Goal: Transaction & Acquisition: Purchase product/service

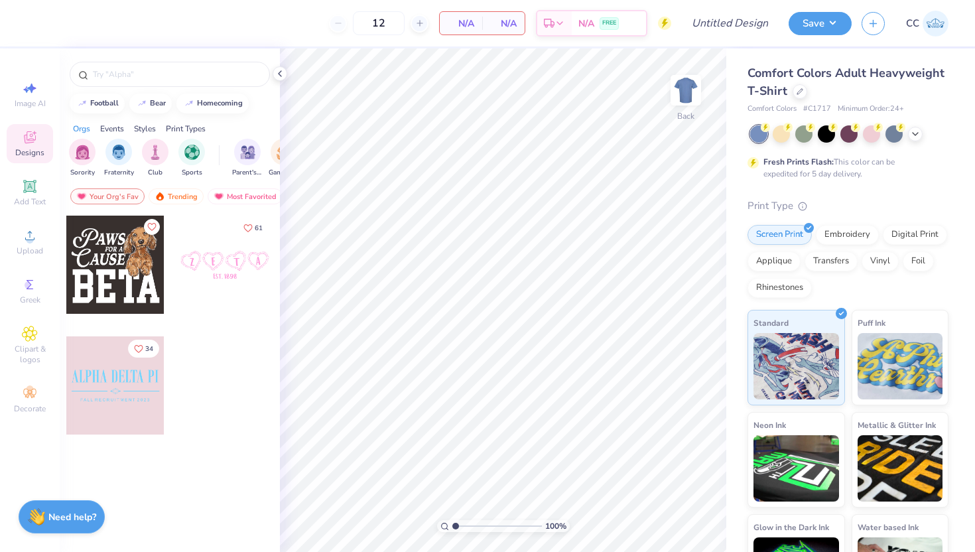
click at [803, 97] on div "Comfort Colors Adult Heavyweight T-Shirt" at bounding box center [847, 82] width 201 height 36
click at [800, 90] on icon at bounding box center [799, 90] width 7 height 7
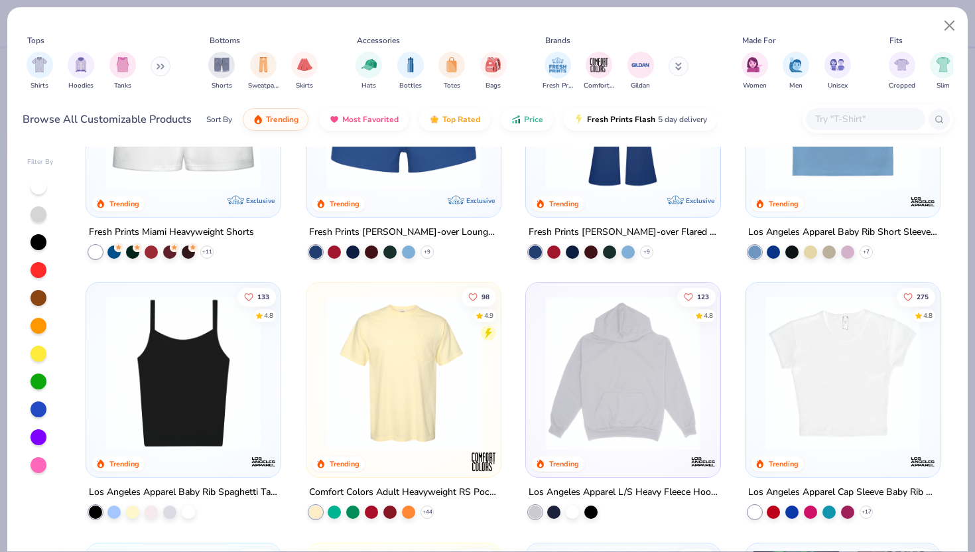
scroll to position [1209, 0]
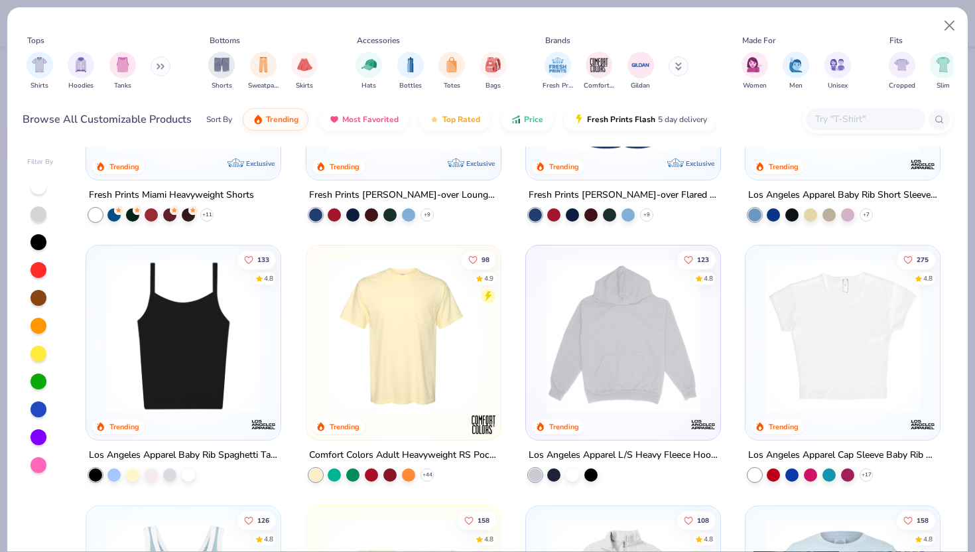
click at [434, 357] on img at bounding box center [404, 336] width 168 height 154
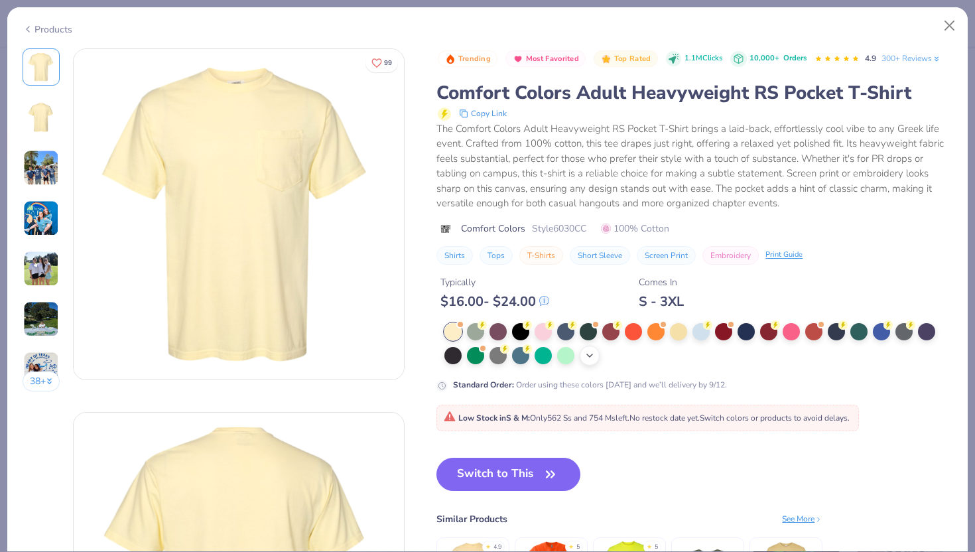
click at [592, 361] on div "+ 22" at bounding box center [589, 355] width 20 height 20
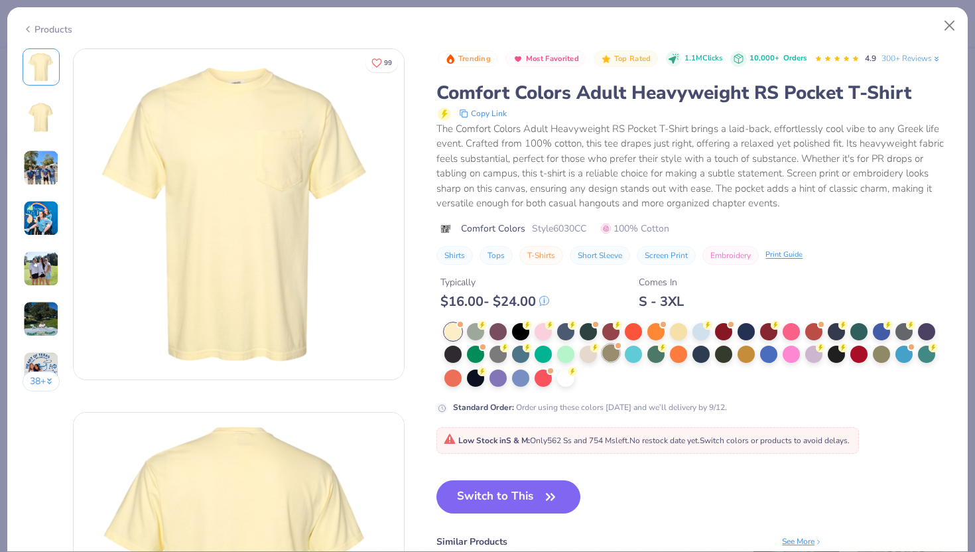
click at [610, 358] on div at bounding box center [610, 352] width 17 height 17
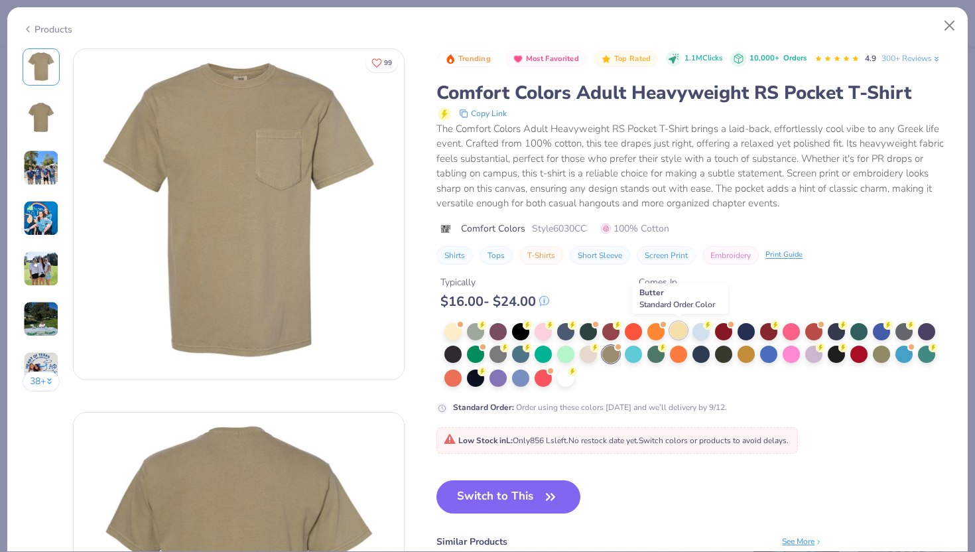
click at [683, 332] on div at bounding box center [678, 330] width 17 height 17
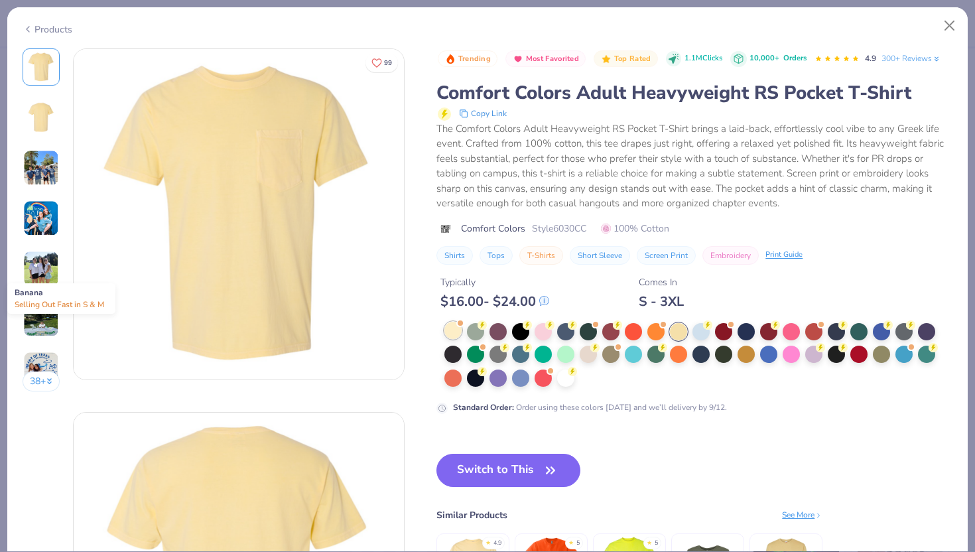
click at [455, 326] on div at bounding box center [452, 330] width 17 height 17
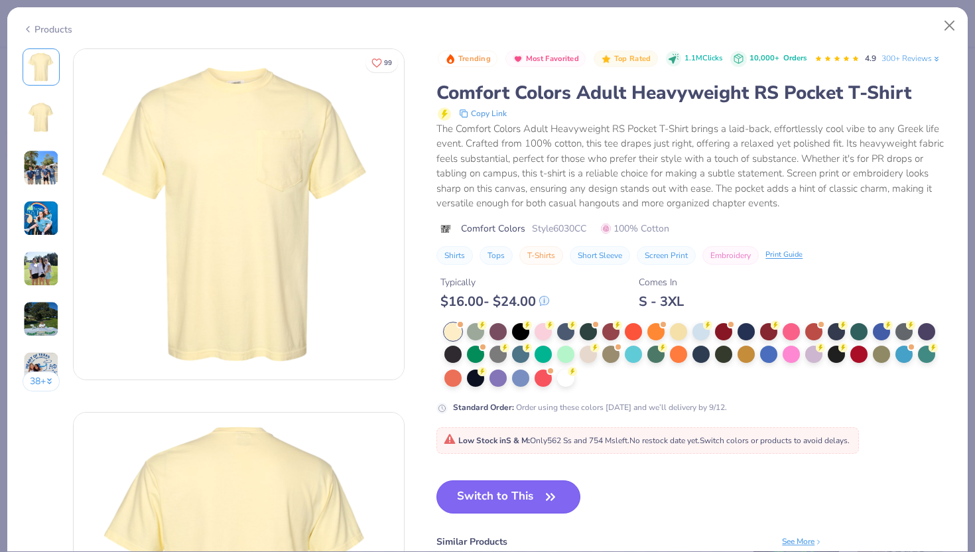
click at [541, 497] on button "Switch to This" at bounding box center [508, 496] width 144 height 33
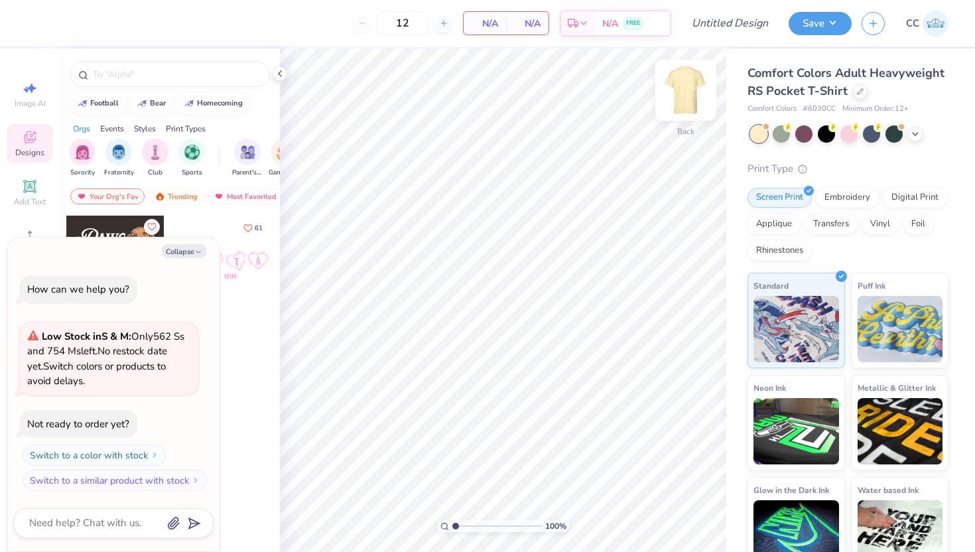
click at [682, 88] on img at bounding box center [685, 90] width 53 height 53
click at [193, 245] on button "Collapse" at bounding box center [184, 251] width 44 height 14
type textarea "x"
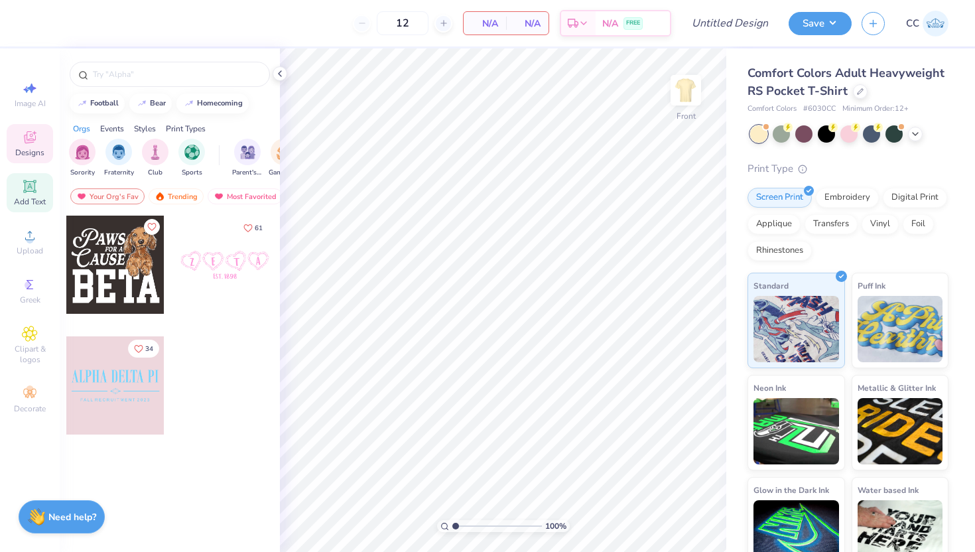
click at [44, 192] on div "Add Text" at bounding box center [30, 192] width 46 height 39
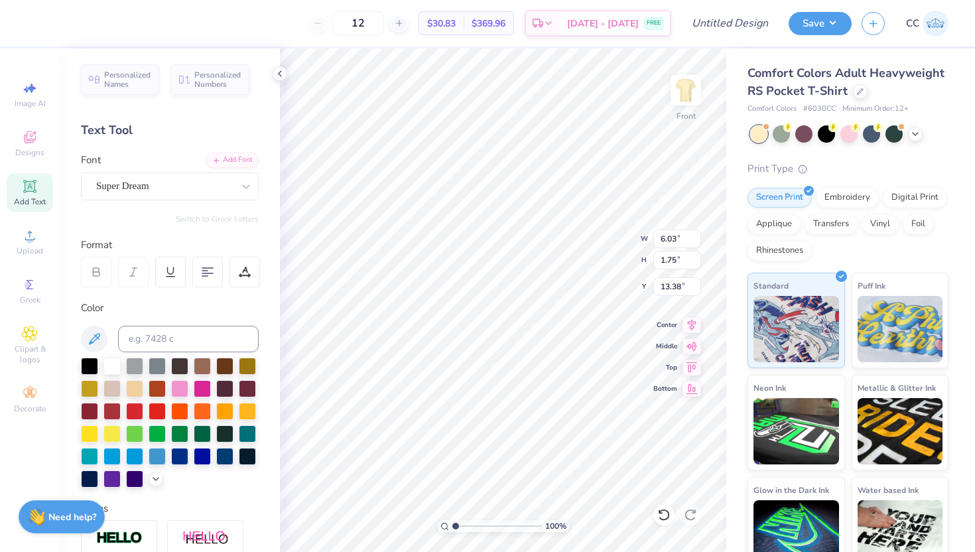
type textarea "T"
type textarea "CAMP DSP"
click at [233, 191] on div "Super Dream" at bounding box center [164, 186] width 139 height 21
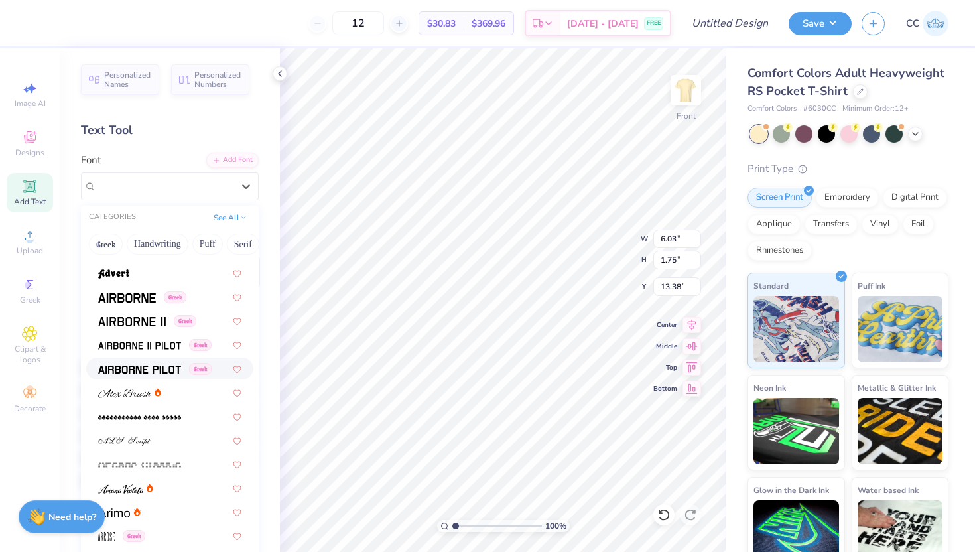
scroll to position [229, 0]
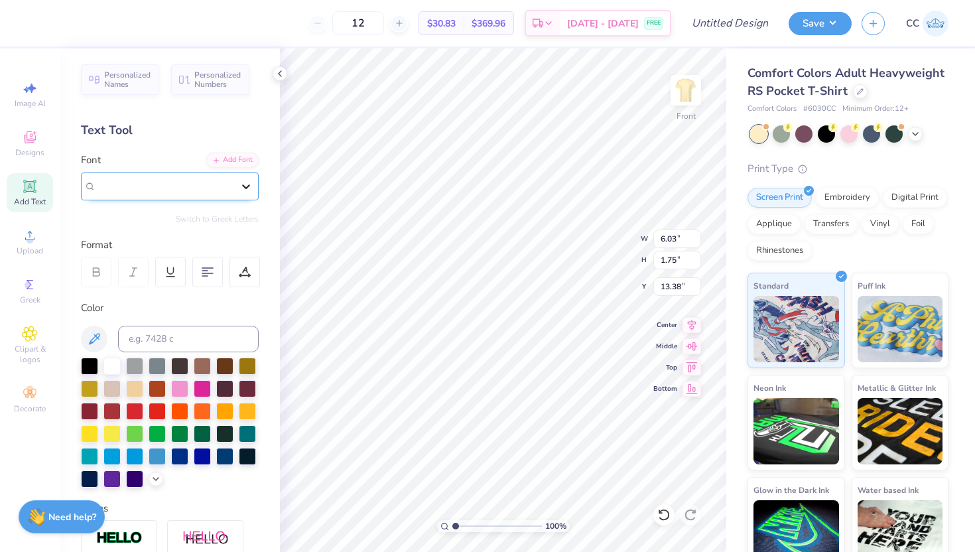
click at [243, 182] on icon at bounding box center [245, 186] width 13 height 13
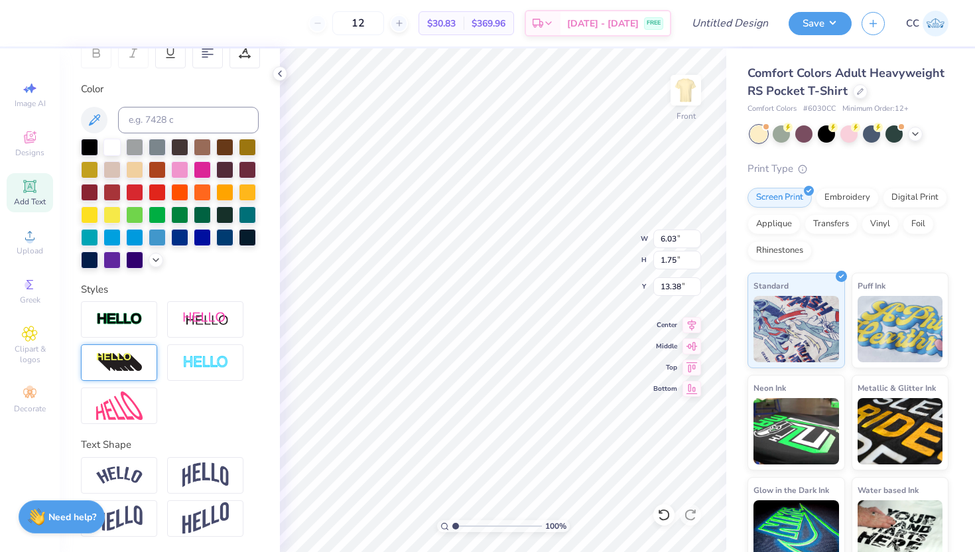
scroll to position [217, 0]
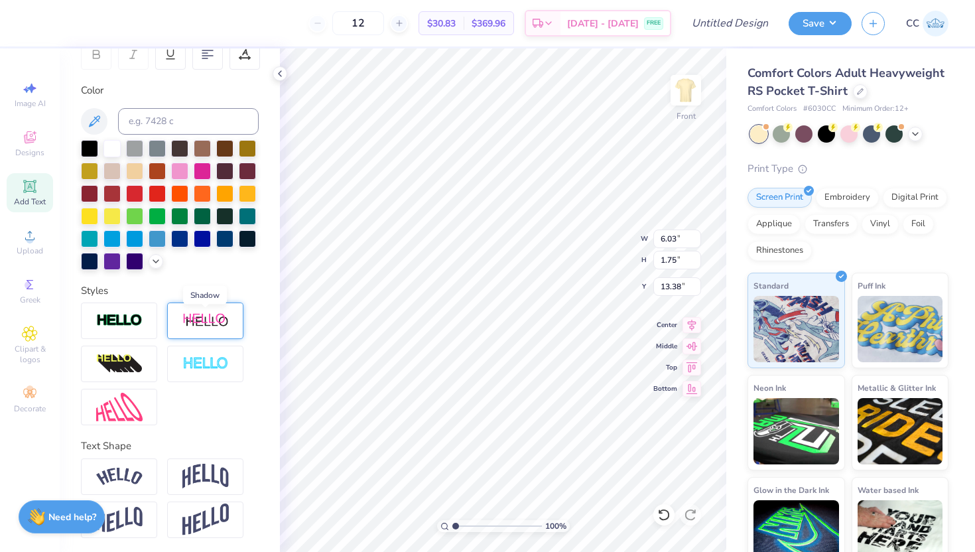
click at [214, 320] on img at bounding box center [205, 320] width 46 height 17
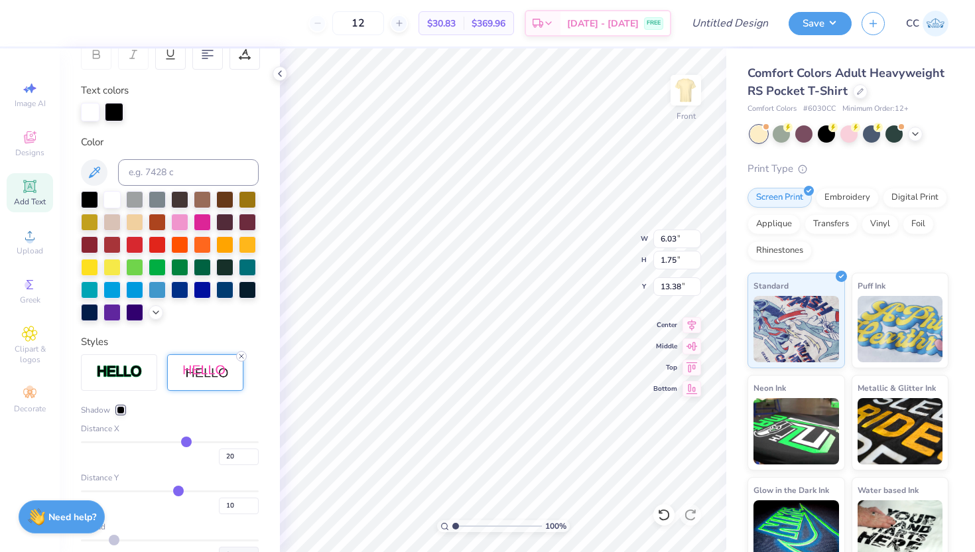
click at [240, 353] on icon at bounding box center [241, 356] width 8 height 8
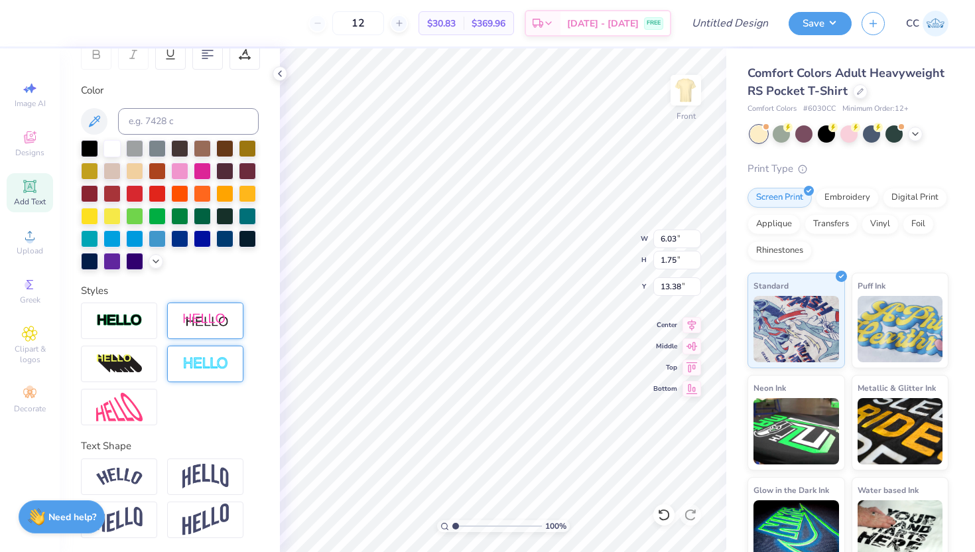
click at [225, 363] on img at bounding box center [205, 363] width 46 height 15
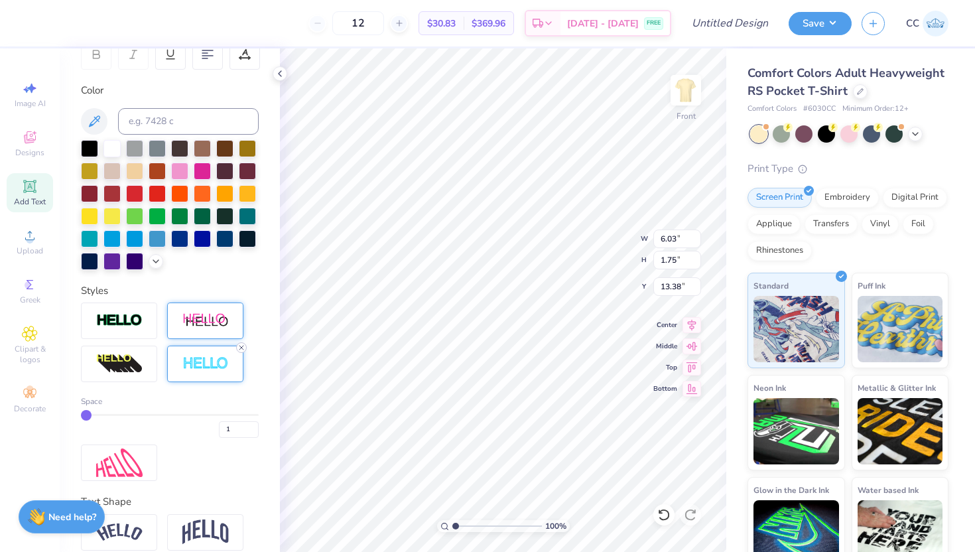
click at [243, 346] on icon at bounding box center [241, 347] width 8 height 8
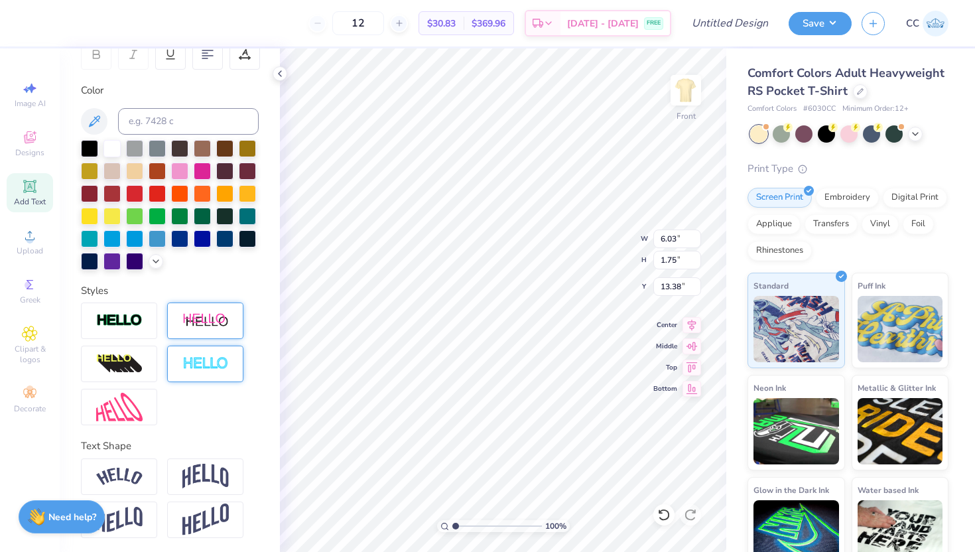
click at [217, 363] on img at bounding box center [205, 363] width 46 height 15
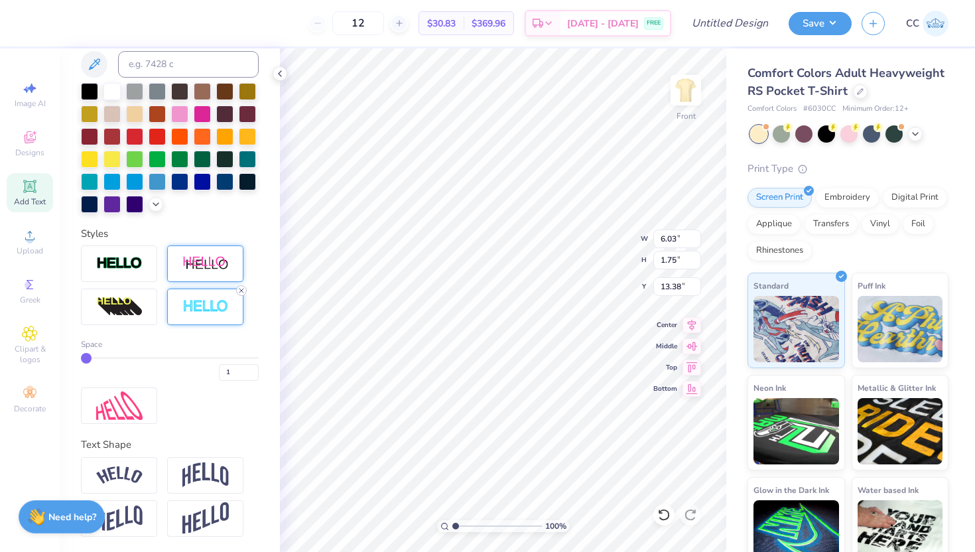
click at [240, 289] on line at bounding box center [241, 290] width 4 height 4
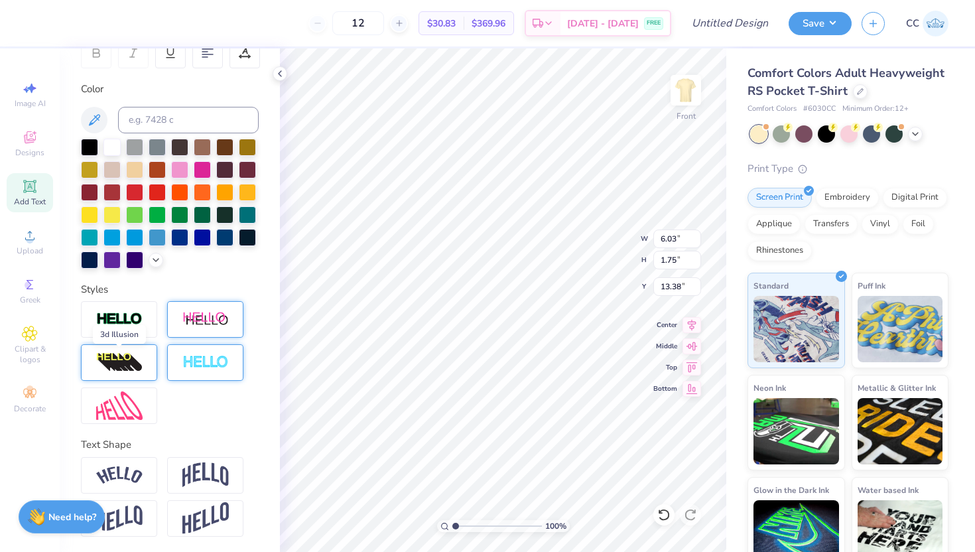
click at [111, 361] on img at bounding box center [119, 362] width 46 height 21
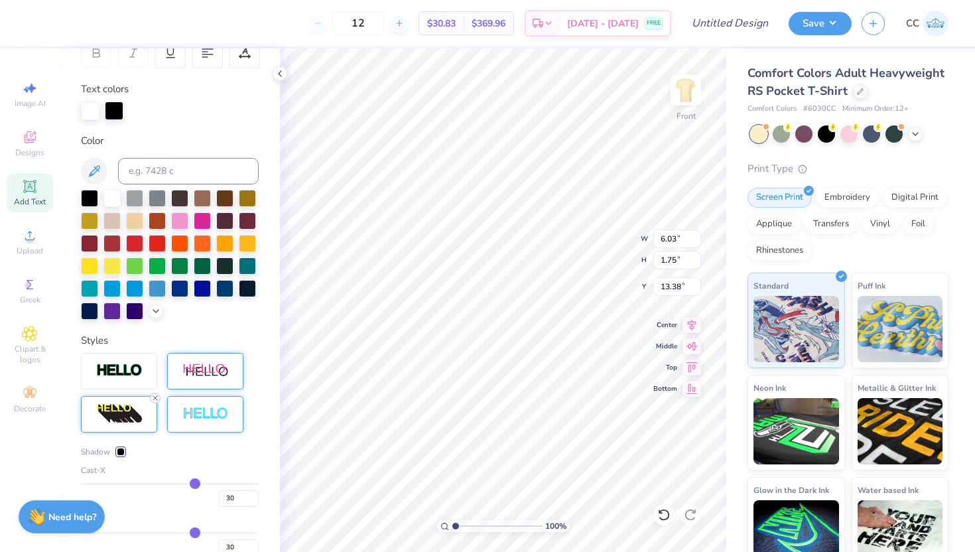
click at [154, 396] on line at bounding box center [155, 398] width 4 height 4
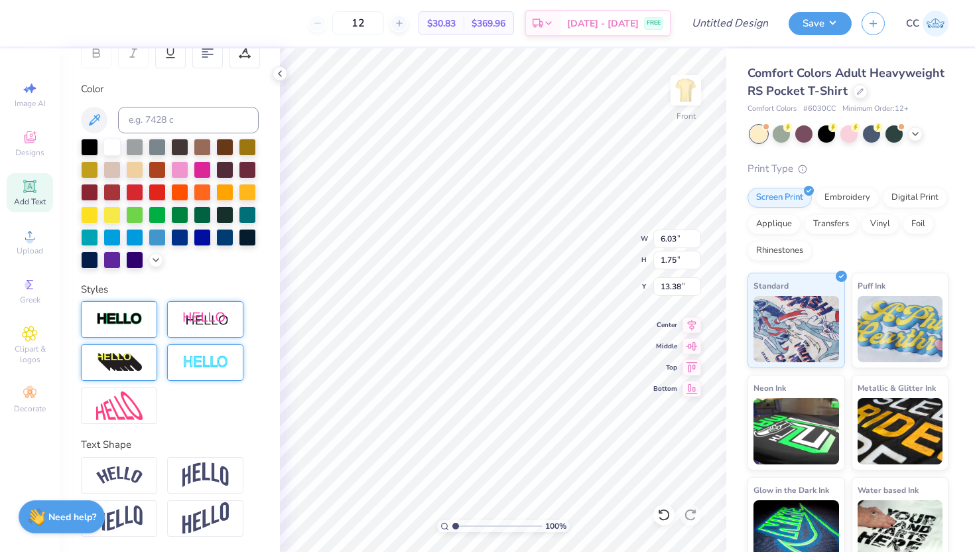
click at [134, 323] on img at bounding box center [119, 319] width 46 height 15
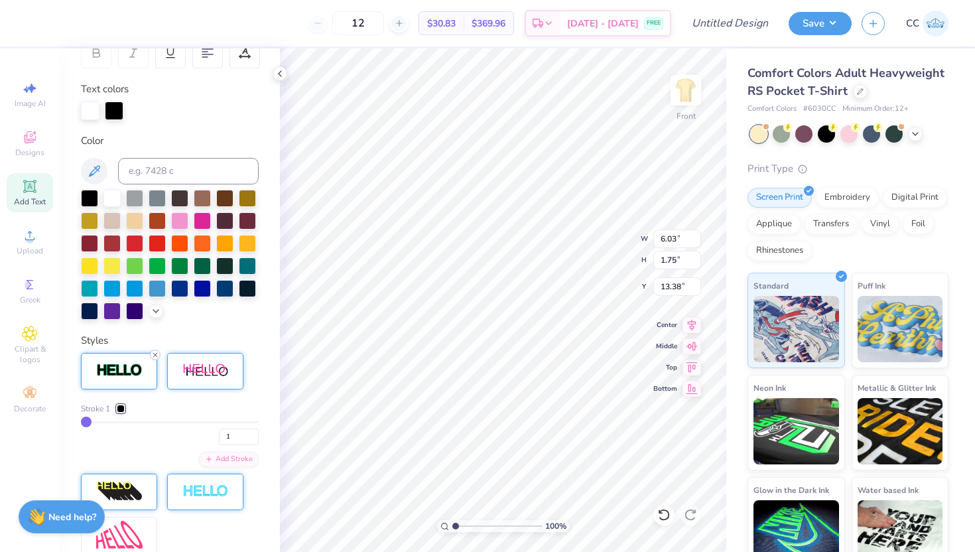
click at [159, 353] on div at bounding box center [155, 354] width 11 height 11
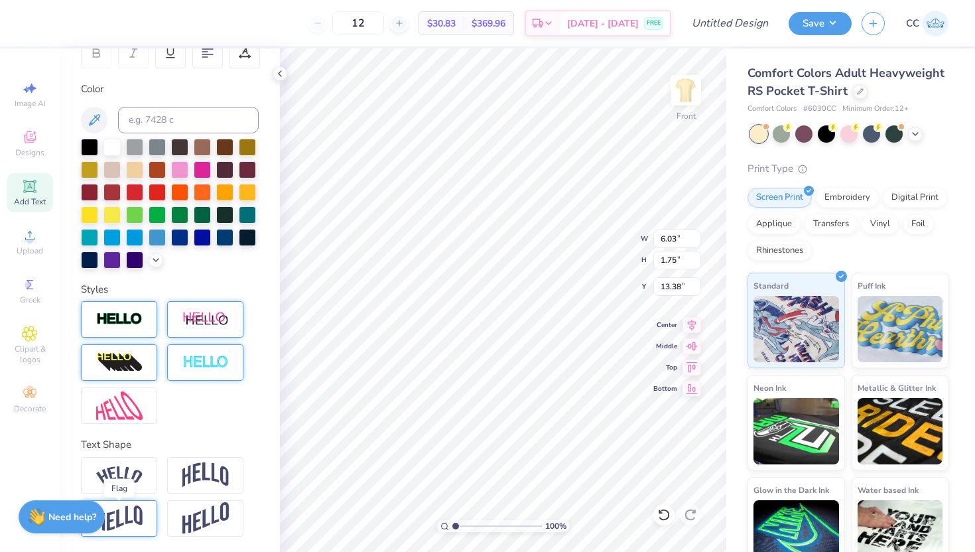
click at [131, 509] on img at bounding box center [119, 518] width 46 height 26
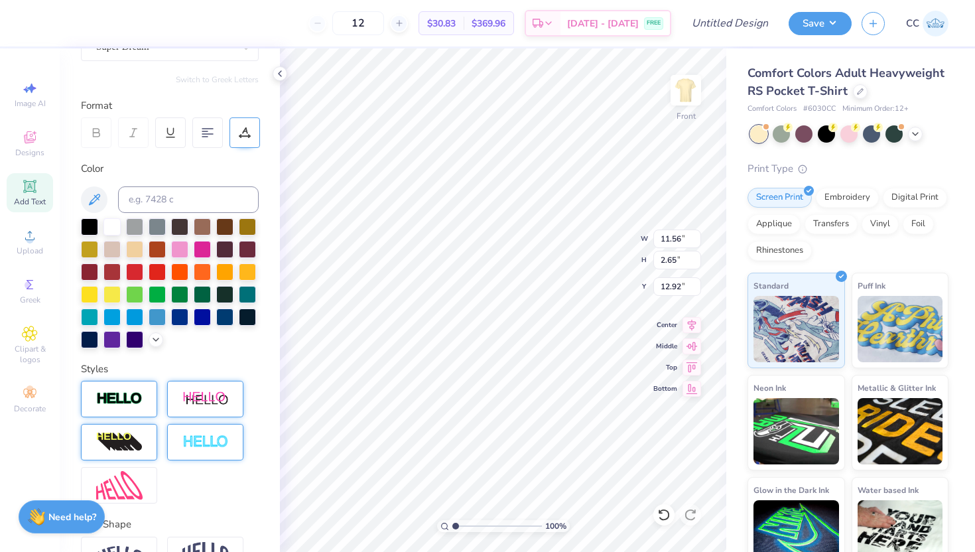
scroll to position [29, 0]
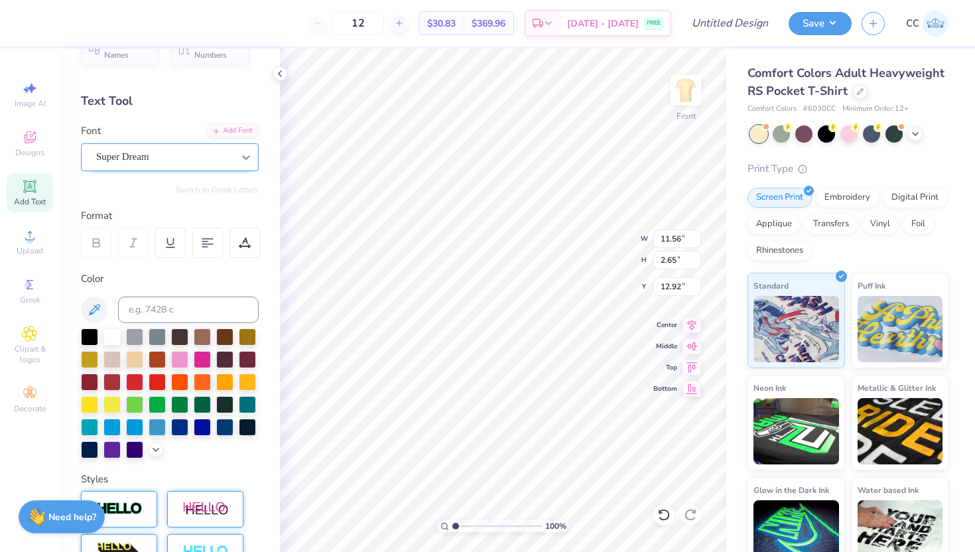
click at [235, 155] on div at bounding box center [246, 157] width 24 height 24
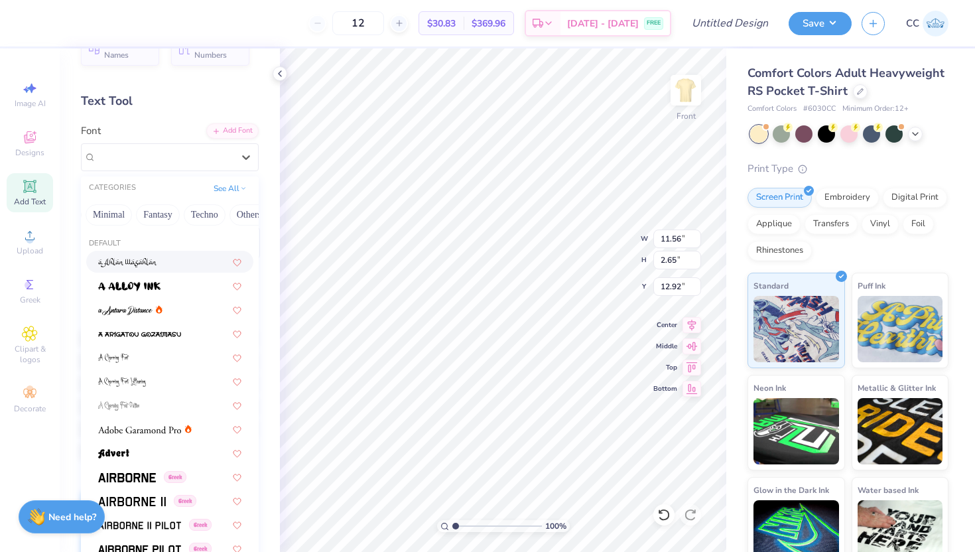
scroll to position [0, 390]
click at [229, 206] on button "Others" at bounding box center [236, 214] width 39 height 21
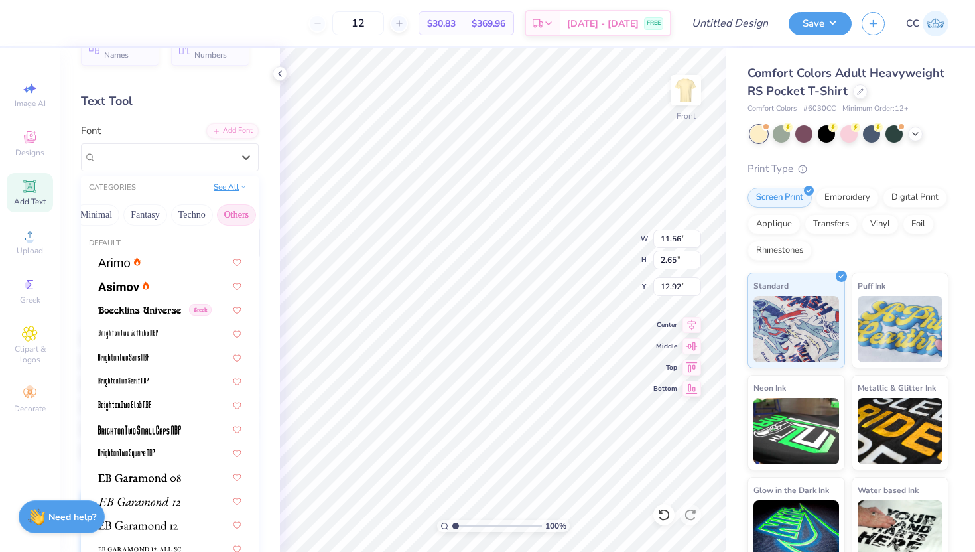
click at [233, 185] on button "See All" at bounding box center [229, 186] width 41 height 13
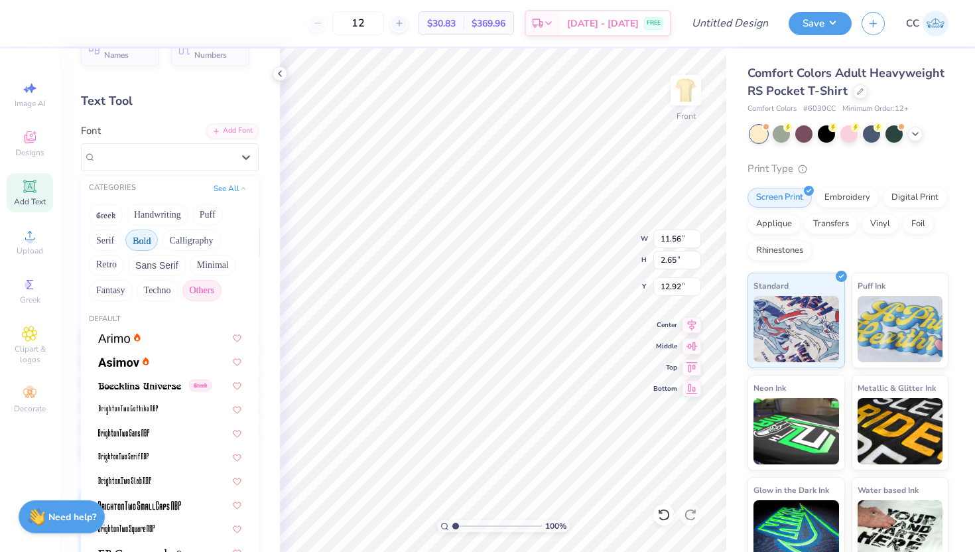
click at [145, 240] on button "Bold" at bounding box center [141, 239] width 32 height 21
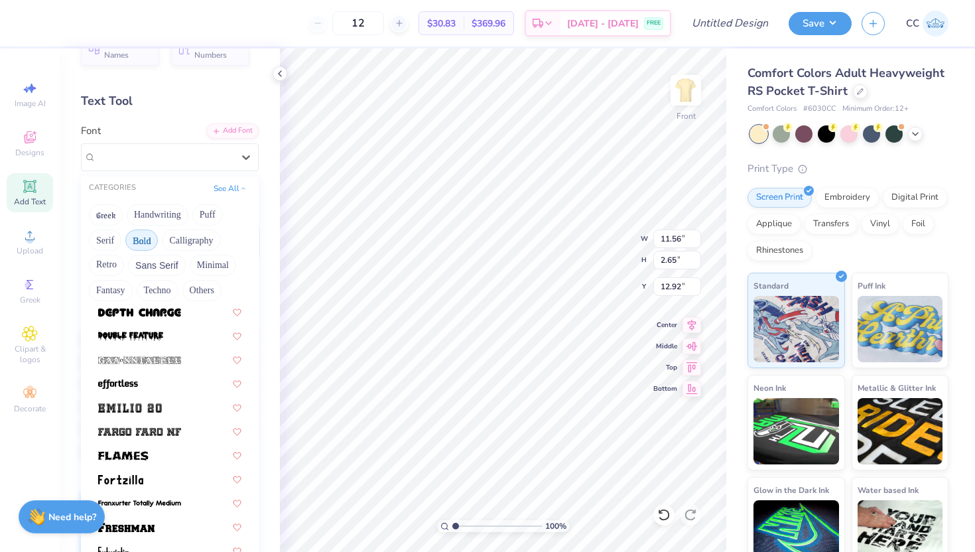
scroll to position [300, 0]
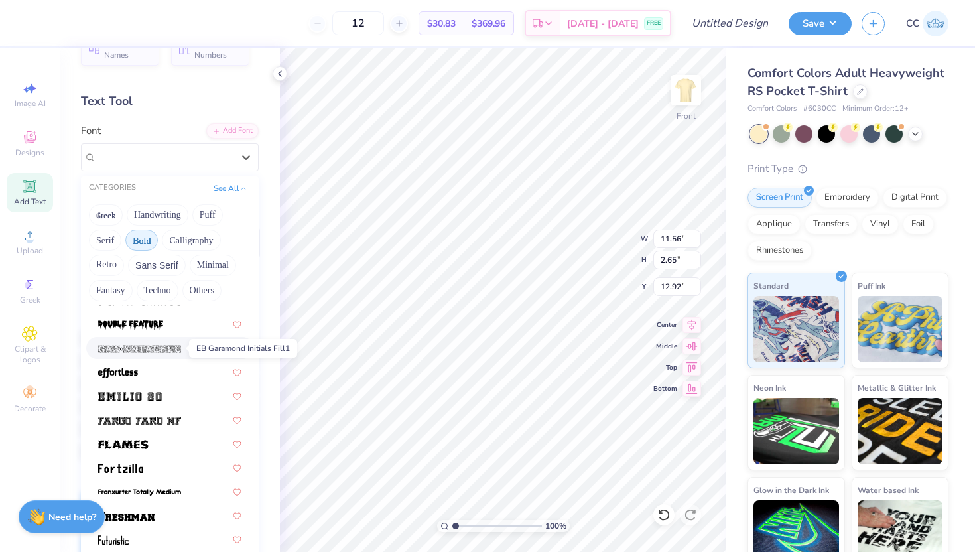
click at [176, 349] on img at bounding box center [139, 348] width 83 height 9
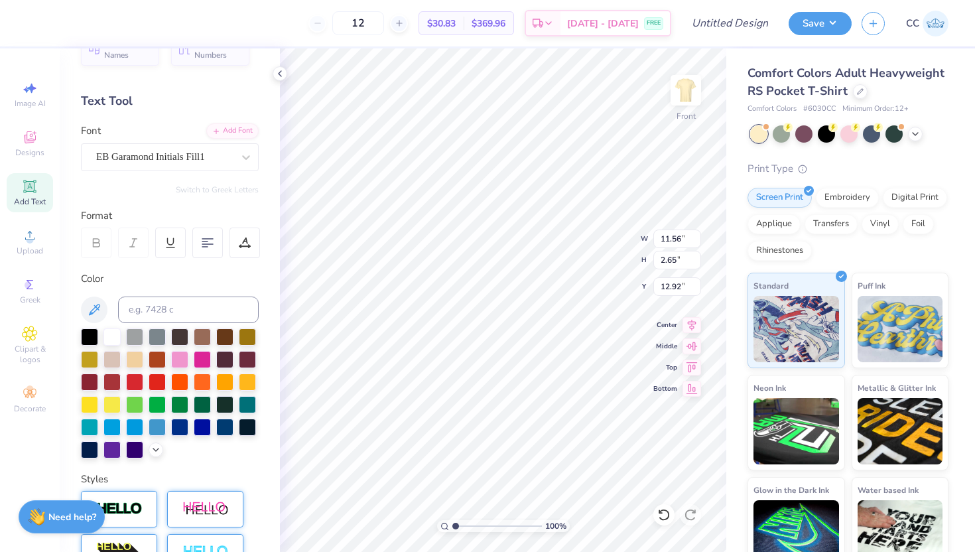
type input "2.48"
type input "3.64"
type input "12.43"
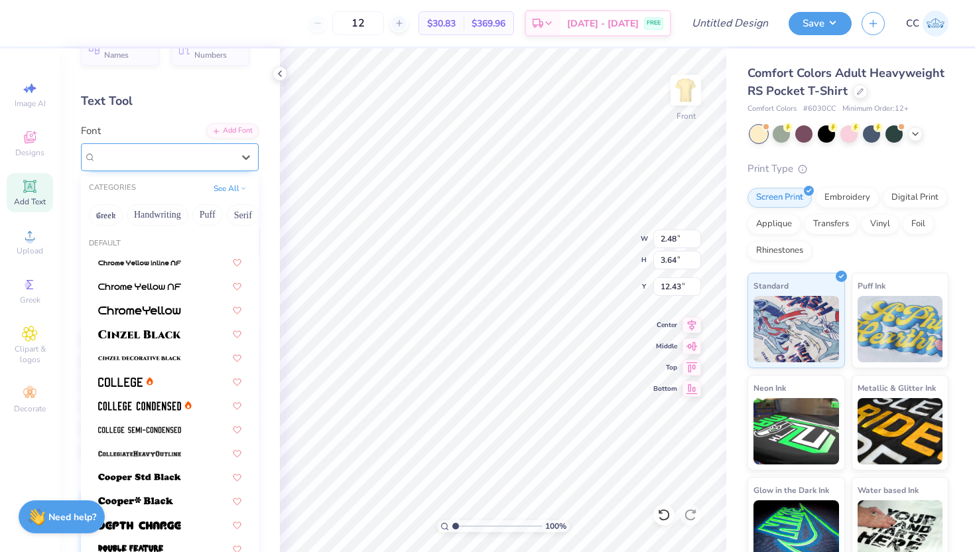
click at [195, 160] on div "EB Garamond Initials Fill1" at bounding box center [164, 157] width 139 height 21
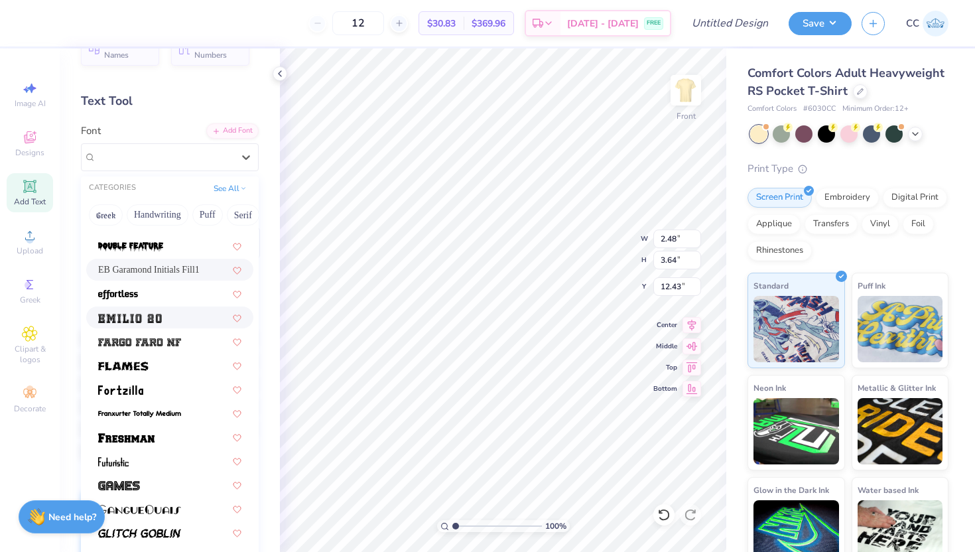
scroll to position [306, 0]
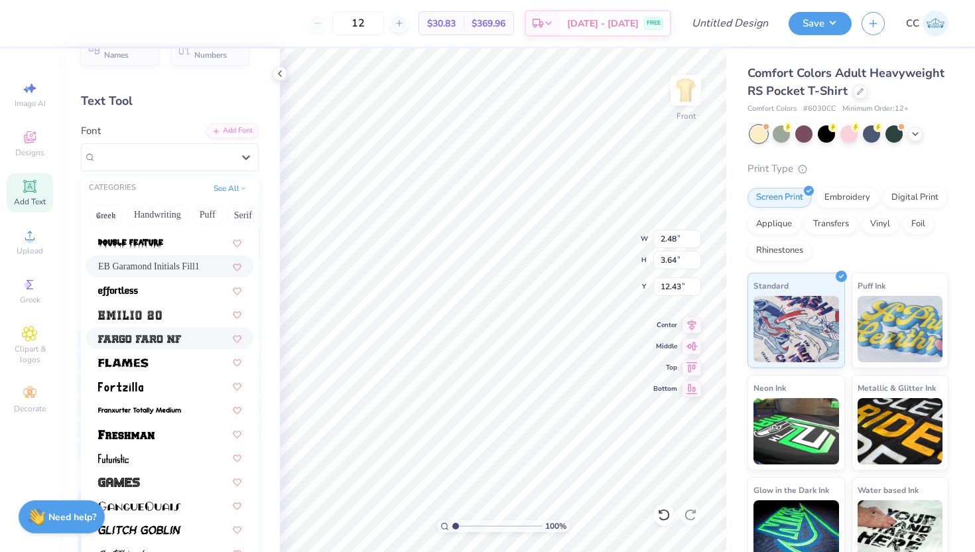
click at [184, 333] on div at bounding box center [169, 338] width 143 height 14
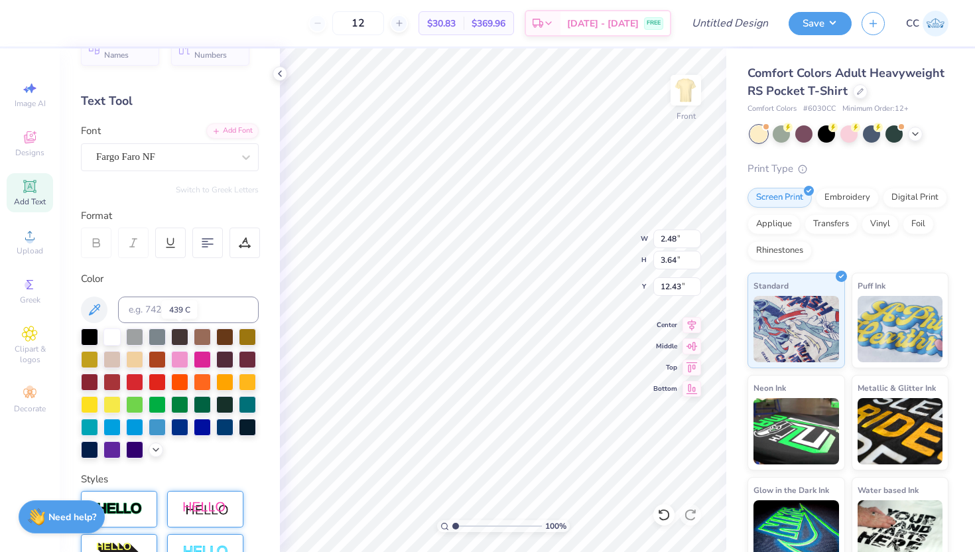
type input "1.91"
type input "2.84"
type input "12.83"
type textarea "CAMP DSP"
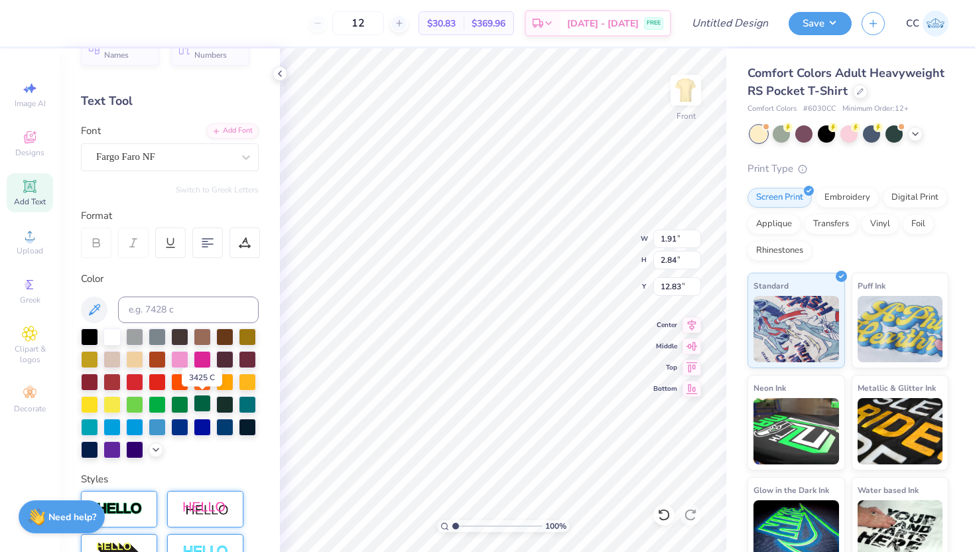
click at [203, 400] on div at bounding box center [202, 402] width 17 height 17
type input "5.40"
click at [237, 156] on div at bounding box center [246, 157] width 24 height 24
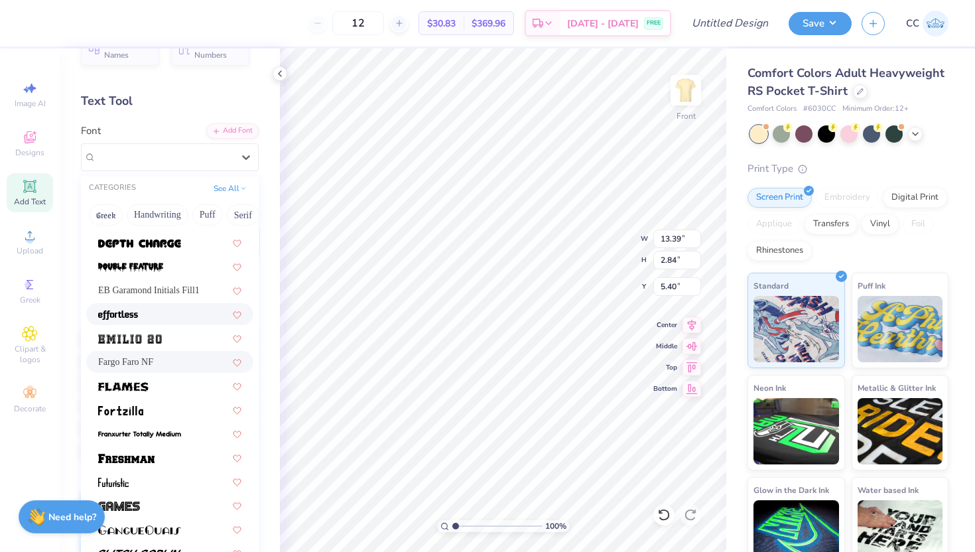
scroll to position [290, 0]
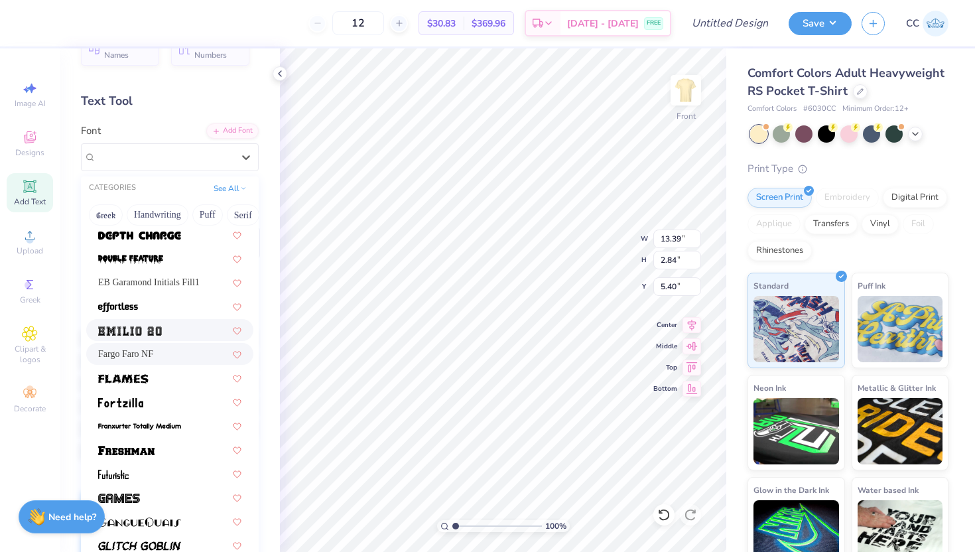
click at [181, 323] on div at bounding box center [169, 330] width 143 height 14
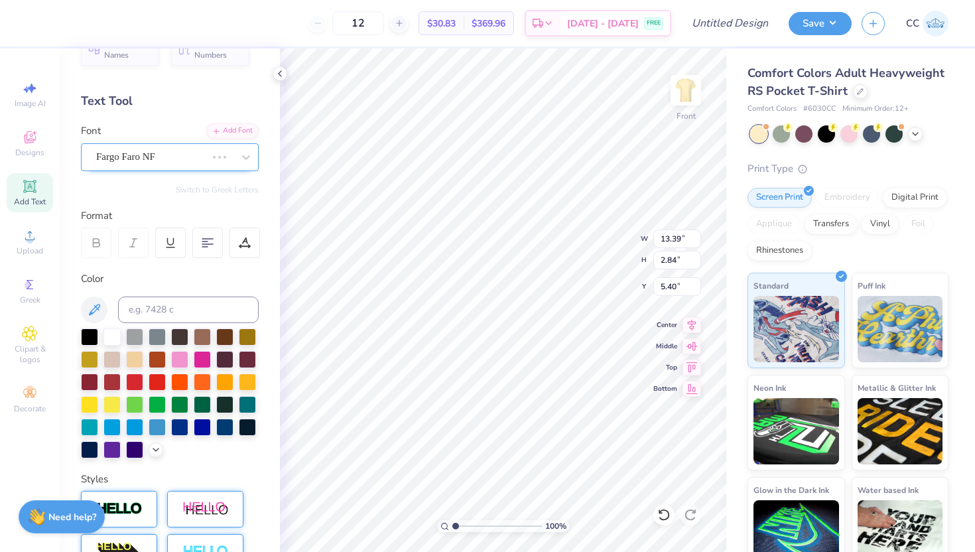
type input "14.32"
type input "3.09"
type input "5.28"
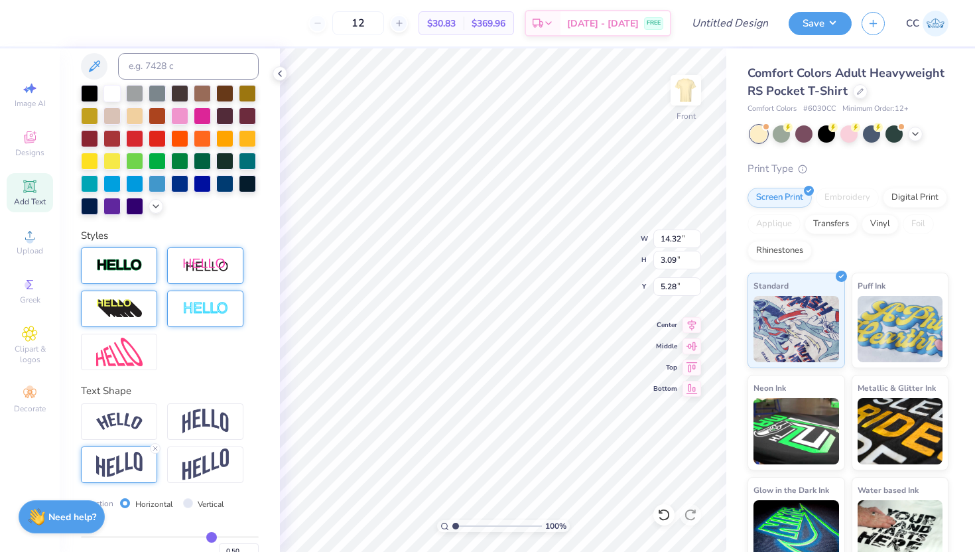
scroll to position [285, 0]
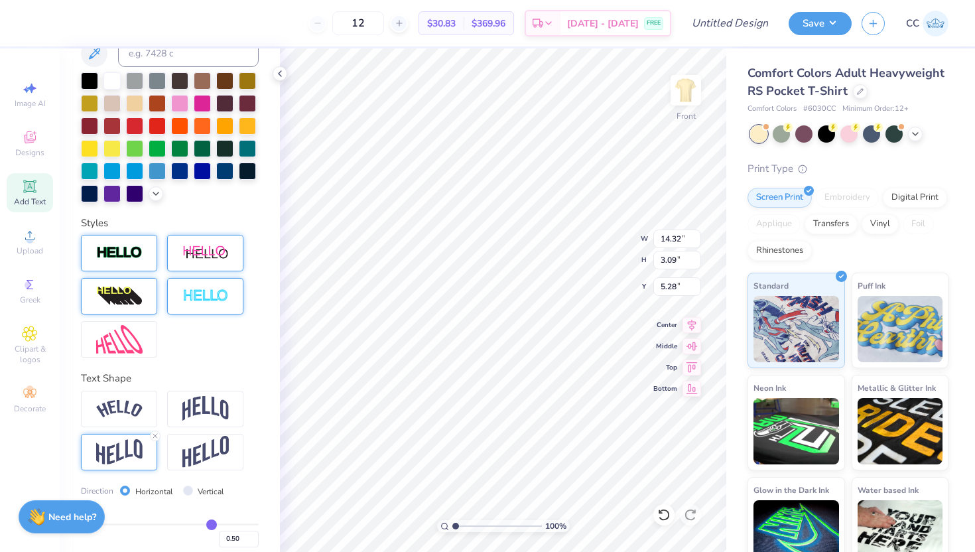
type input "0.49"
type input "0.47"
type input "0.45"
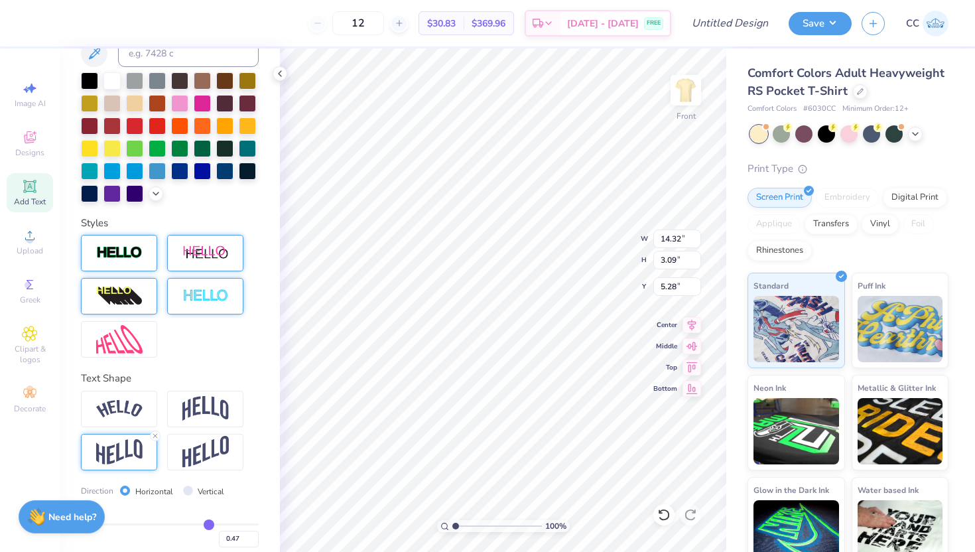
type input "0.45"
type input "0.44"
type input "0.42"
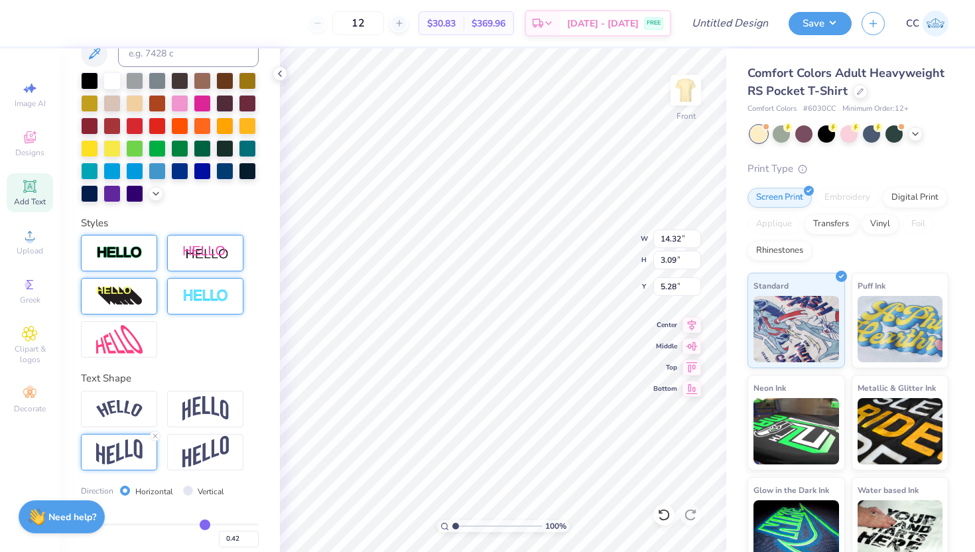
type input "0.4"
type input "0.40"
type input "0.39"
type input "0.38"
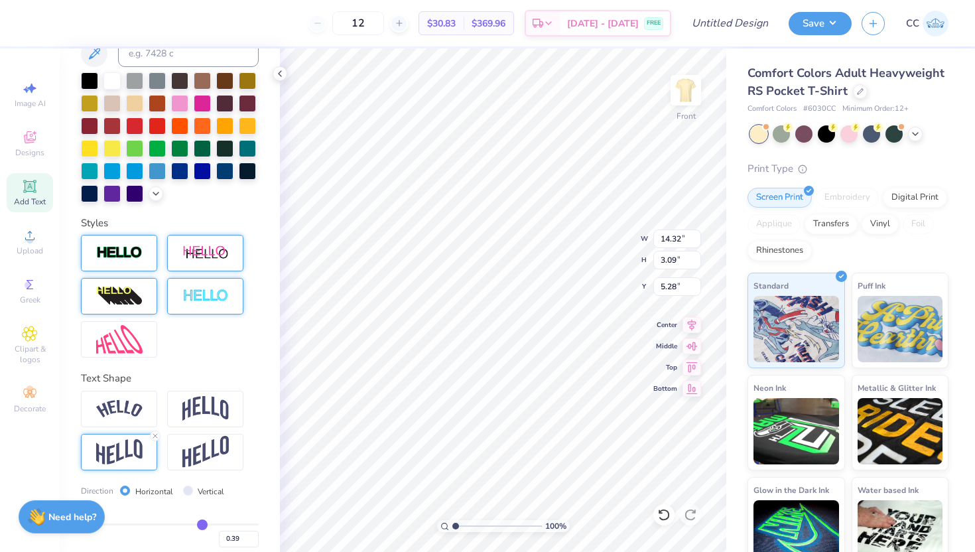
type input "0.38"
type input "0.36"
drag, startPoint x: 211, startPoint y: 525, endPoint x: 200, endPoint y: 525, distance: 11.3
type input "0.36"
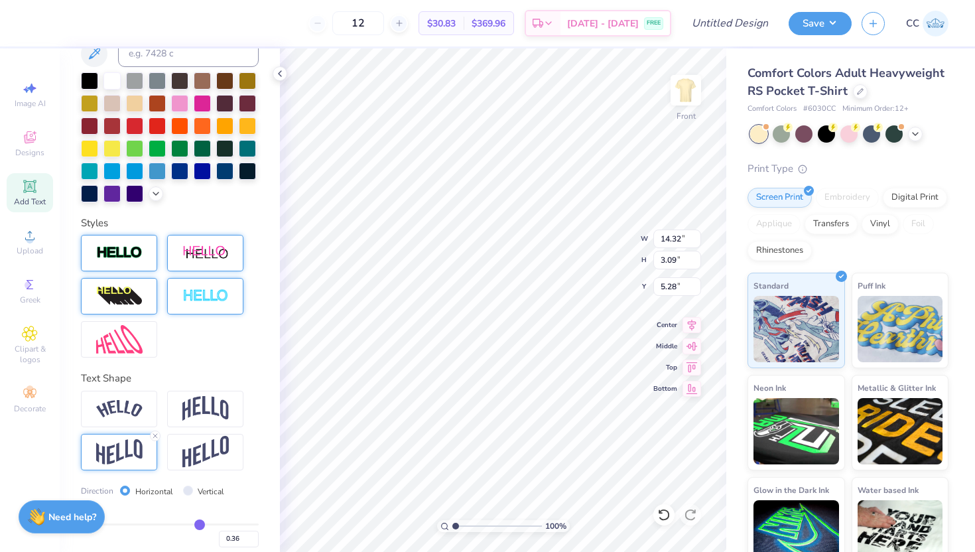
click at [200, 525] on input "range" at bounding box center [170, 524] width 178 height 2
type input "2.80"
type input "5.42"
type input "0.38"
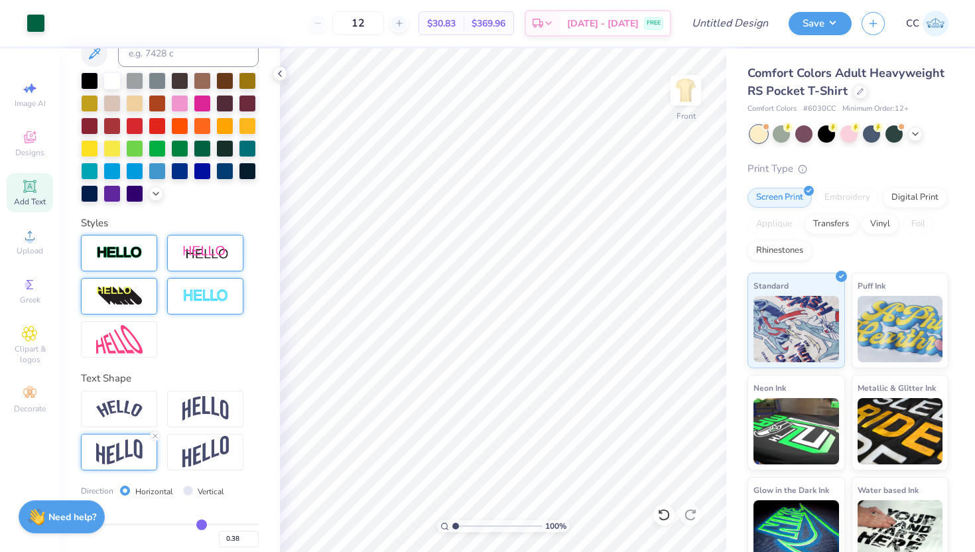
type input "0.37"
type input "0.36"
type input "0.35"
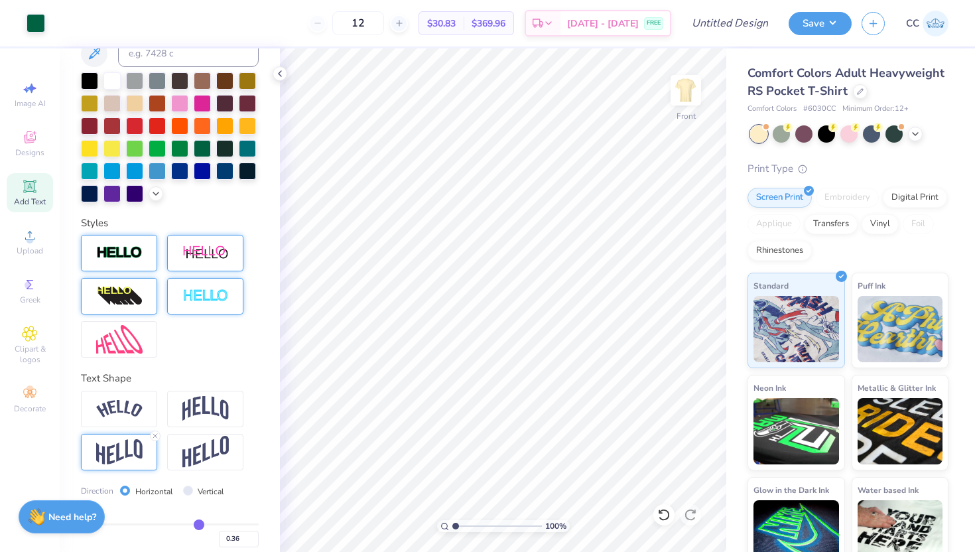
type input "0.35"
type input "0.34"
type input "0.33"
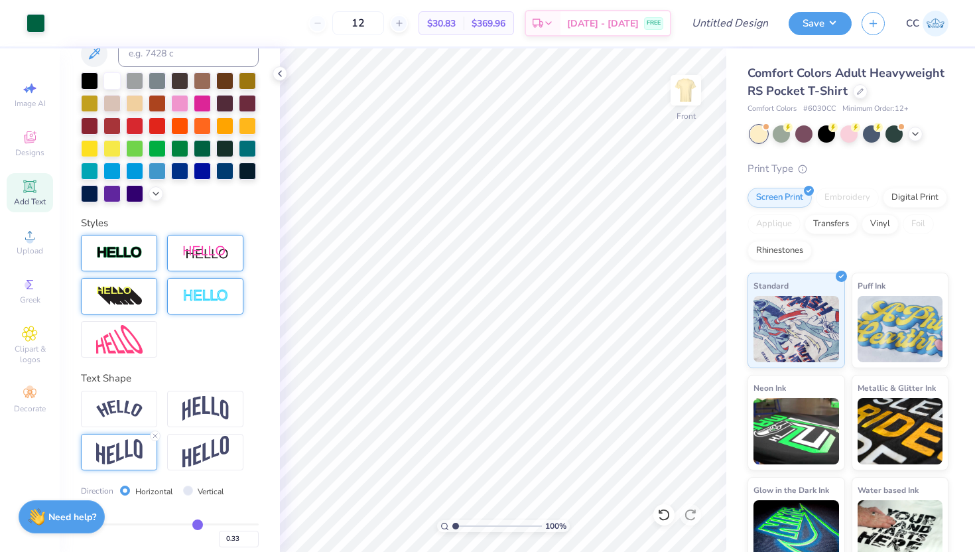
type input "0.32"
type input "0.31"
type input "0.3"
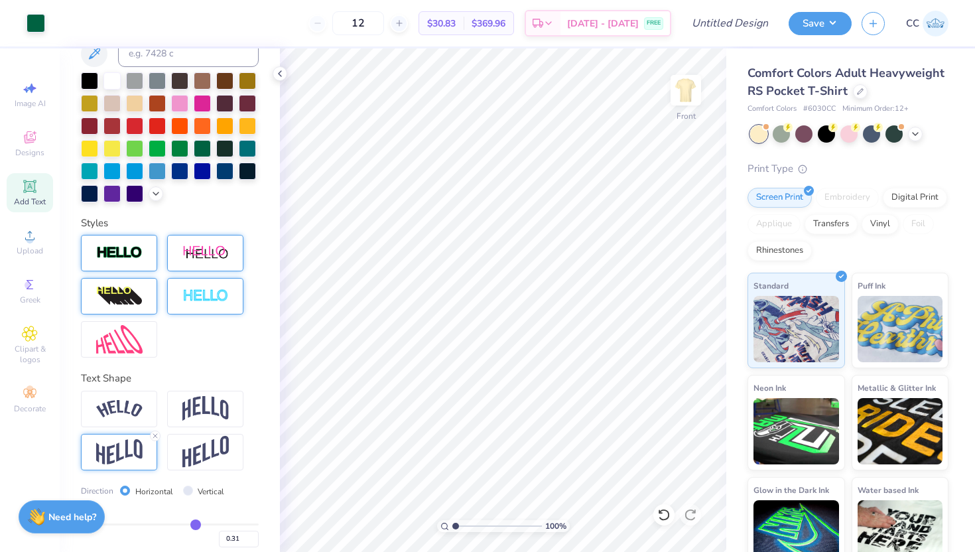
type input "0.30"
type input "0.29"
type input "0.28"
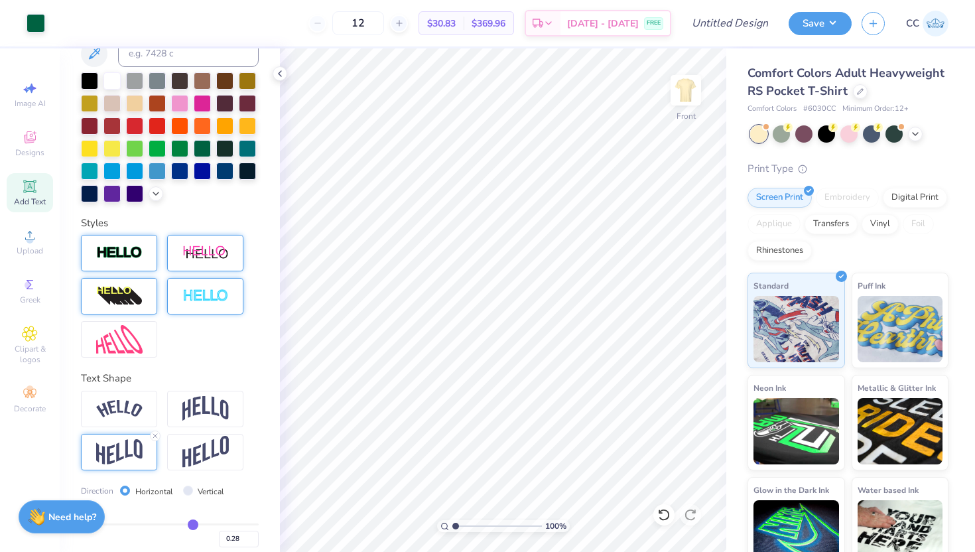
type input "0.27"
type input "0.26"
type input "0.25"
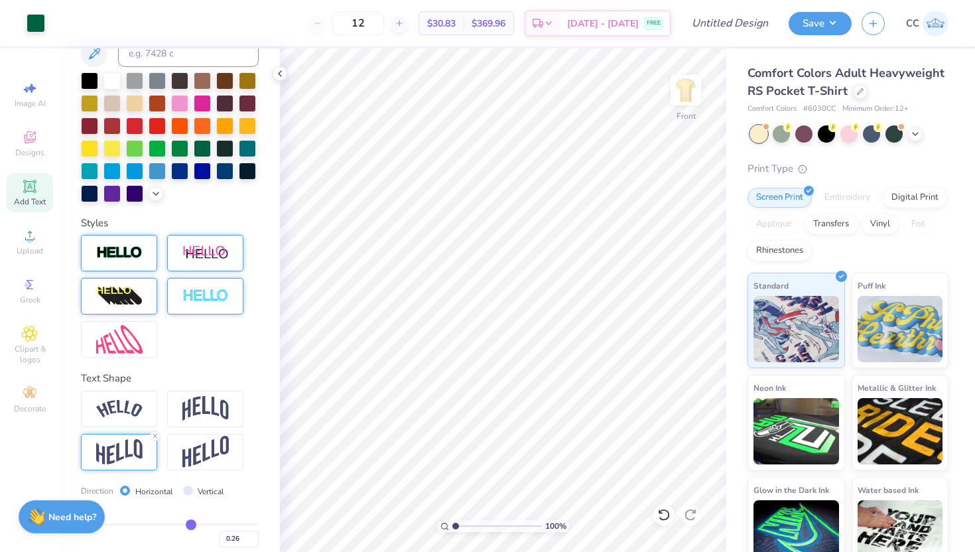
type input "0.25"
type input "0.24"
type input "0.22"
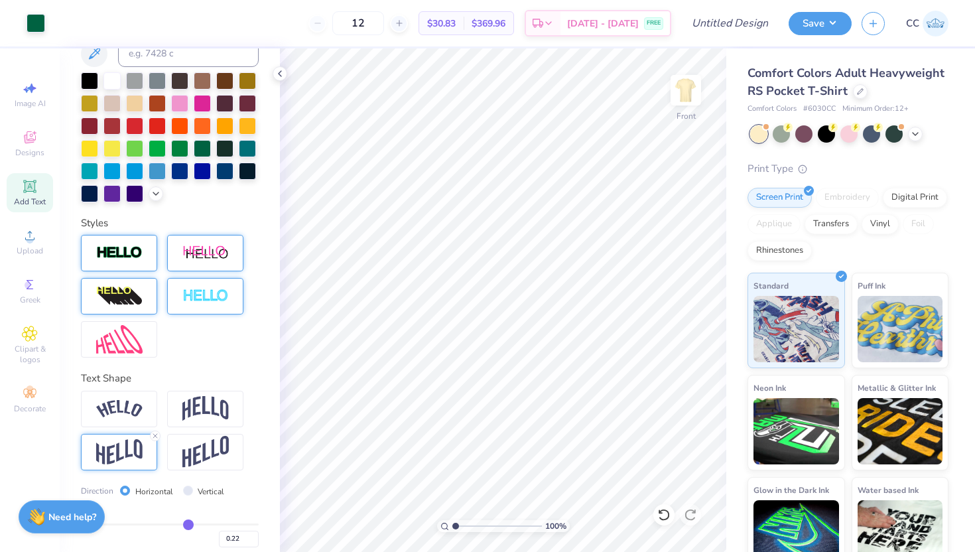
type input "0.21"
type input "0.2"
type input "0.20"
type input "0.19"
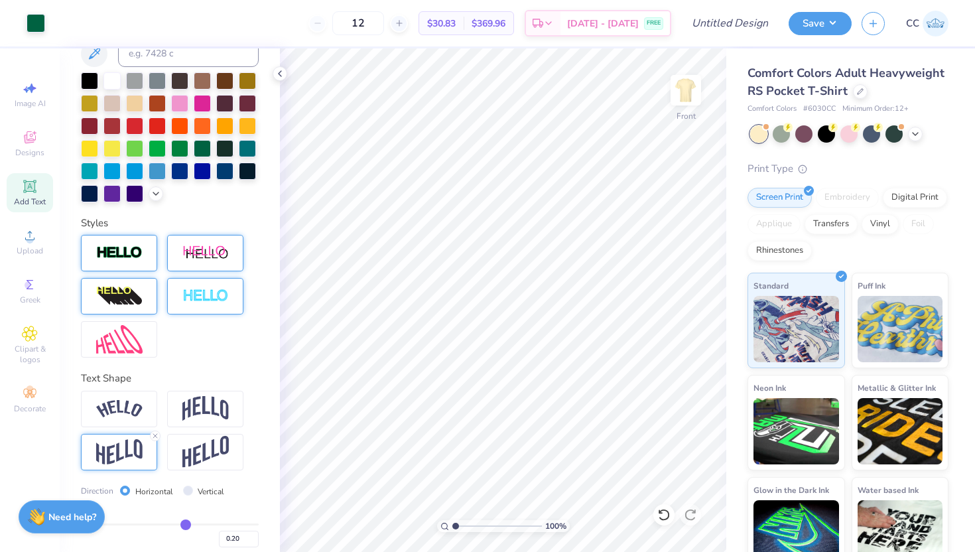
type input "0.19"
type input "0.17"
type input "0.16"
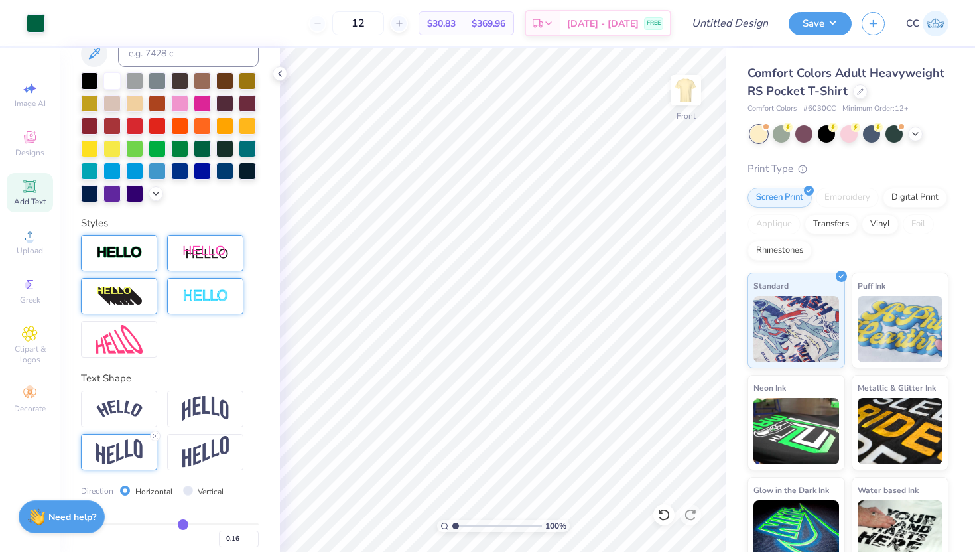
type input "0.15"
drag, startPoint x: 202, startPoint y: 528, endPoint x: 182, endPoint y: 529, distance: 19.3
click at [182, 525] on input "range" at bounding box center [170, 524] width 178 height 2
type input "0.17"
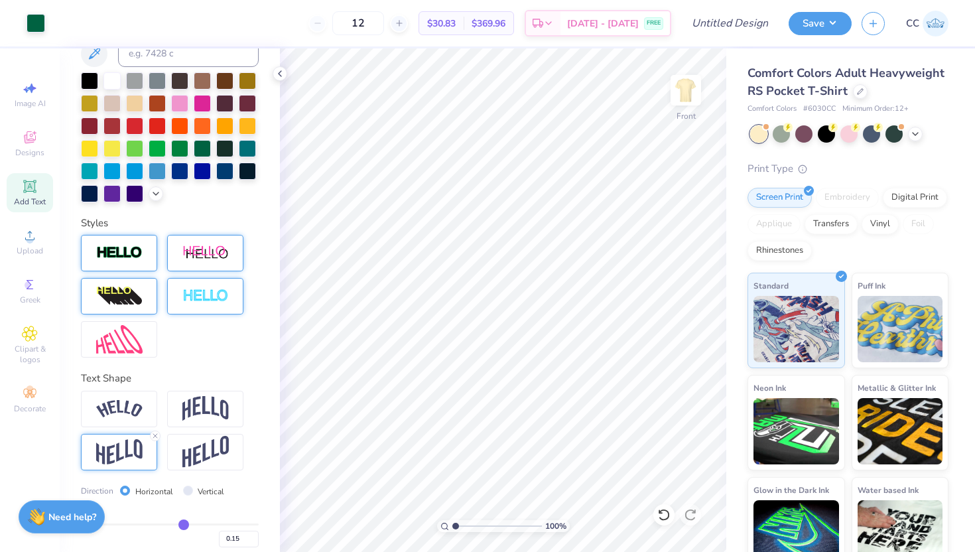
type input "0.17"
type input "0.18"
type input "0.19"
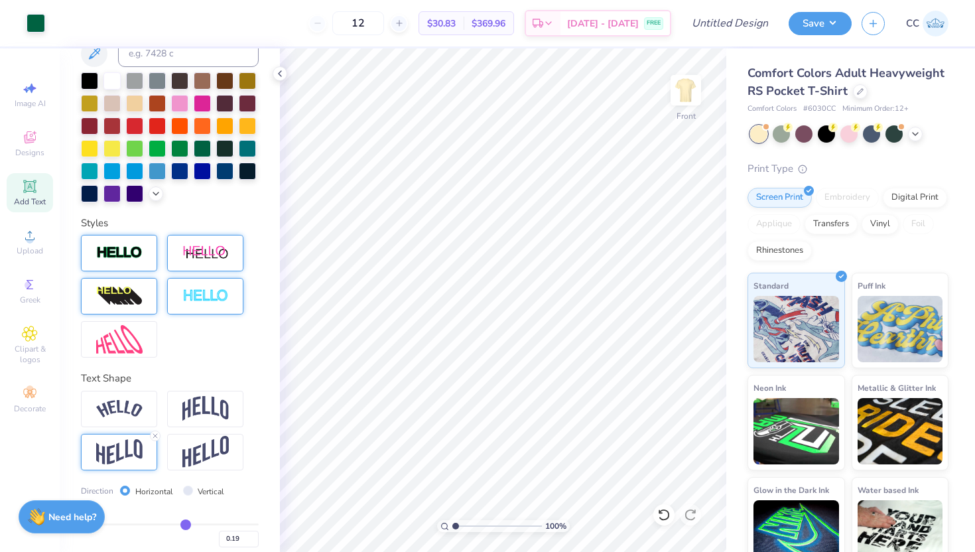
type input "0.22"
type input "0.25"
type input "0.28"
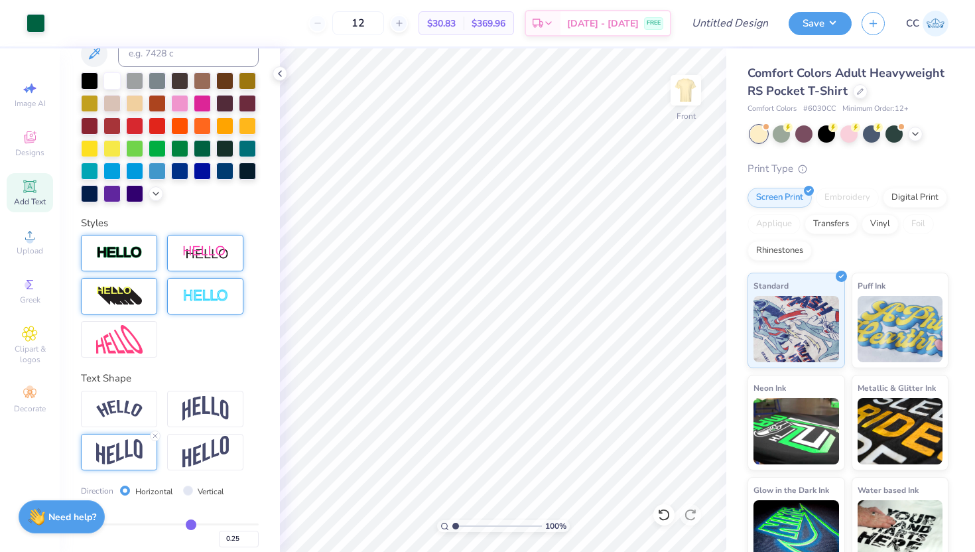
type input "0.28"
type input "0.31"
type input "0.33"
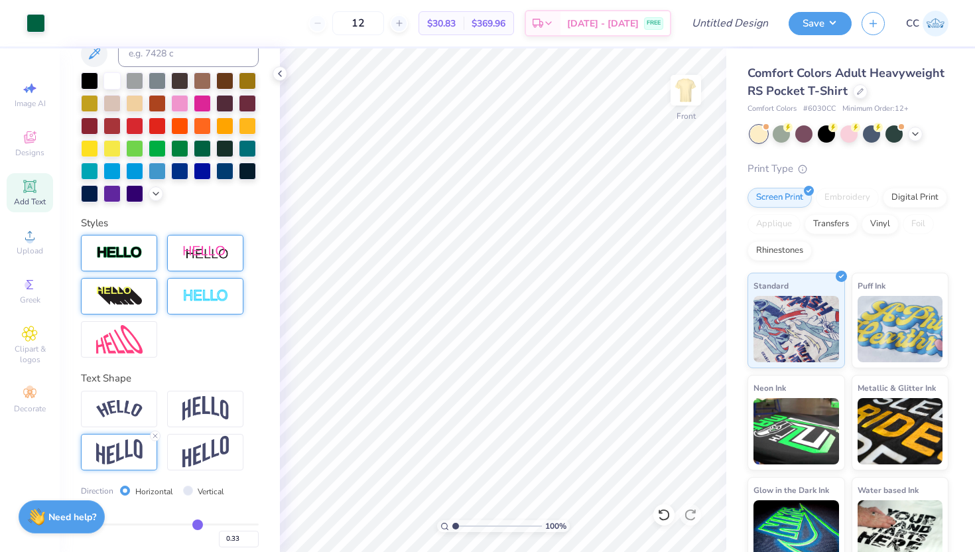
type input "0.34"
type input "0.35"
type input "0.36"
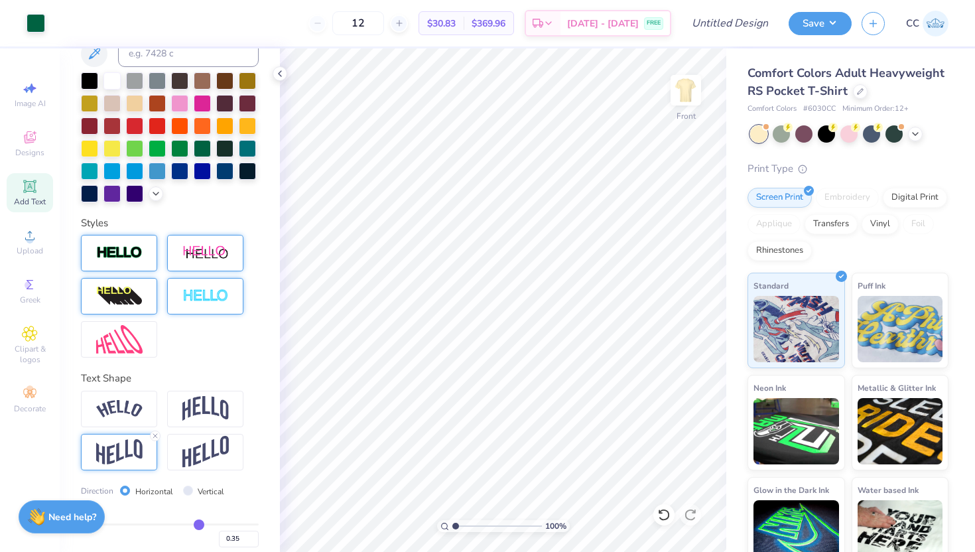
type input "0.36"
type input "0.37"
type input "0.38"
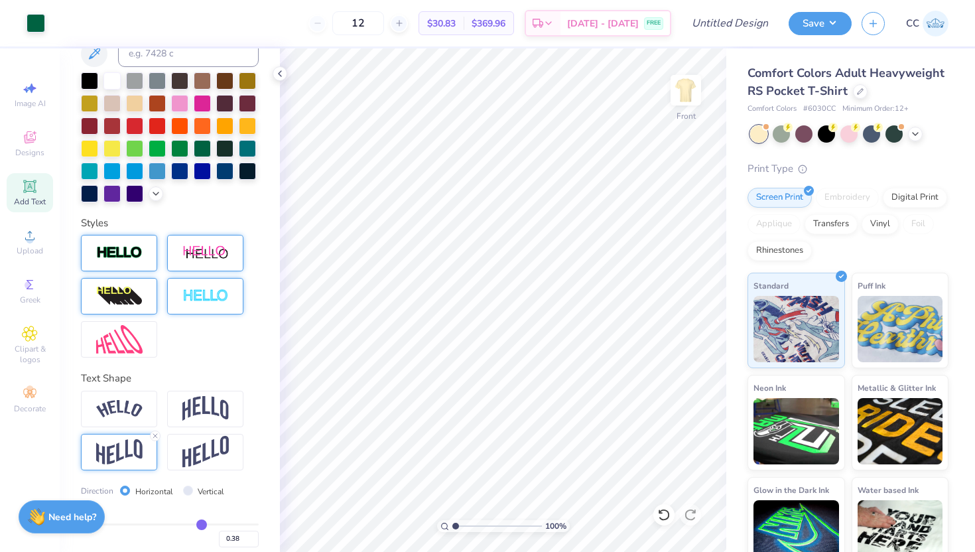
drag, startPoint x: 184, startPoint y: 528, endPoint x: 200, endPoint y: 528, distance: 15.2
type input "0.37"
click at [200, 525] on input "range" at bounding box center [170, 524] width 178 height 2
type input "0.37"
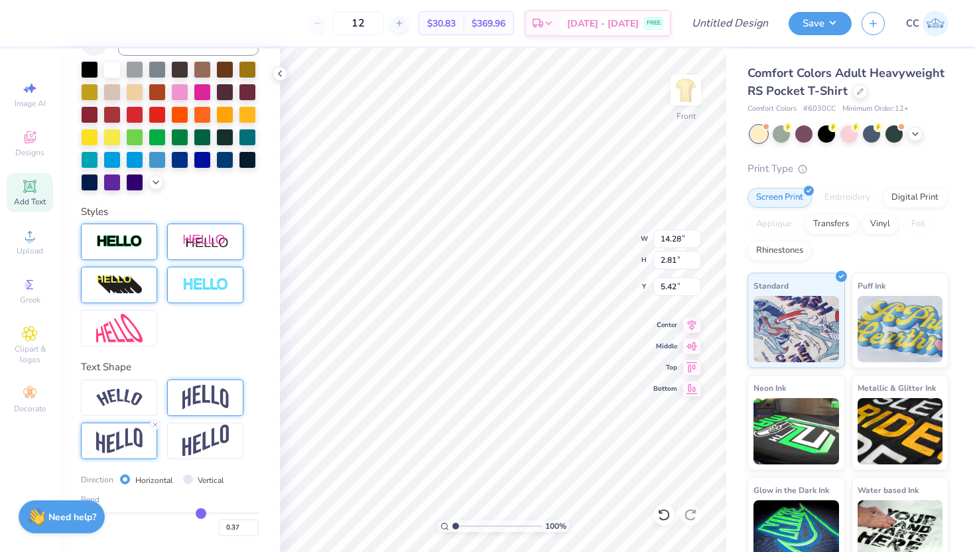
type input "11.54"
type input "3.16"
type input "5.17"
type input "6.49"
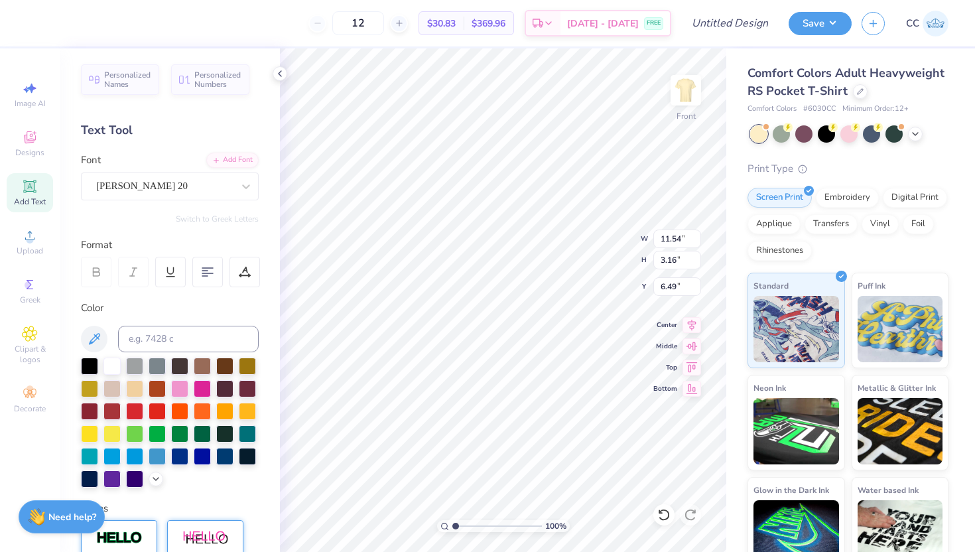
click at [19, 190] on div "Add Text" at bounding box center [30, 192] width 46 height 39
type input "6.03"
type input "1.75"
type input "13.38"
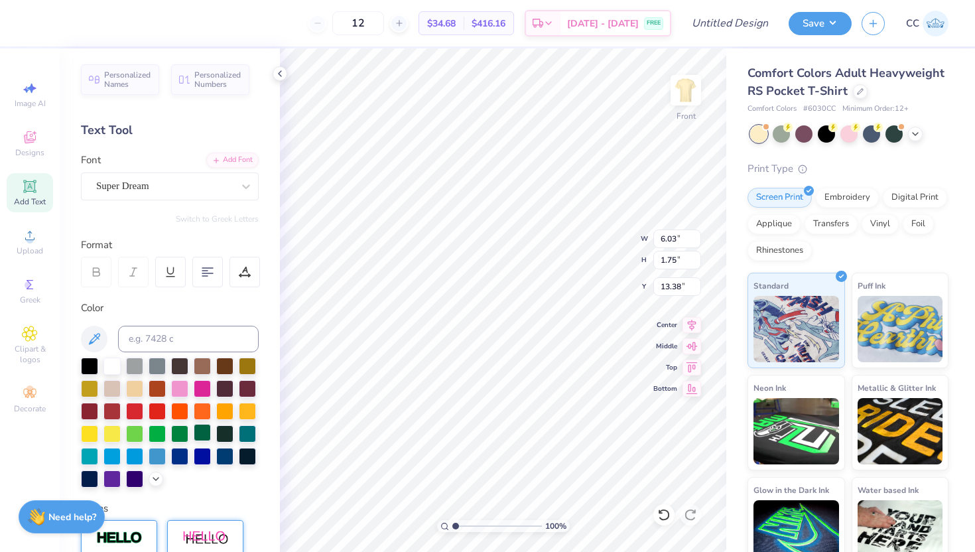
type textarea "Welcome to"
click at [201, 433] on div at bounding box center [202, 432] width 17 height 17
click at [207, 186] on div "Super Dream" at bounding box center [164, 186] width 139 height 21
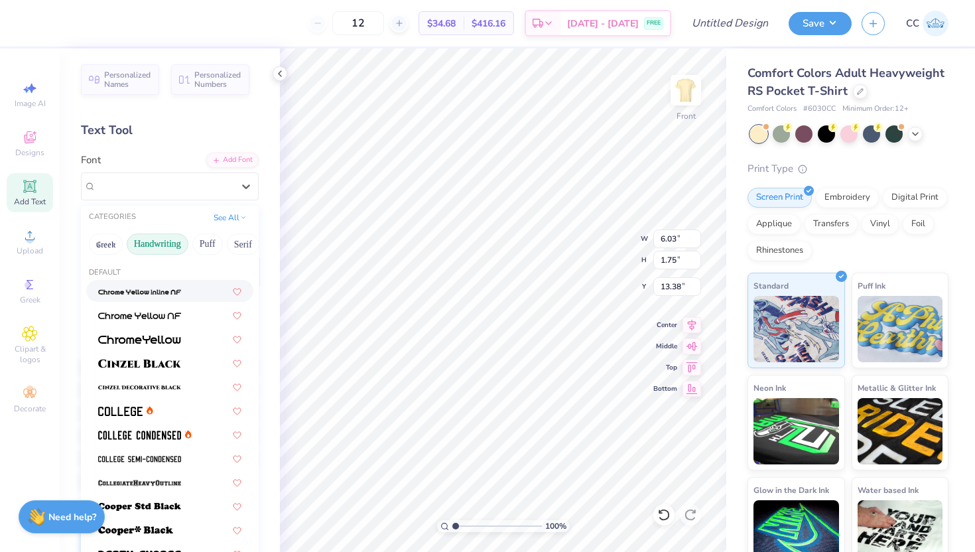
click at [156, 243] on button "Handwriting" at bounding box center [158, 243] width 62 height 21
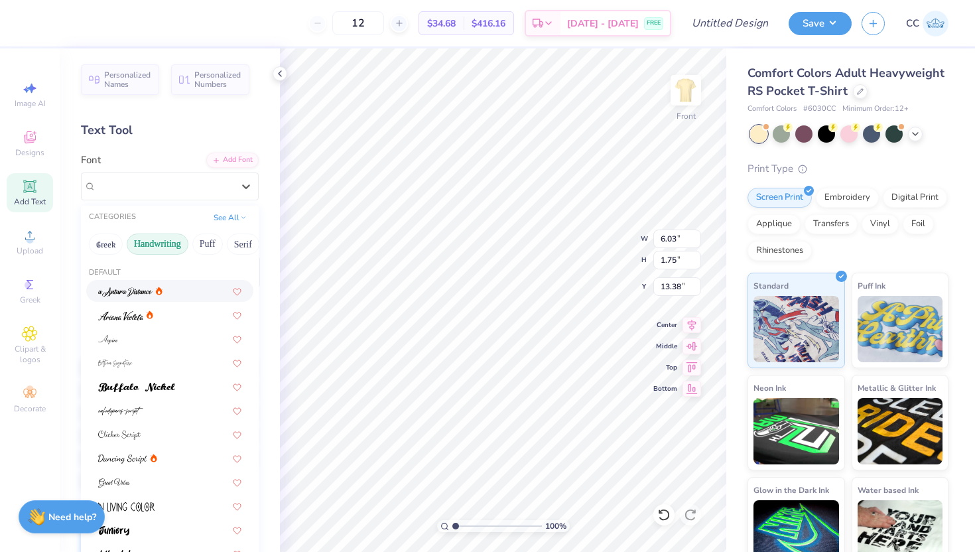
click at [162, 292] on icon at bounding box center [159, 290] width 7 height 8
click at [180, 188] on div "Super Dream" at bounding box center [151, 186] width 113 height 21
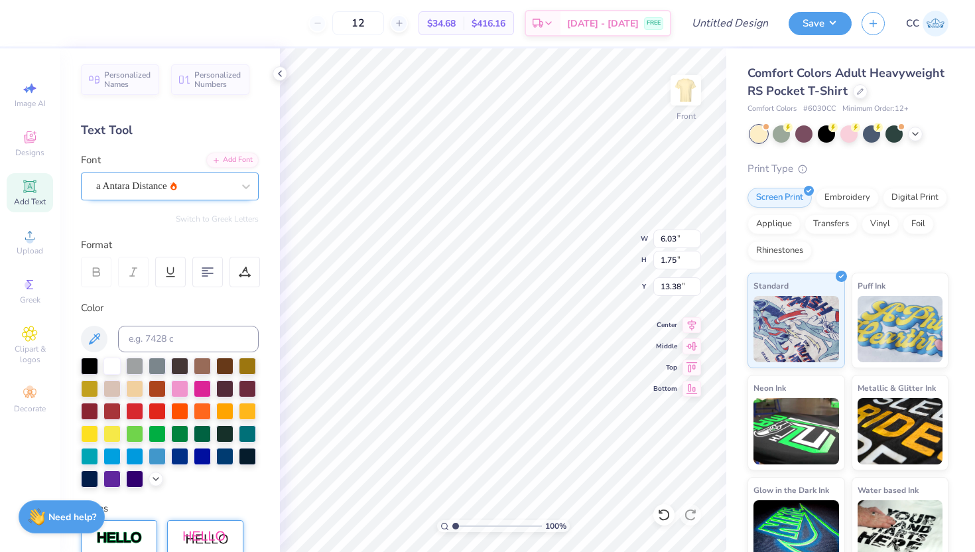
click at [183, 193] on div at bounding box center [164, 186] width 137 height 18
type input "6.19"
type input "1.59"
type textarea "Welcome to"
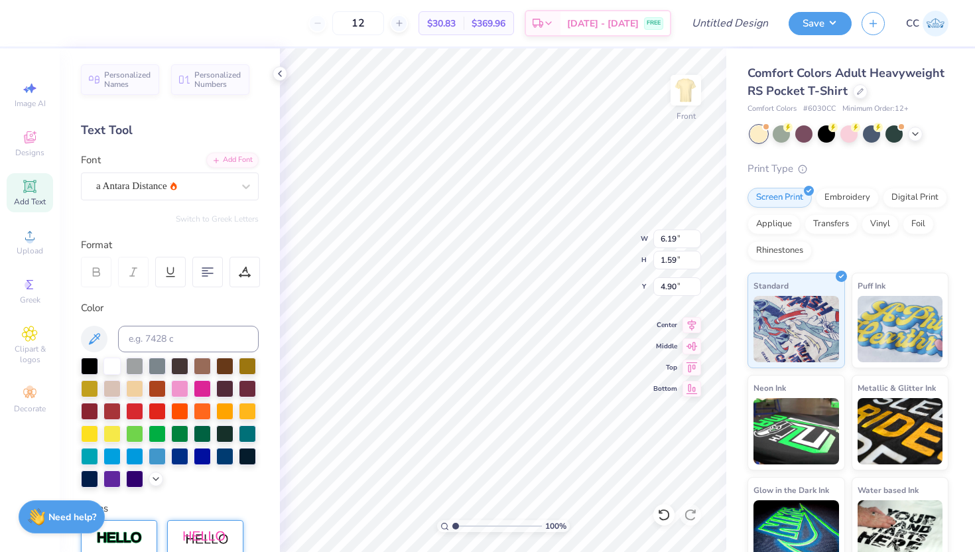
type input "4.90"
type input "6.11"
type input "1.57"
type input "4.91"
type input "6.49"
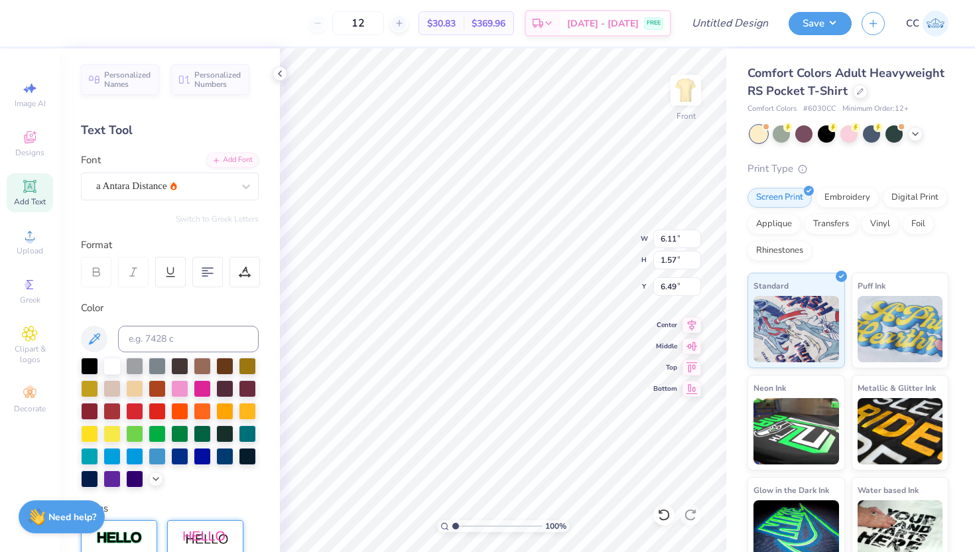
type input "6.02"
type input "2.25"
type input "6.29"
type input "4.57"
type input "1.71"
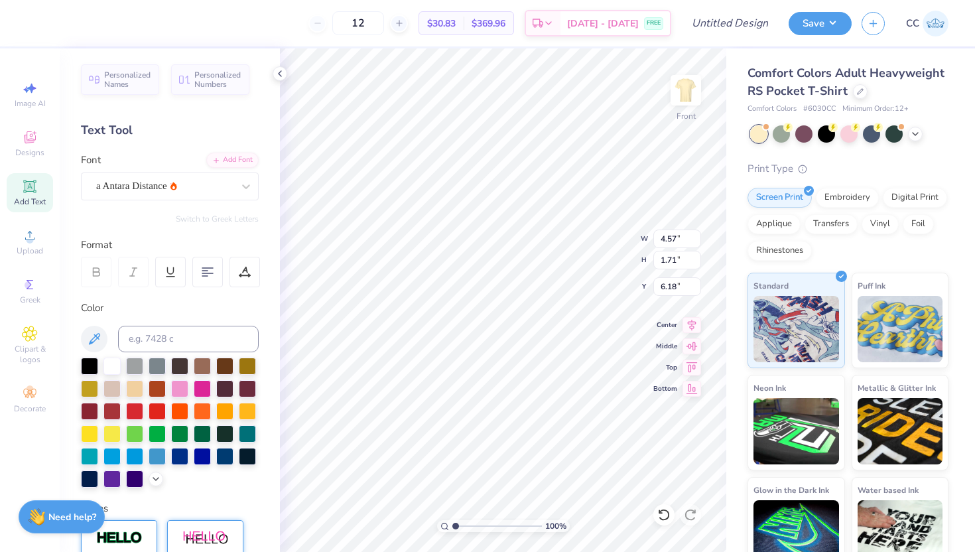
type input "6.07"
type input "4.62"
type input "1.44"
type input "6.49"
type input "5.77"
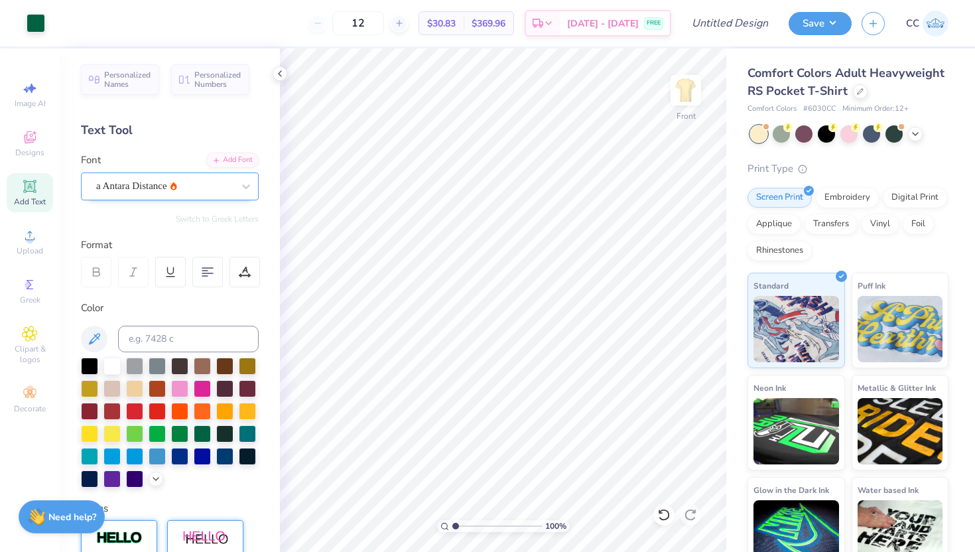
click at [231, 188] on div "a Antara Distance" at bounding box center [164, 186] width 139 height 21
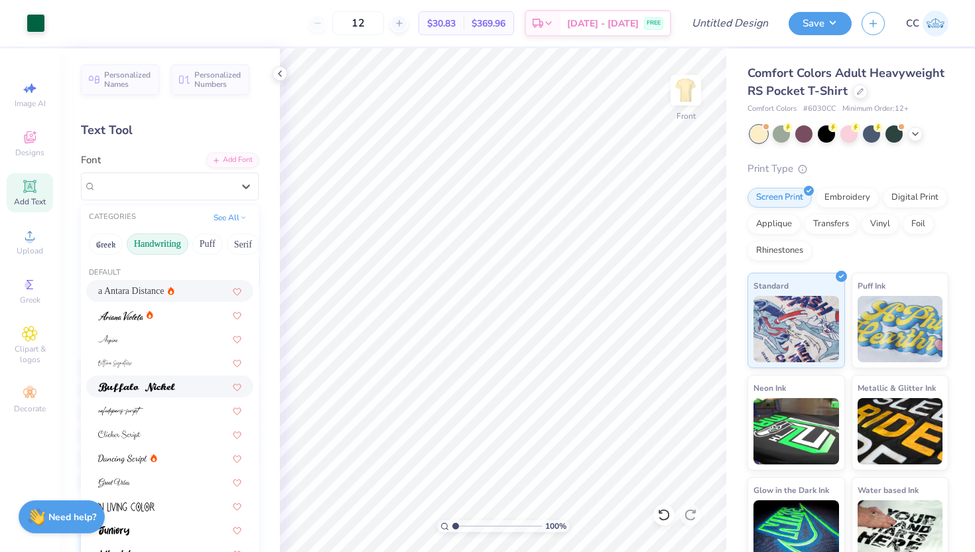
click at [173, 389] on img at bounding box center [136, 387] width 77 height 9
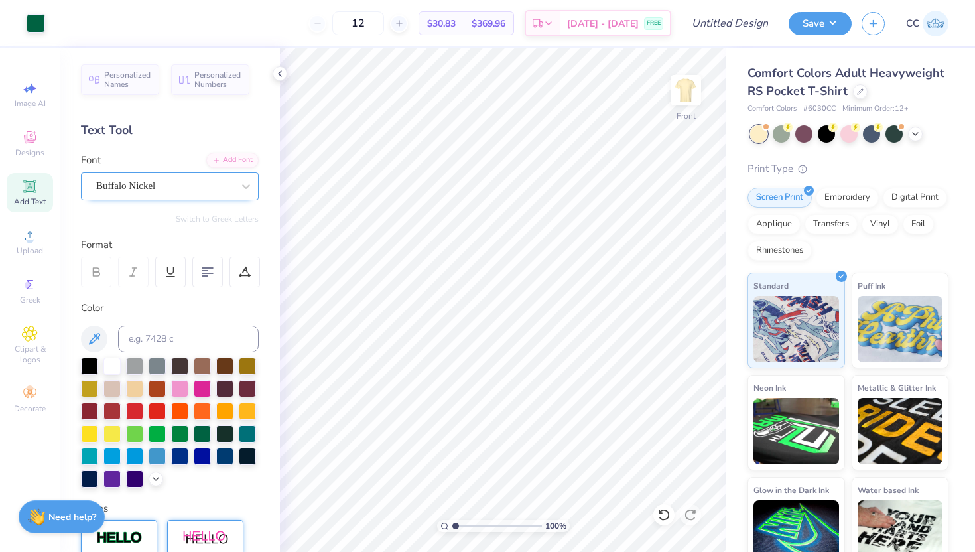
click at [196, 181] on div "Buffalo Nickel" at bounding box center [164, 186] width 139 height 21
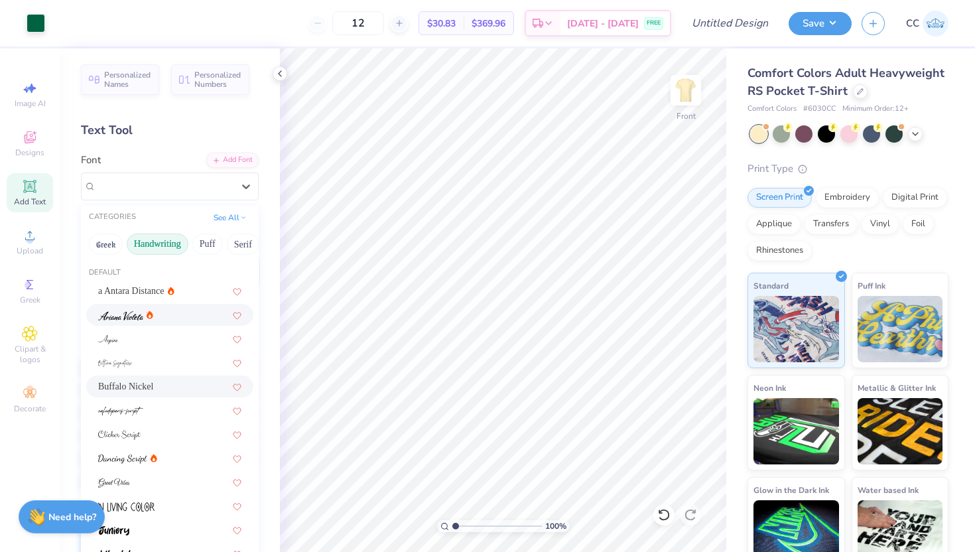
click at [186, 312] on div at bounding box center [169, 315] width 143 height 14
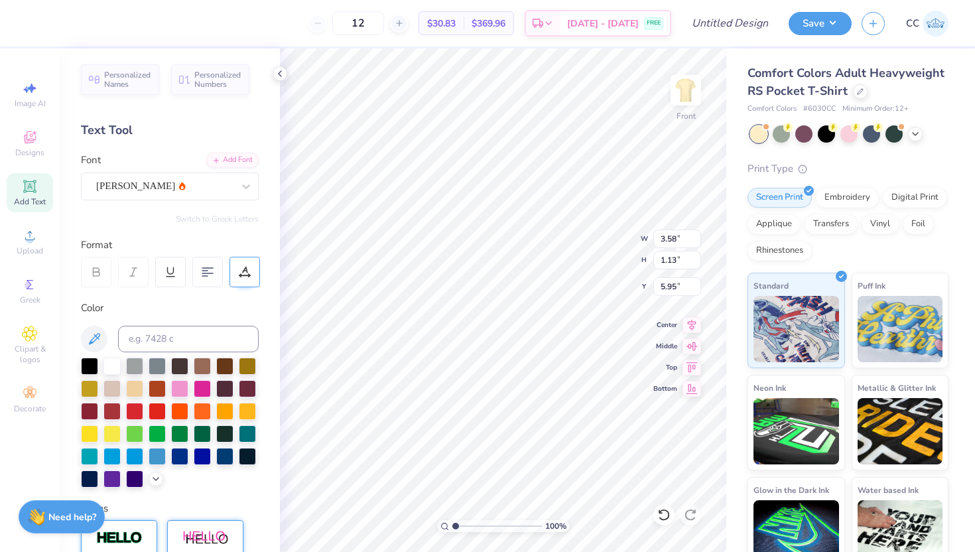
type input "6.49"
type input "4.22"
type input "1.33"
type input "6.28"
type input "4.20"
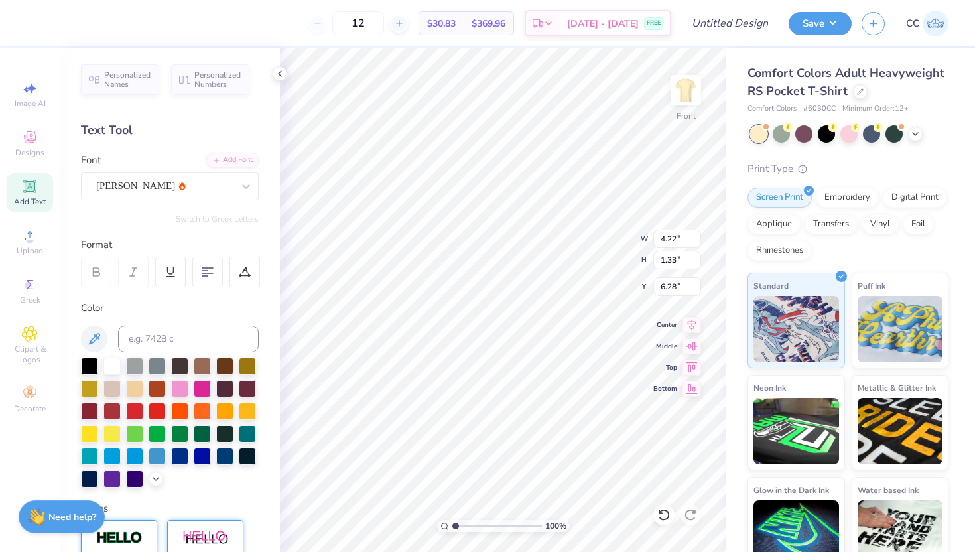
type input "1.56"
type input "6.17"
type input "5.98"
type input "4.22"
type input "1.36"
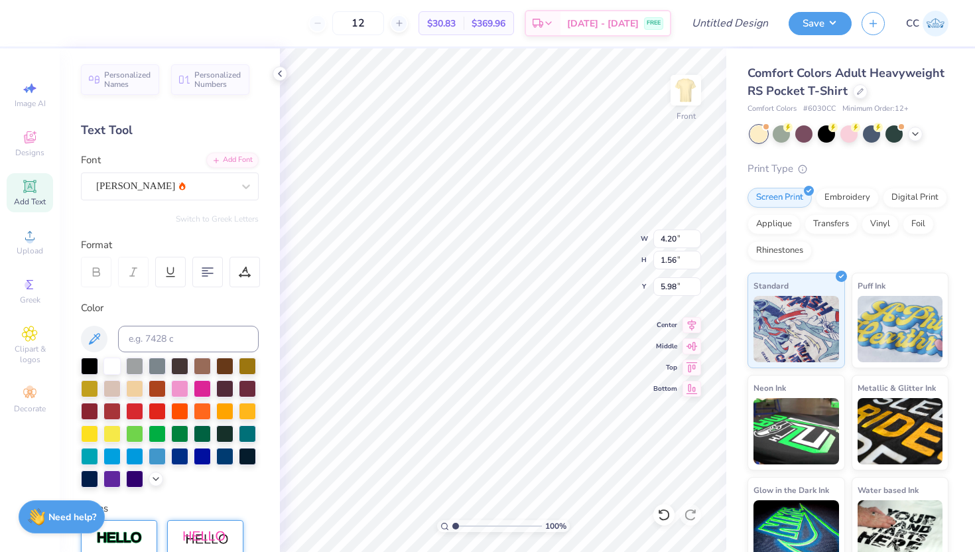
type input "6.08"
type input "4.21"
type input "1.44"
type input "6.04"
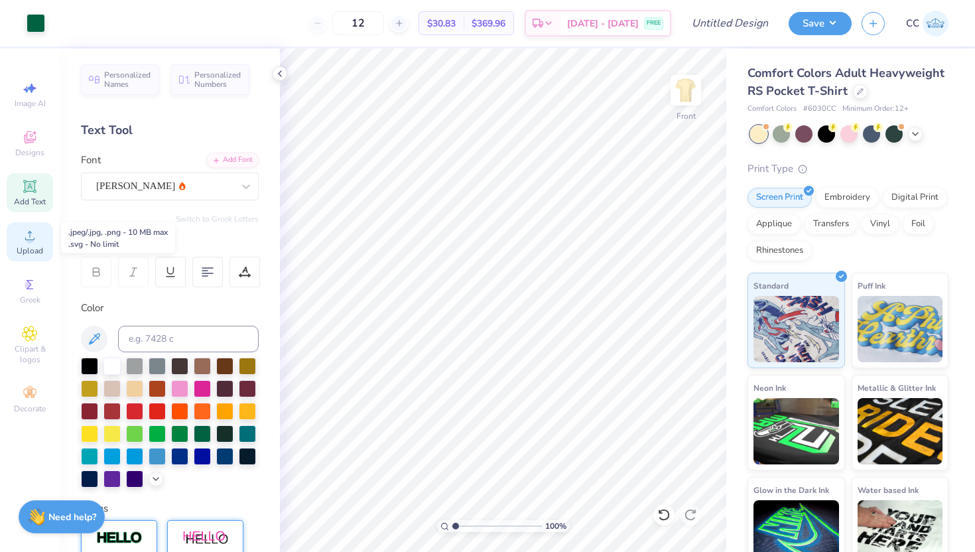
click at [34, 235] on icon at bounding box center [30, 235] width 16 height 16
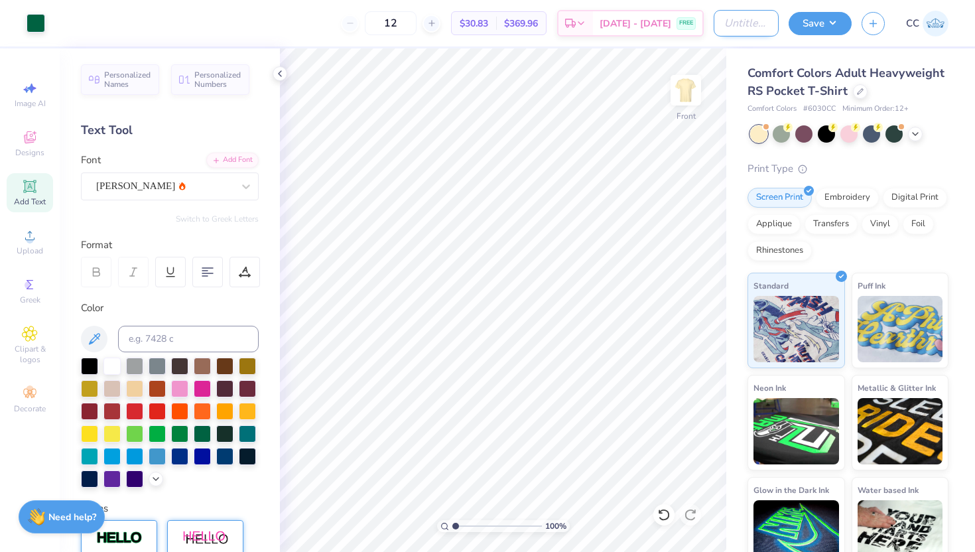
click at [737, 23] on input "Design Title" at bounding box center [745, 23] width 65 height 27
type input "Aderandac"
click at [729, 23] on input "Adarancac chairs" at bounding box center [745, 23] width 65 height 27
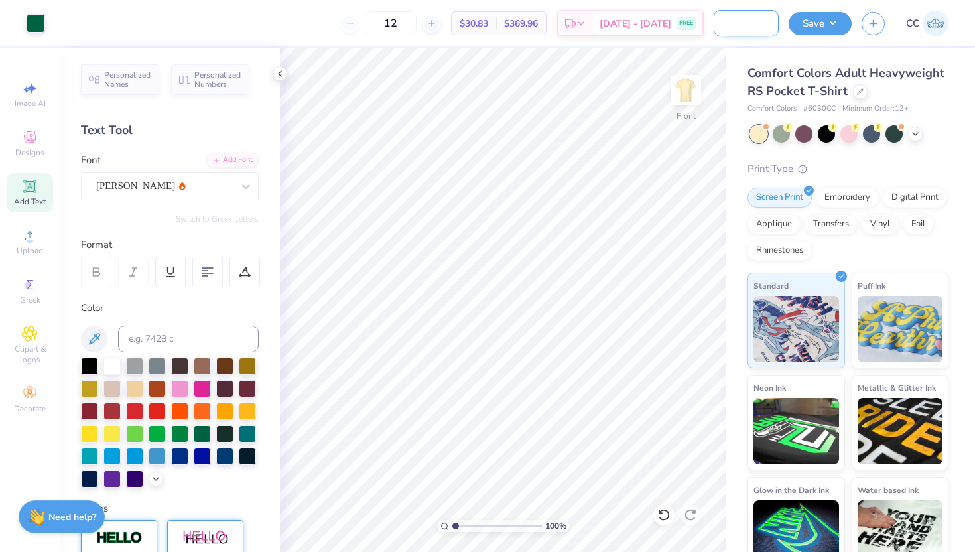
type input "chairs"
drag, startPoint x: 752, startPoint y: 26, endPoint x: 723, endPoint y: 25, distance: 29.9
click at [723, 25] on input "chairs" at bounding box center [745, 23] width 65 height 27
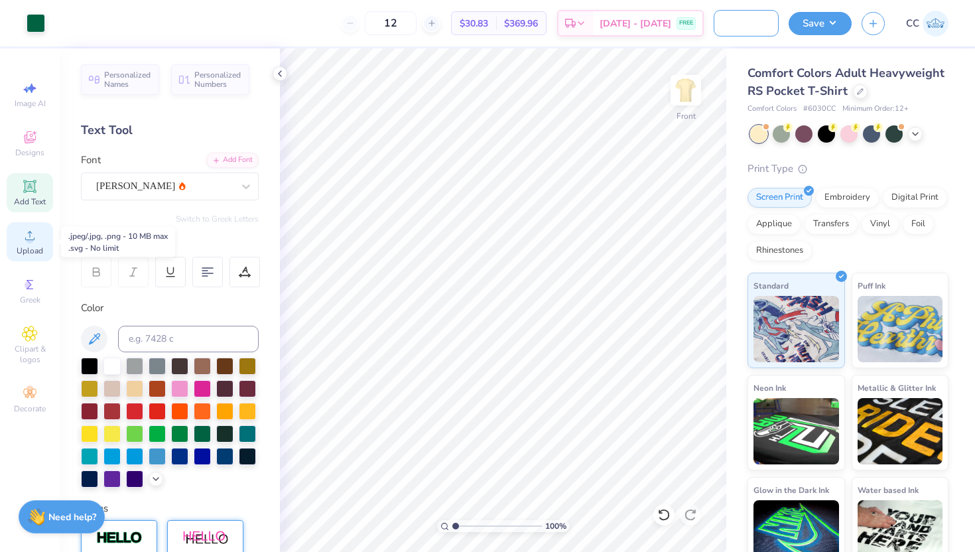
type input "Adirondack Chairs"
click at [32, 240] on circle at bounding box center [29, 239] width 7 height 7
click at [27, 249] on span "Upload" at bounding box center [30, 250] width 27 height 11
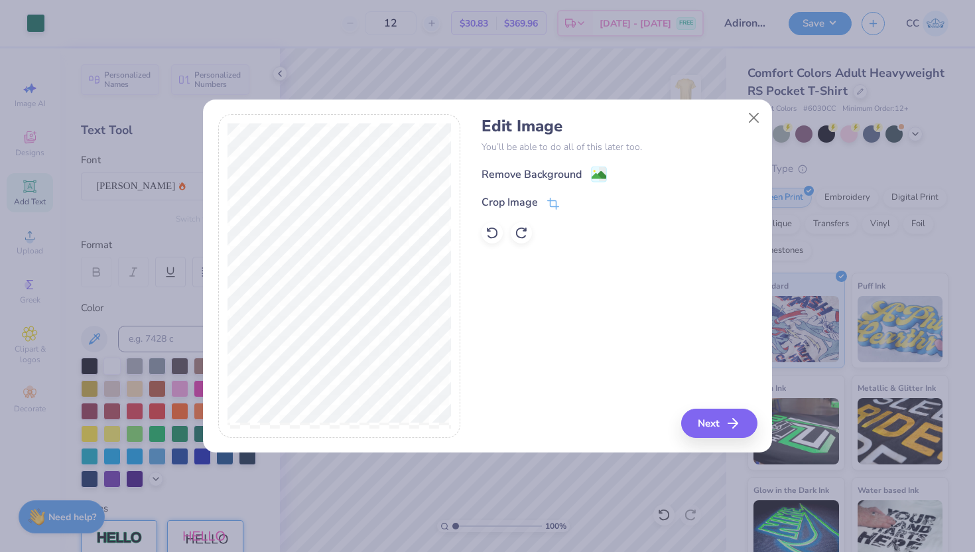
click at [558, 202] on div "Crop Image" at bounding box center [618, 202] width 275 height 16
click at [554, 206] on icon at bounding box center [553, 205] width 12 height 12
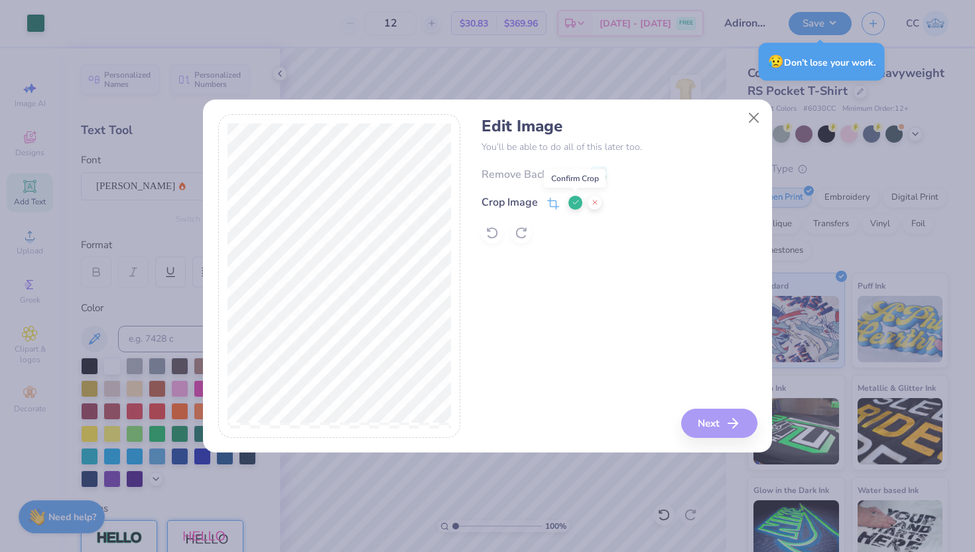
click at [571, 201] on icon at bounding box center [575, 202] width 8 height 8
click at [600, 178] on image at bounding box center [598, 176] width 15 height 15
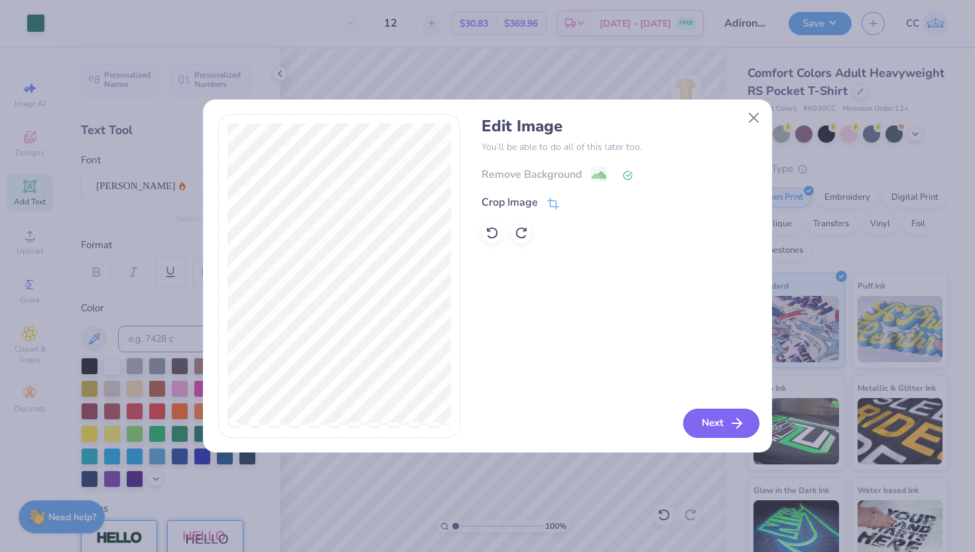
click at [711, 425] on button "Next" at bounding box center [721, 422] width 76 height 29
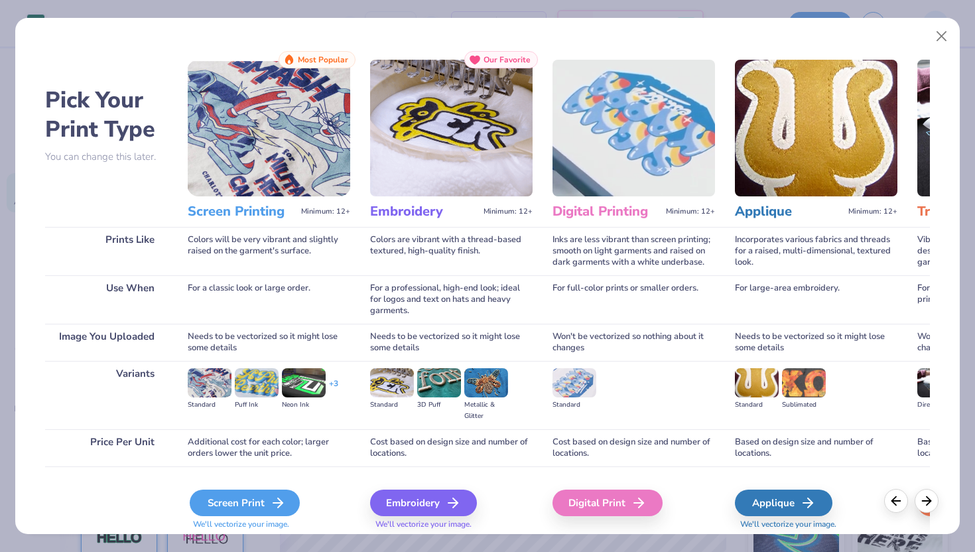
click at [247, 501] on div "Screen Print" at bounding box center [245, 502] width 110 height 27
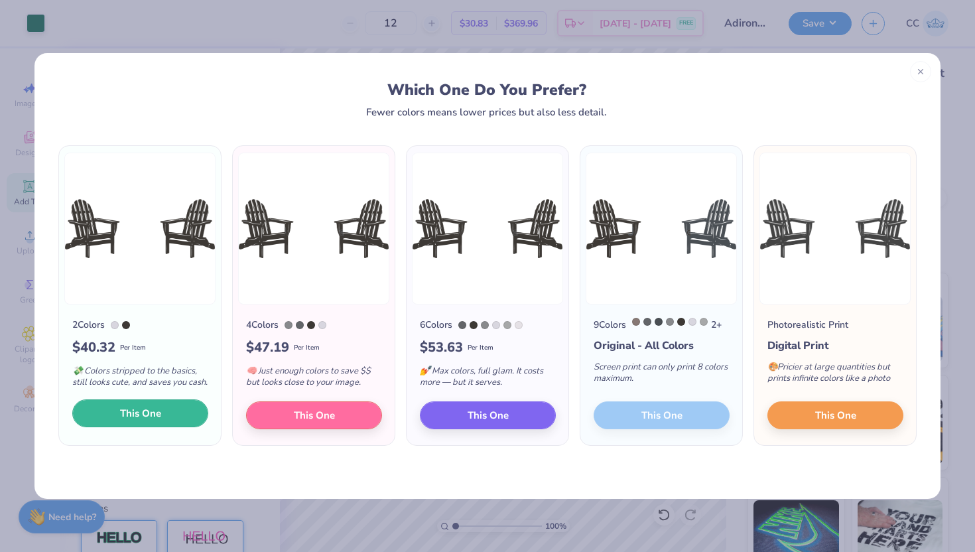
click at [153, 421] on span "This One" at bounding box center [140, 413] width 41 height 15
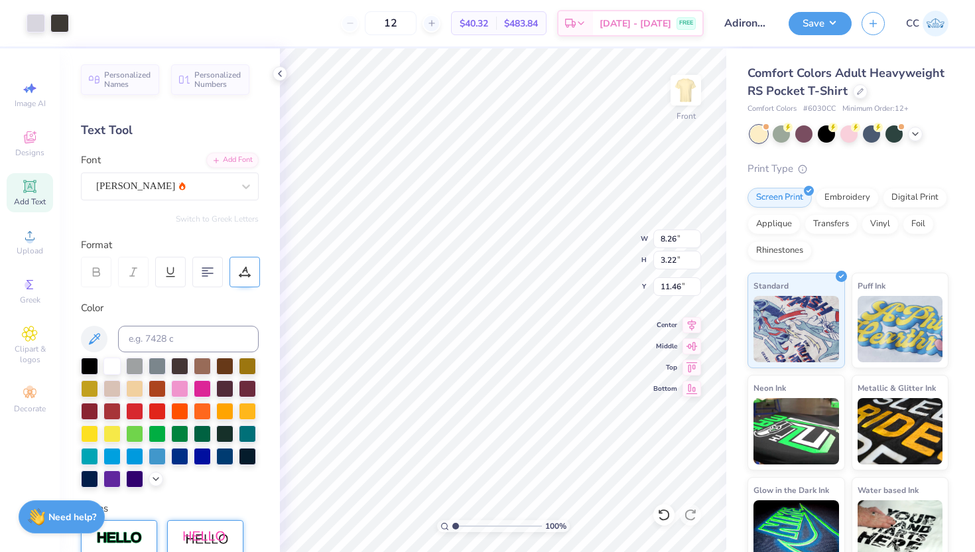
type input "8.26"
type input "3.22"
type input "13.48"
click at [64, 23] on div at bounding box center [59, 22] width 19 height 19
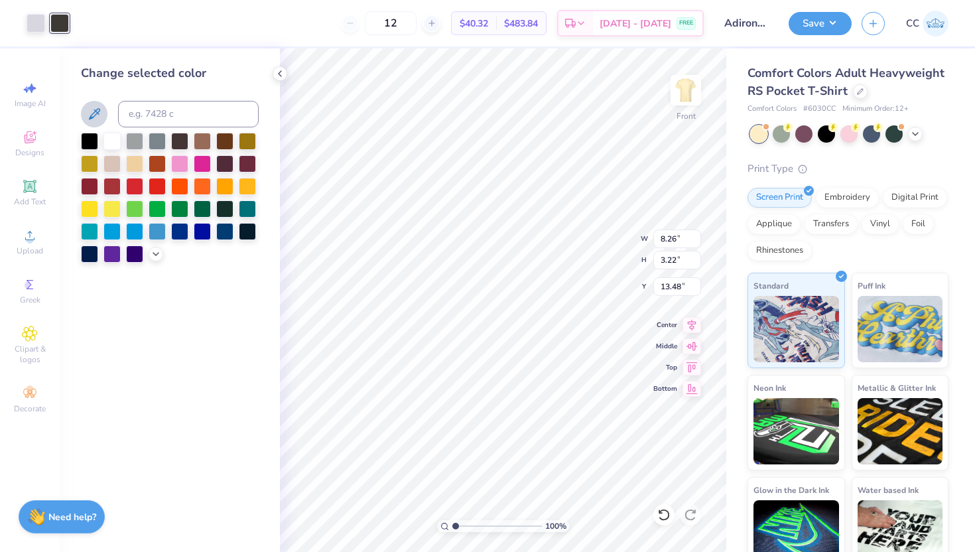
click at [91, 111] on icon at bounding box center [94, 114] width 16 height 16
type input "11.80"
type input "4.59"
type input "12.20"
click at [202, 209] on div at bounding box center [202, 207] width 17 height 17
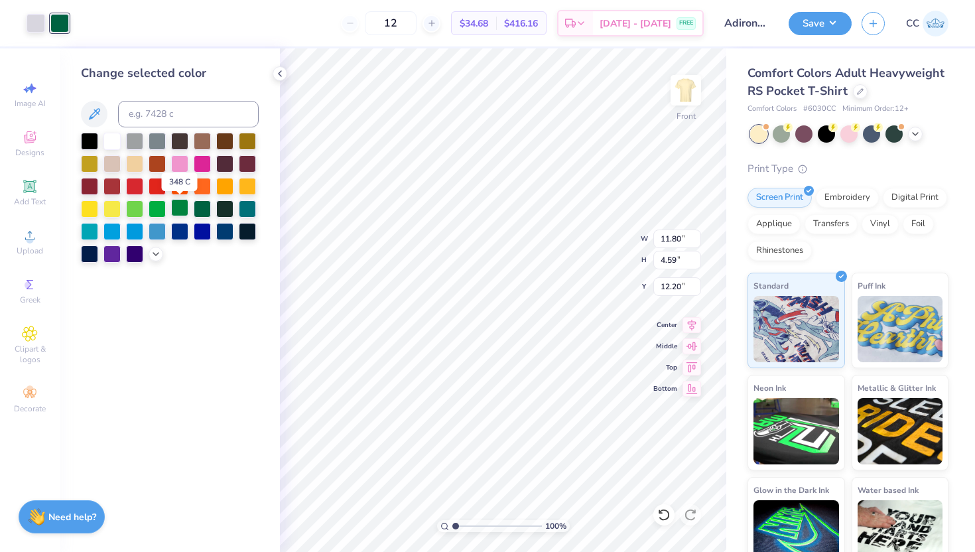
click at [182, 208] on div at bounding box center [179, 207] width 17 height 17
click at [206, 207] on div at bounding box center [202, 207] width 17 height 17
type input "11.54"
type input "3.16"
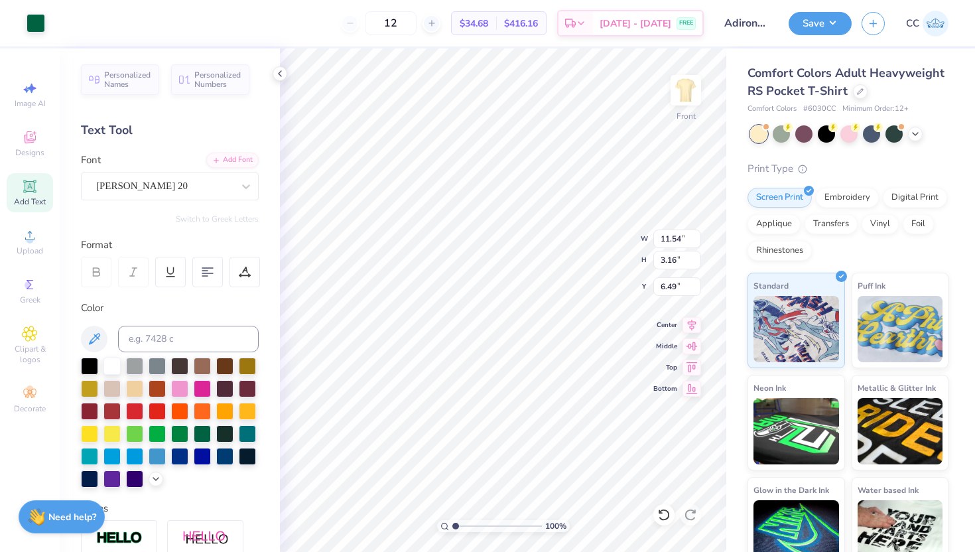
type input "6.52"
click at [204, 427] on div at bounding box center [202, 432] width 17 height 17
type input "12.69"
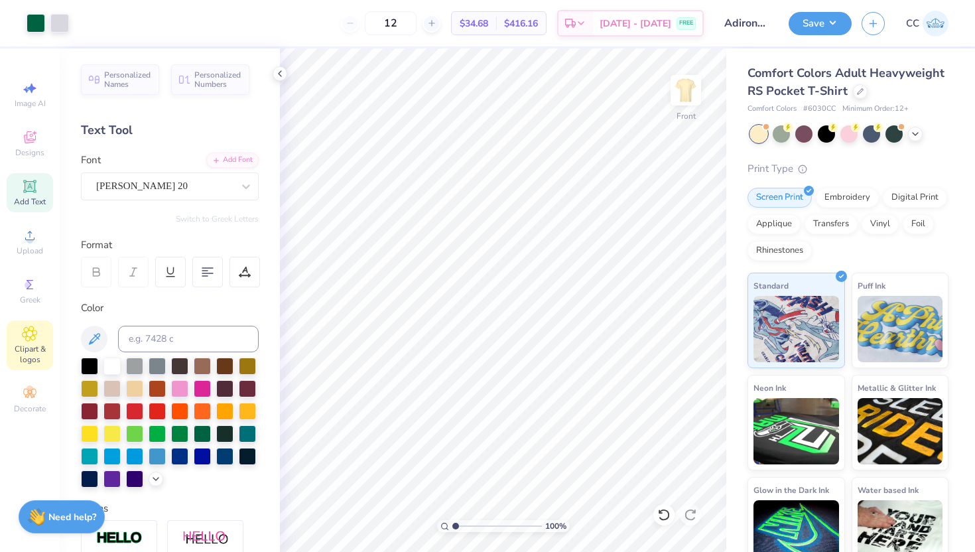
click at [36, 334] on icon at bounding box center [30, 333] width 15 height 15
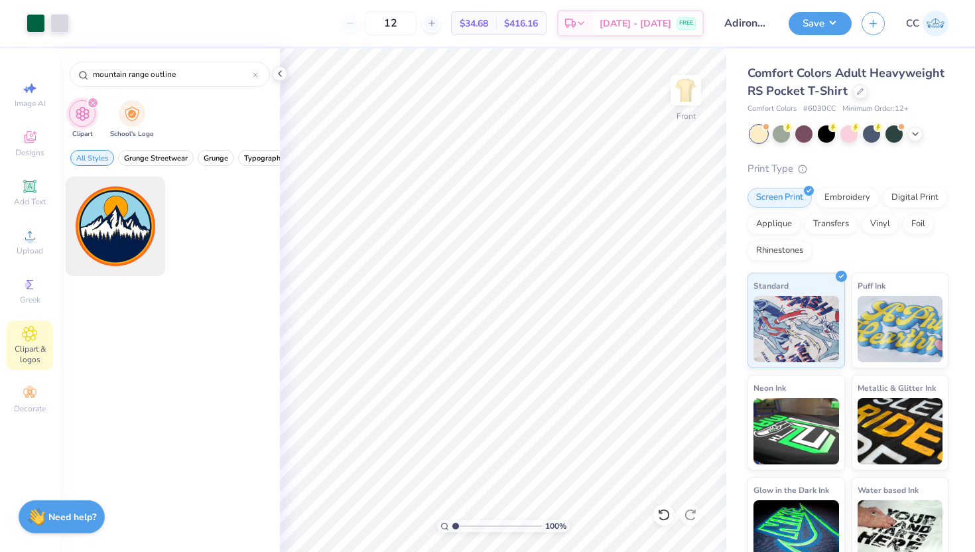
type input "mountain range outline"
click at [32, 245] on span "Upload" at bounding box center [30, 250] width 27 height 11
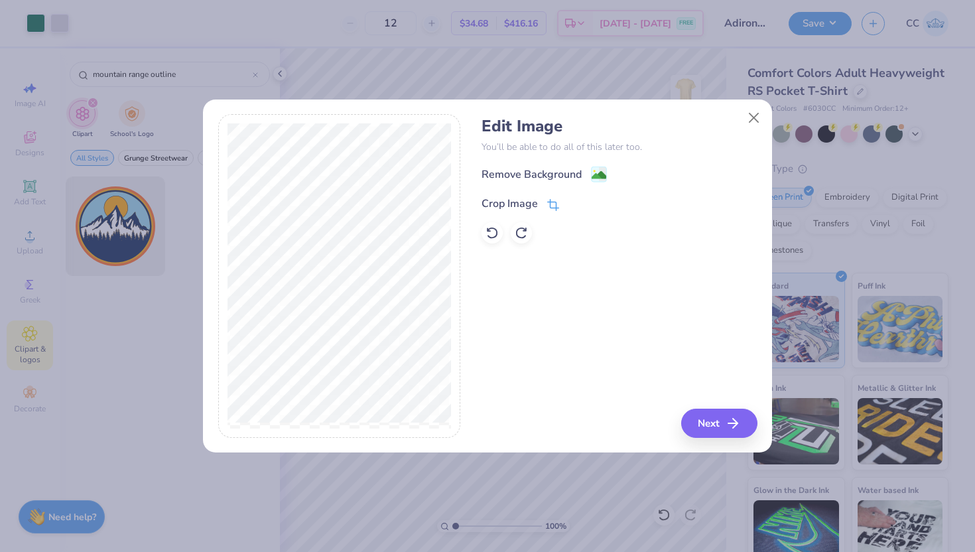
click at [555, 202] on icon at bounding box center [552, 206] width 9 height 9
click at [571, 205] on icon at bounding box center [575, 202] width 8 height 8
click at [599, 174] on image at bounding box center [598, 176] width 15 height 15
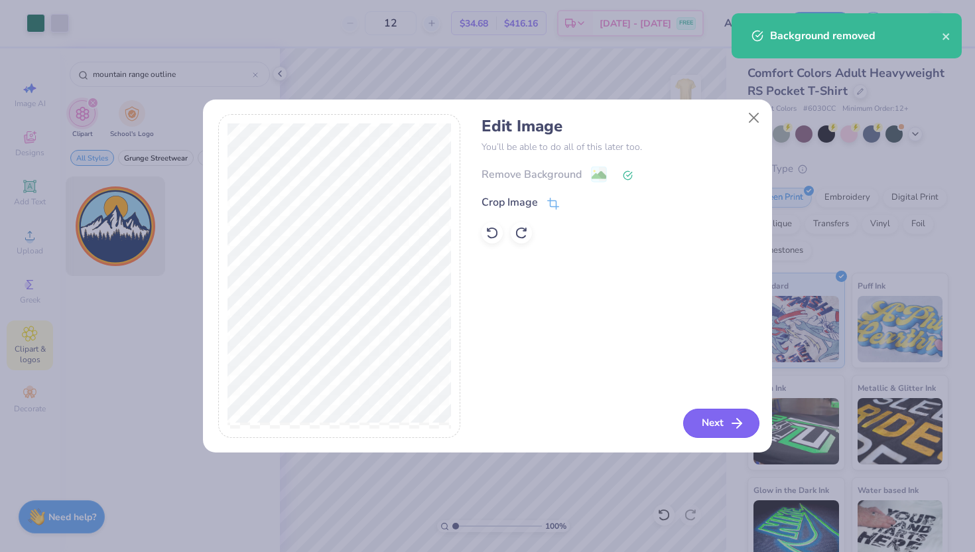
click at [737, 416] on icon "button" at bounding box center [737, 423] width 16 height 16
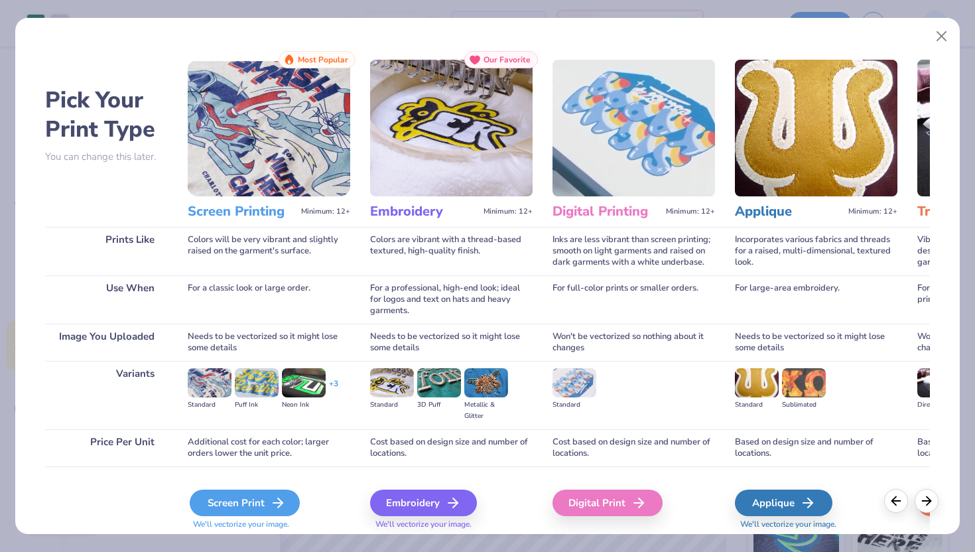
click at [241, 508] on div "Screen Print" at bounding box center [245, 502] width 110 height 27
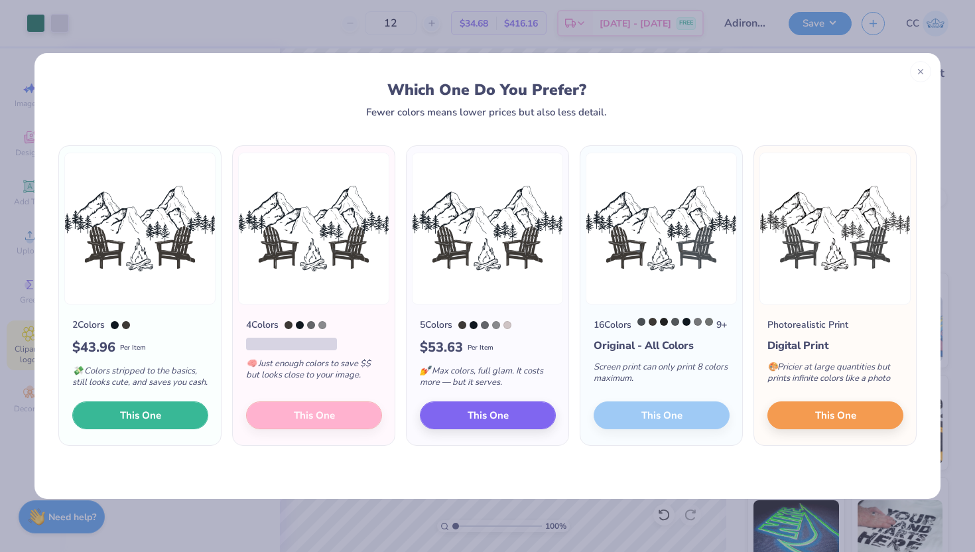
click at [143, 416] on span "This One" at bounding box center [140, 415] width 41 height 15
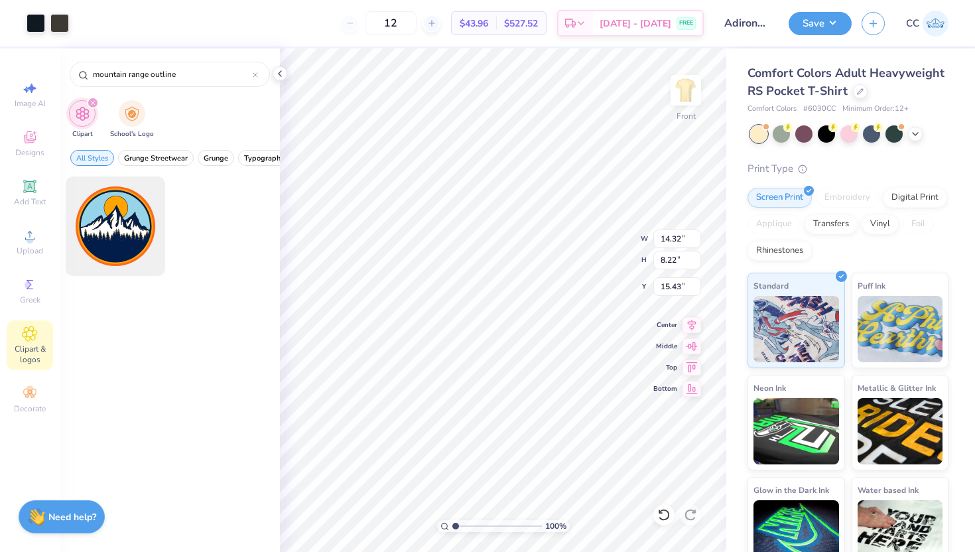
type input "15.43"
type input "11.80"
type input "4.59"
type input "12.69"
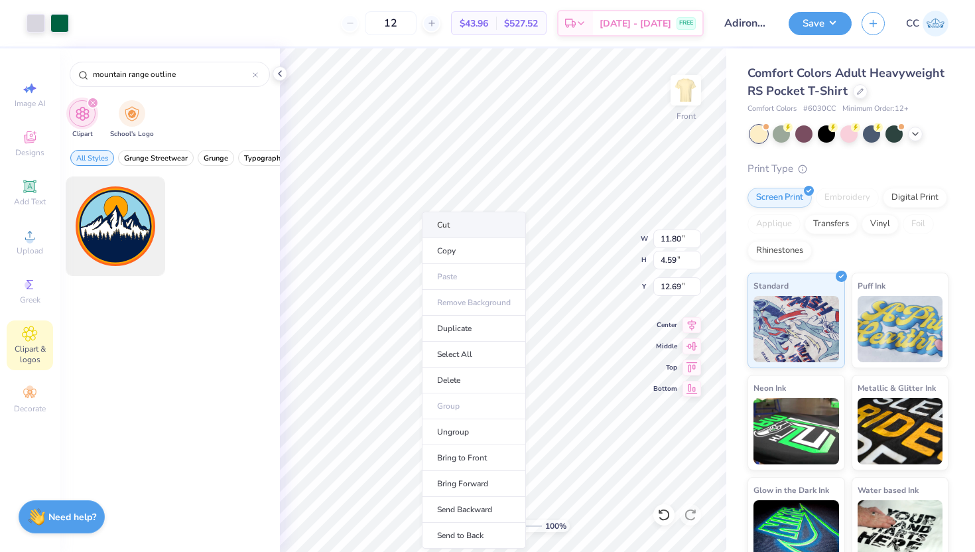
click at [460, 223] on li "Cut" at bounding box center [474, 224] width 104 height 27
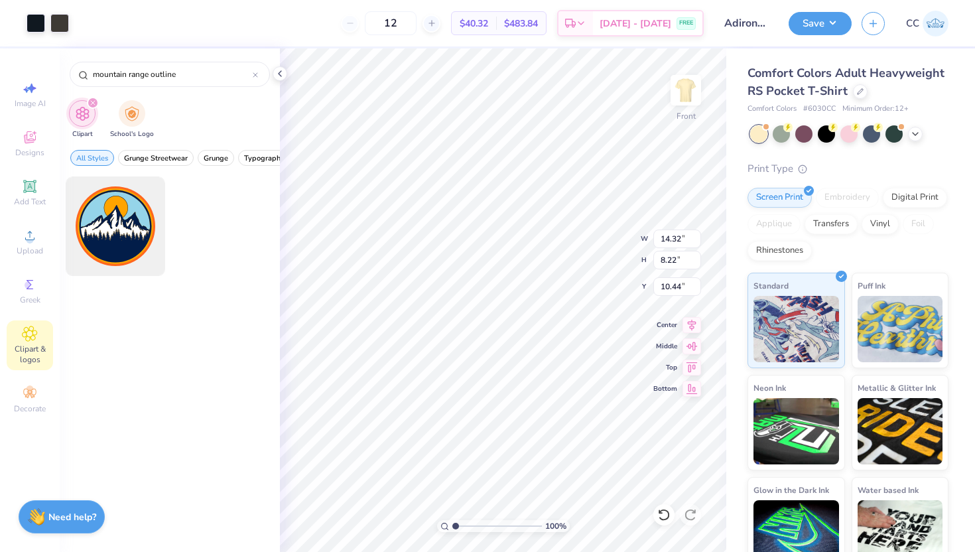
type input "10.44"
type input "12.26"
type input "7.04"
type input "9.67"
click at [37, 18] on div at bounding box center [36, 22] width 19 height 19
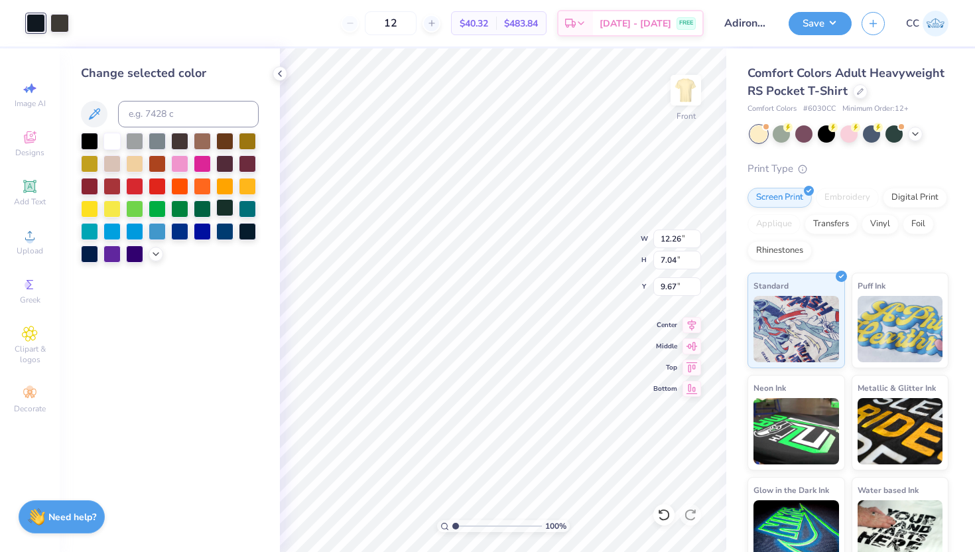
click at [225, 209] on div at bounding box center [224, 207] width 17 height 17
click at [59, 22] on div at bounding box center [59, 22] width 19 height 19
click at [205, 209] on div at bounding box center [202, 207] width 17 height 17
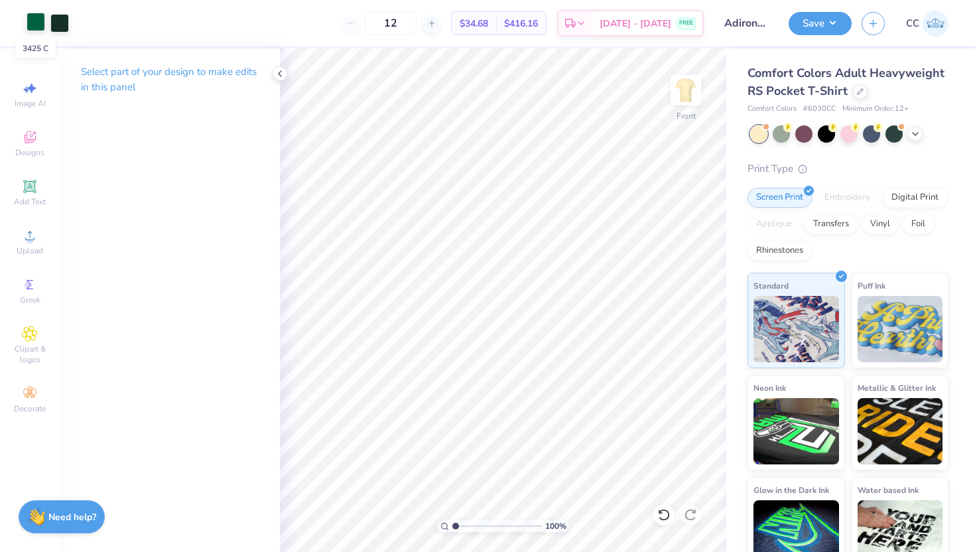
click at [34, 27] on div at bounding box center [36, 22] width 19 height 19
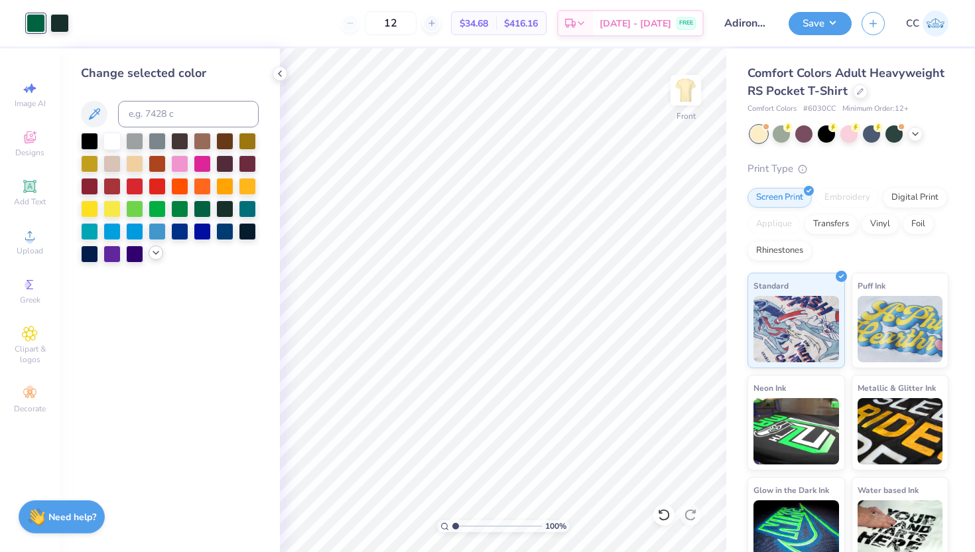
click at [155, 256] on icon at bounding box center [155, 252] width 11 height 11
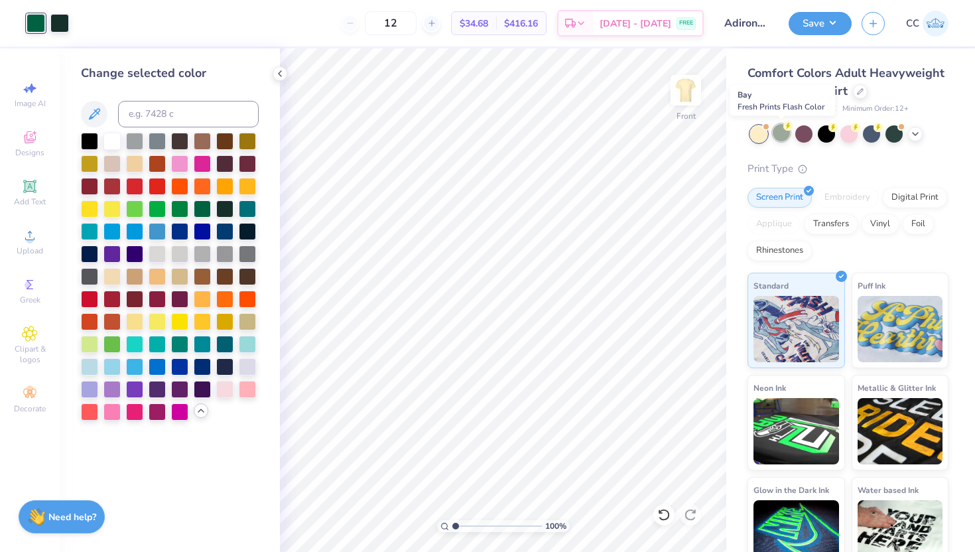
click at [784, 136] on div at bounding box center [780, 132] width 17 height 17
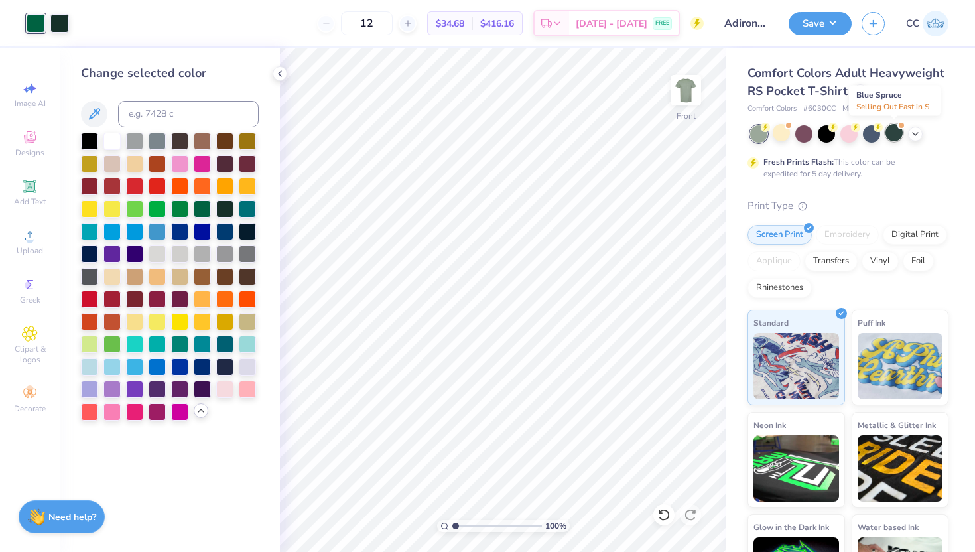
click at [893, 137] on div at bounding box center [893, 132] width 17 height 17
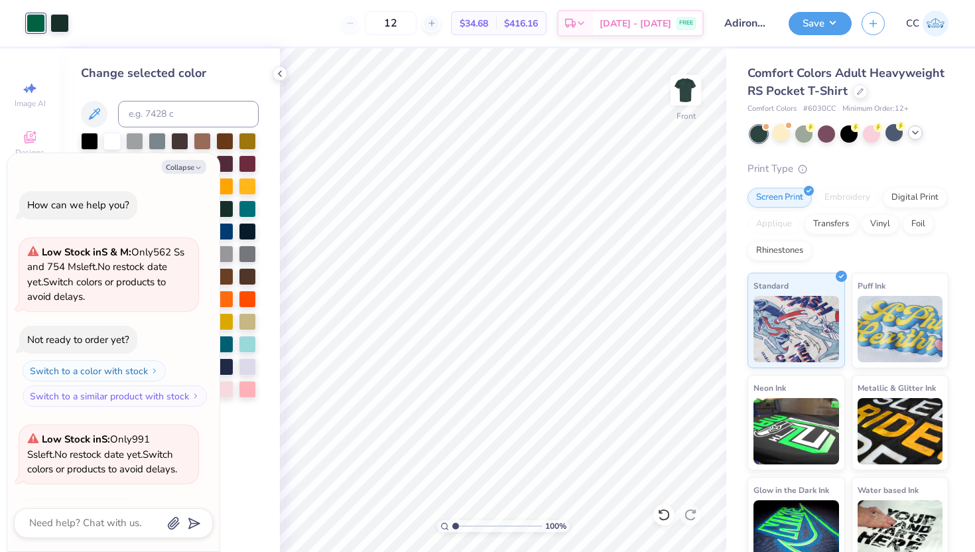
scroll to position [88, 0]
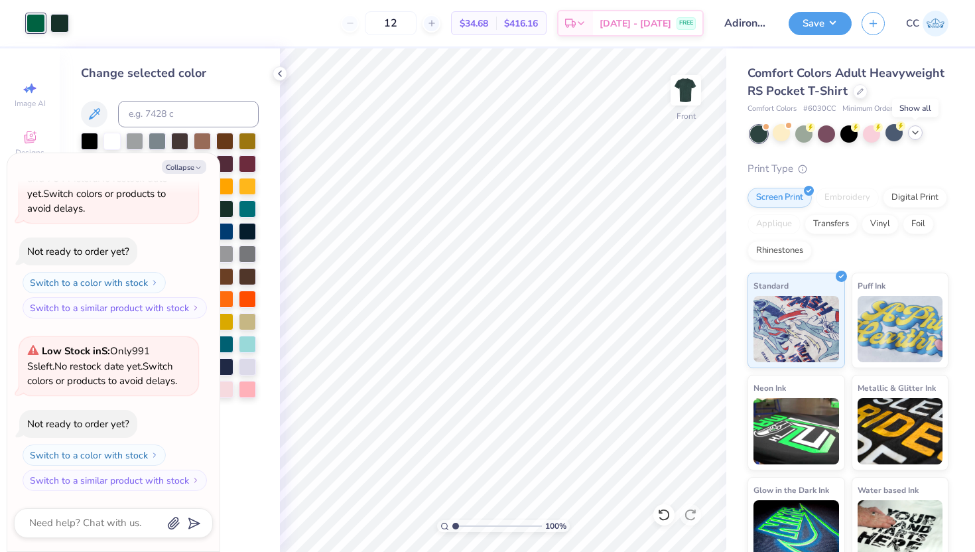
click at [918, 135] on icon at bounding box center [915, 132] width 11 height 11
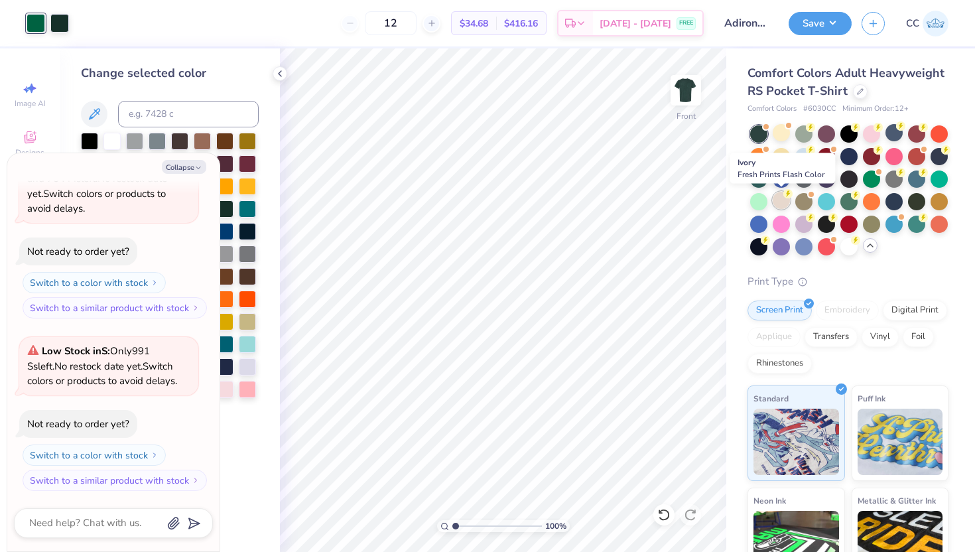
click at [778, 194] on div at bounding box center [780, 200] width 17 height 17
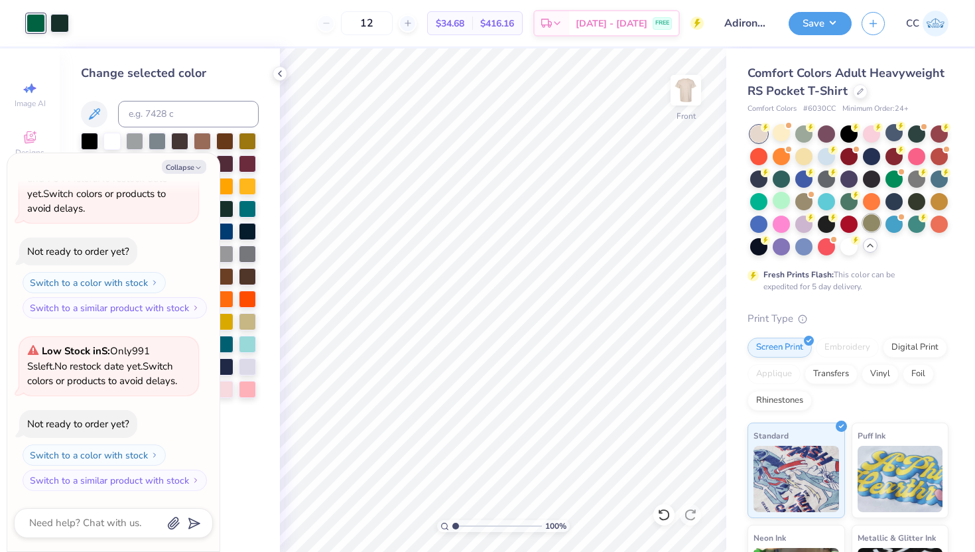
click at [866, 228] on div at bounding box center [871, 222] width 17 height 17
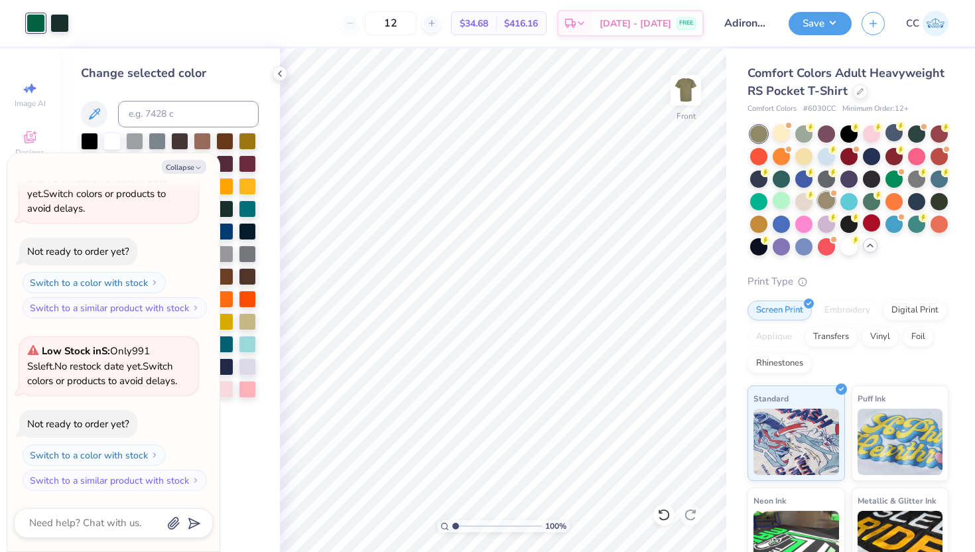
click at [829, 206] on div at bounding box center [825, 200] width 17 height 17
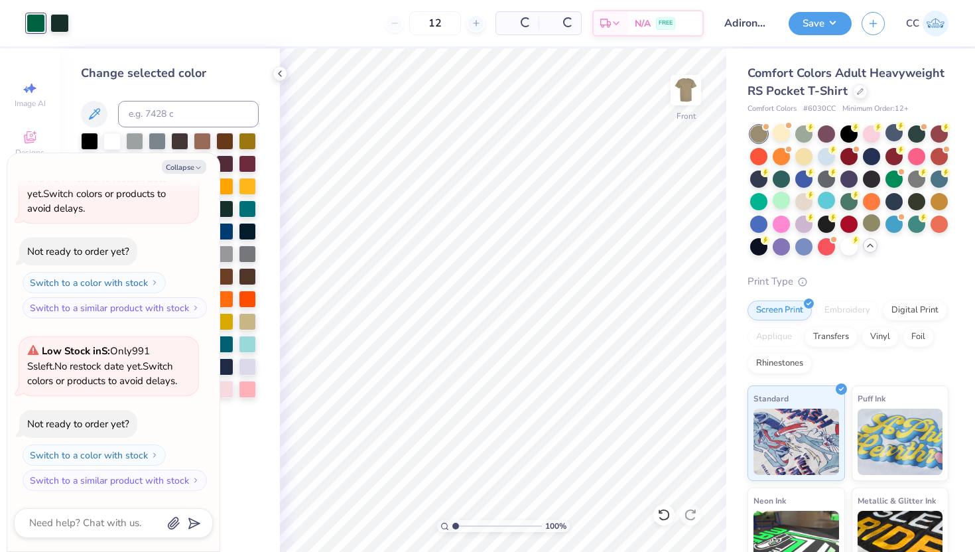
scroll to position [261, 0]
click at [931, 206] on div at bounding box center [938, 200] width 17 height 17
click at [916, 227] on div at bounding box center [916, 222] width 17 height 17
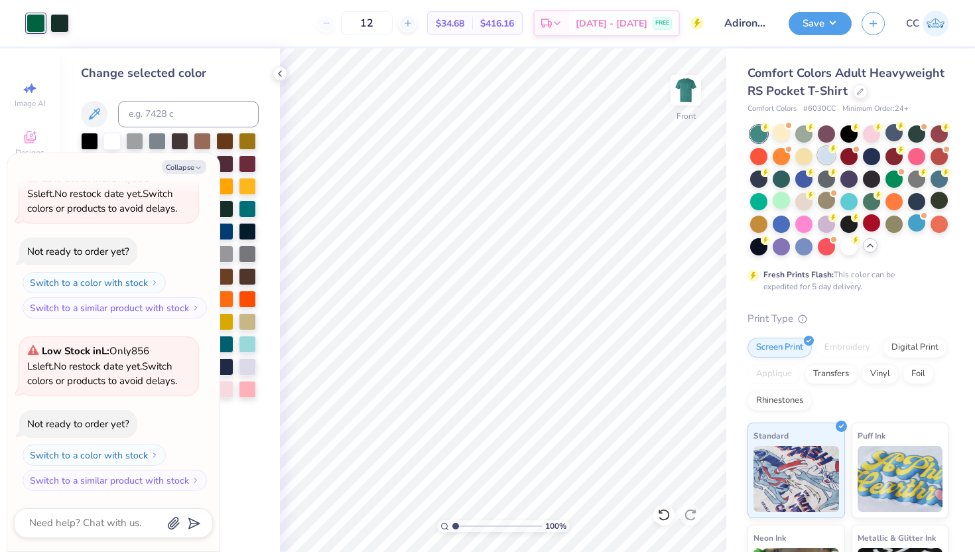
click at [823, 153] on div at bounding box center [825, 155] width 17 height 17
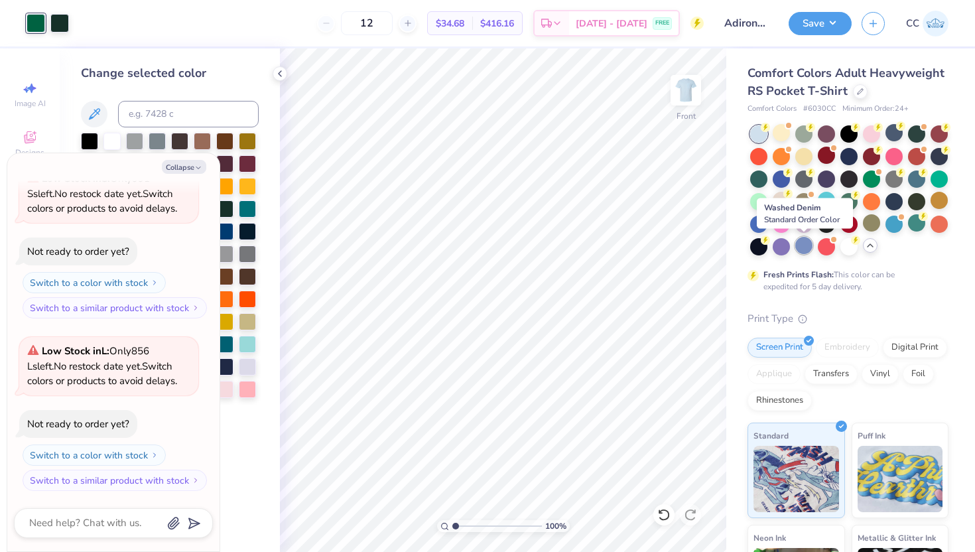
click at [809, 238] on div at bounding box center [803, 245] width 17 height 17
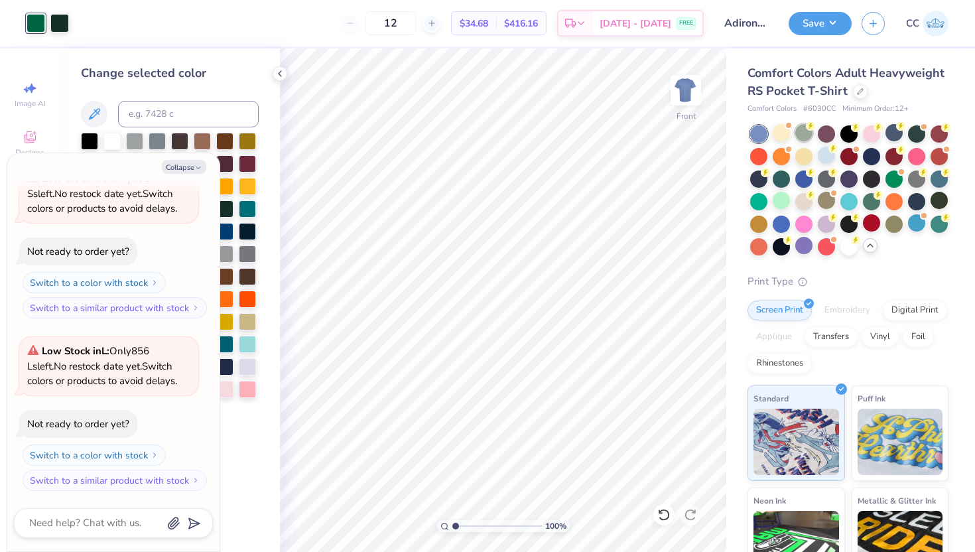
click at [804, 129] on div at bounding box center [803, 132] width 17 height 17
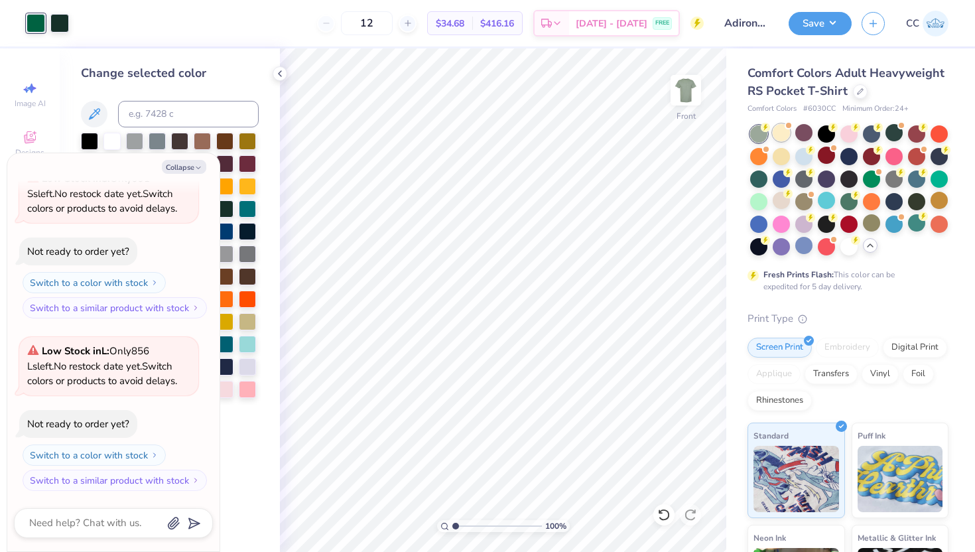
click at [778, 131] on div at bounding box center [780, 132] width 17 height 17
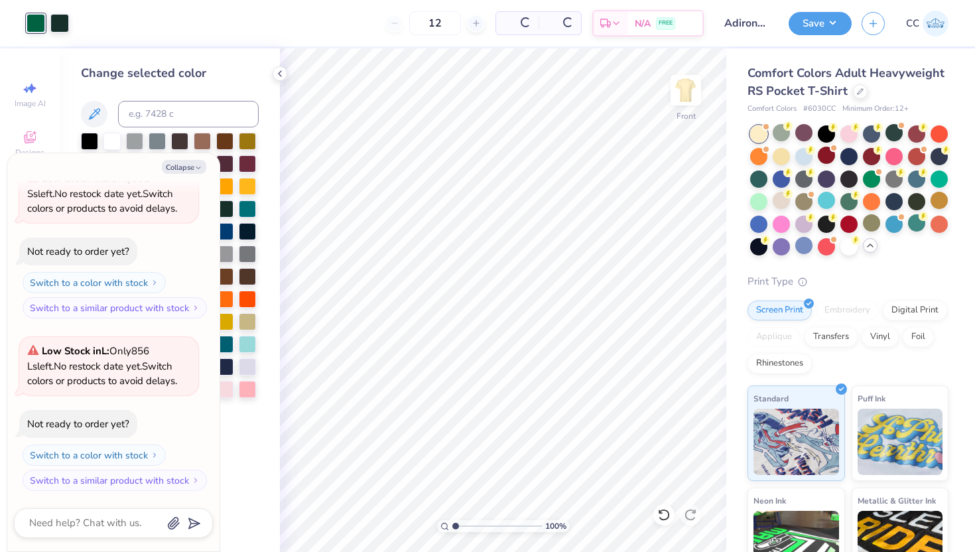
scroll to position [448, 0]
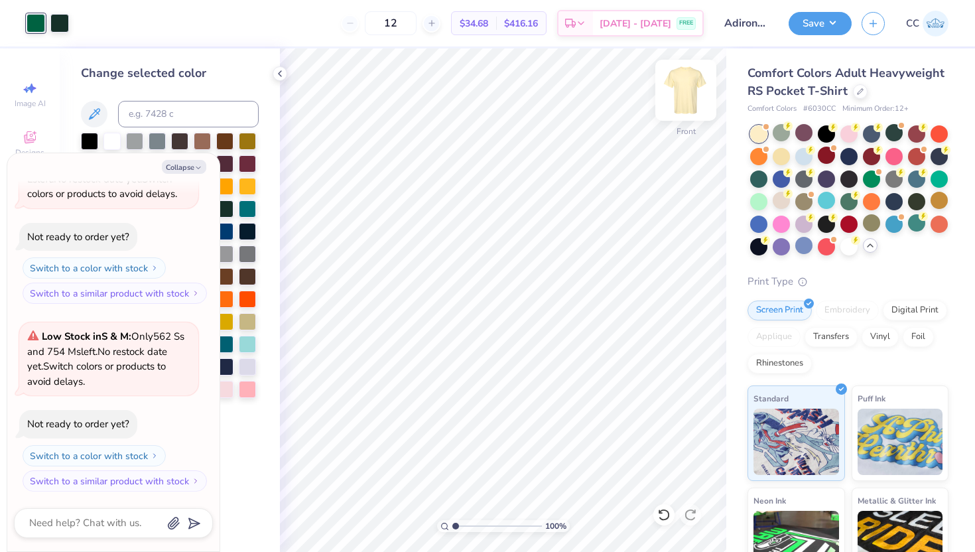
click at [694, 97] on img at bounding box center [685, 90] width 53 height 53
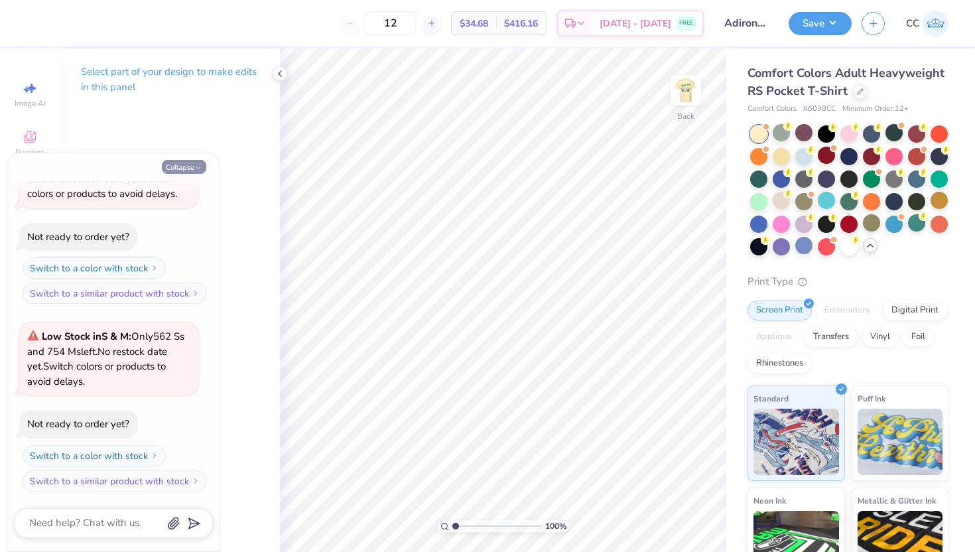
click at [191, 167] on button "Collapse" at bounding box center [184, 167] width 44 height 14
type textarea "x"
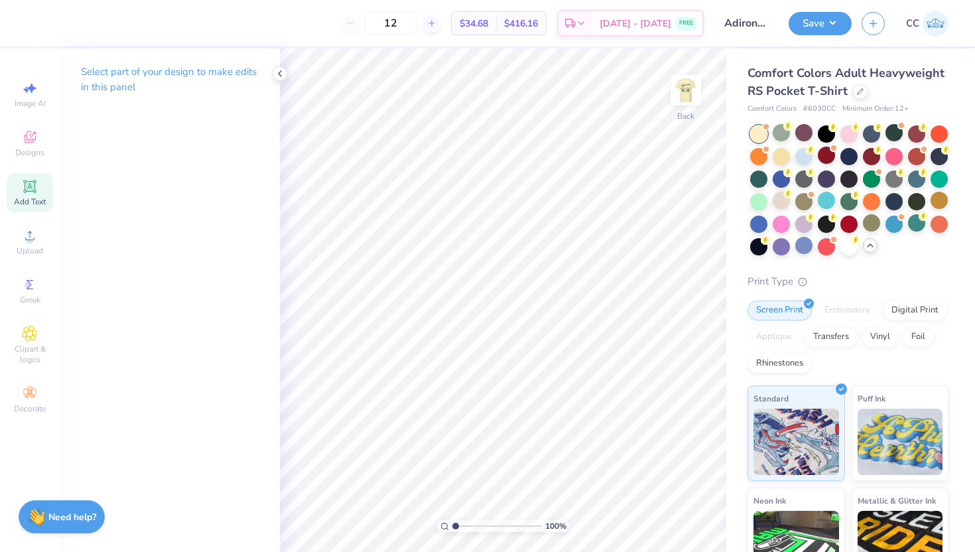
click at [21, 196] on span "Add Text" at bounding box center [30, 201] width 32 height 11
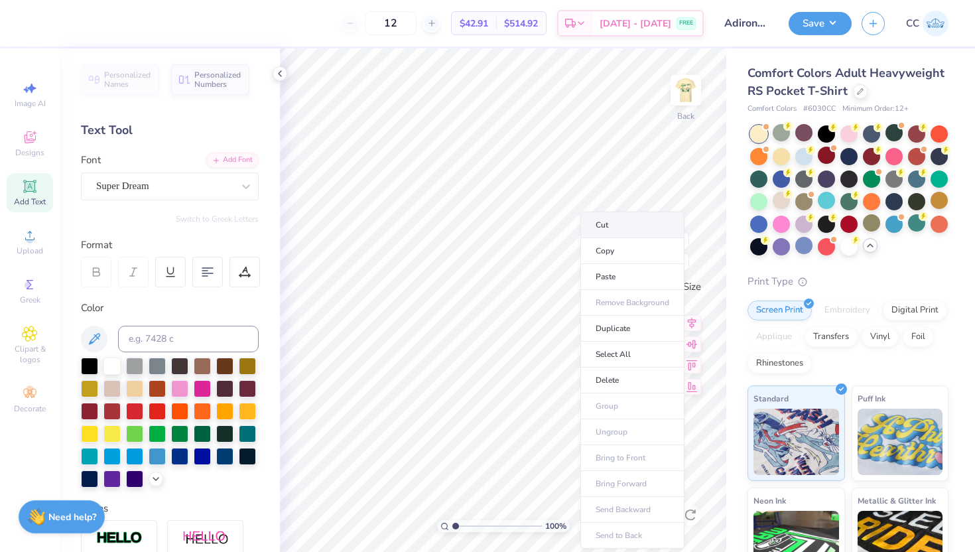
click at [609, 226] on li "Cut" at bounding box center [632, 224] width 104 height 27
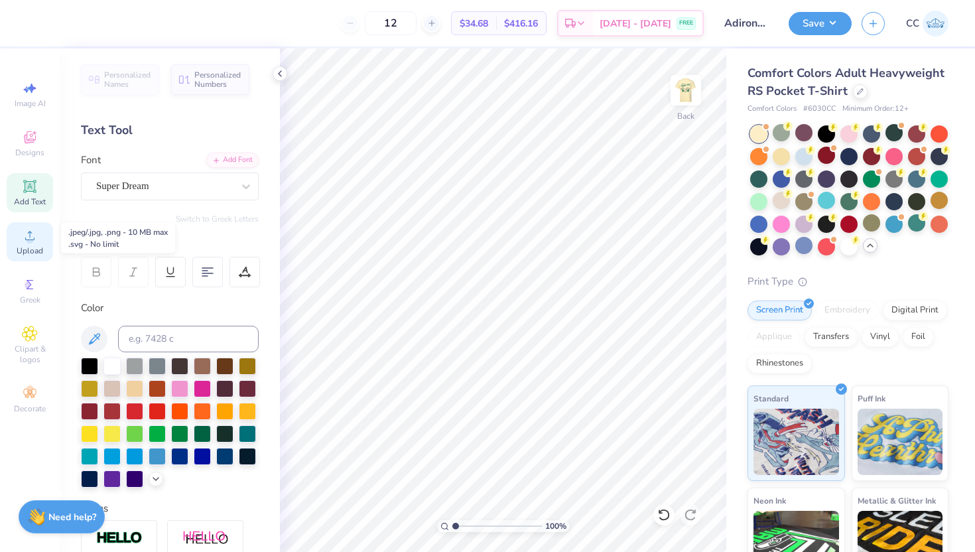
click at [31, 244] on div "Upload" at bounding box center [30, 241] width 46 height 39
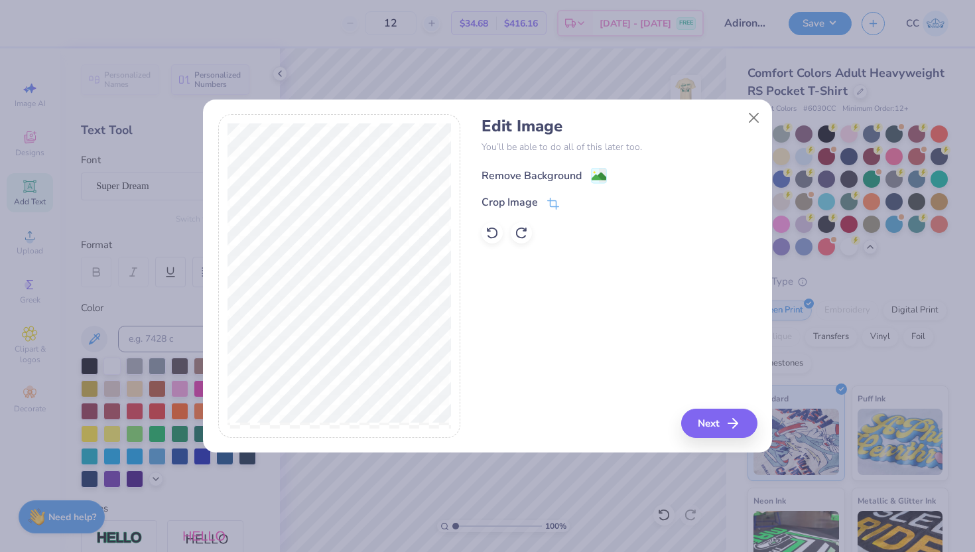
click at [602, 172] on image at bounding box center [598, 176] width 15 height 15
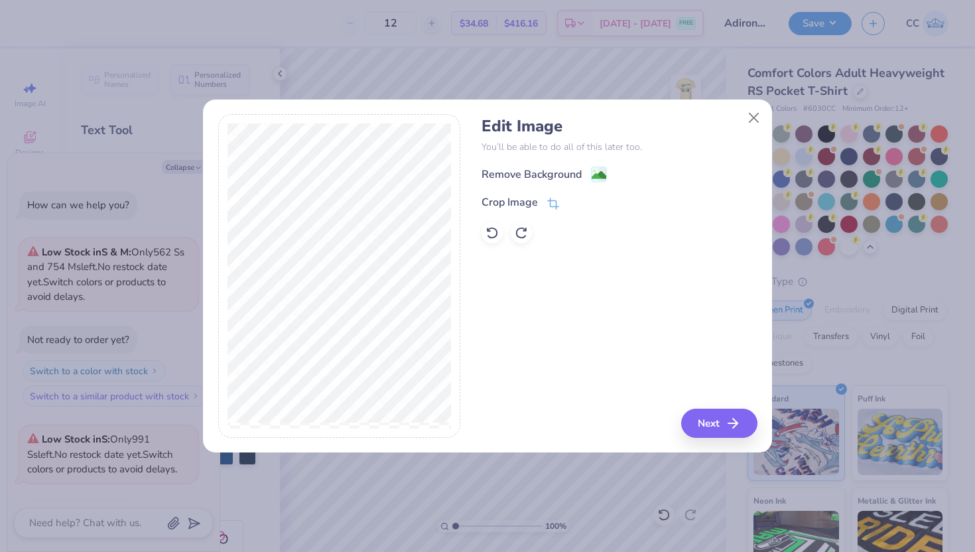
scroll to position [499, 0]
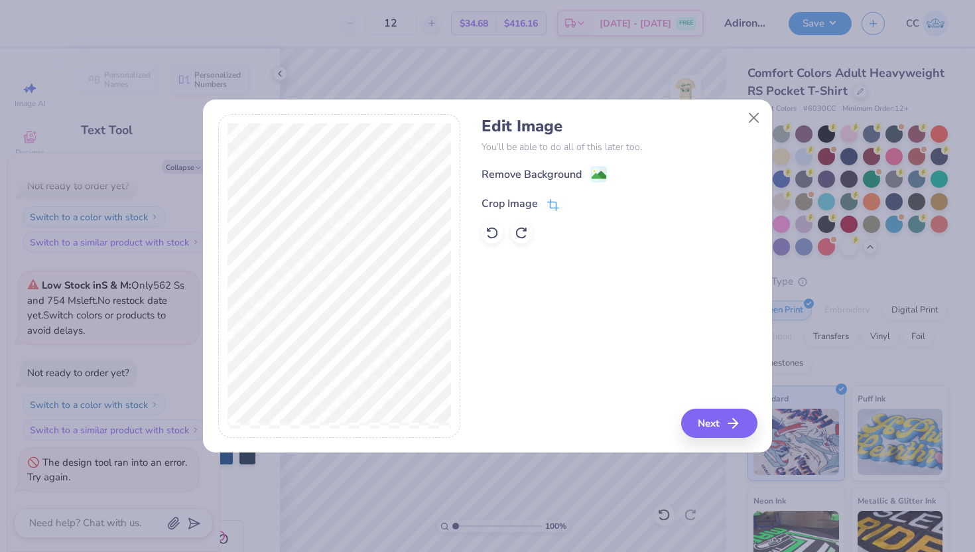
click at [547, 206] on icon at bounding box center [553, 205] width 12 height 12
click at [594, 202] on line at bounding box center [595, 202] width 4 height 4
click at [554, 204] on icon at bounding box center [553, 205] width 12 height 12
click at [573, 202] on icon at bounding box center [575, 202] width 8 height 8
click at [600, 176] on image at bounding box center [598, 176] width 15 height 15
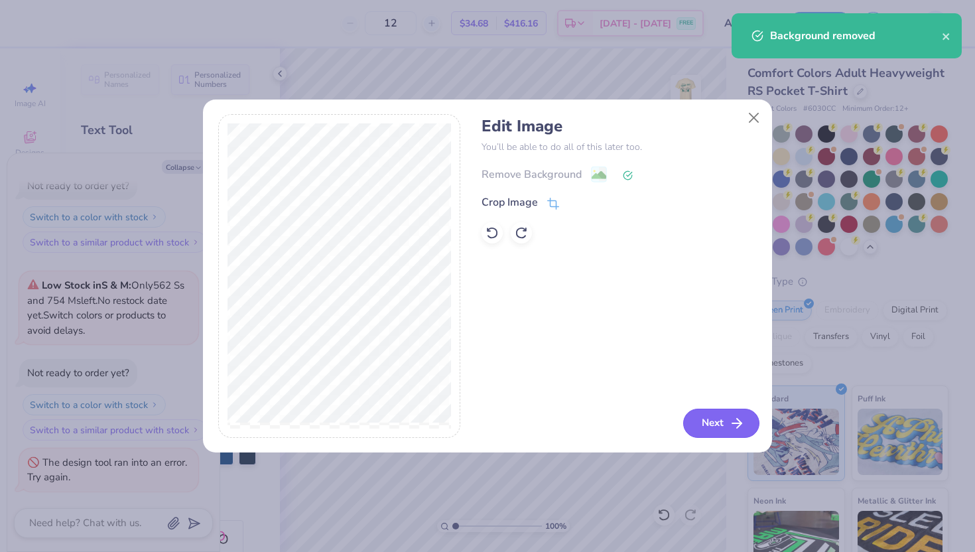
click at [706, 417] on button "Next" at bounding box center [721, 422] width 76 height 29
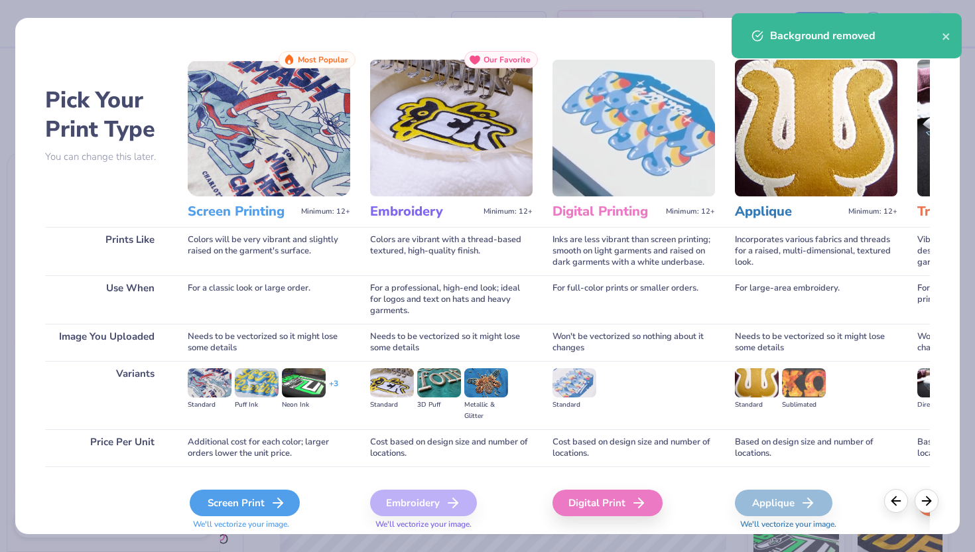
click at [240, 510] on div "Screen Print" at bounding box center [245, 502] width 110 height 27
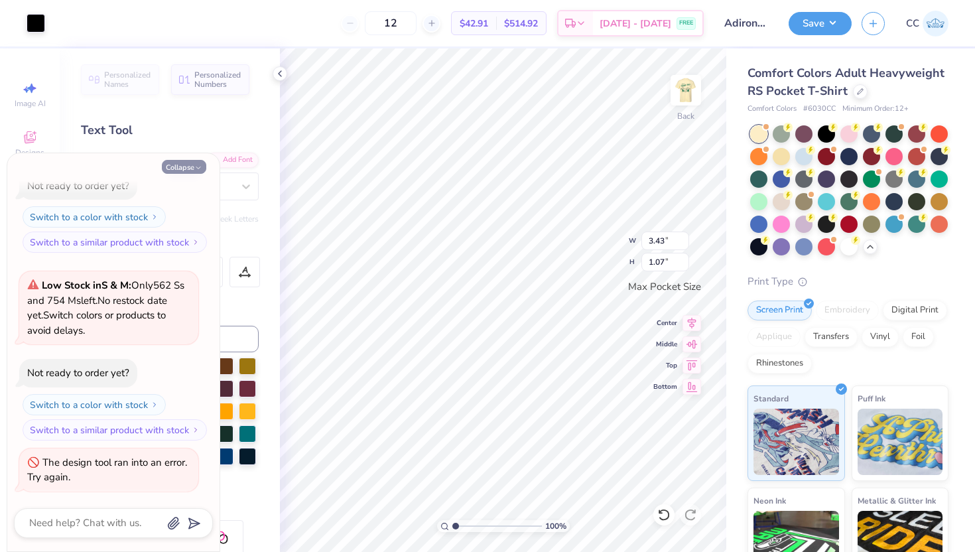
click at [193, 166] on button "Collapse" at bounding box center [184, 167] width 44 height 14
type textarea "x"
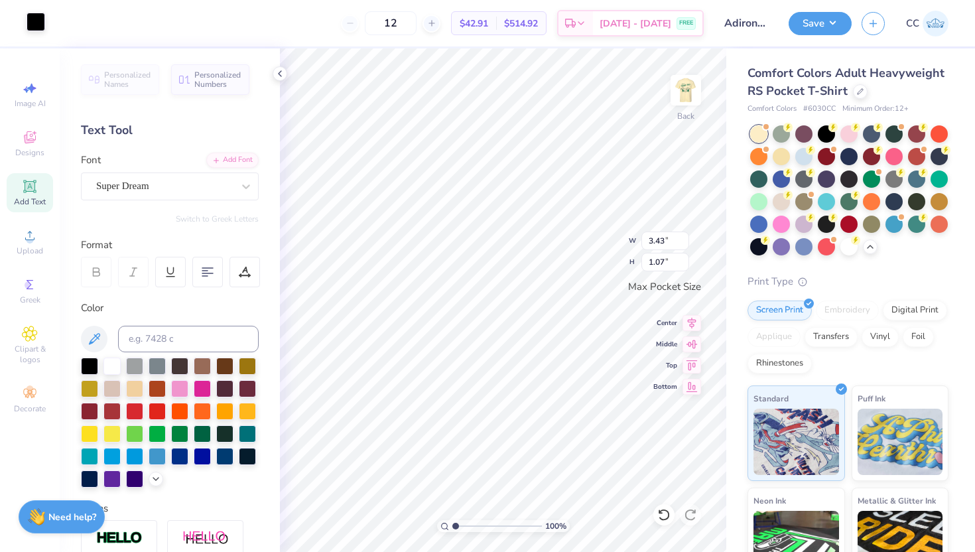
click at [36, 25] on div at bounding box center [36, 22] width 19 height 19
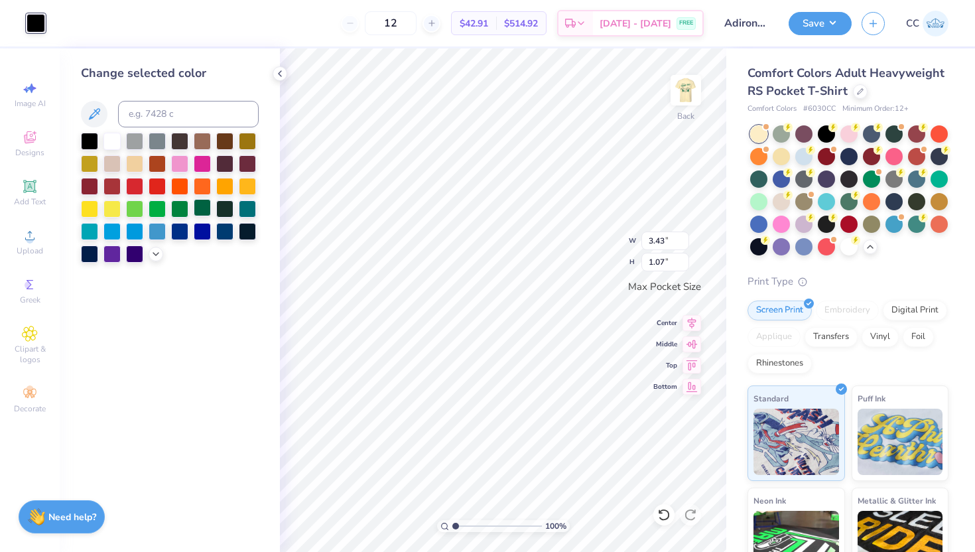
click at [200, 213] on div at bounding box center [202, 207] width 17 height 17
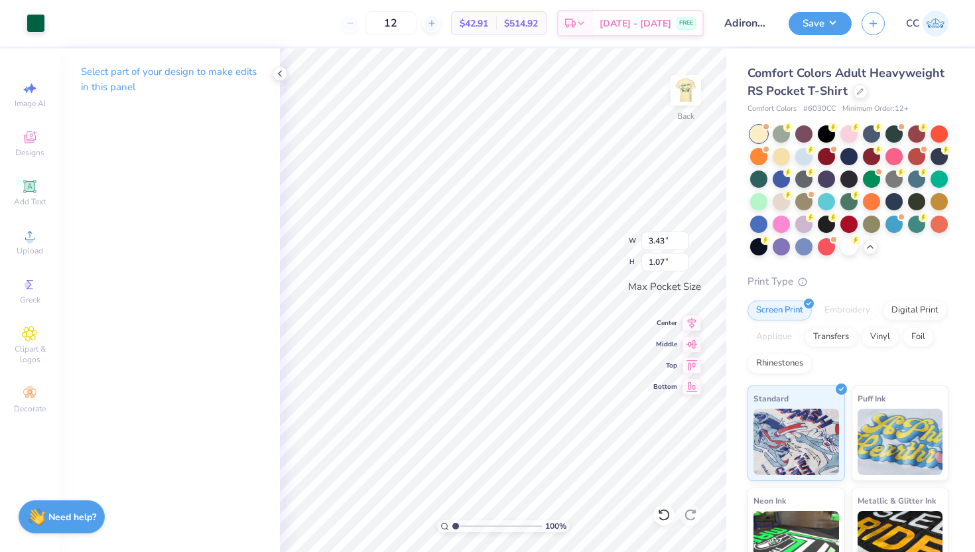
type input "2.77"
type input "0.87"
click at [679, 103] on img at bounding box center [685, 90] width 53 height 53
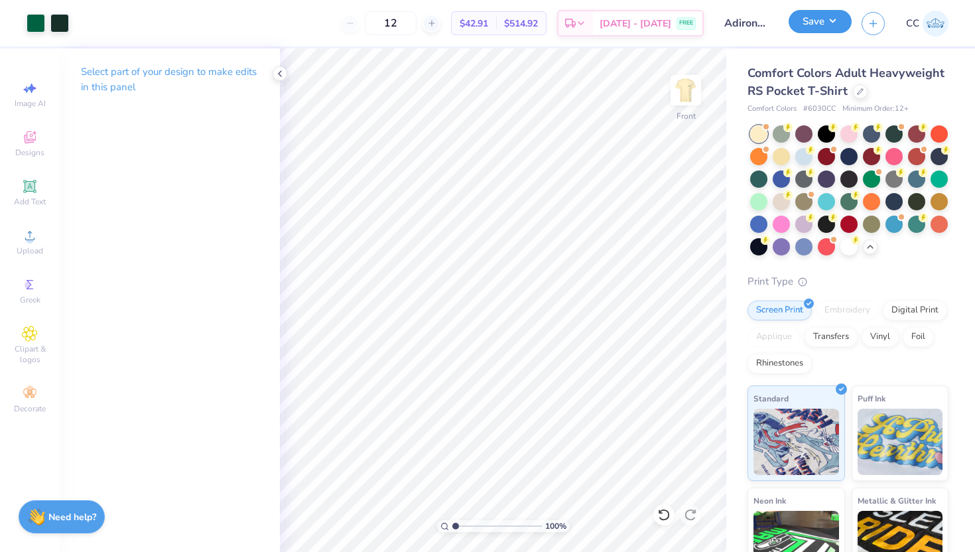
click at [815, 24] on button "Save" at bounding box center [819, 21] width 63 height 23
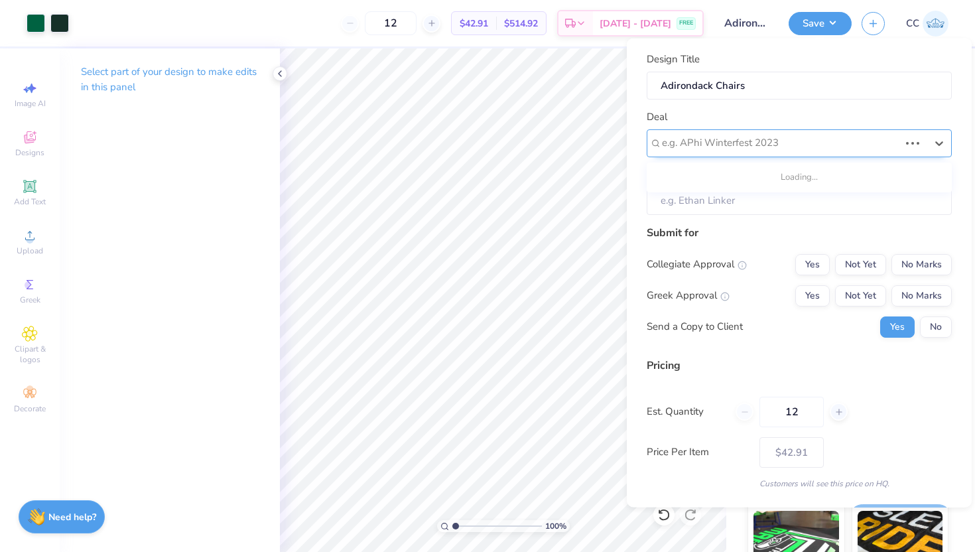
click at [807, 143] on div at bounding box center [780, 143] width 237 height 18
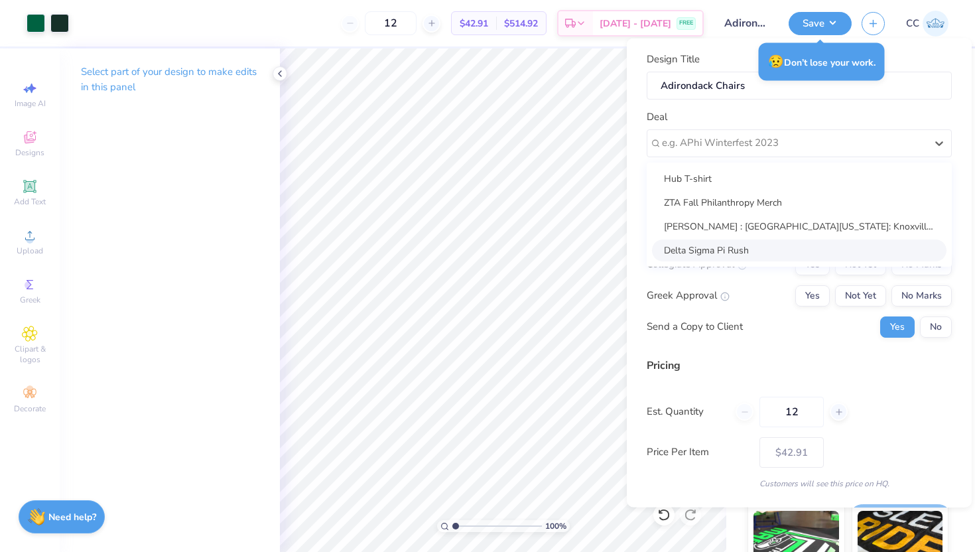
click at [736, 247] on div "Delta Sigma Pi Rush" at bounding box center [799, 250] width 294 height 22
type input "Anna Swisher"
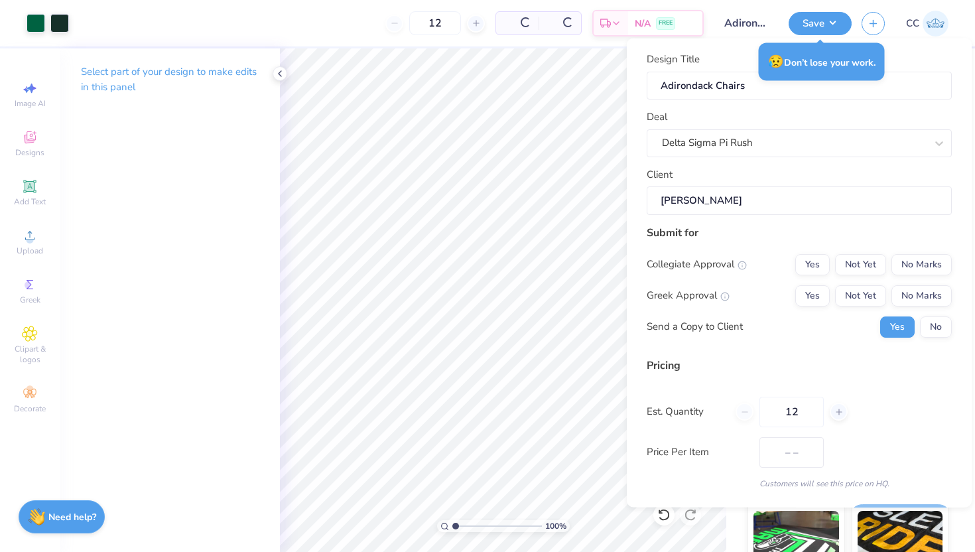
type input "$63.92"
click at [859, 256] on button "Not Yet" at bounding box center [860, 263] width 51 height 21
click at [859, 282] on div "Collegiate Approval Yes Not Yet No Marks Greek Approval Yes Not Yet No Marks Se…" at bounding box center [798, 295] width 305 height 84
click at [863, 294] on button "Not Yet" at bounding box center [860, 294] width 51 height 21
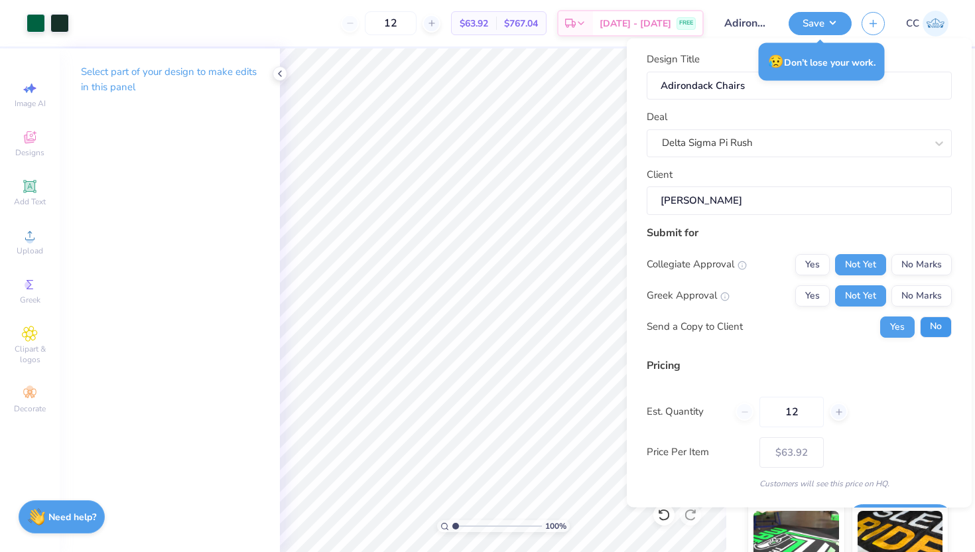
click at [933, 323] on button "No" at bounding box center [936, 326] width 32 height 21
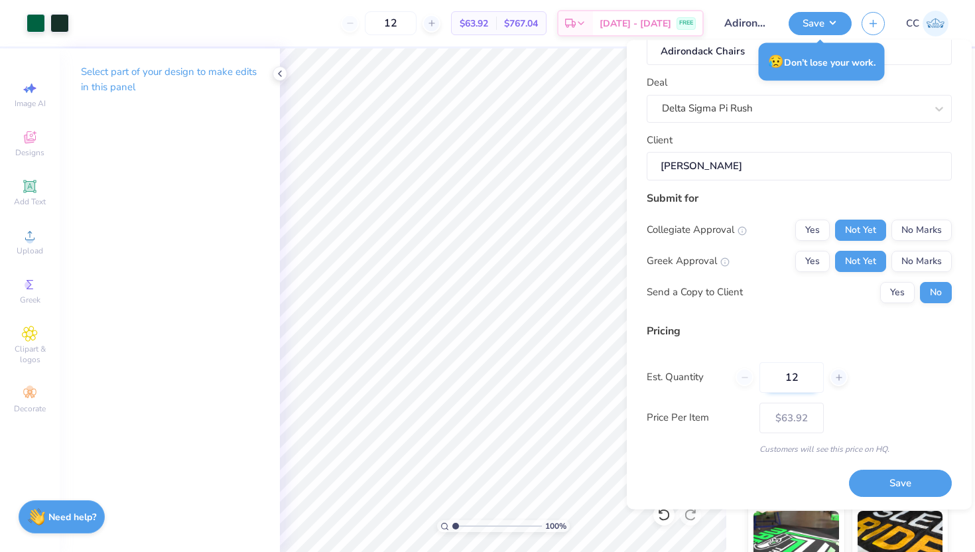
drag, startPoint x: 802, startPoint y: 376, endPoint x: 772, endPoint y: 374, distance: 29.9
click at [772, 374] on input "12" at bounding box center [791, 376] width 64 height 30
type input "24"
click at [902, 481] on button "Save" at bounding box center [900, 482] width 103 height 27
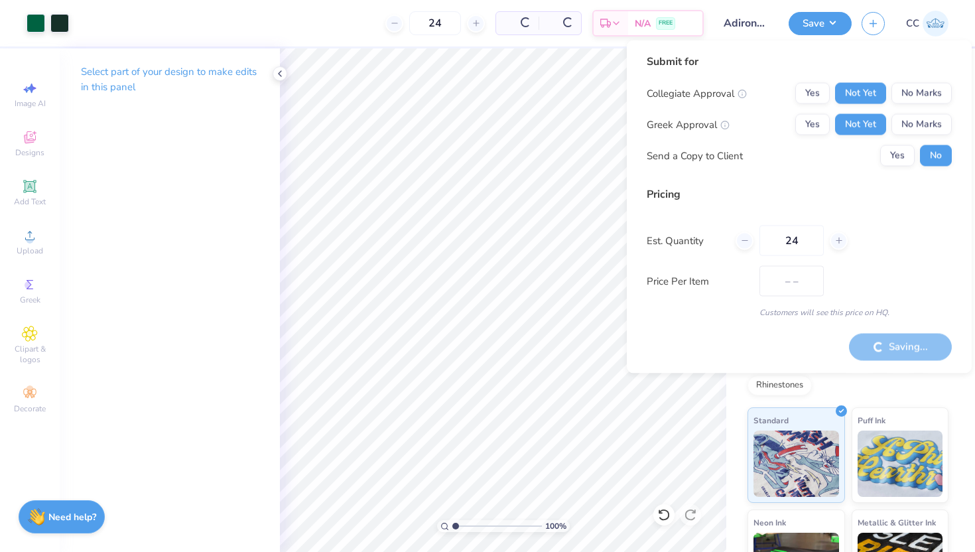
type input "$29.09"
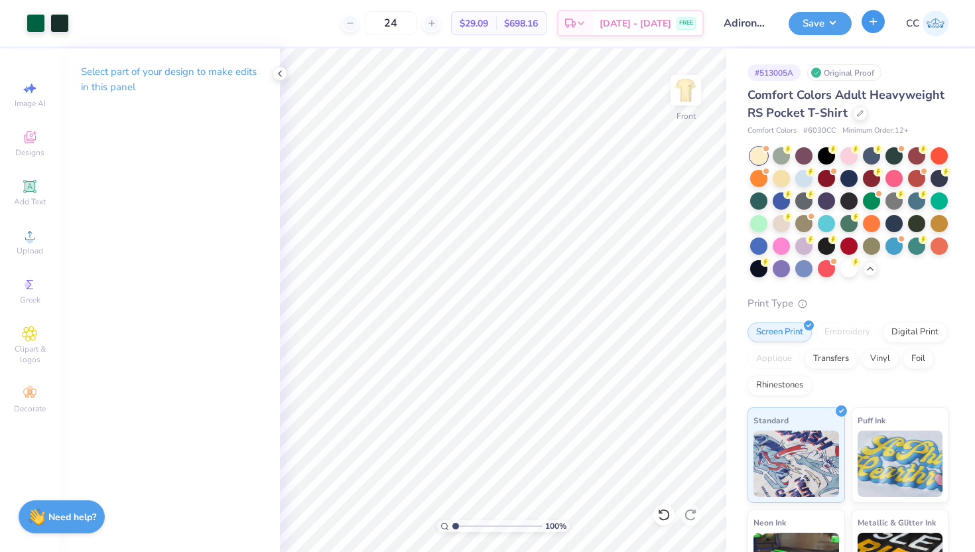
click at [870, 25] on icon "button" at bounding box center [872, 21] width 11 height 11
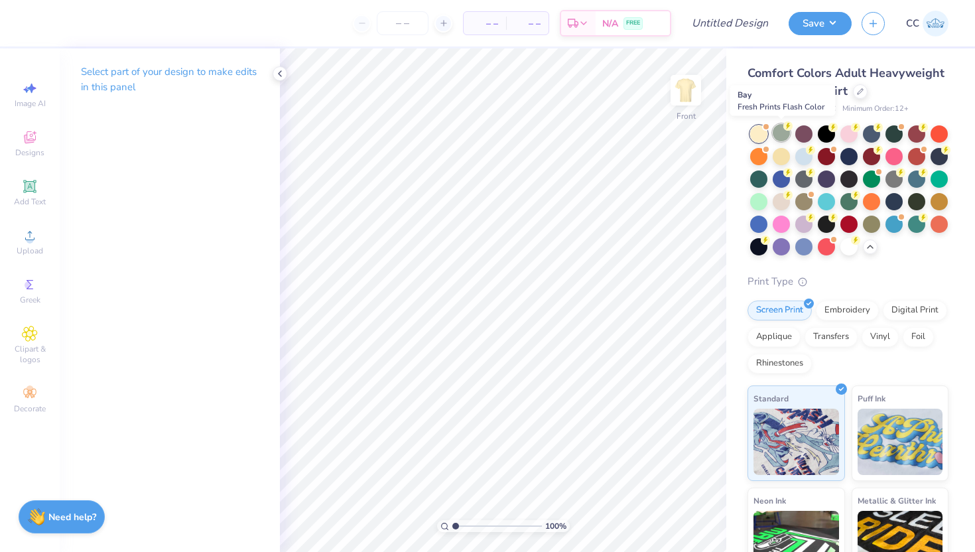
click at [782, 131] on div at bounding box center [780, 132] width 17 height 17
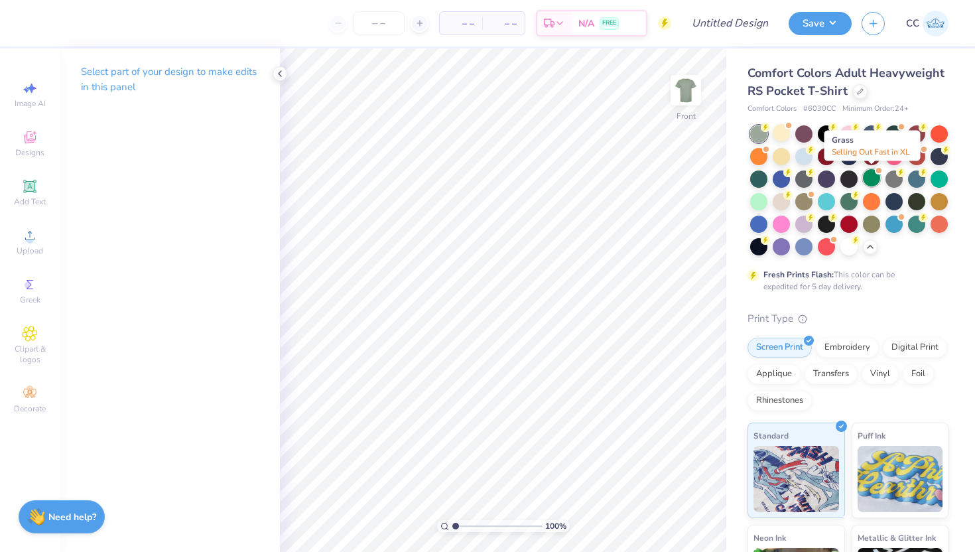
click at [872, 177] on div at bounding box center [871, 177] width 17 height 17
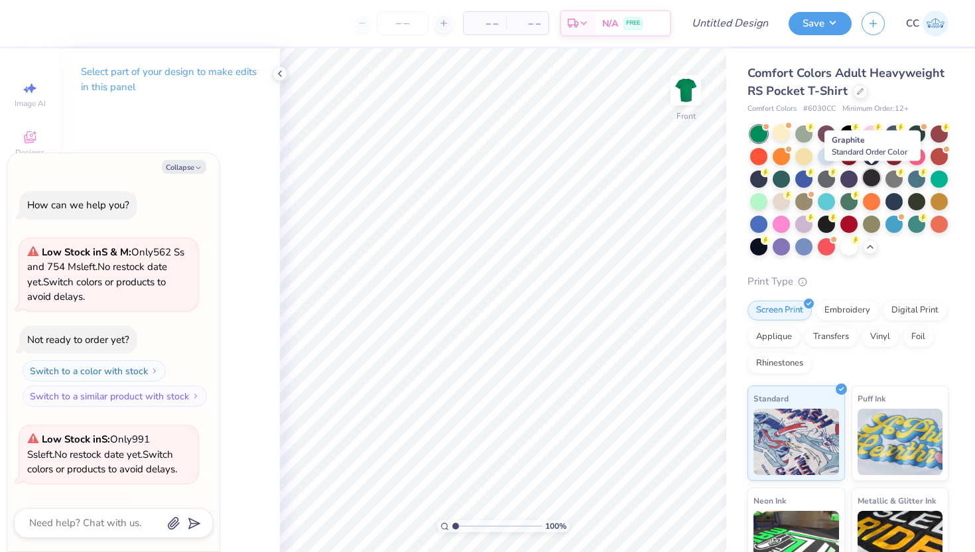
scroll to position [671, 0]
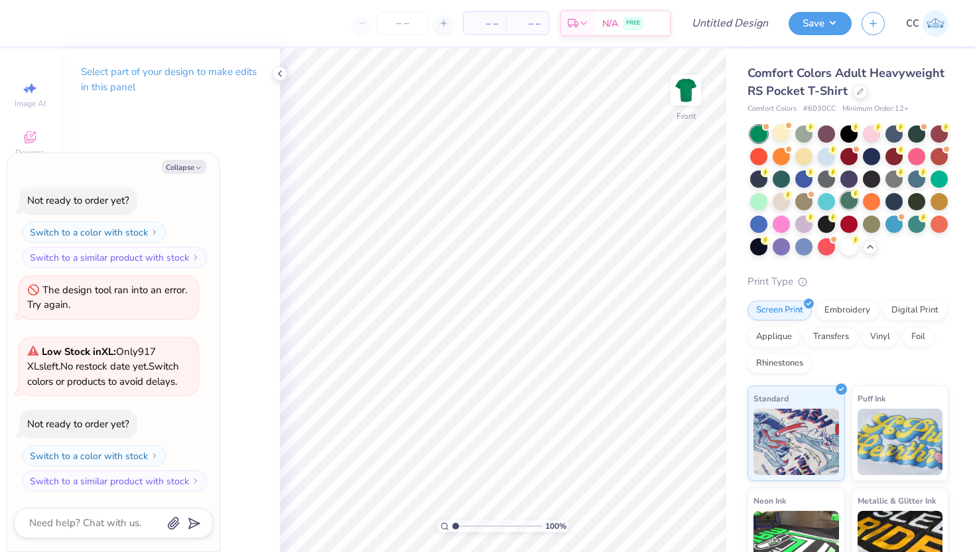
click at [852, 198] on div at bounding box center [848, 200] width 17 height 17
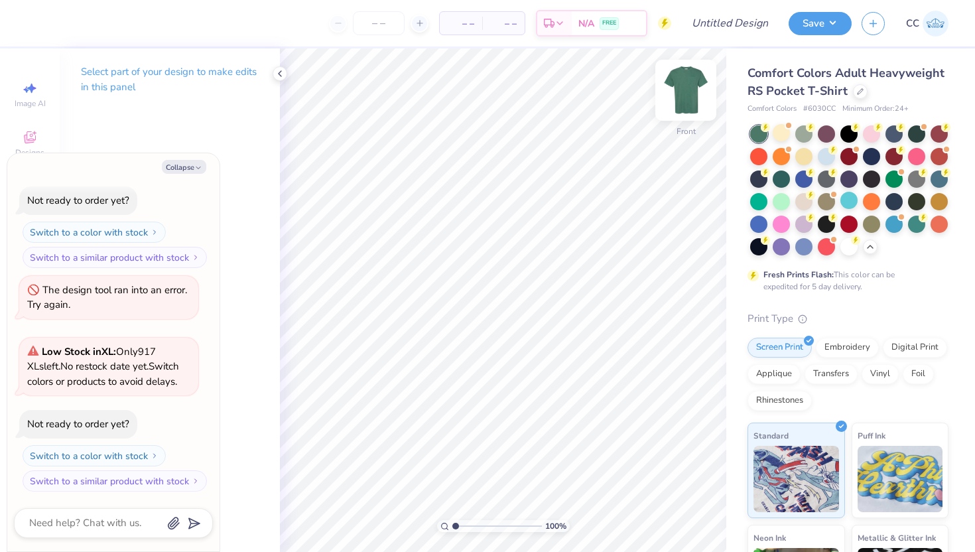
click at [682, 100] on img at bounding box center [685, 90] width 53 height 53
click at [684, 86] on img at bounding box center [685, 90] width 53 height 53
click at [280, 66] on div at bounding box center [279, 73] width 15 height 15
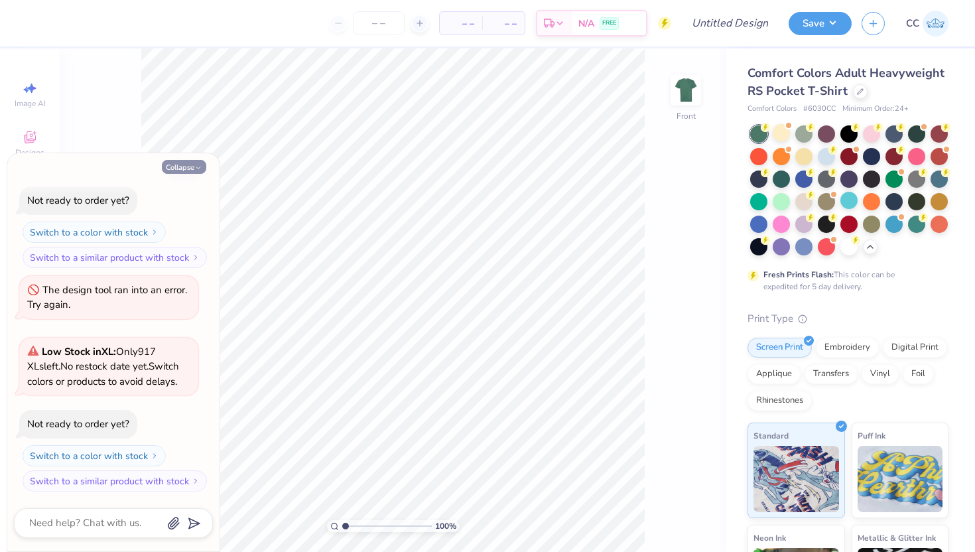
click at [194, 166] on button "Collapse" at bounding box center [184, 167] width 44 height 14
type textarea "x"
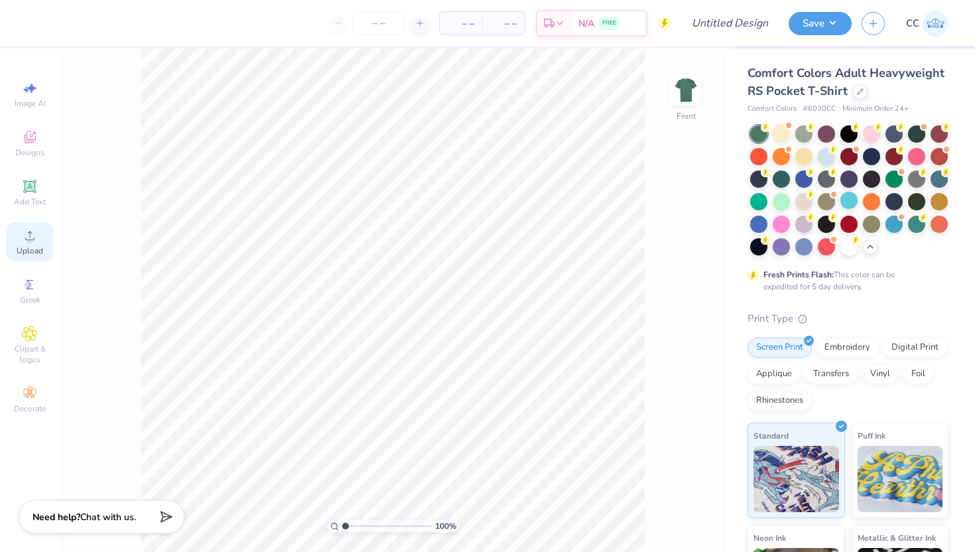
click at [33, 239] on icon at bounding box center [30, 235] width 16 height 16
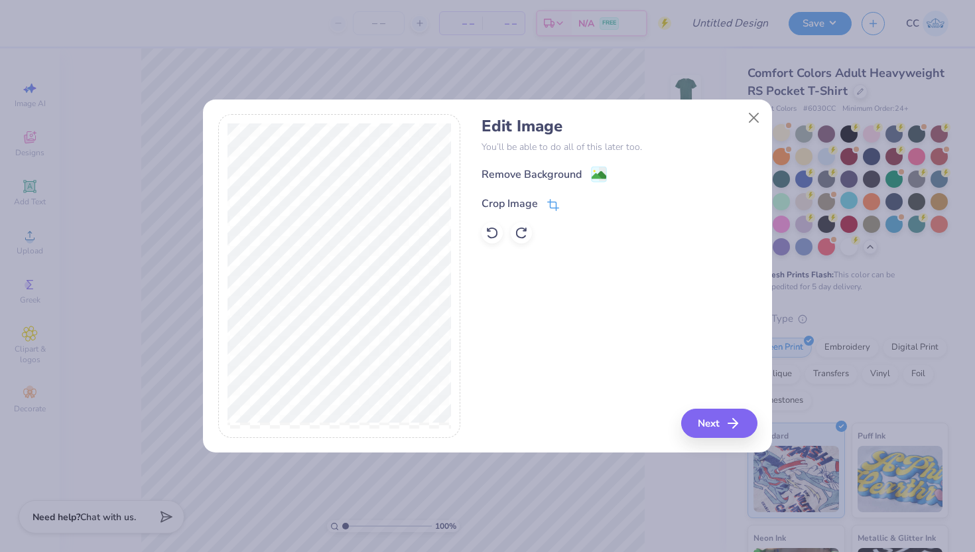
click at [556, 209] on icon at bounding box center [552, 206] width 9 height 9
click at [572, 204] on icon at bounding box center [575, 202] width 8 height 8
click at [600, 178] on image at bounding box center [598, 176] width 15 height 15
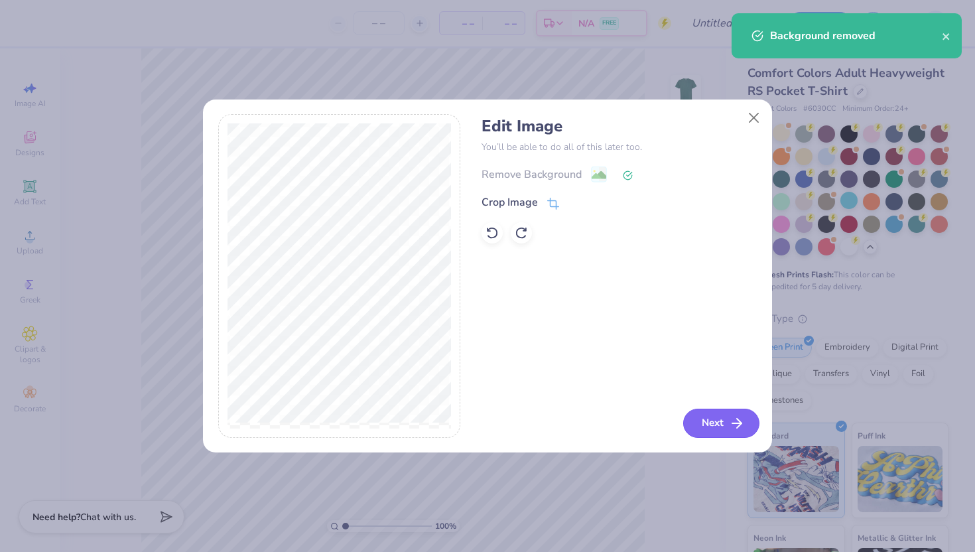
click at [725, 418] on button "Next" at bounding box center [721, 422] width 76 height 29
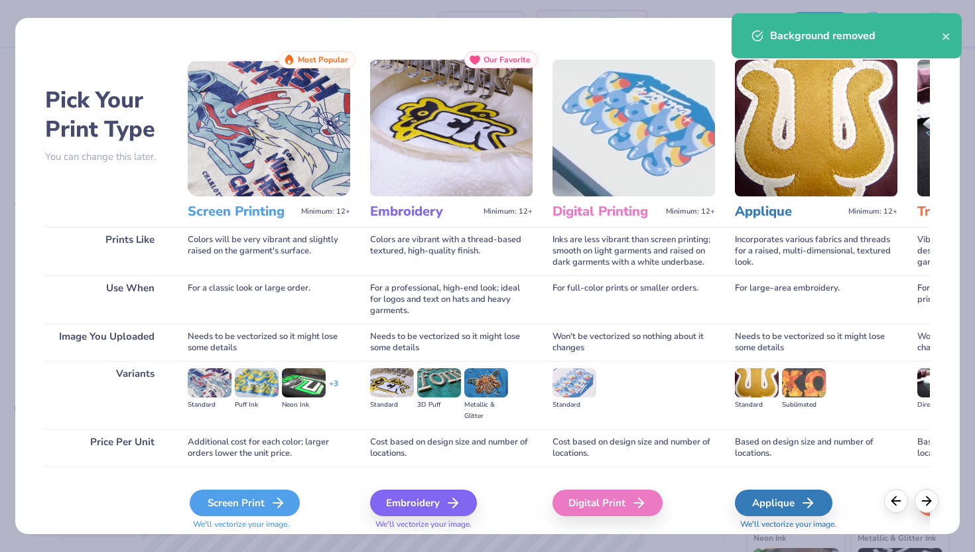
click at [276, 497] on icon at bounding box center [278, 503] width 16 height 16
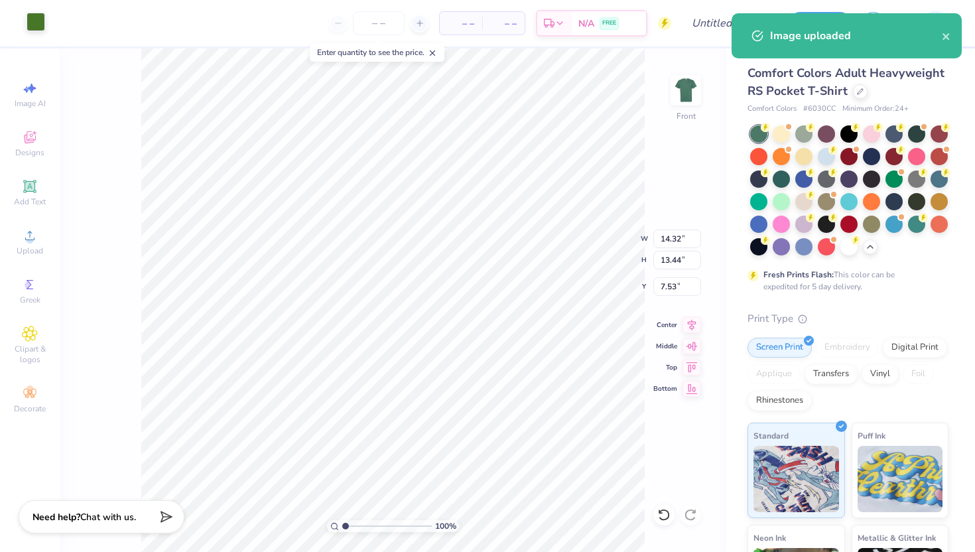
click at [32, 21] on div at bounding box center [36, 22] width 19 height 19
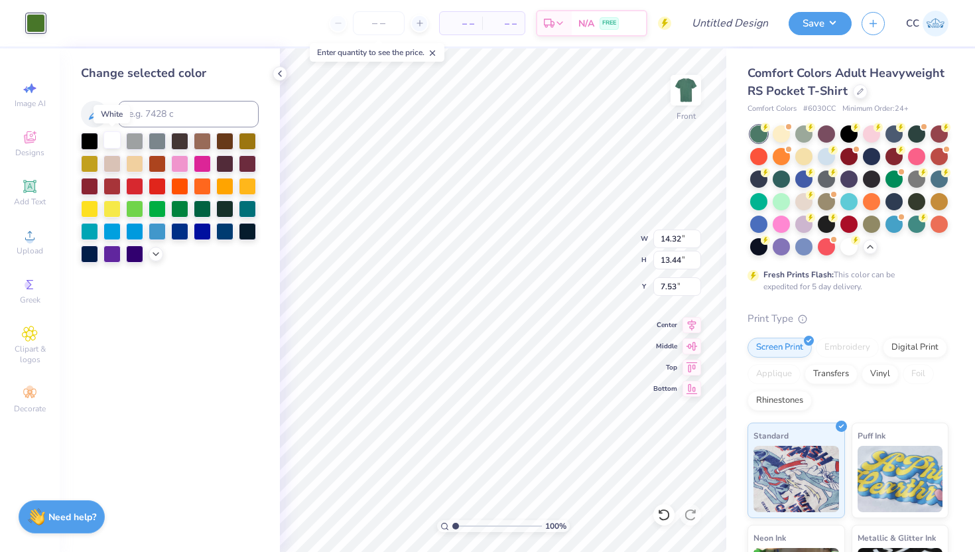
click at [115, 143] on div at bounding box center [111, 139] width 17 height 17
click at [112, 162] on div at bounding box center [111, 162] width 17 height 17
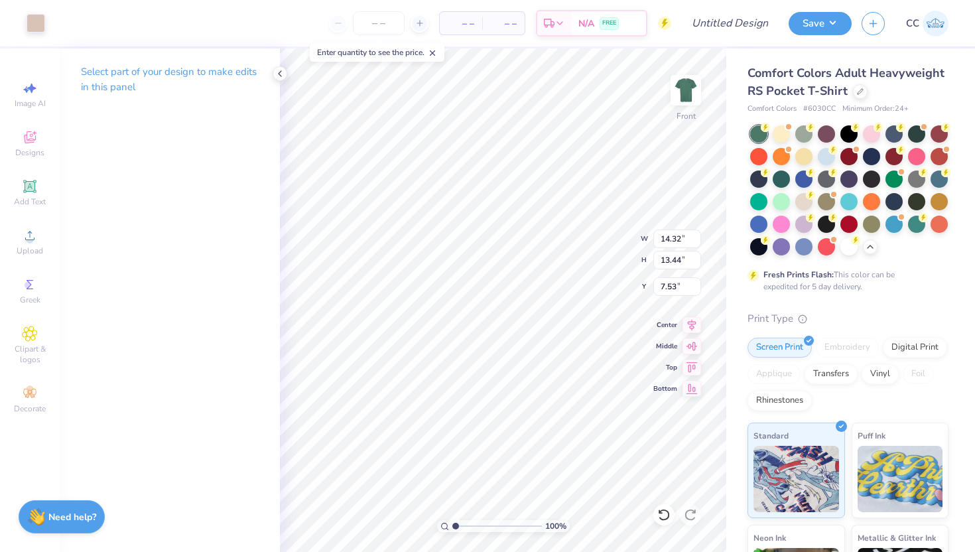
type input "9.56"
type input "8.97"
type input "7.89"
click at [30, 193] on icon at bounding box center [30, 186] width 16 height 16
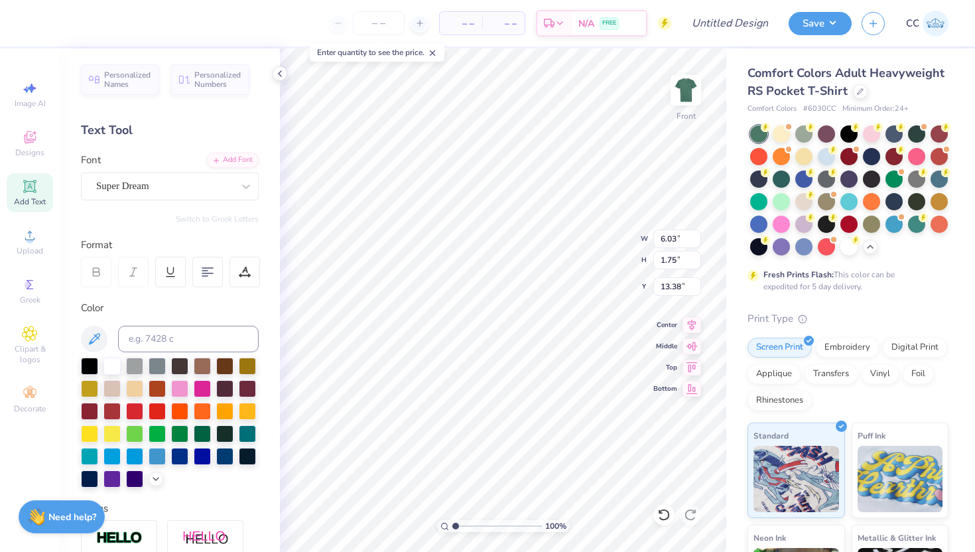
type textarea "T"
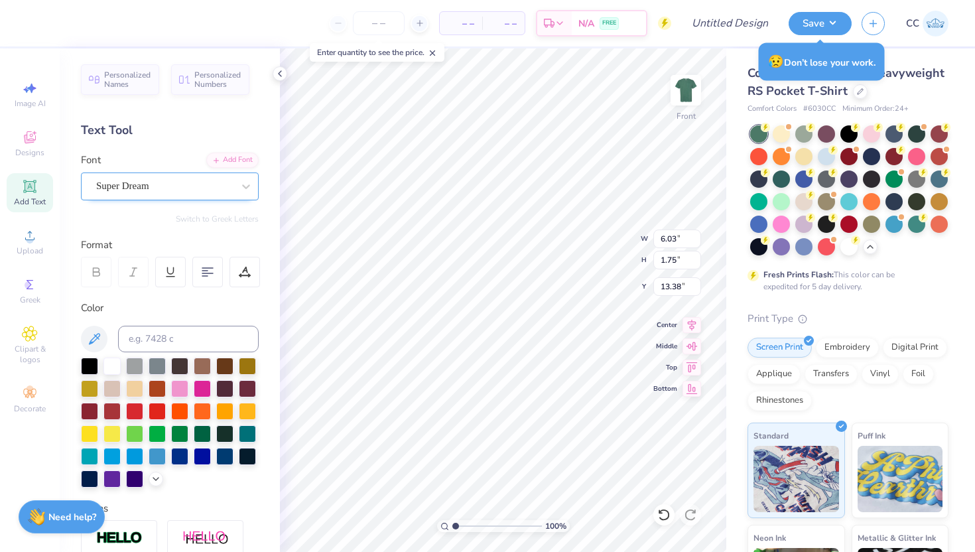
type textarea "ESTD."
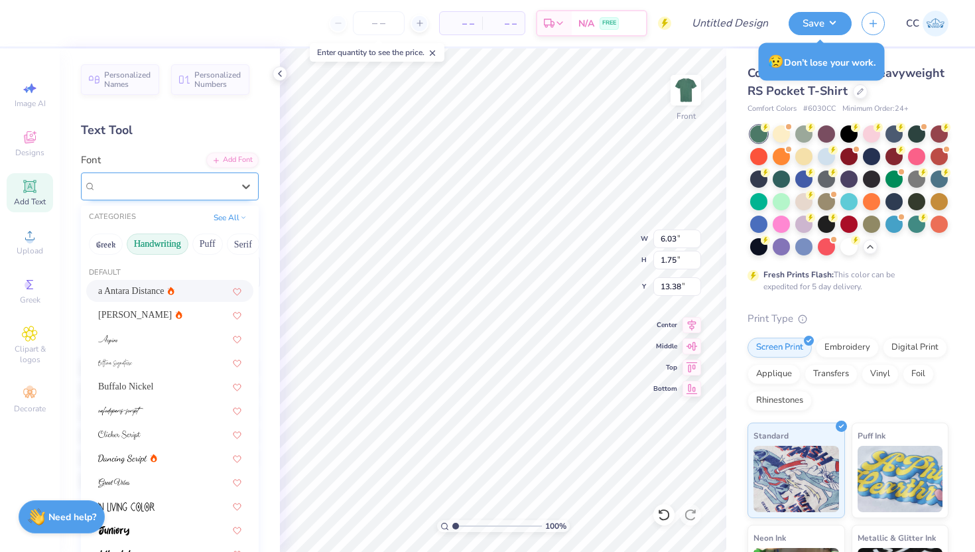
click at [225, 185] on div "Super Dream" at bounding box center [164, 186] width 139 height 21
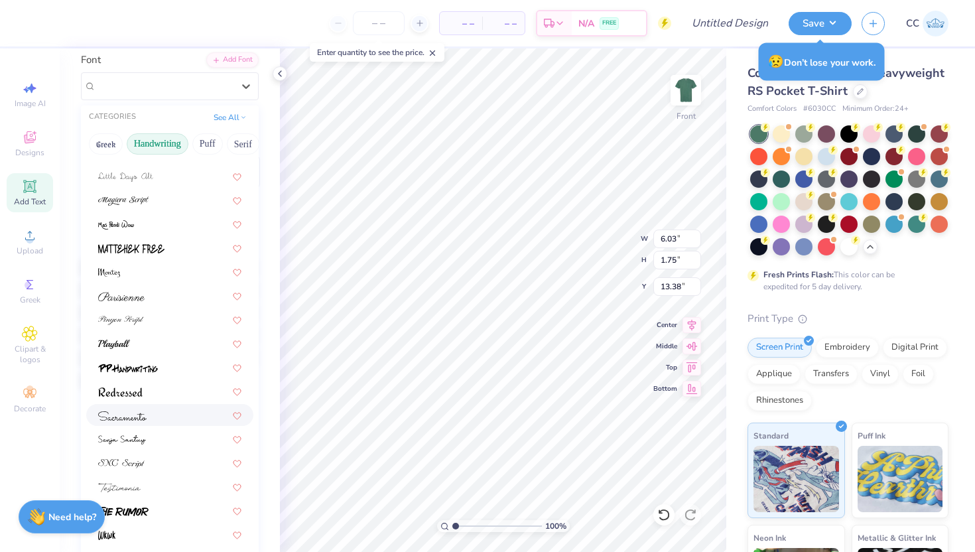
scroll to position [106, 0]
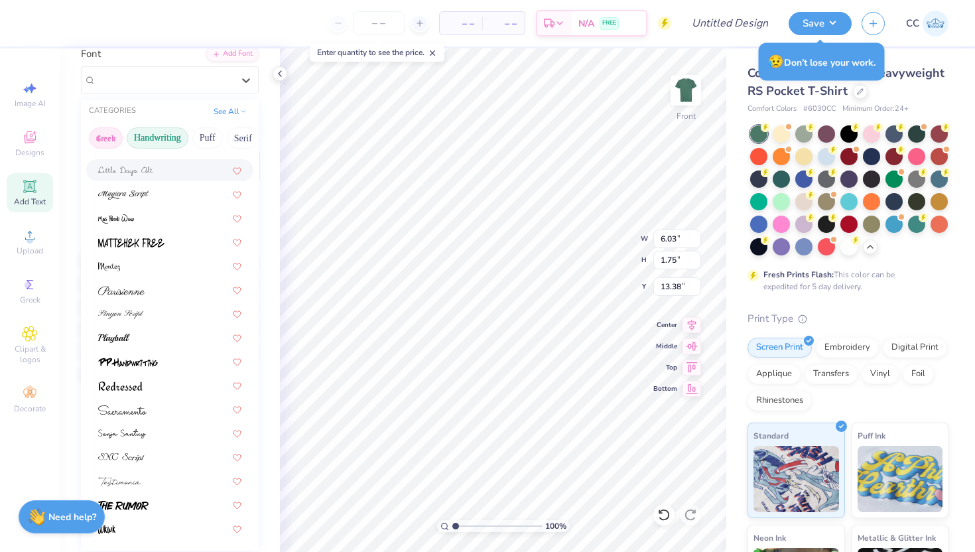
click at [107, 133] on button "Greek" at bounding box center [106, 137] width 34 height 21
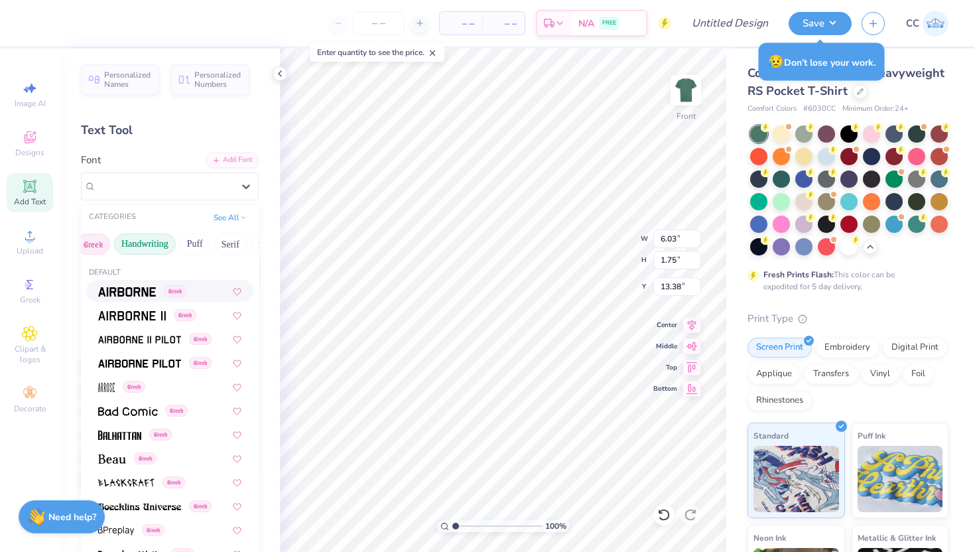
scroll to position [0, 0]
click at [209, 241] on button "Puff" at bounding box center [207, 243] width 30 height 21
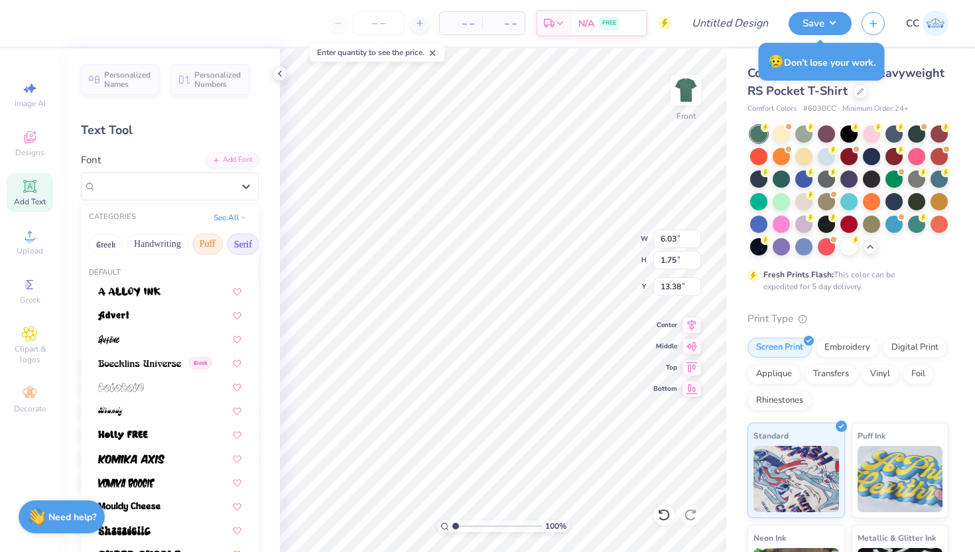
click at [243, 243] on button "Serif" at bounding box center [243, 243] width 32 height 21
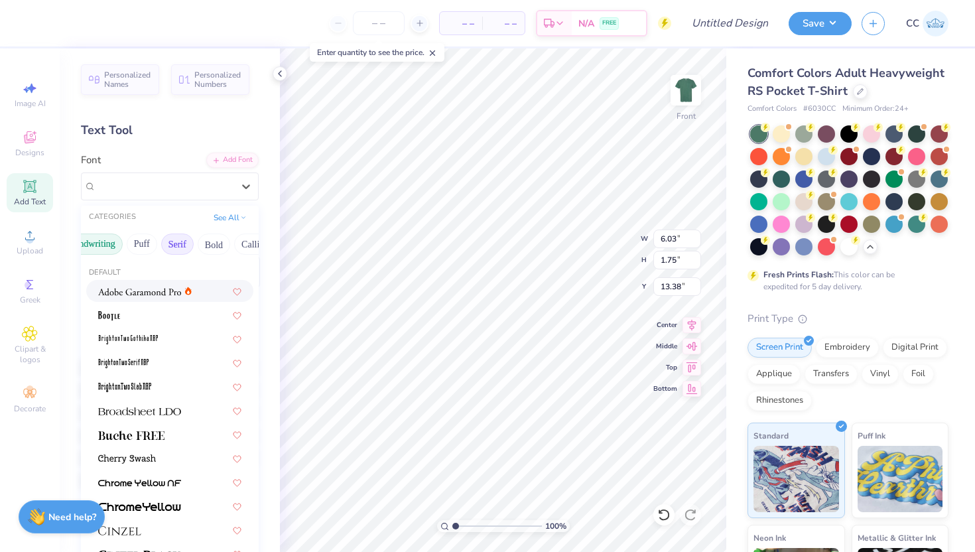
scroll to position [0, 68]
click at [204, 247] on button "Bold" at bounding box center [211, 243] width 32 height 21
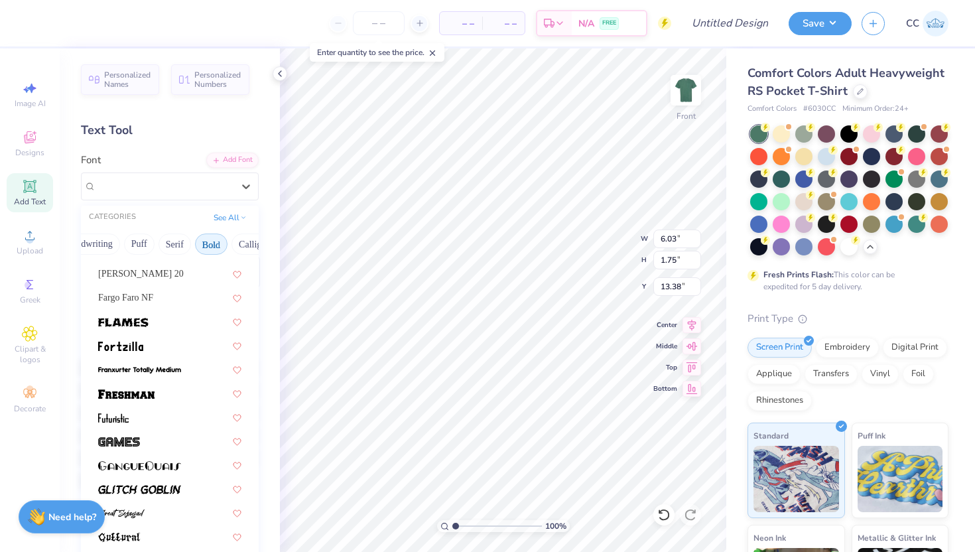
scroll to position [0, 0]
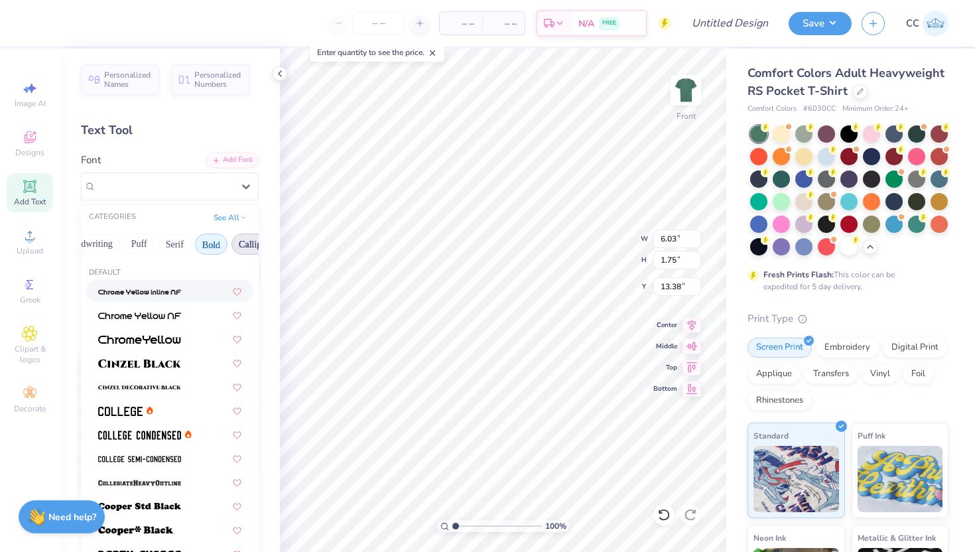
click at [243, 244] on button "Calligraphy" at bounding box center [260, 243] width 58 height 21
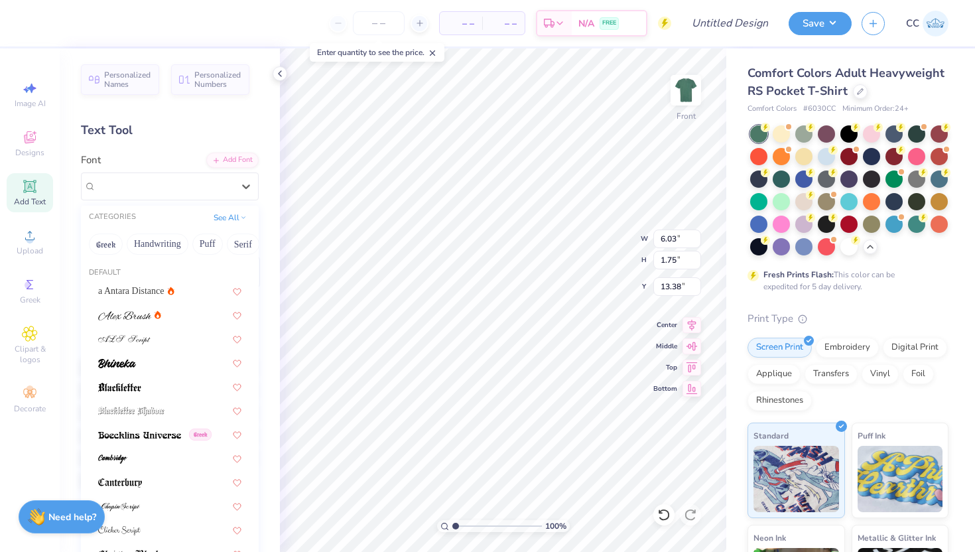
click at [232, 209] on div "CATEGORIES See All" at bounding box center [170, 218] width 178 height 24
click at [234, 219] on button "See All" at bounding box center [229, 215] width 41 height 13
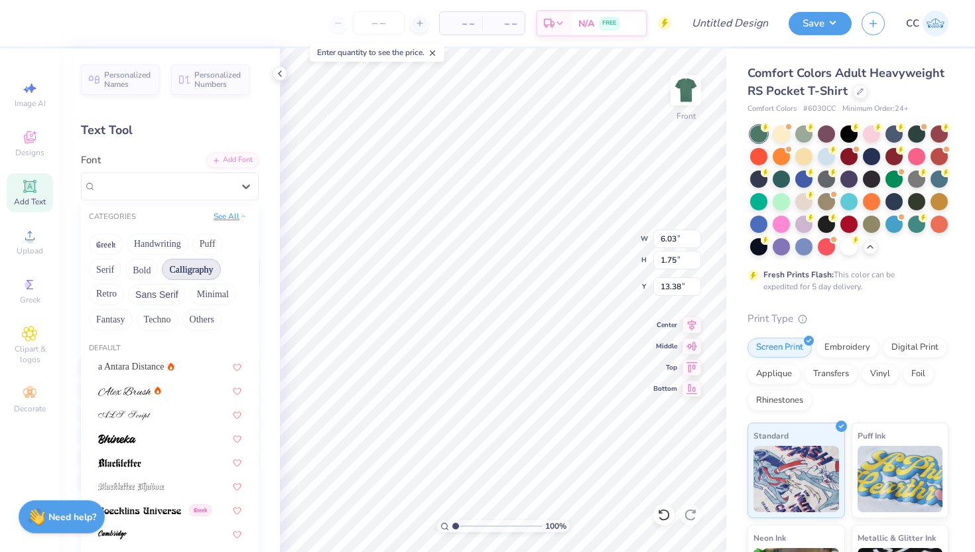
click at [230, 218] on button "See All" at bounding box center [229, 215] width 41 height 13
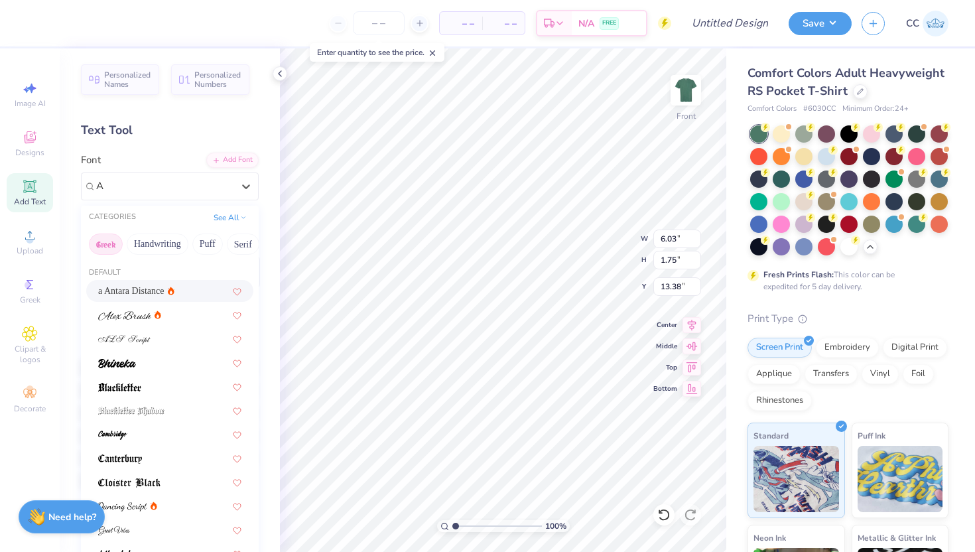
click at [104, 239] on button "Greek" at bounding box center [106, 243] width 34 height 21
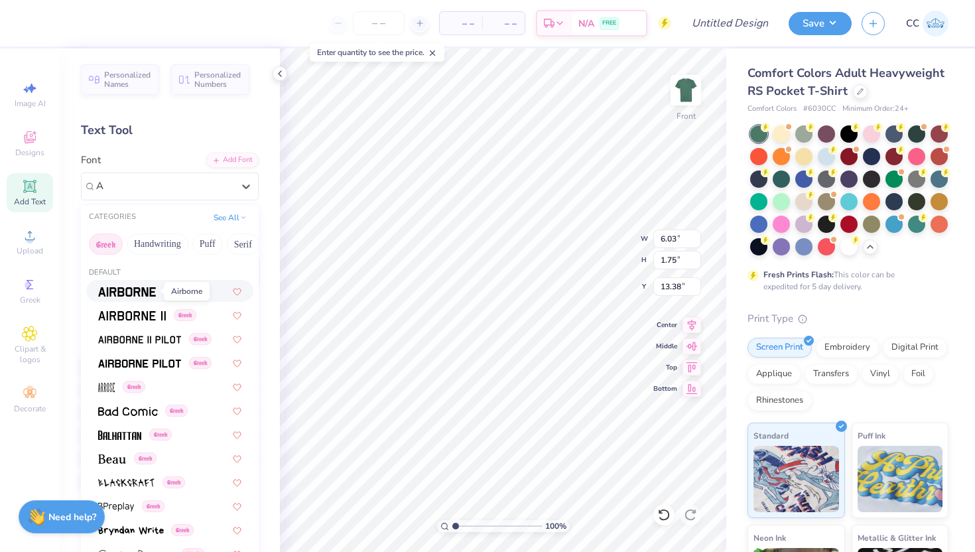
click at [123, 291] on img at bounding box center [127, 291] width 58 height 9
type input "A"
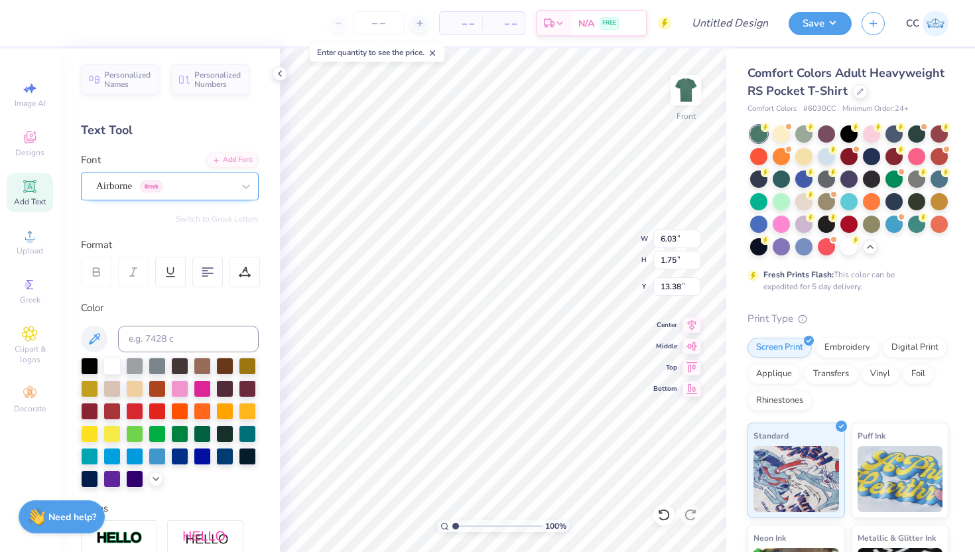
click at [179, 192] on div "Airborne Greek" at bounding box center [164, 186] width 139 height 21
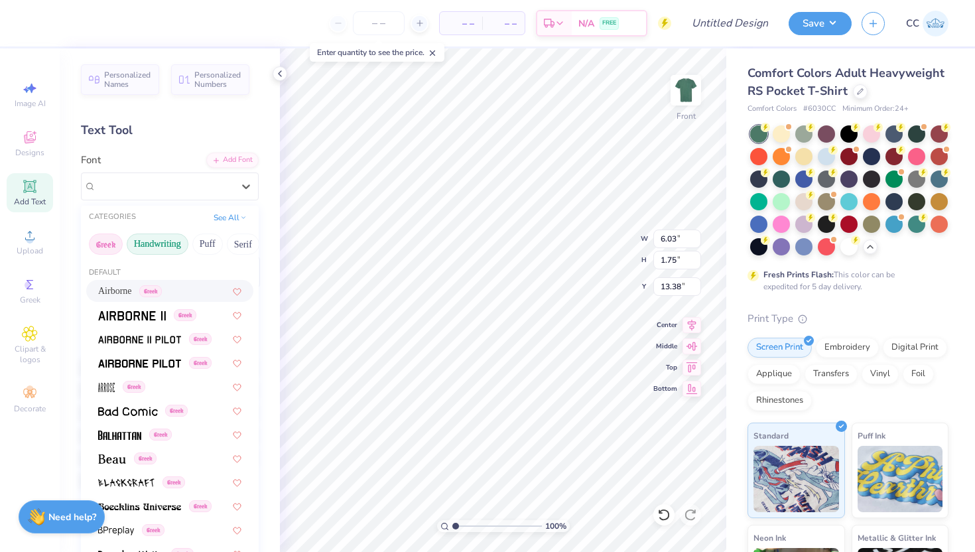
click at [146, 244] on button "Handwriting" at bounding box center [158, 243] width 62 height 21
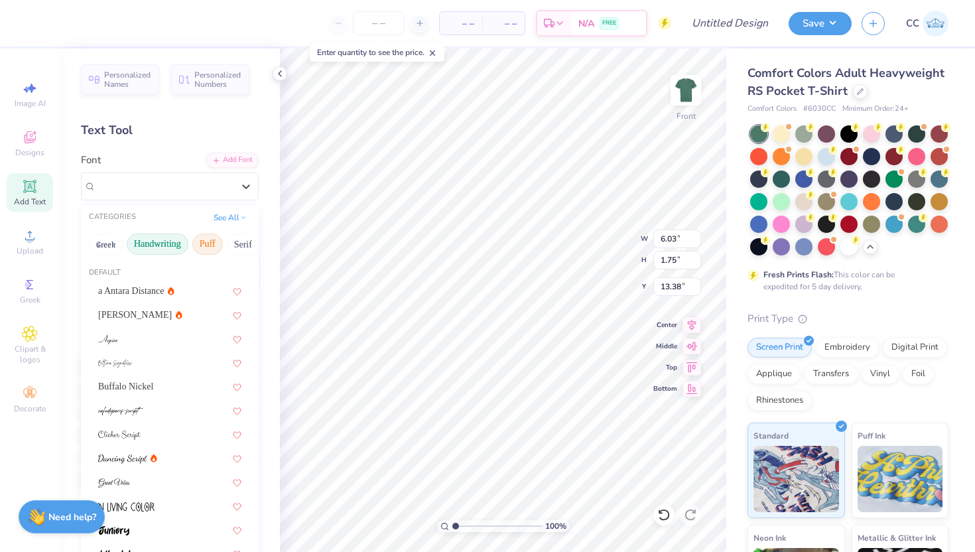
click at [203, 243] on button "Puff" at bounding box center [207, 243] width 30 height 21
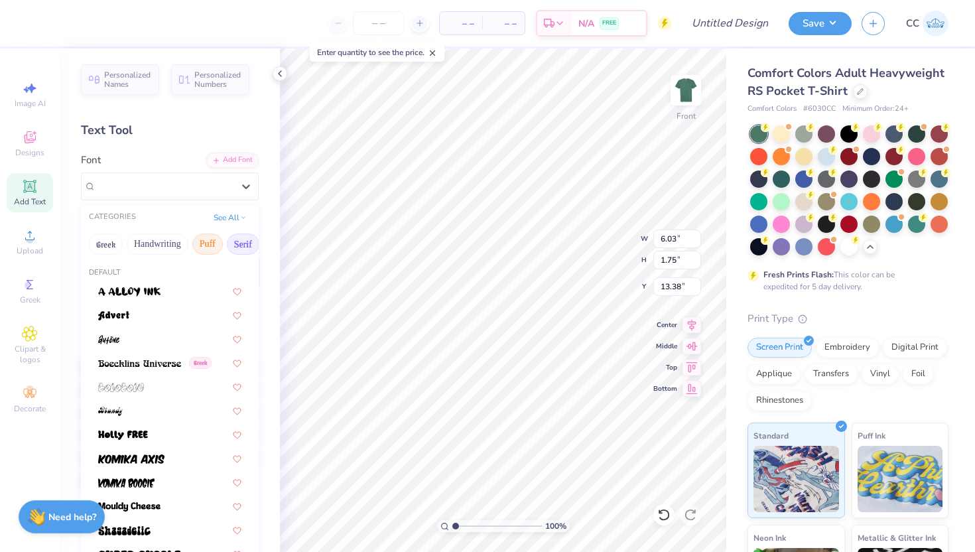
click at [239, 247] on button "Serif" at bounding box center [243, 243] width 32 height 21
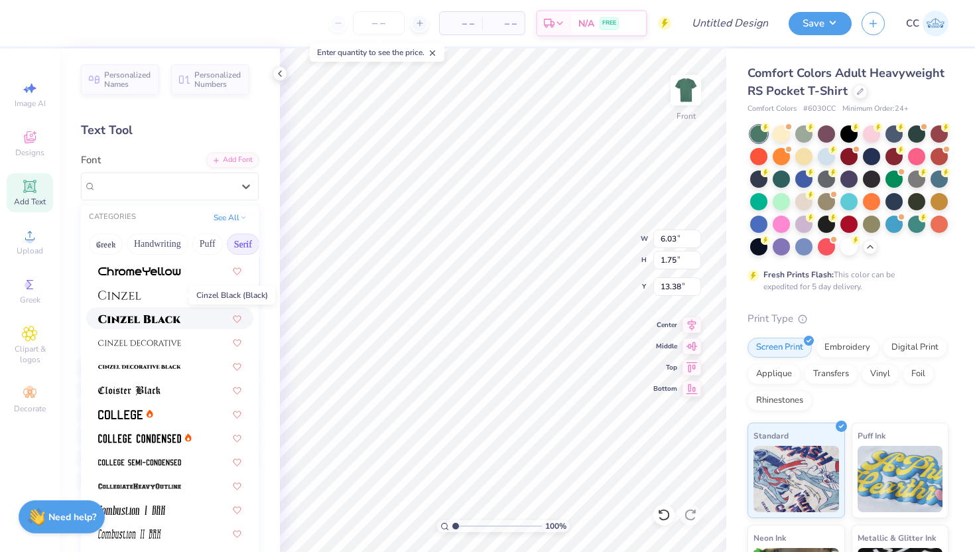
scroll to position [288, 0]
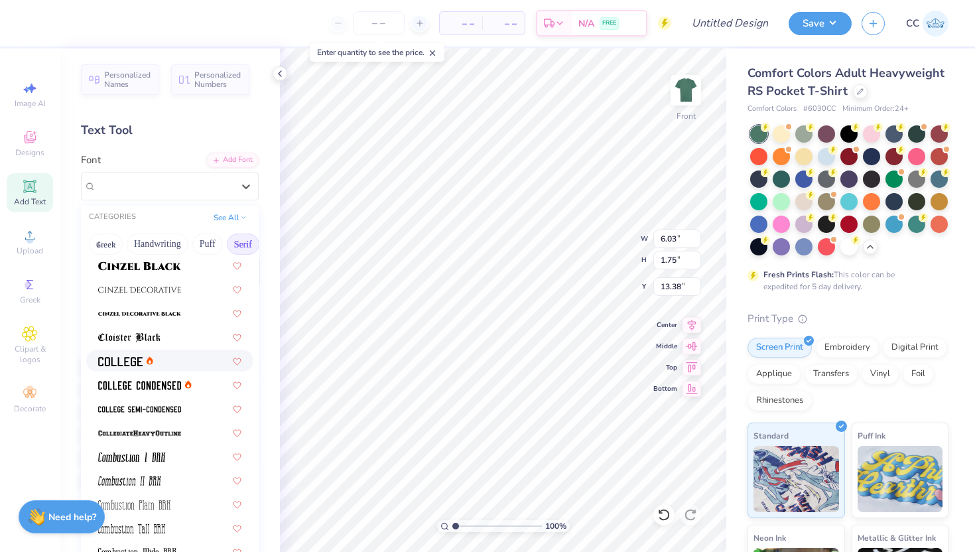
click at [119, 359] on img at bounding box center [120, 361] width 44 height 9
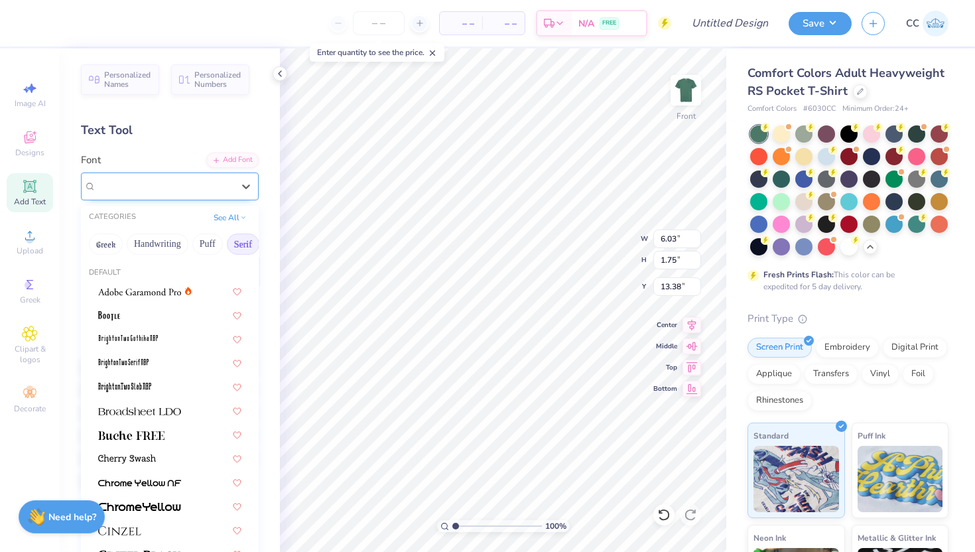
click at [132, 177] on div at bounding box center [164, 186] width 137 height 18
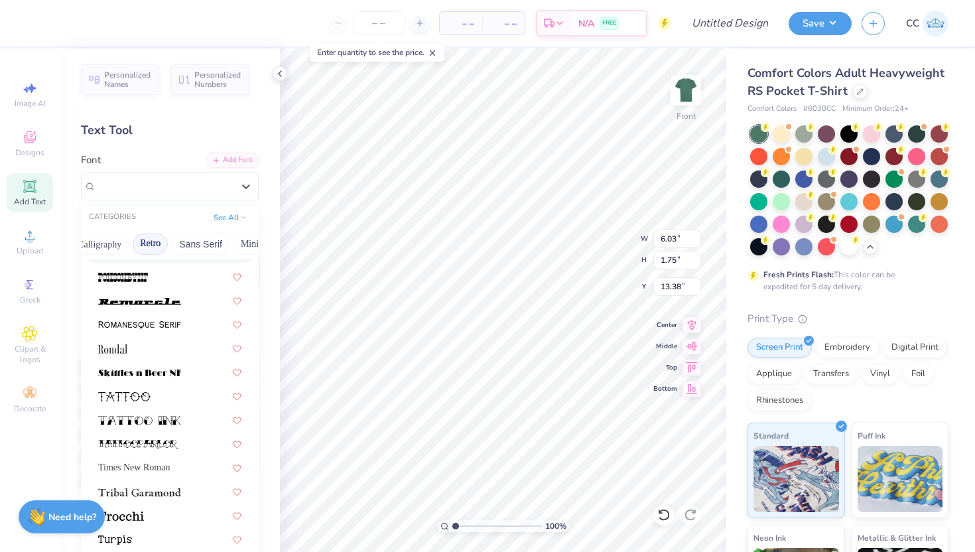
scroll to position [0, 229]
click at [208, 238] on button "Sans Serif" at bounding box center [201, 243] width 58 height 21
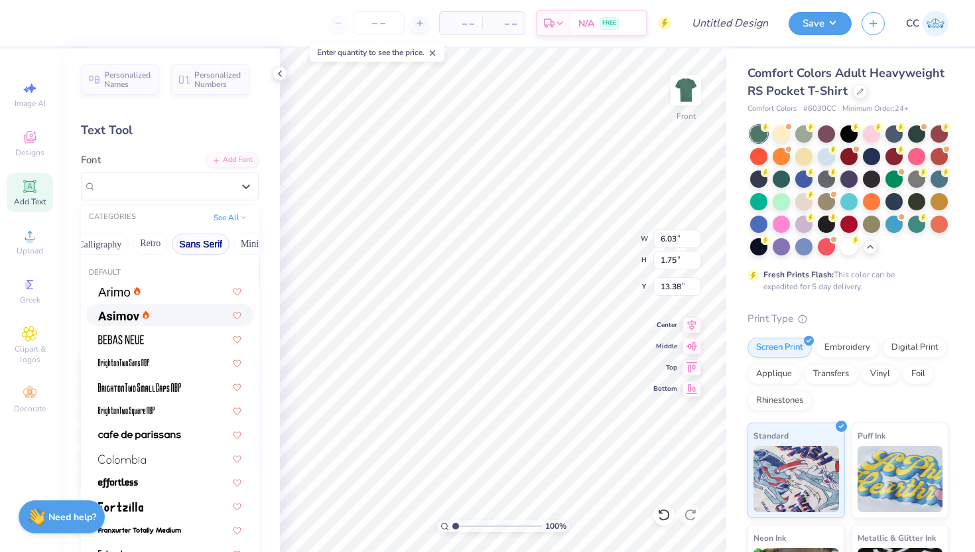
click at [158, 320] on div at bounding box center [169, 315] width 143 height 14
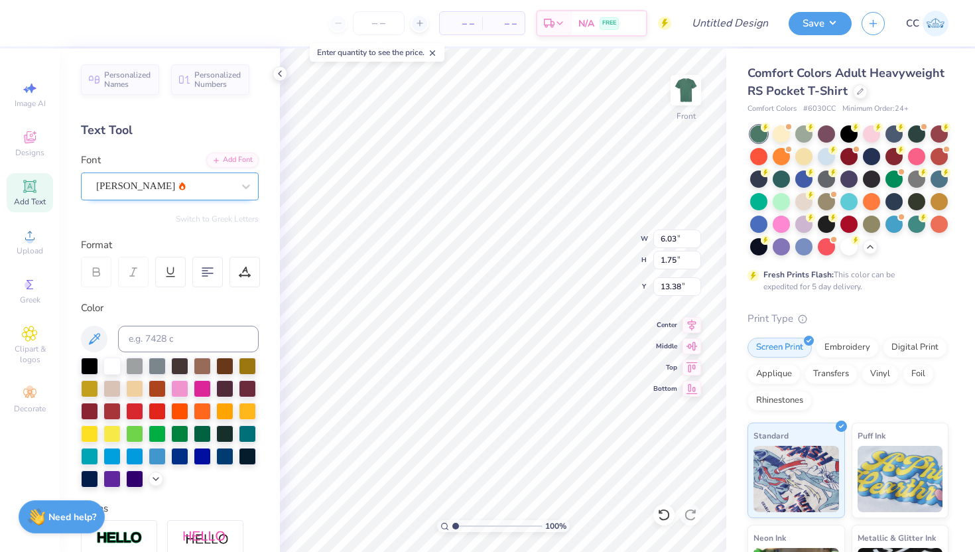
click at [217, 187] on div "[PERSON_NAME]" at bounding box center [164, 186] width 139 height 21
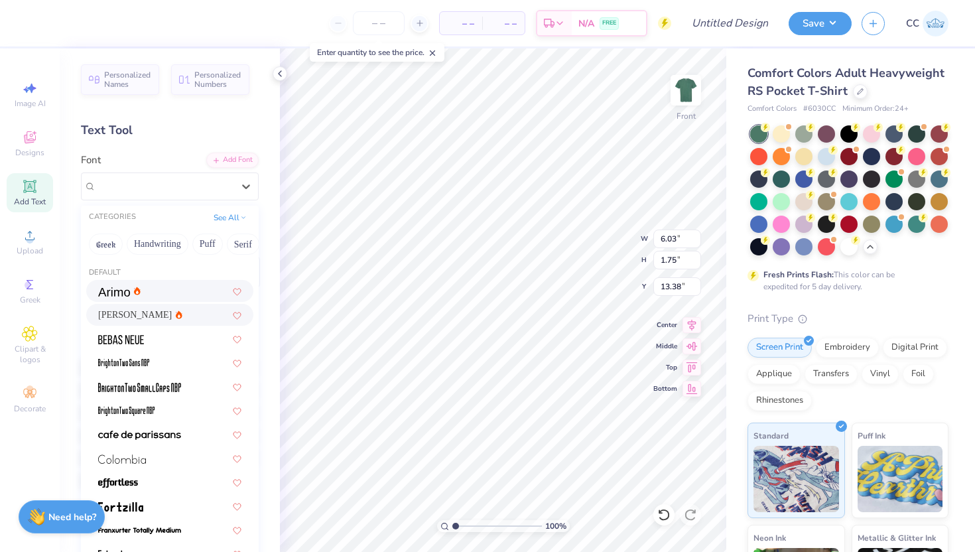
click at [185, 290] on div at bounding box center [169, 291] width 143 height 14
click at [180, 188] on div "Arimo" at bounding box center [164, 186] width 139 height 21
click at [247, 187] on icon at bounding box center [246, 186] width 8 height 5
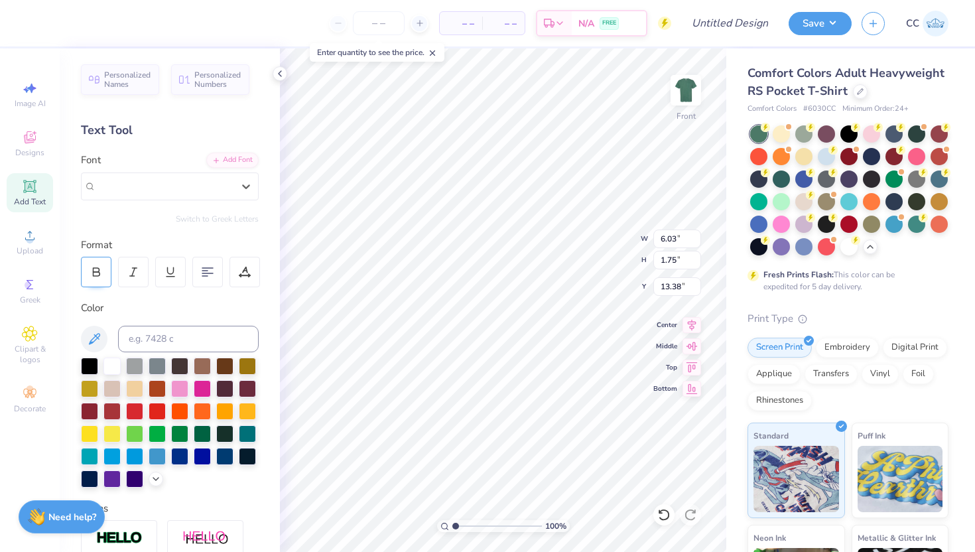
click at [103, 275] on div at bounding box center [96, 272] width 30 height 30
click at [208, 268] on 376 at bounding box center [207, 268] width 11 height 0
click at [249, 271] on icon at bounding box center [245, 272] width 12 height 12
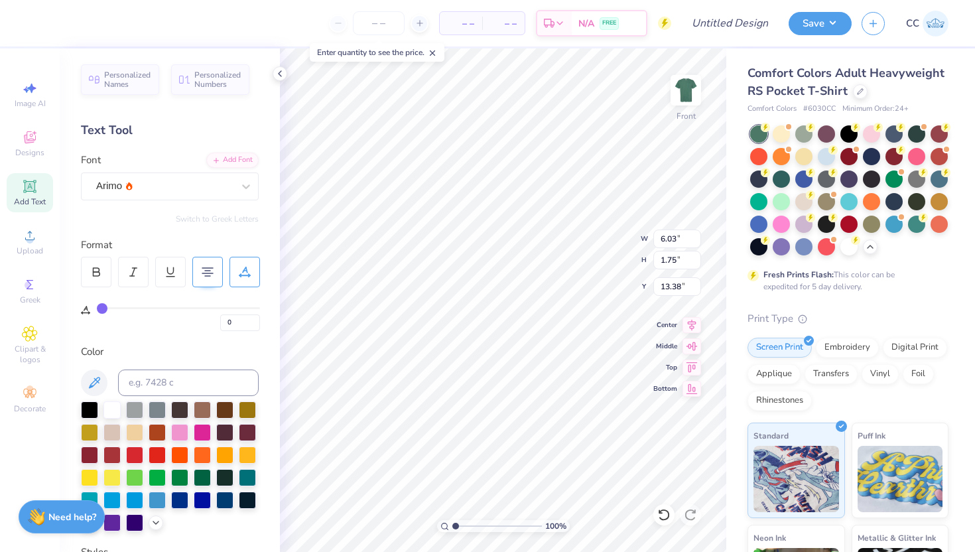
type input "2"
type input "1"
type input "0"
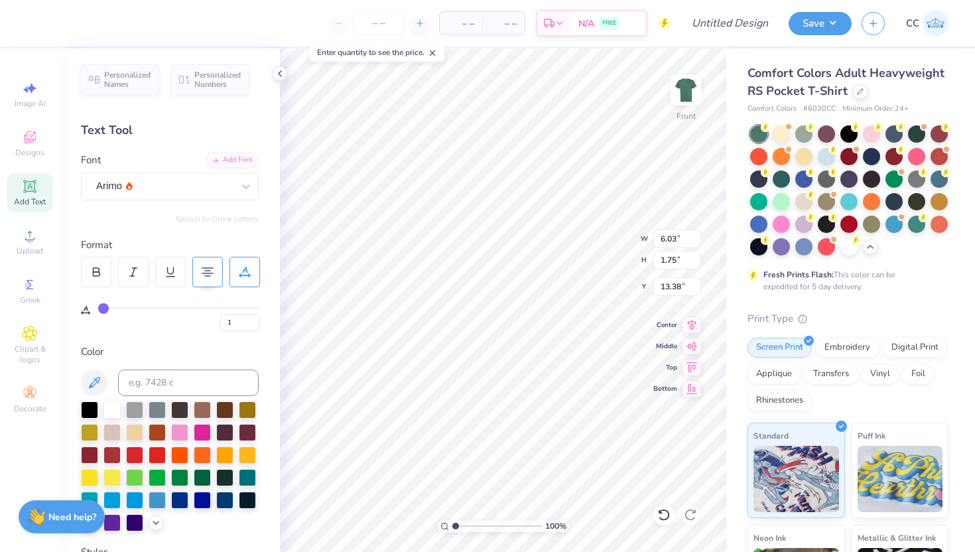
type input "0"
drag, startPoint x: 105, startPoint y: 309, endPoint x: 90, endPoint y: 310, distance: 16.0
click at [97, 309] on input "range" at bounding box center [178, 308] width 163 height 2
click at [245, 322] on input "0" at bounding box center [240, 322] width 40 height 17
type input "-3"
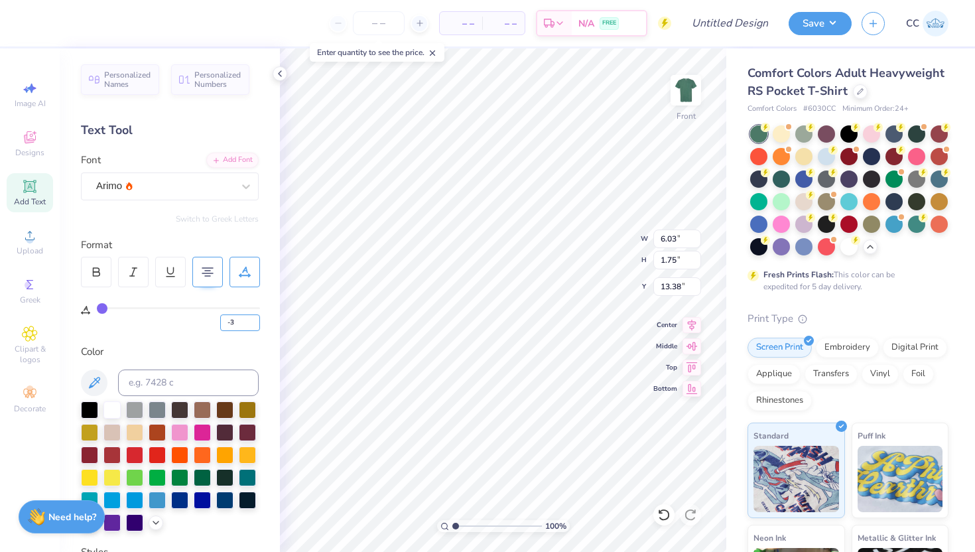
type input "-3"
click at [110, 427] on div at bounding box center [111, 430] width 17 height 17
type input "3.30"
type input "0.84"
type input "11.95"
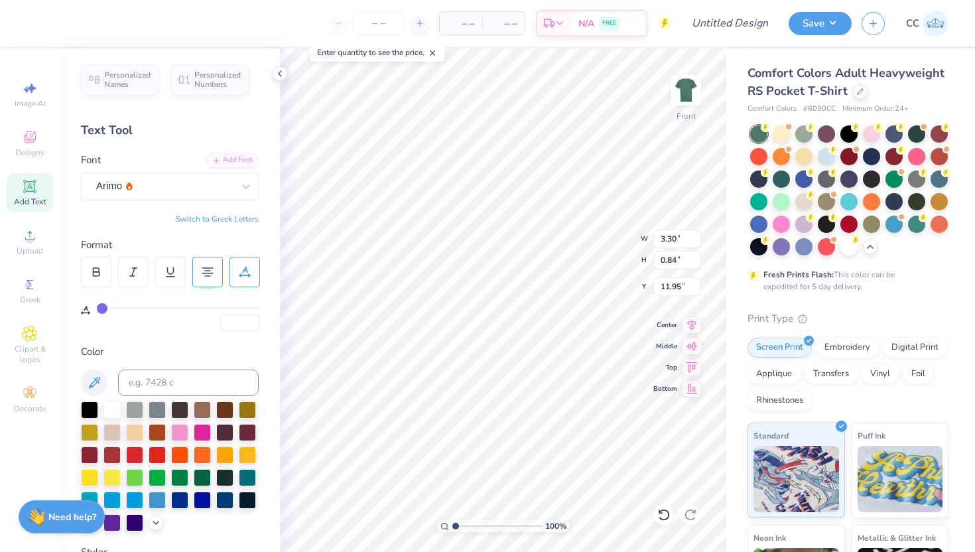
type input "2.60"
type input "0.67"
type input "11.71"
click at [37, 193] on icon at bounding box center [30, 186] width 16 height 16
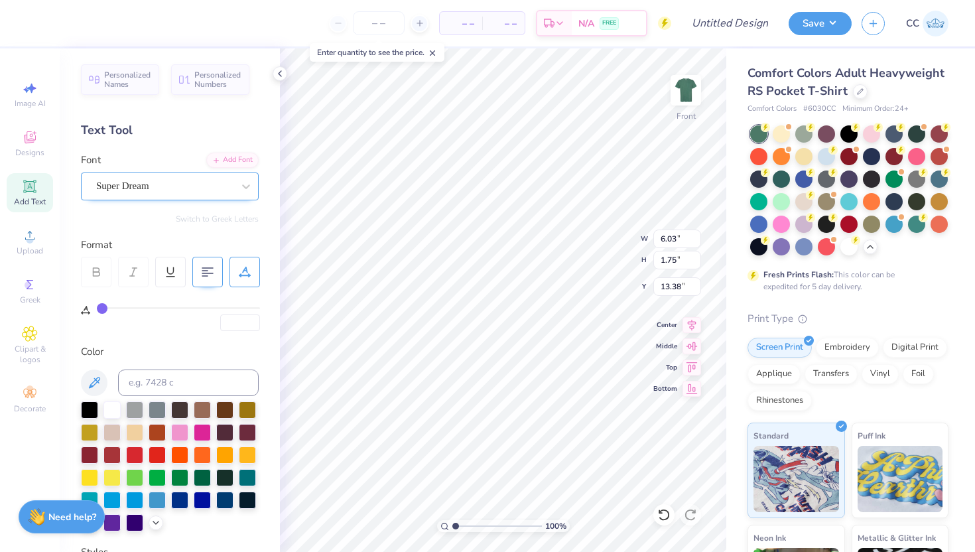
type textarea "2025"
click at [179, 196] on div "Super Dream" at bounding box center [170, 186] width 178 height 28
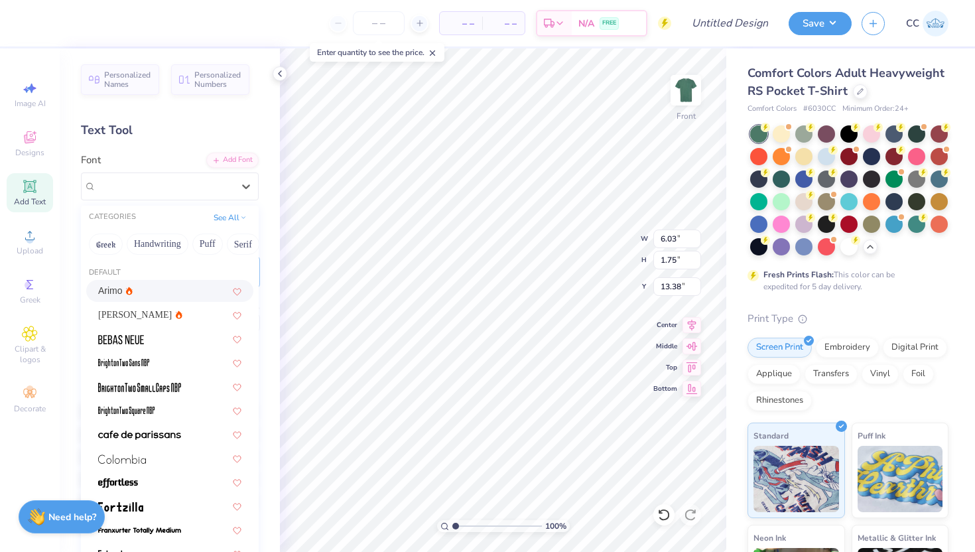
click at [164, 288] on div "Arimo" at bounding box center [169, 291] width 143 height 14
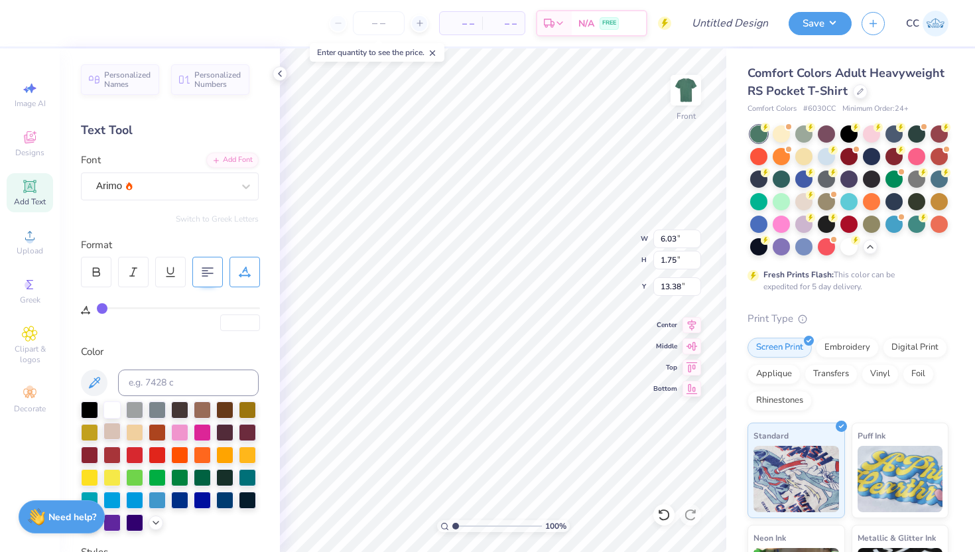
click at [114, 425] on div at bounding box center [111, 430] width 17 height 17
type input "2.72"
type input "0.90"
type input "11.71"
type input "2.15"
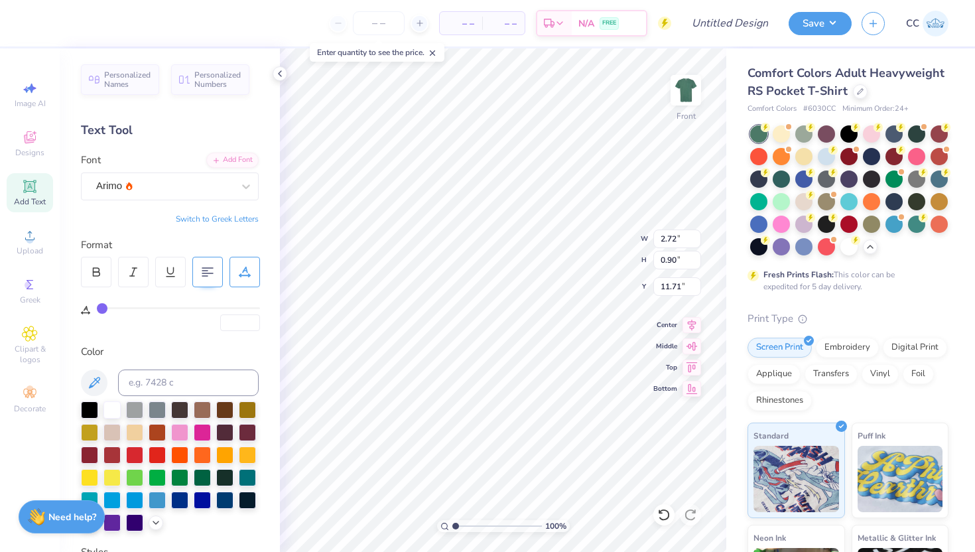
type input "0.71"
type input "2.15"
type input "0.71"
click at [46, 202] on span "Add Text" at bounding box center [30, 201] width 32 height 11
type textarea "c"
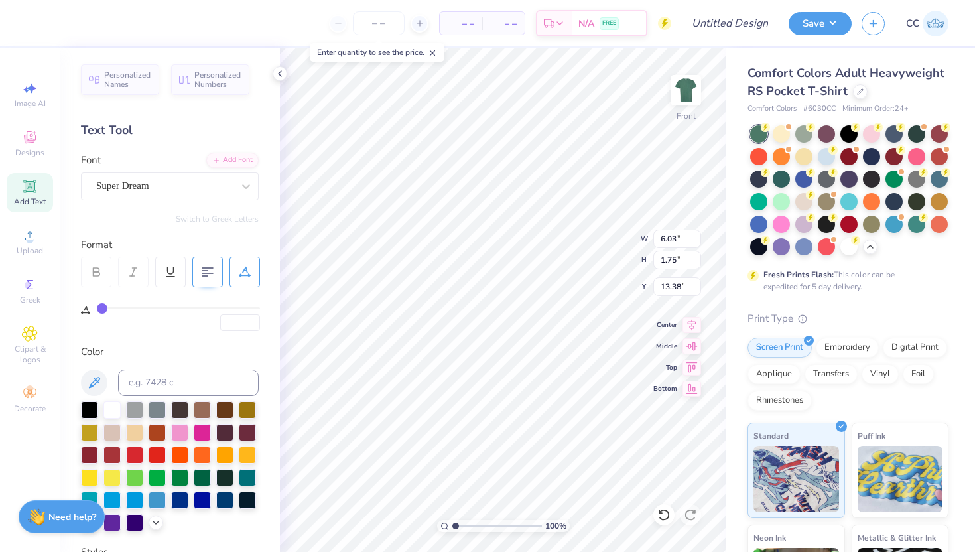
scroll to position [0, 1]
type textarea "Camp DSP"
click at [105, 430] on div at bounding box center [111, 430] width 17 height 17
type input "17.11"
type input "10.54"
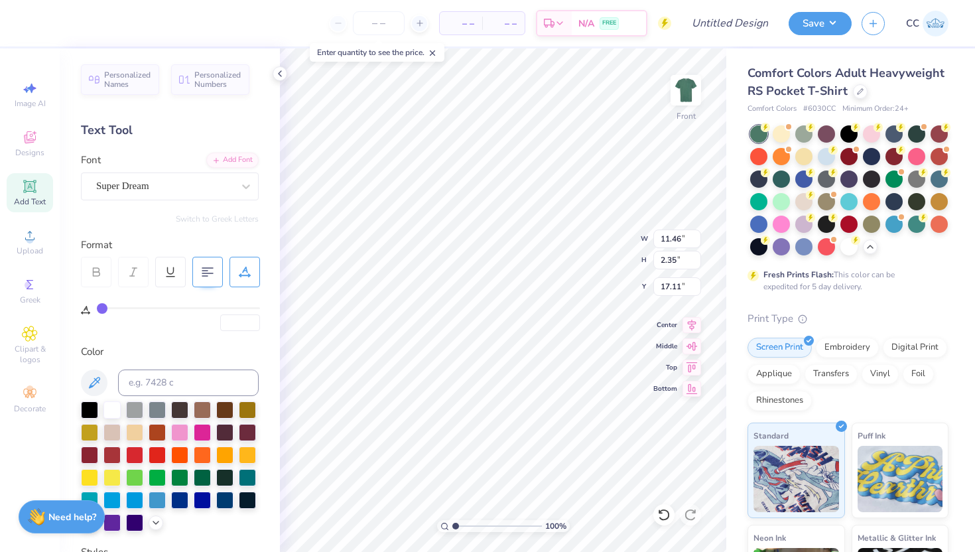
type input "2.16"
type input "17.09"
click at [203, 188] on div "Super Dream" at bounding box center [164, 186] width 139 height 21
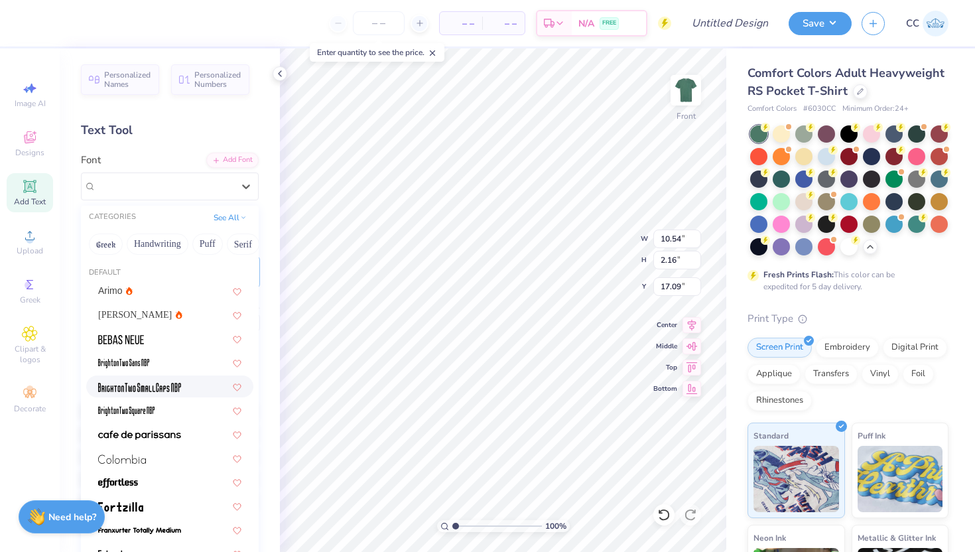
click at [178, 383] on img at bounding box center [139, 387] width 83 height 9
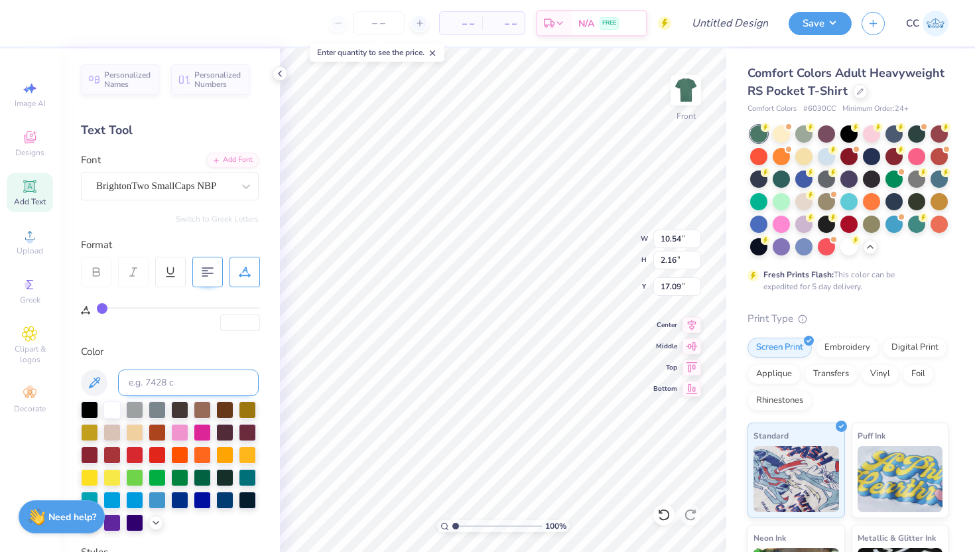
type input "4.15"
type input "1.43"
type input "17.45"
click at [133, 182] on div "BrightonTwo SmallCaps NBP" at bounding box center [164, 186] width 139 height 21
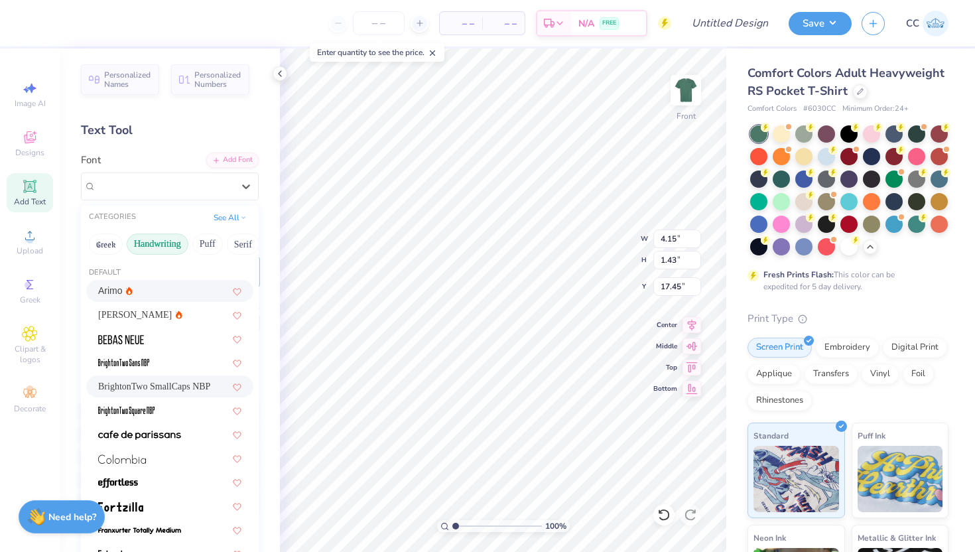
click at [151, 243] on button "Handwriting" at bounding box center [158, 243] width 62 height 21
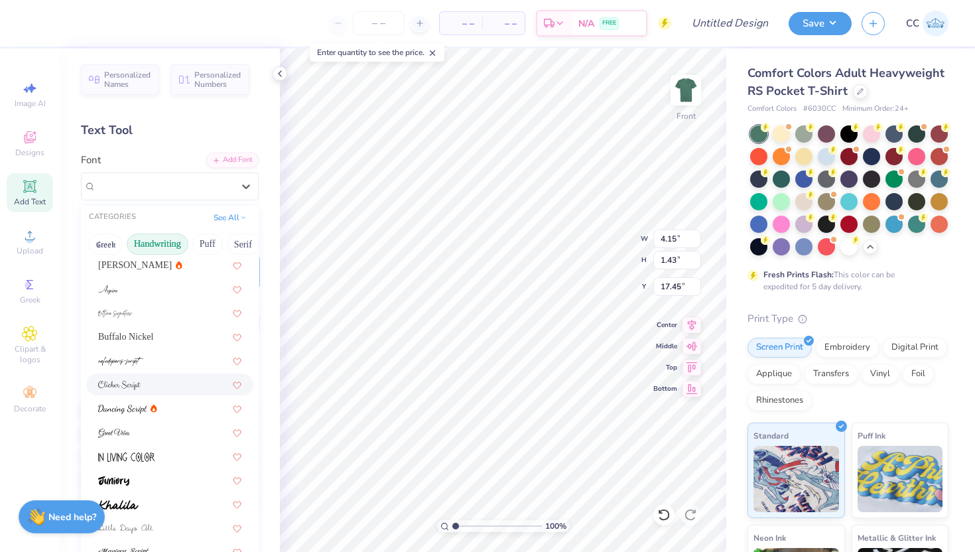
scroll to position [40, 0]
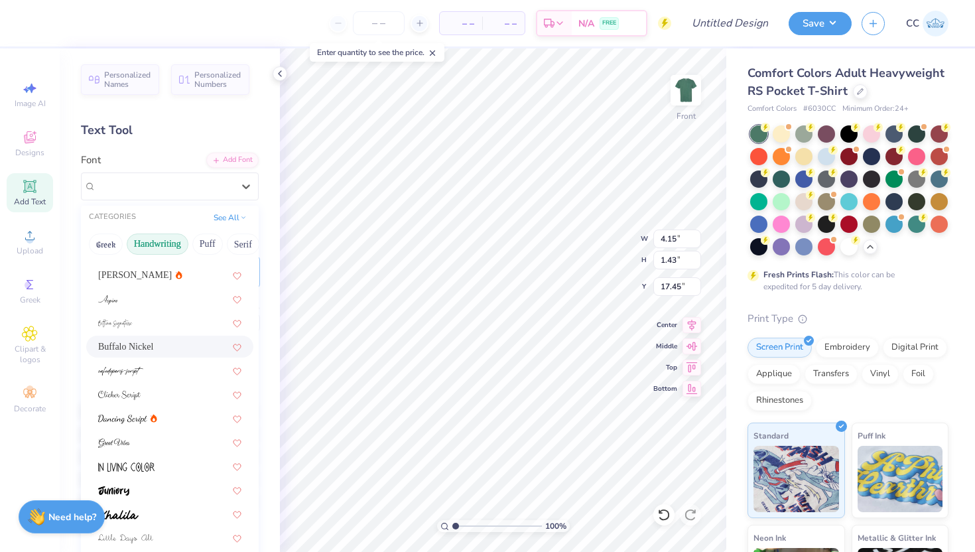
click at [170, 343] on div "Buffalo Nickel" at bounding box center [169, 346] width 143 height 14
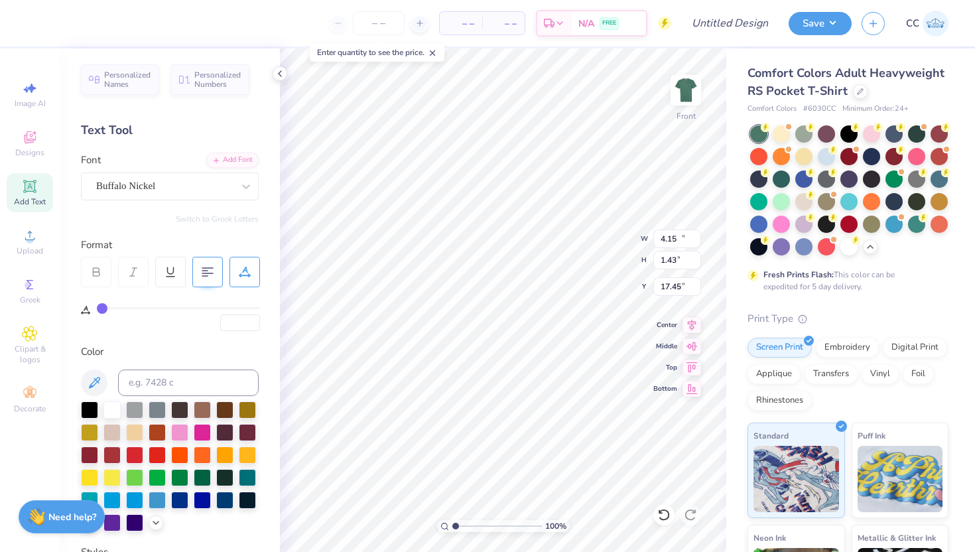
type input "10.91"
type input "1.74"
type input "17.30"
click at [190, 192] on div "Buffalo Nickel" at bounding box center [164, 186] width 139 height 21
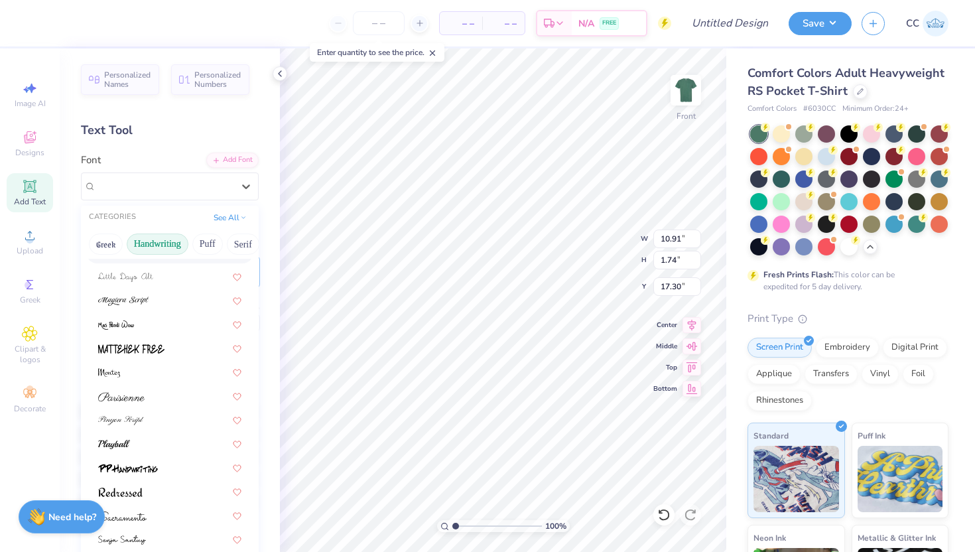
scroll to position [299, 0]
click at [144, 327] on div at bounding box center [169, 326] width 143 height 14
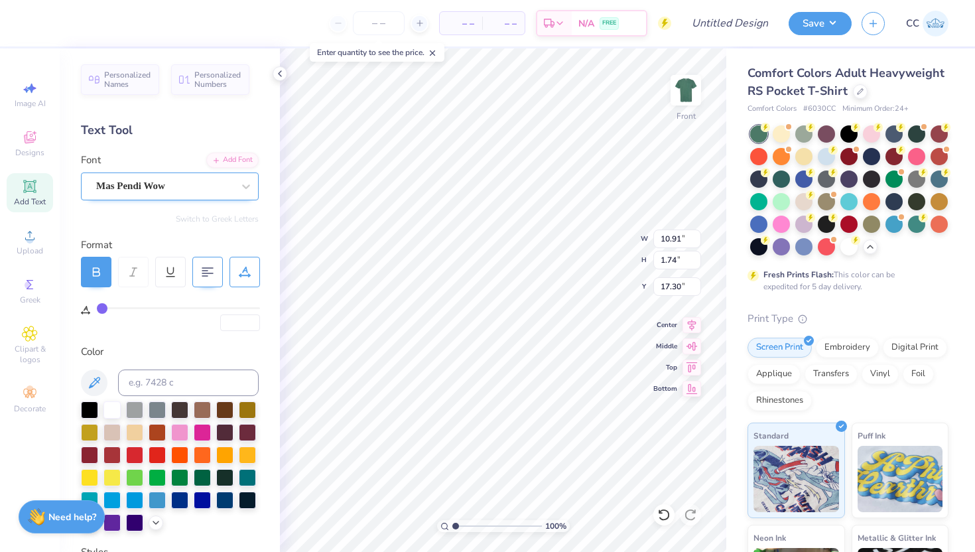
type input "6.04"
type input "1.82"
type input "17.25"
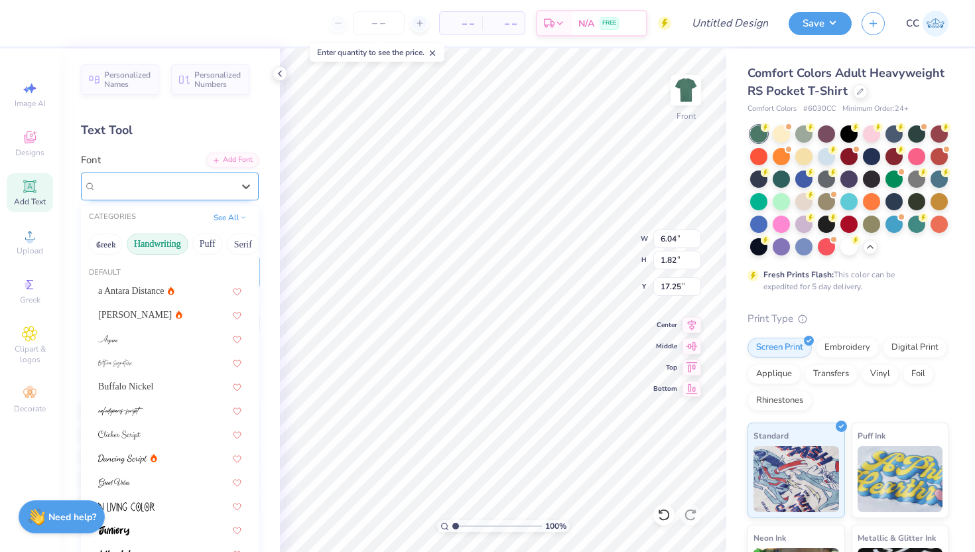
click at [159, 182] on div "Mas Pendi Wow" at bounding box center [164, 186] width 139 height 21
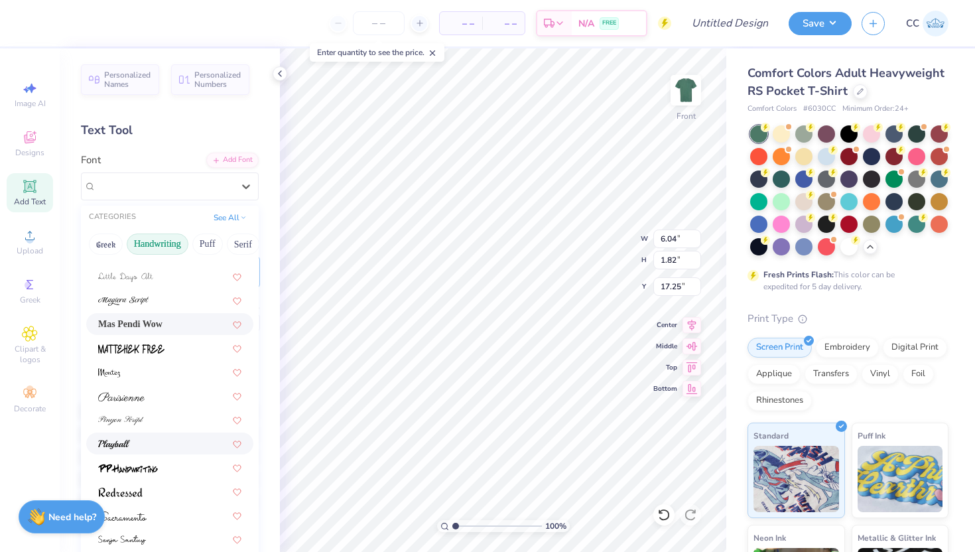
click at [160, 443] on div at bounding box center [169, 443] width 143 height 14
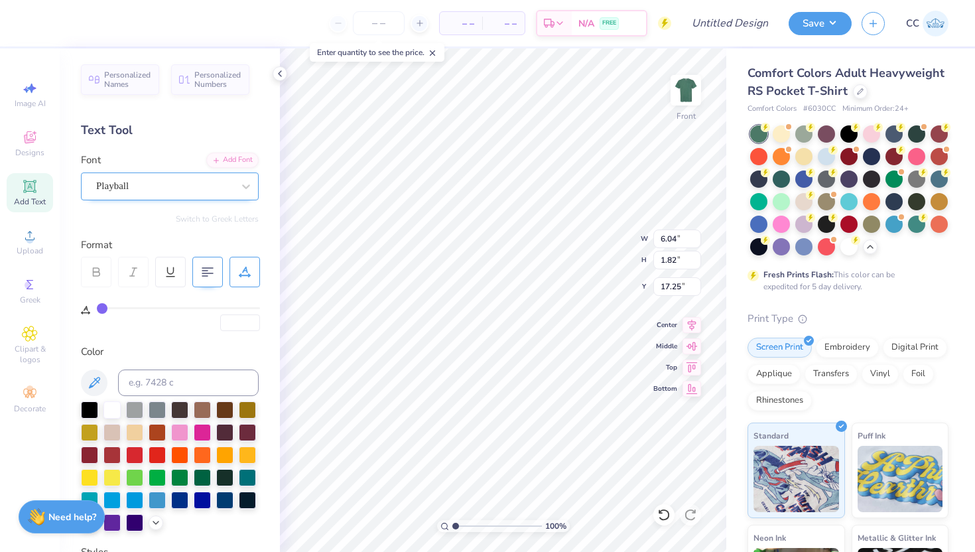
type input "10.07"
type input "2.21"
type input "17.06"
click at [176, 182] on div "Playball" at bounding box center [164, 186] width 139 height 21
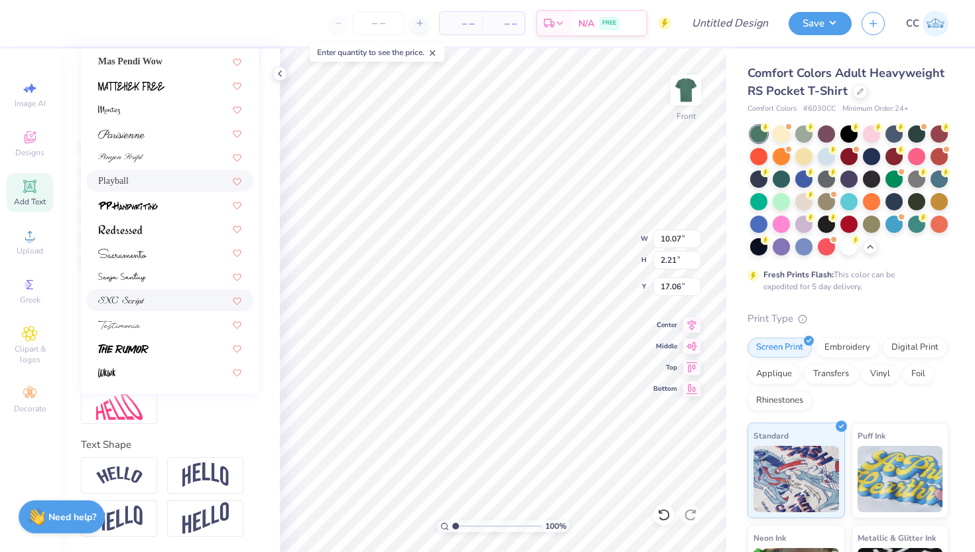
scroll to position [262, 0]
click at [152, 249] on div at bounding box center [169, 253] width 143 height 14
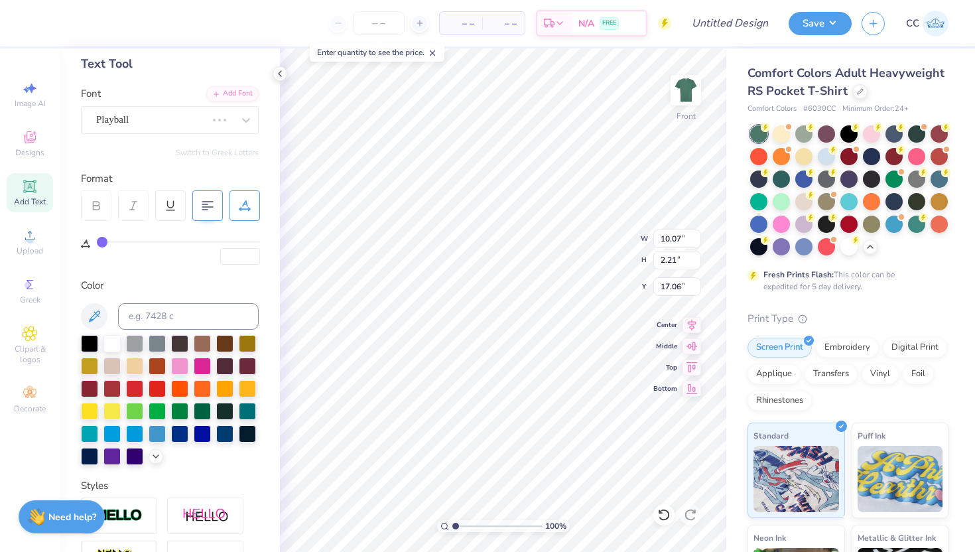
scroll to position [52, 0]
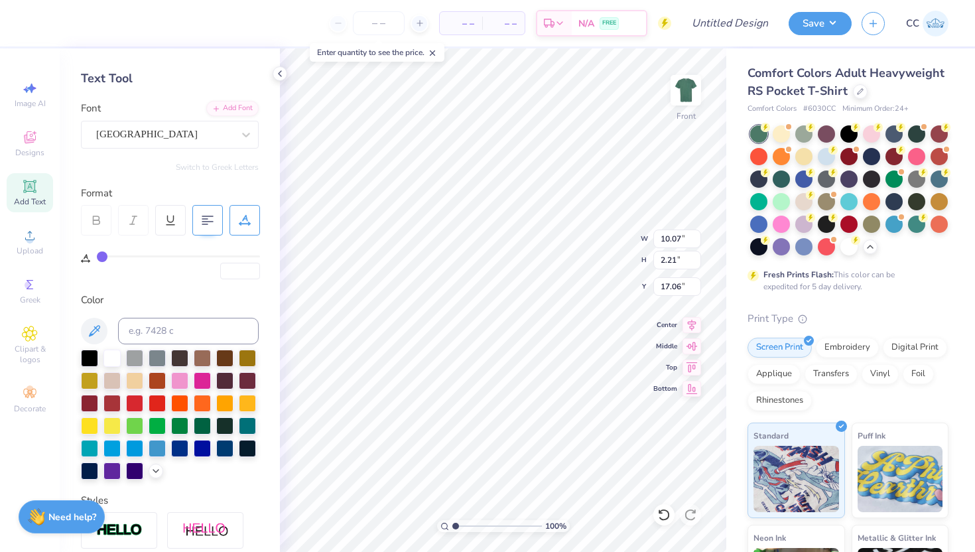
type input "11.77"
type input "2.83"
type input "16.75"
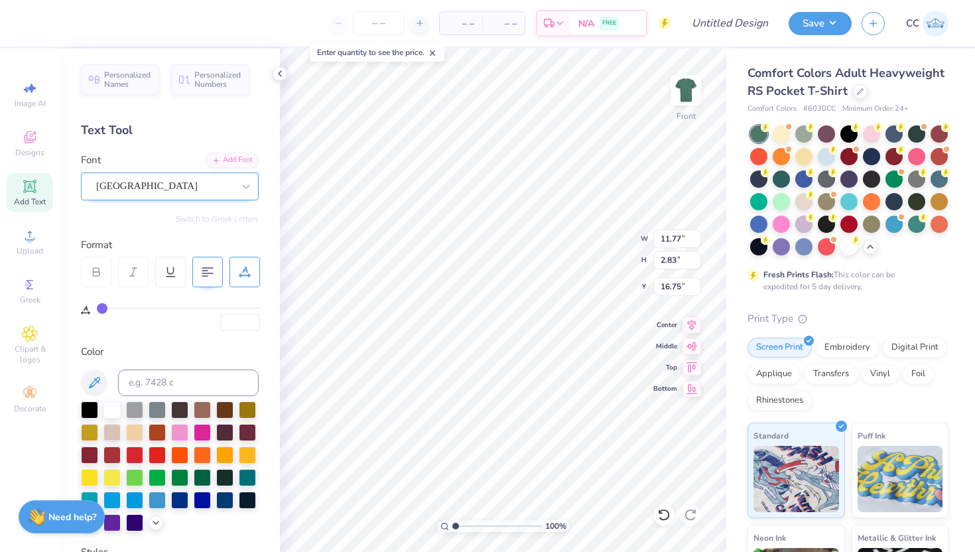
click at [183, 188] on div "[GEOGRAPHIC_DATA]" at bounding box center [164, 186] width 139 height 21
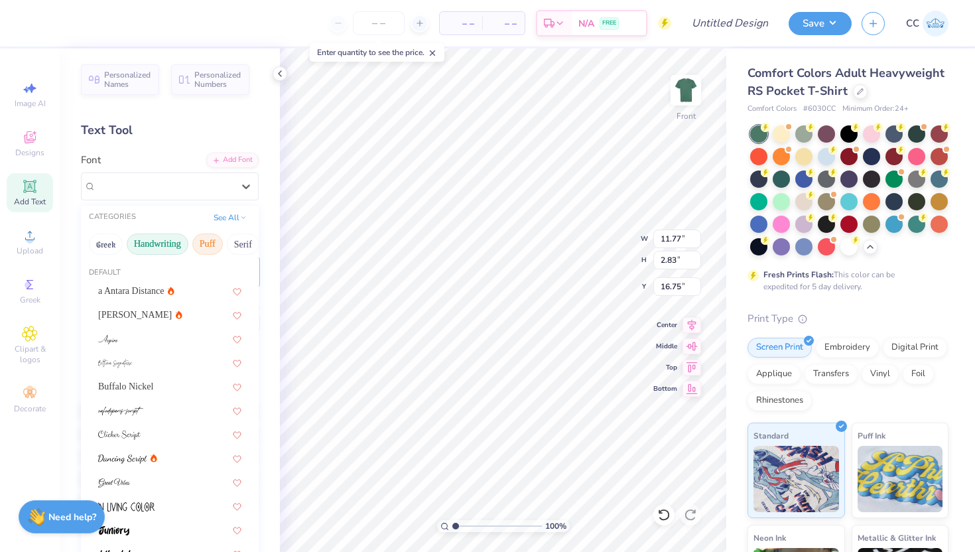
click at [205, 243] on button "Puff" at bounding box center [207, 243] width 30 height 21
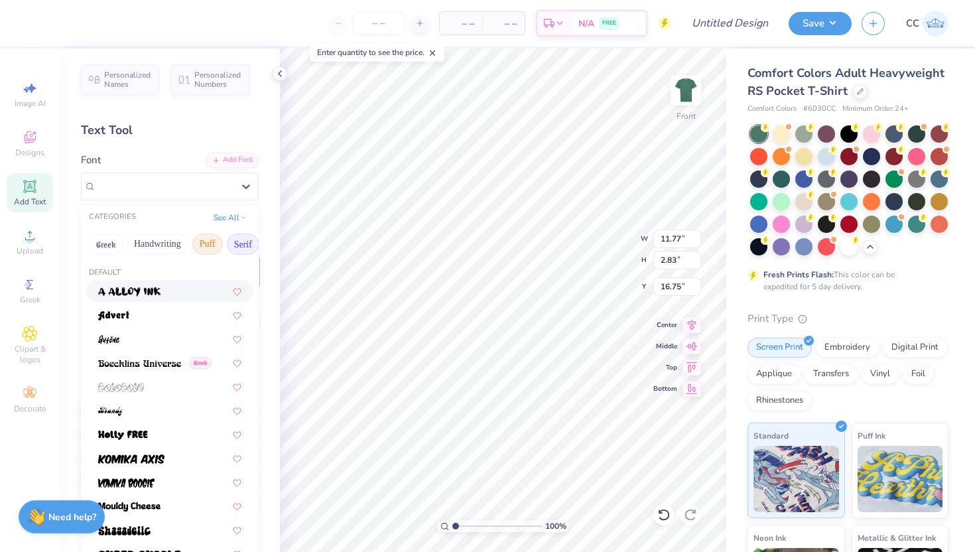
click at [240, 242] on button "Serif" at bounding box center [243, 243] width 32 height 21
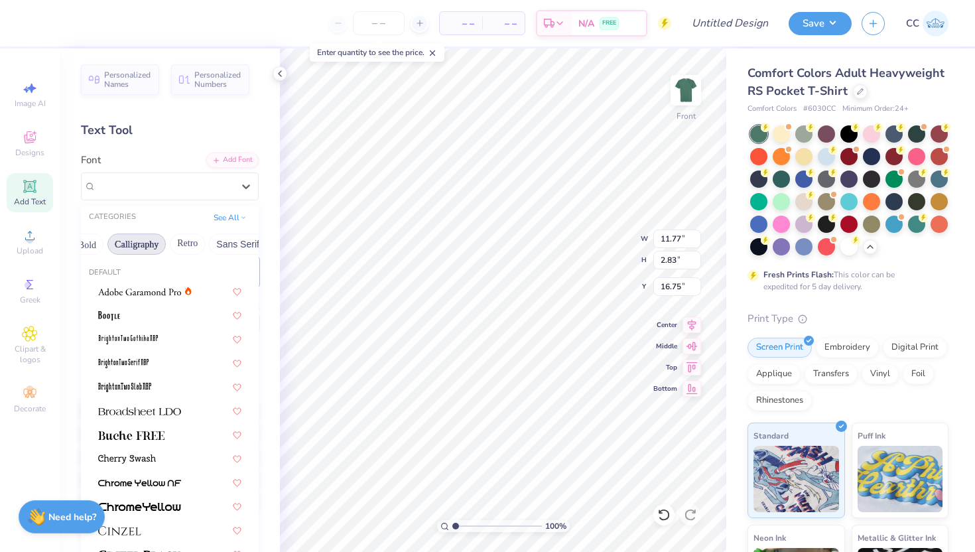
scroll to position [0, 191]
click at [183, 243] on button "Retro" at bounding box center [188, 243] width 35 height 21
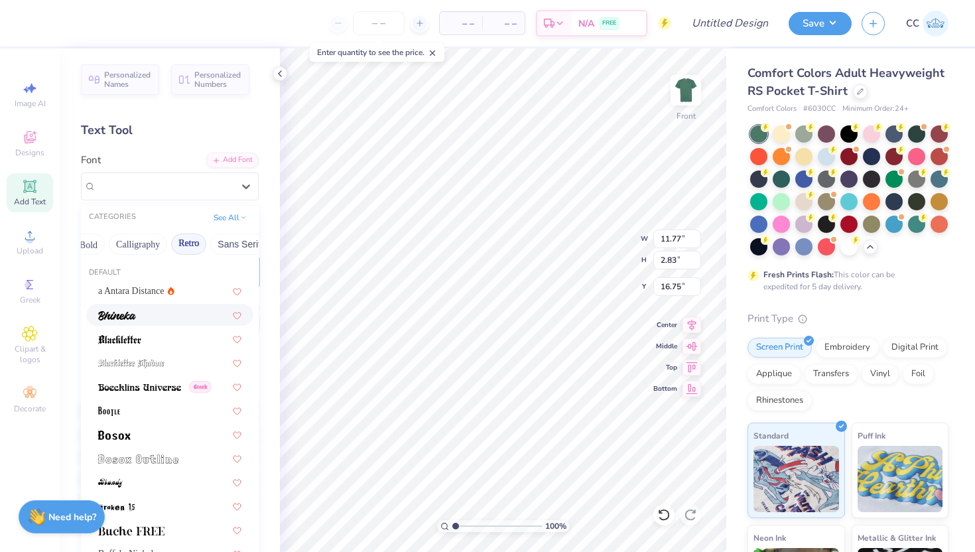
click at [152, 316] on div at bounding box center [169, 315] width 143 height 14
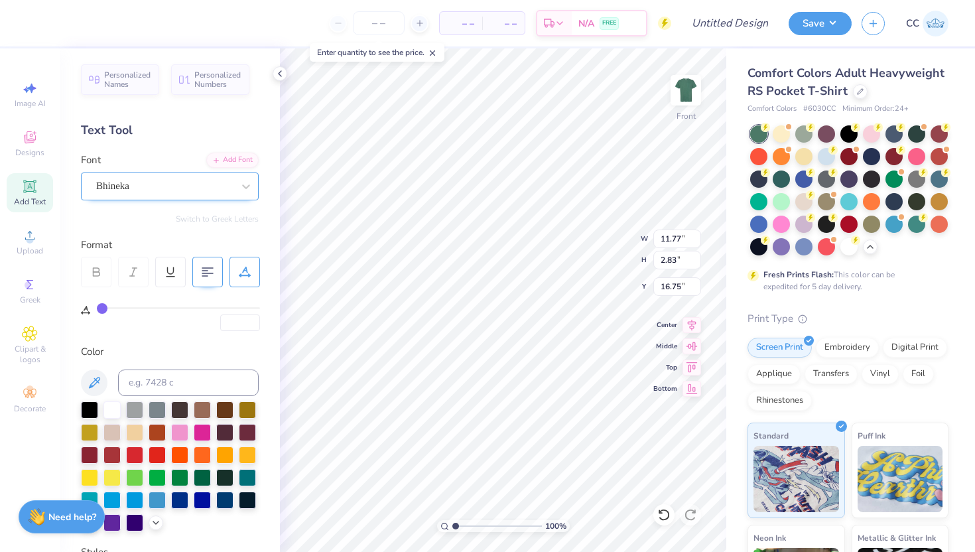
type input "8.48"
type input "1.91"
click at [184, 186] on div "Bhineka" at bounding box center [164, 186] width 139 height 21
type input "17.22"
type textarea "Camp"
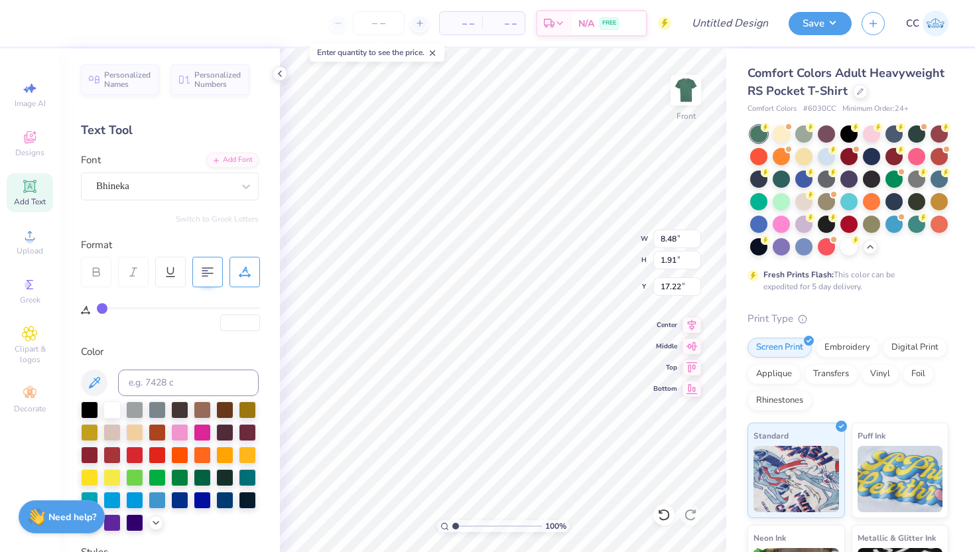
scroll to position [0, 1]
type input "17.34"
type input "9.56"
type input "8.97"
type input "6.34"
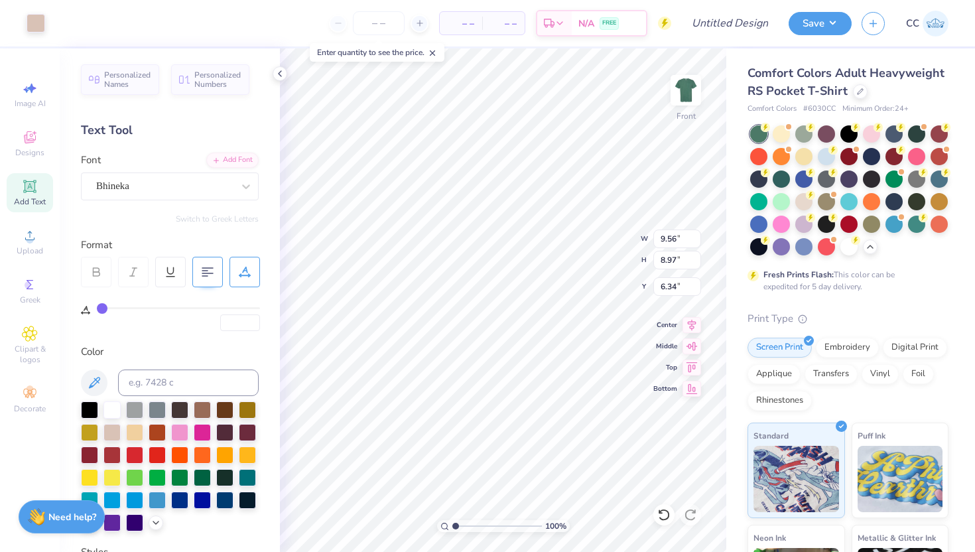
type input "2.60"
type input "0.67"
type input "10.16"
type input "2.15"
type input "0.71"
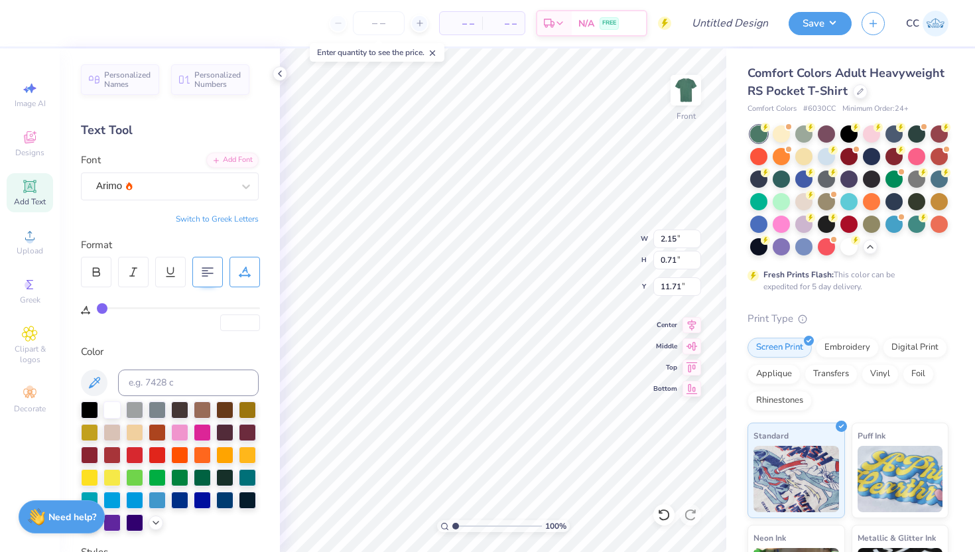
type input "10.16"
type input "15.97"
click at [27, 194] on div "Add Text" at bounding box center [30, 192] width 46 height 39
type input "6.03"
type input "1.75"
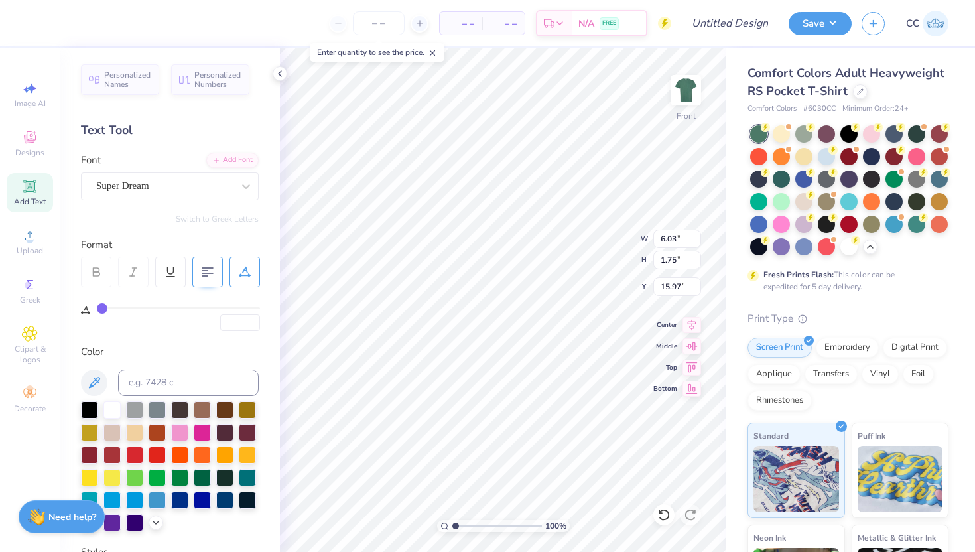
type input "13.38"
type textarea "DSP"
click at [109, 432] on div at bounding box center [111, 430] width 17 height 17
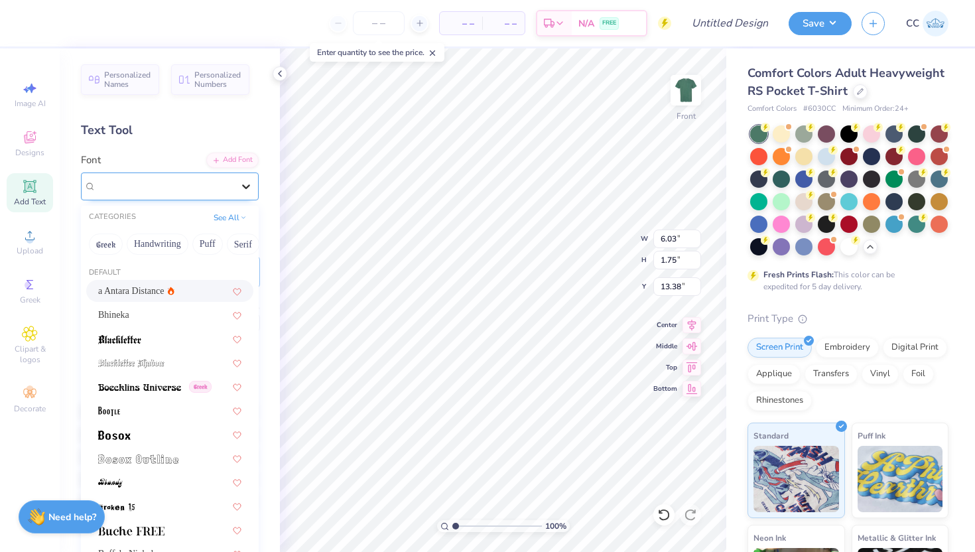
click at [241, 189] on icon at bounding box center [245, 186] width 13 height 13
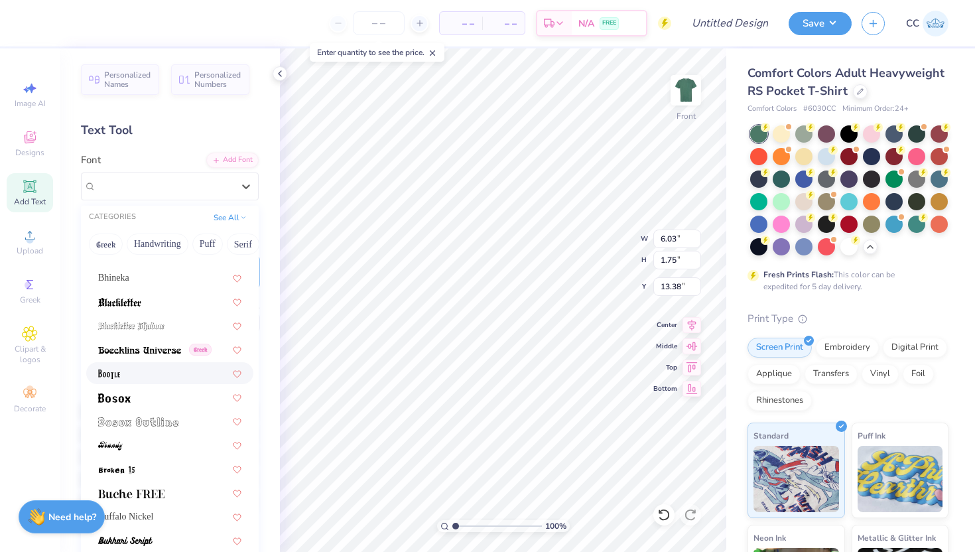
click at [156, 418] on img at bounding box center [138, 421] width 80 height 9
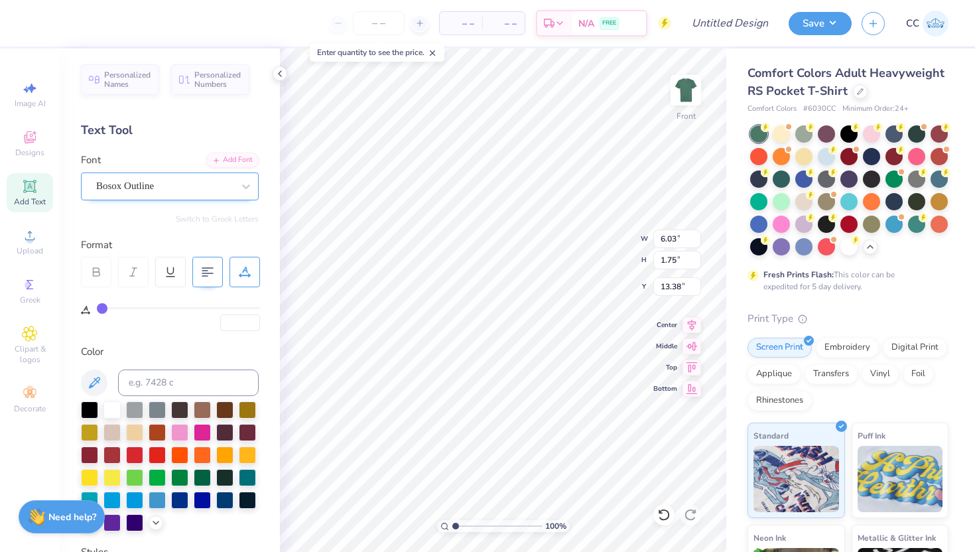
click at [188, 189] on div "Bosox Outline" at bounding box center [164, 186] width 139 height 21
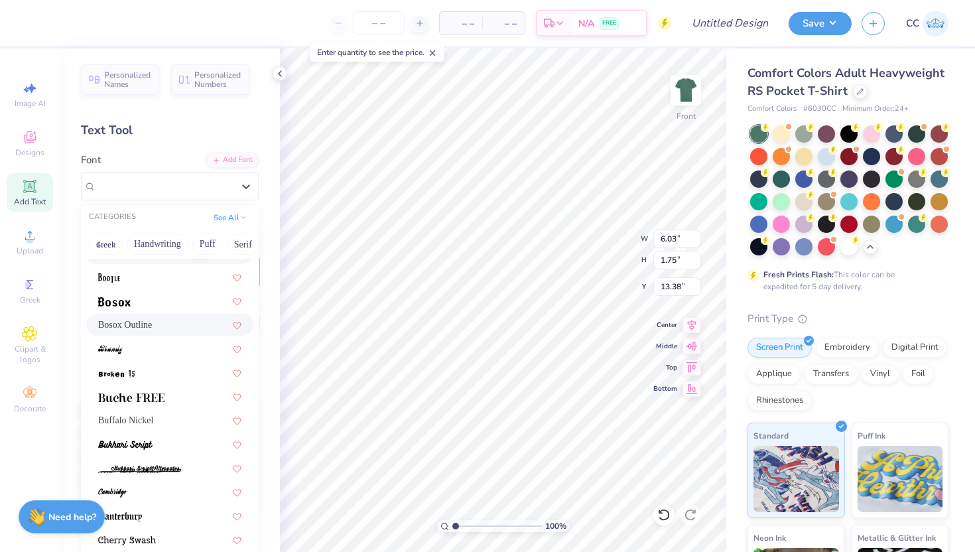
scroll to position [133, 0]
click at [169, 393] on div at bounding box center [169, 396] width 143 height 14
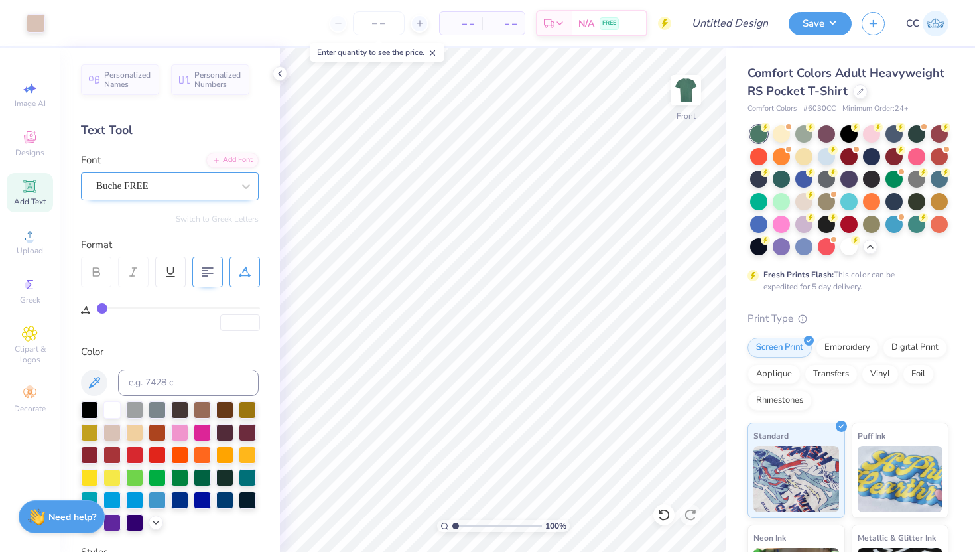
click at [228, 182] on div "Buche FREE" at bounding box center [164, 186] width 139 height 21
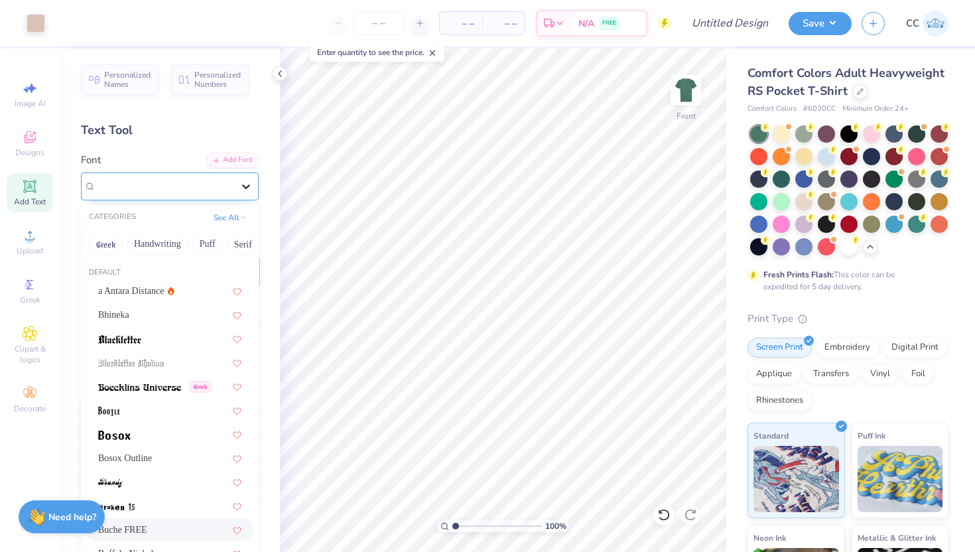
click at [237, 184] on div at bounding box center [246, 186] width 24 height 24
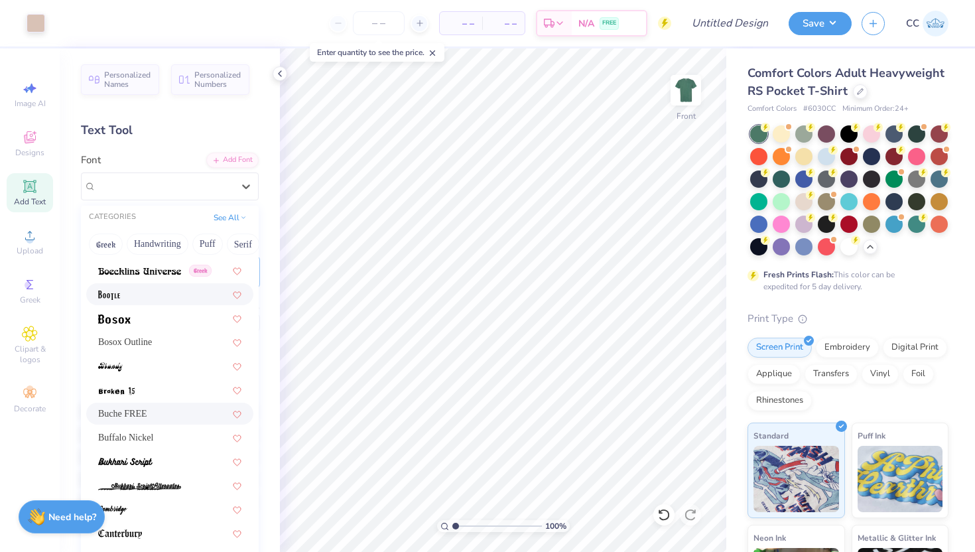
scroll to position [118, 0]
click at [237, 412] on icon at bounding box center [237, 412] width 8 height 7
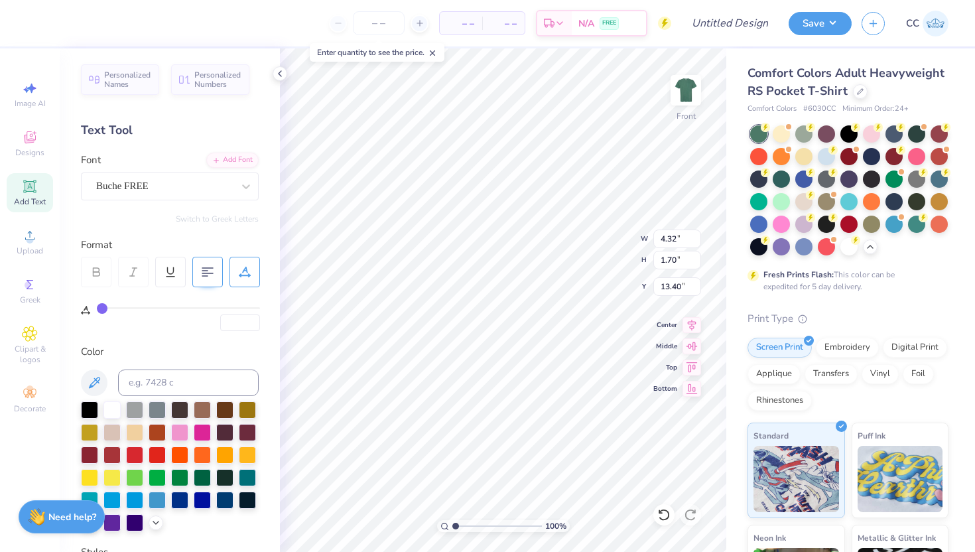
type input "15.97"
type input "4.46"
type input "1.82"
type input "4.35"
type input "1.69"
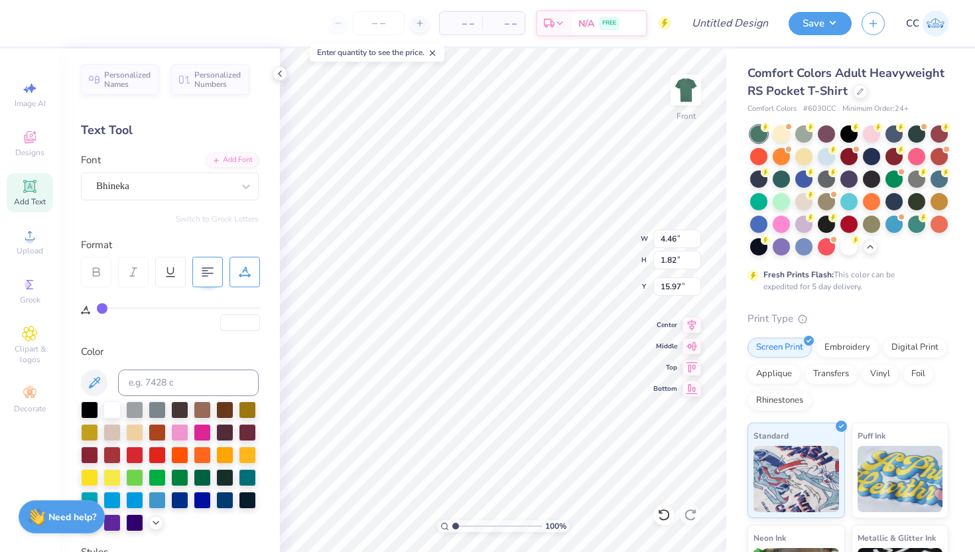
type input "16.09"
type input "15.80"
type input "16.09"
click at [34, 196] on span "Add Text" at bounding box center [30, 201] width 32 height 11
type textarea "T"
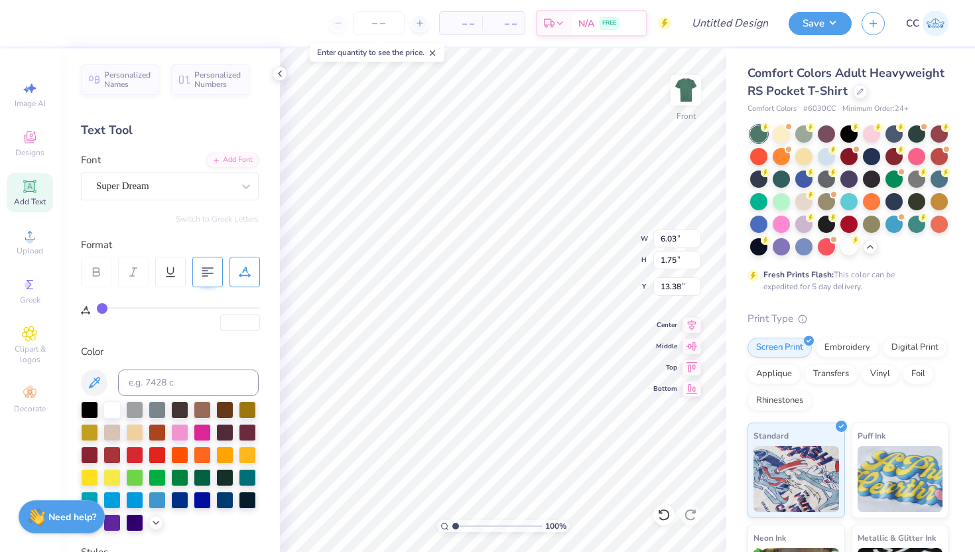
scroll to position [0, 2]
type textarea "Knoxville, TN"
click at [109, 430] on div at bounding box center [111, 430] width 17 height 17
click at [200, 194] on div at bounding box center [164, 186] width 137 height 18
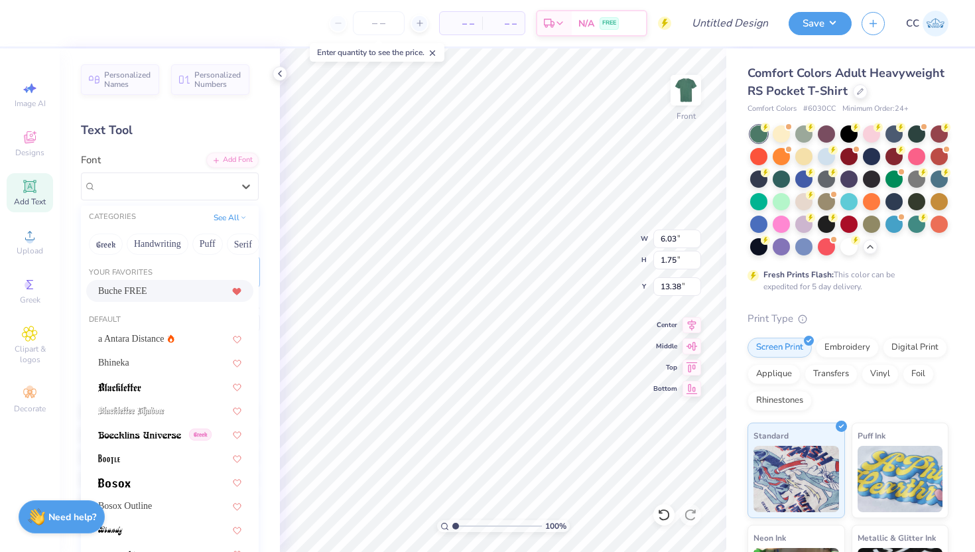
click at [188, 288] on div "Buche FREE" at bounding box center [169, 291] width 143 height 14
click at [168, 187] on div "Buche FREE" at bounding box center [164, 186] width 139 height 21
click at [249, 243] on button "Serif" at bounding box center [243, 243] width 32 height 21
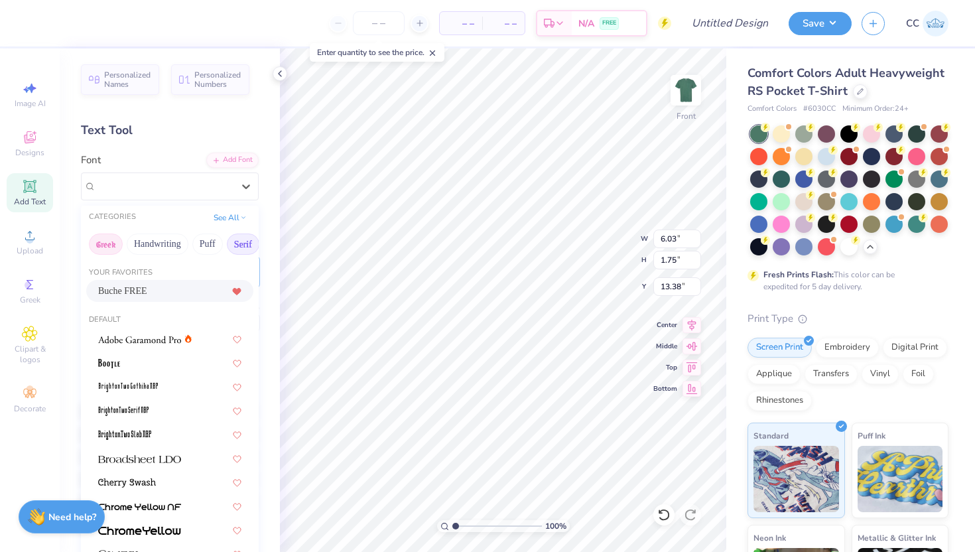
click at [104, 243] on button "Greek" at bounding box center [106, 243] width 34 height 21
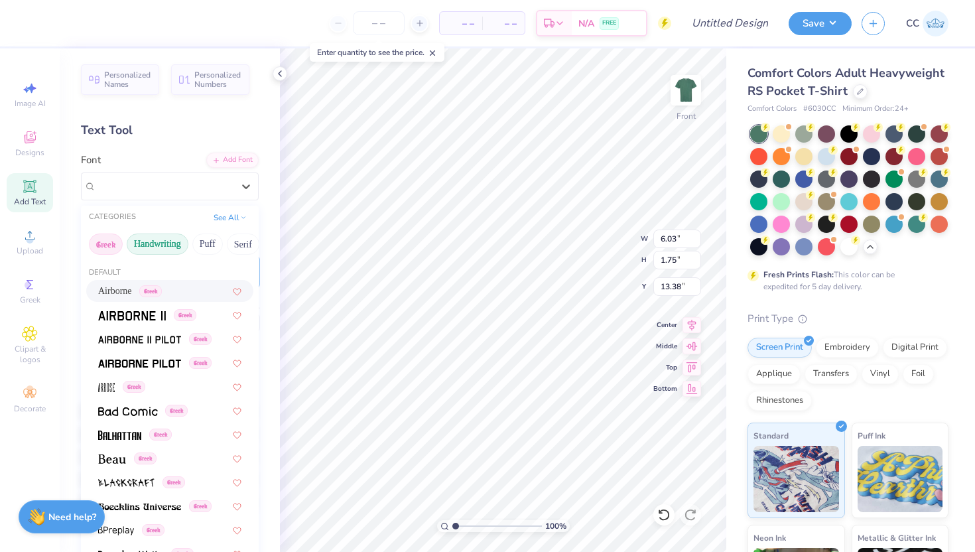
click at [172, 250] on button "Handwriting" at bounding box center [158, 243] width 62 height 21
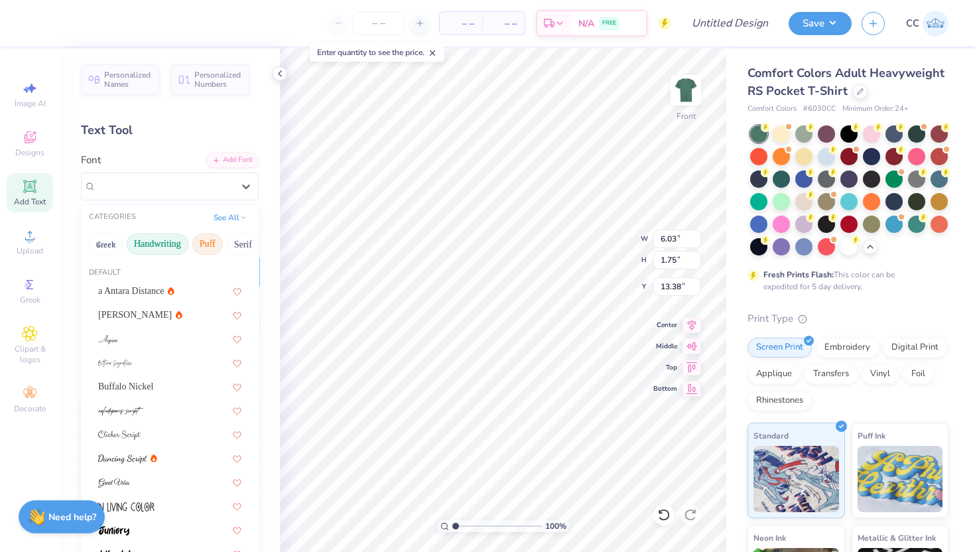
click at [205, 247] on button "Puff" at bounding box center [207, 243] width 30 height 21
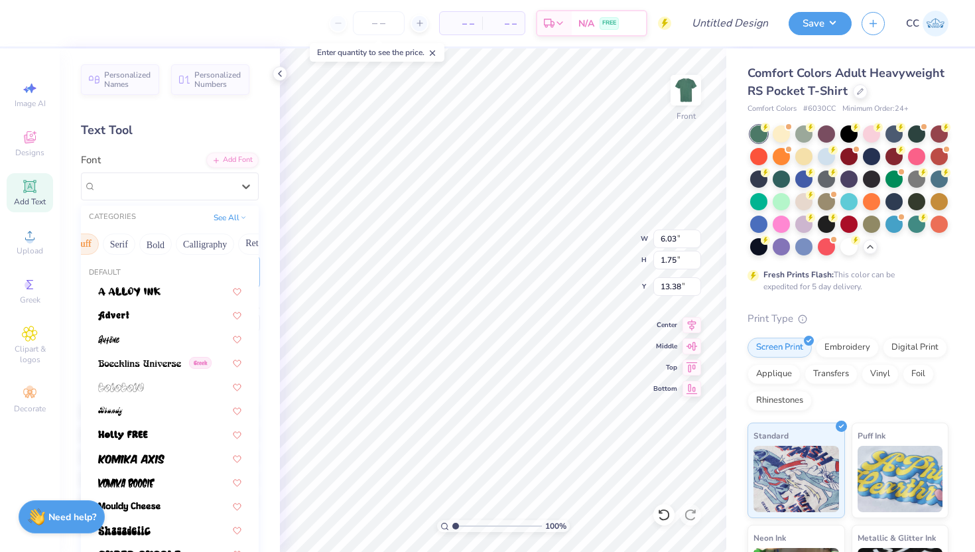
scroll to position [0, 127]
click at [154, 243] on button "Bold" at bounding box center [153, 243] width 32 height 21
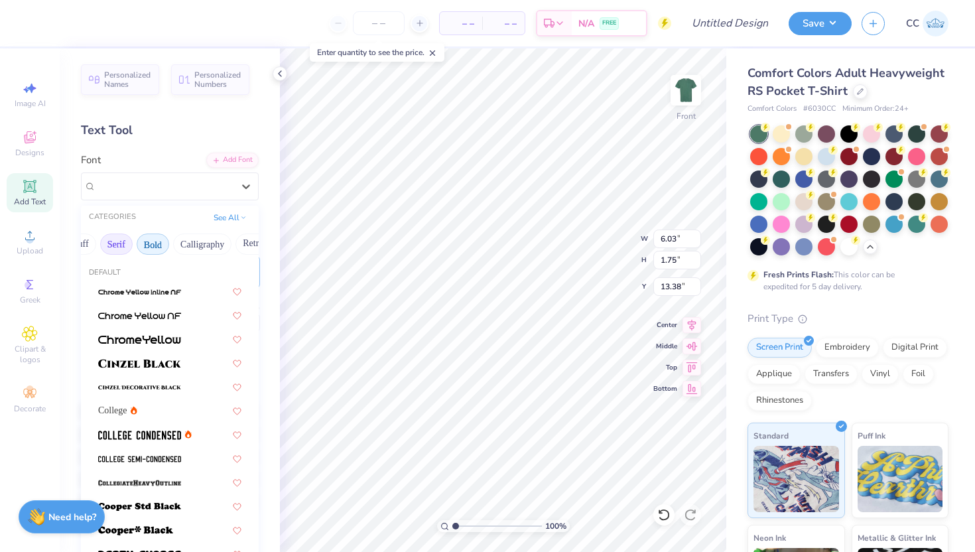
click at [119, 245] on button "Serif" at bounding box center [116, 243] width 32 height 21
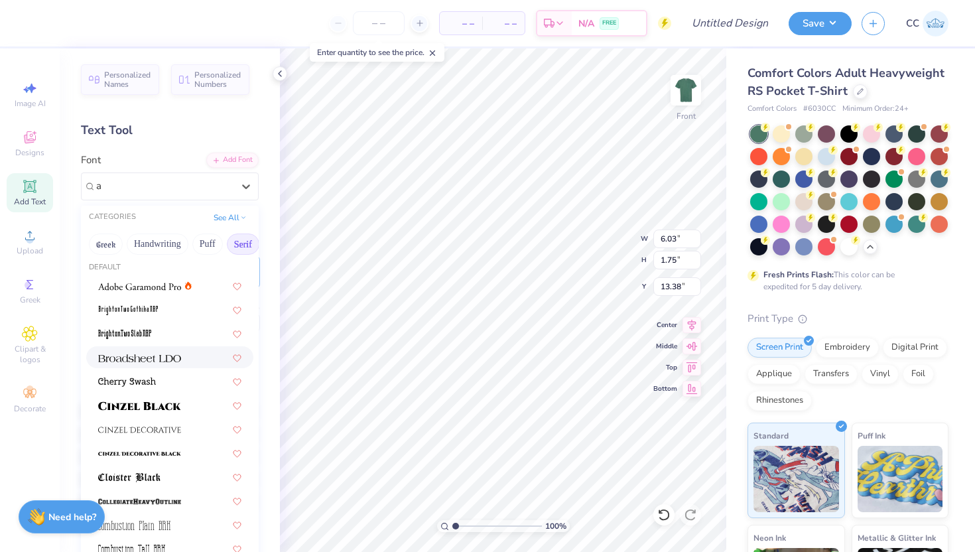
scroll to position [0, 0]
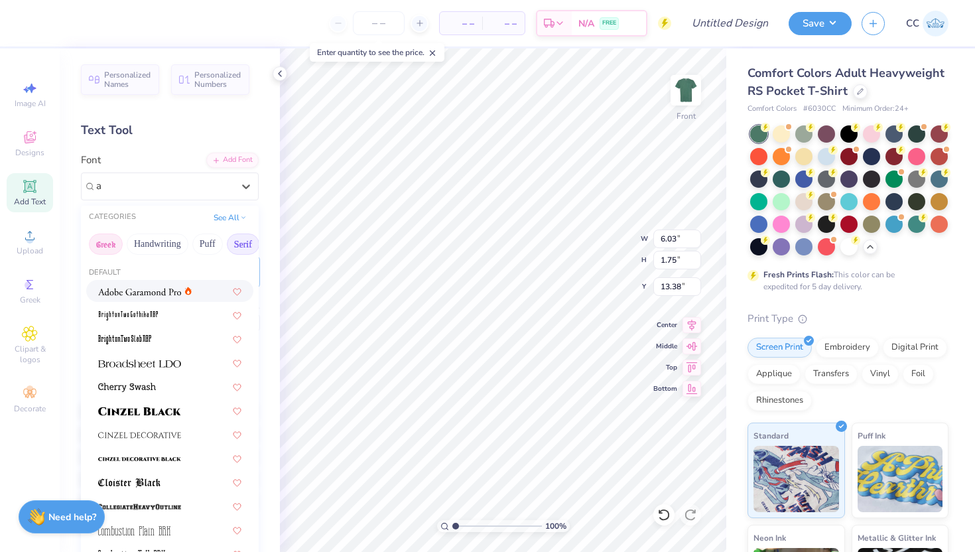
click at [111, 239] on button "Greek" at bounding box center [106, 243] width 34 height 21
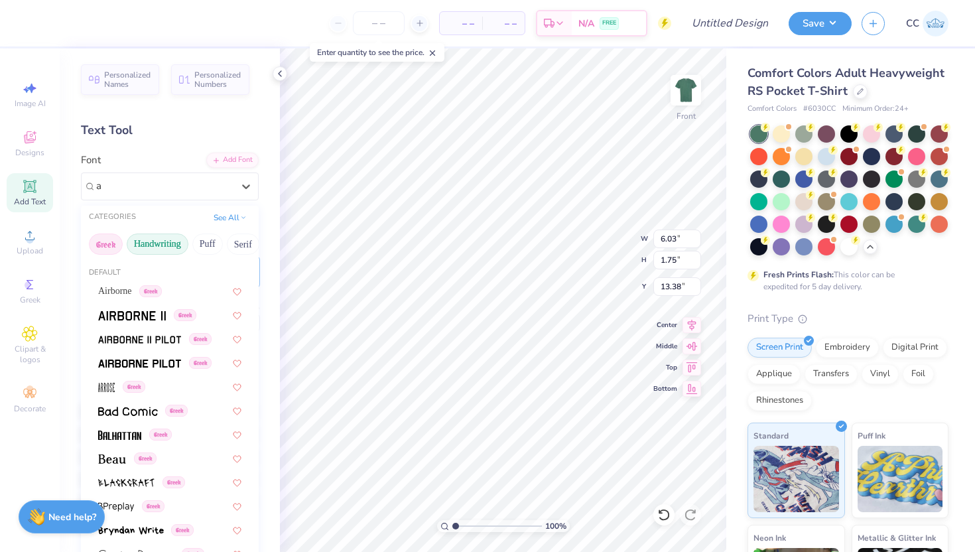
click at [153, 245] on button "Handwriting" at bounding box center [158, 243] width 62 height 21
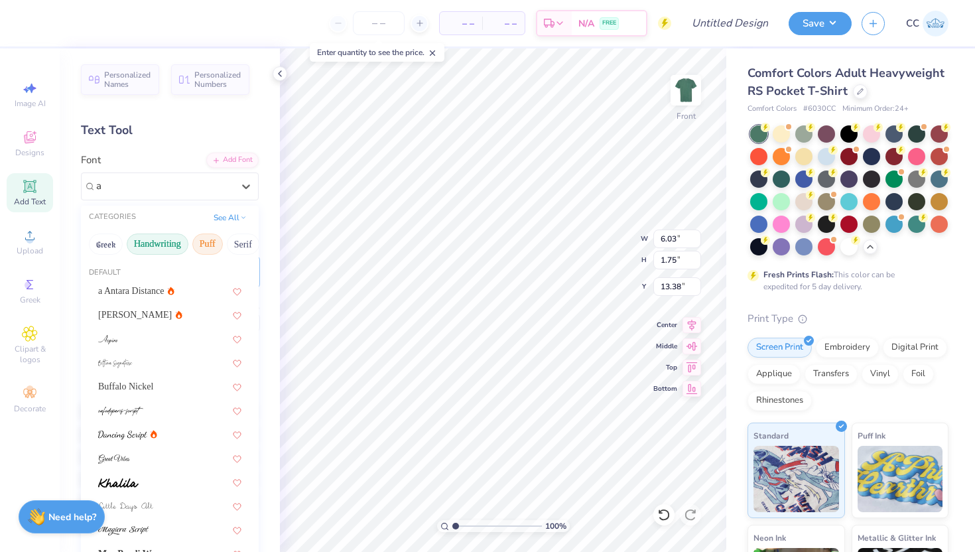
click at [206, 251] on button "Puff" at bounding box center [207, 243] width 30 height 21
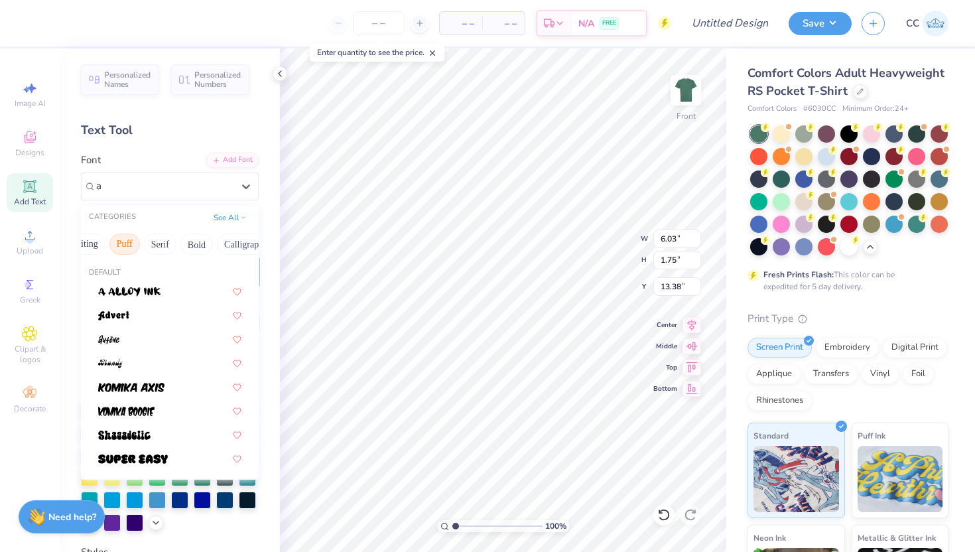
scroll to position [0, 88]
click at [201, 245] on button "Bold" at bounding box center [191, 243] width 32 height 21
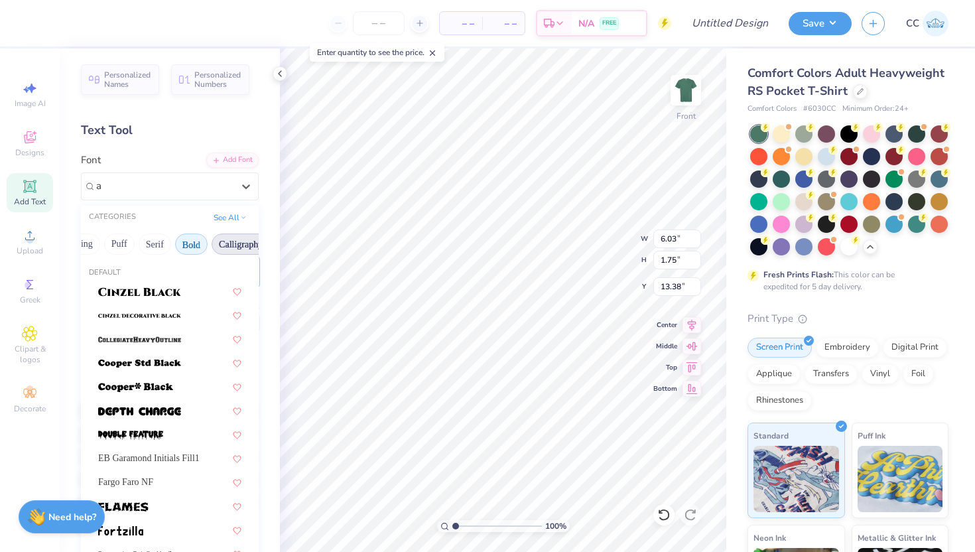
click at [236, 245] on button "Calligraphy" at bounding box center [240, 243] width 58 height 21
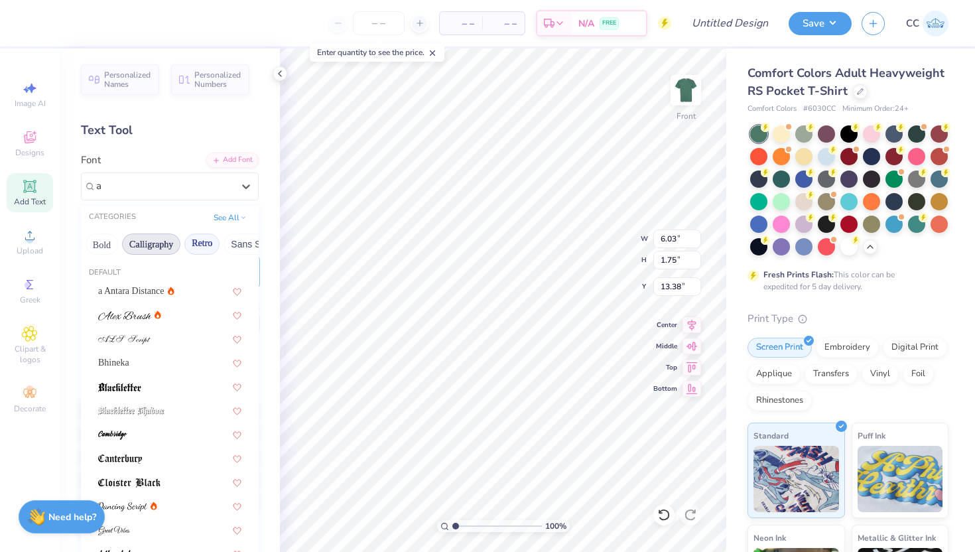
click at [204, 238] on button "Retro" at bounding box center [201, 243] width 35 height 21
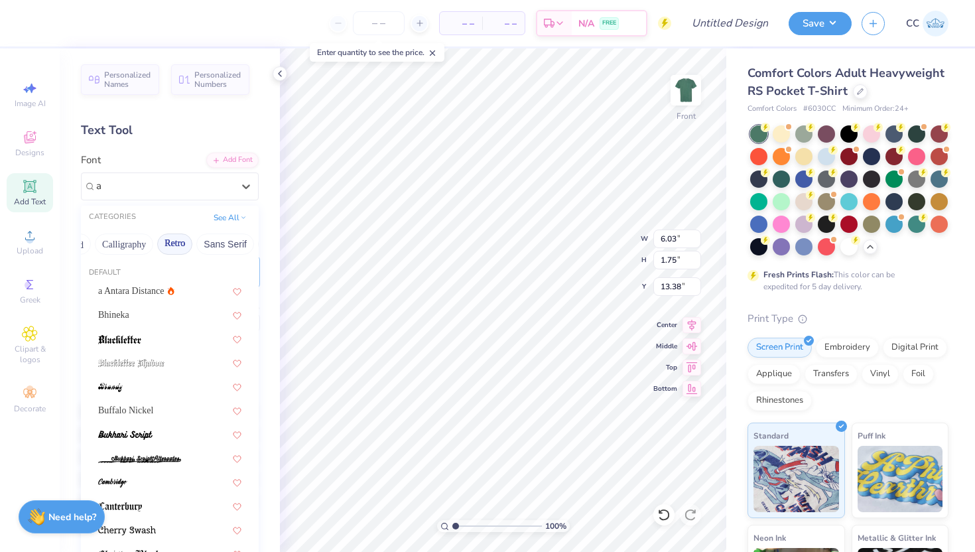
scroll to position [0, 213]
click at [204, 238] on button "Sans Serif" at bounding box center [217, 243] width 58 height 21
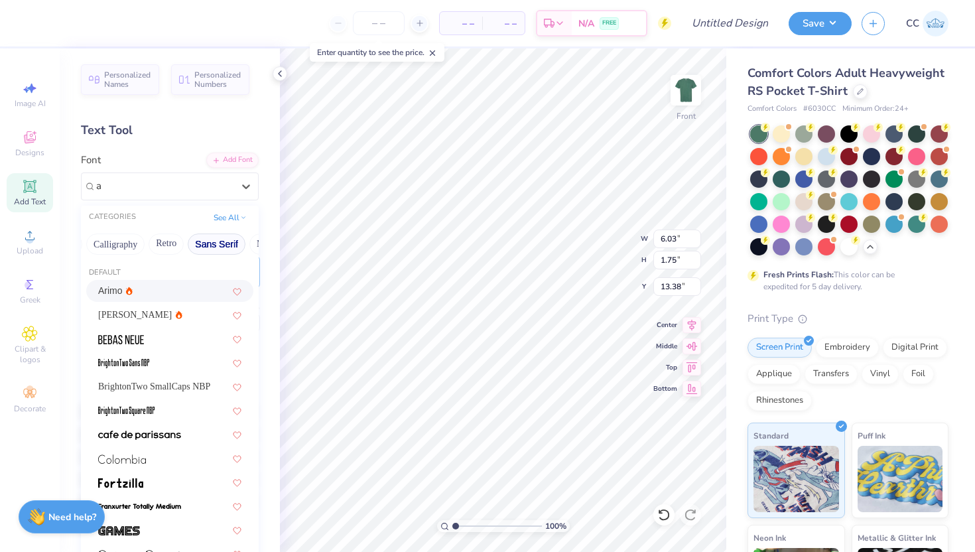
click at [160, 287] on div "Arimo" at bounding box center [169, 291] width 143 height 14
type input "a"
click at [176, 177] on div at bounding box center [164, 186] width 137 height 18
click at [169, 308] on div "[PERSON_NAME]" at bounding box center [169, 315] width 143 height 14
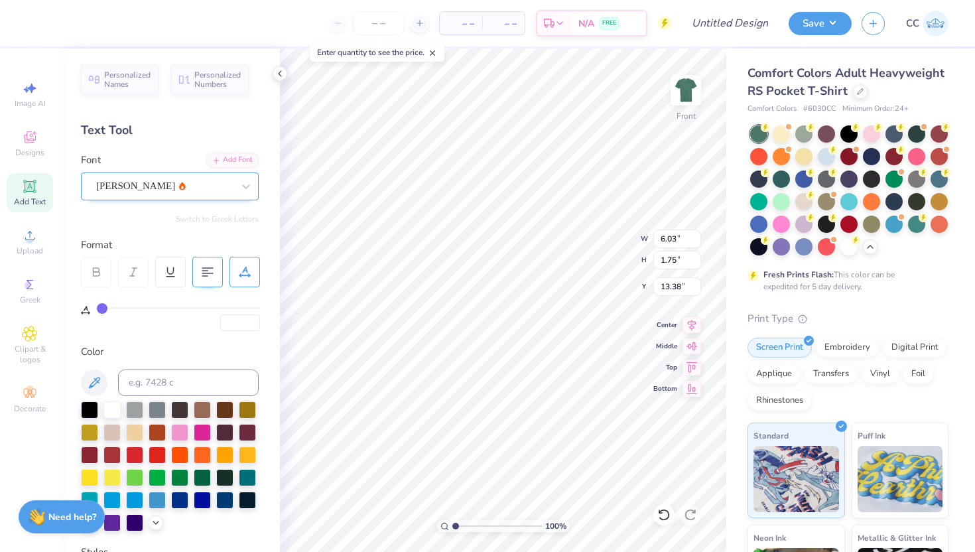
click at [168, 185] on div "[PERSON_NAME]" at bounding box center [164, 186] width 139 height 21
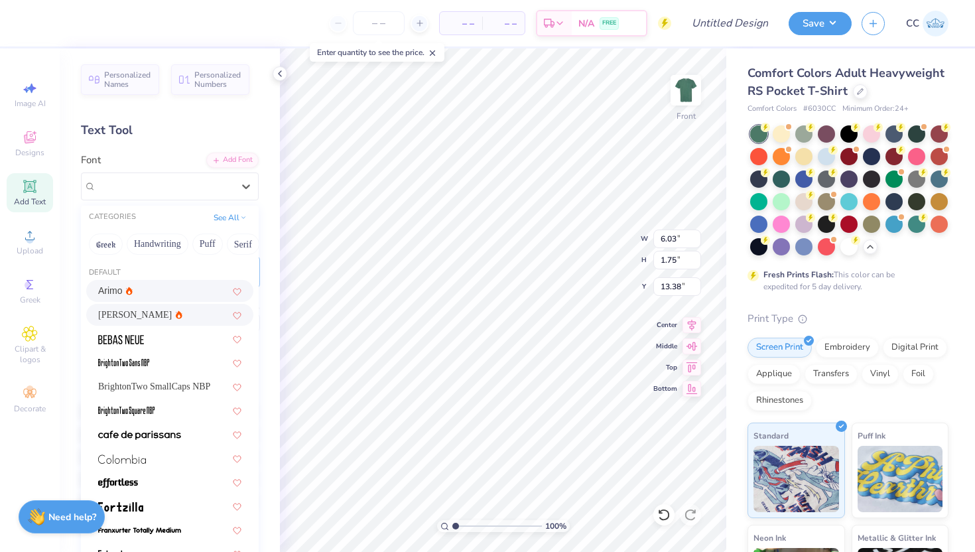
click at [149, 289] on div "Arimo" at bounding box center [169, 291] width 143 height 14
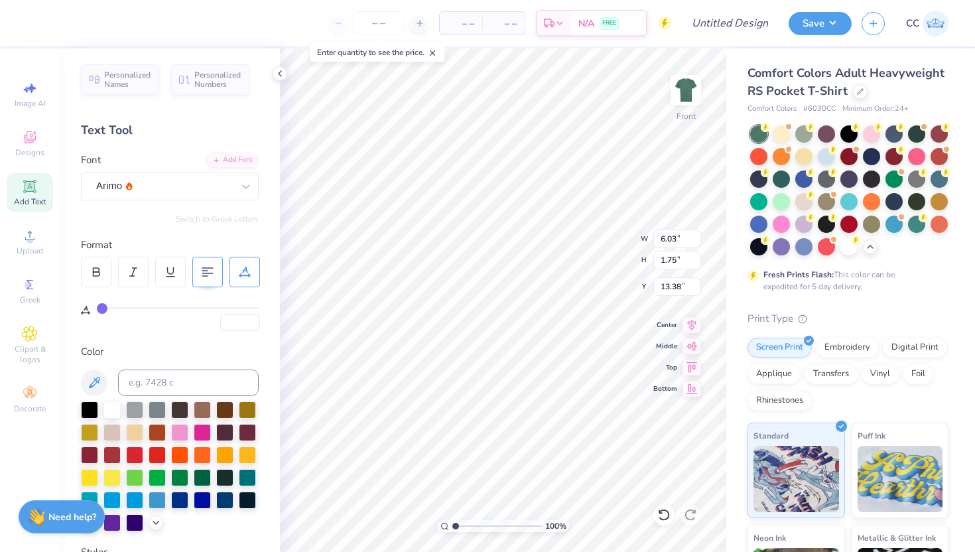
type input "3"
type input "5"
type input "6"
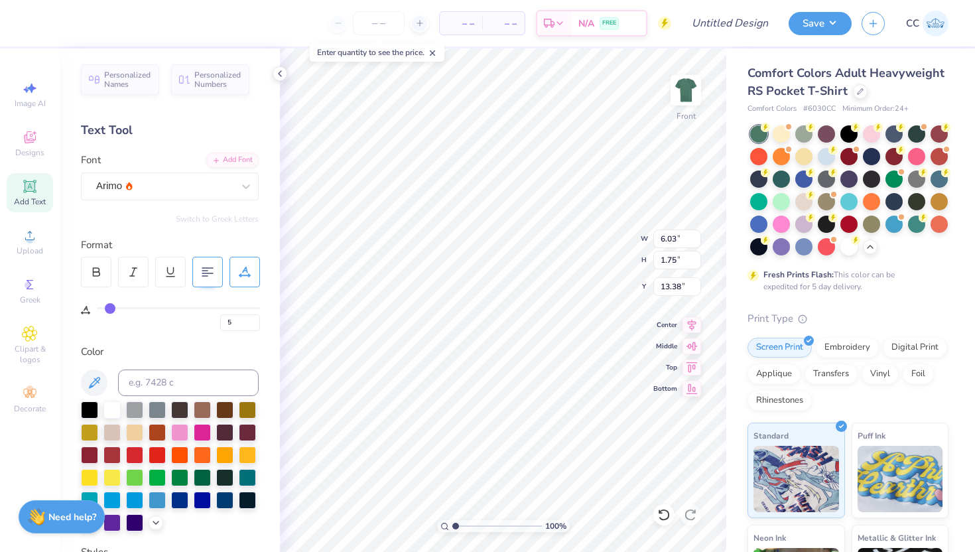
type input "6"
type input "7"
type input "8"
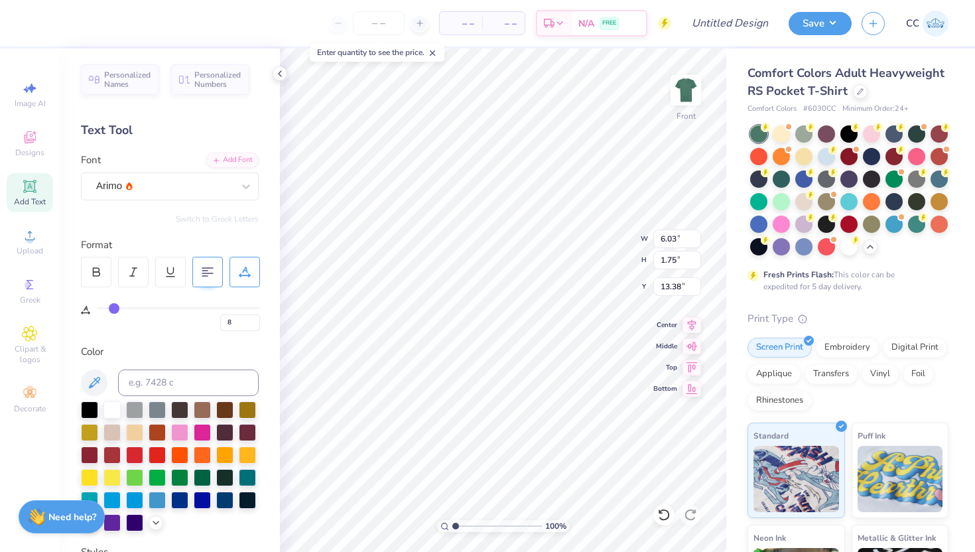
type input "9"
drag, startPoint x: 106, startPoint y: 306, endPoint x: 115, endPoint y: 306, distance: 9.3
type input "9"
click at [115, 307] on input "range" at bounding box center [178, 308] width 163 height 2
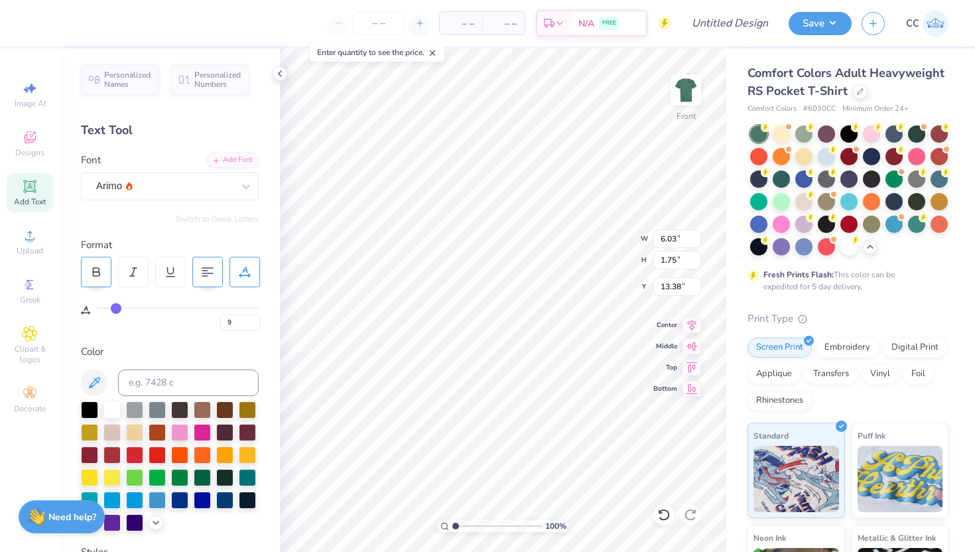
click at [94, 272] on icon at bounding box center [96, 274] width 7 height 4
click at [95, 272] on icon at bounding box center [96, 274] width 7 height 4
click at [138, 276] on icon at bounding box center [133, 272] width 12 height 12
type input "13.04"
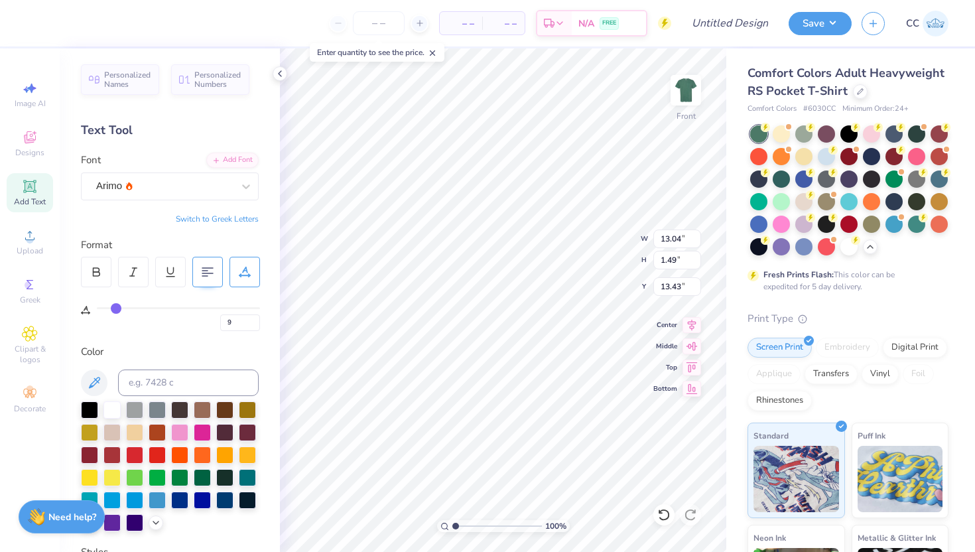
type input "1.49"
type input "18.14"
type input "8.66"
type input "0.99"
type input "18.45"
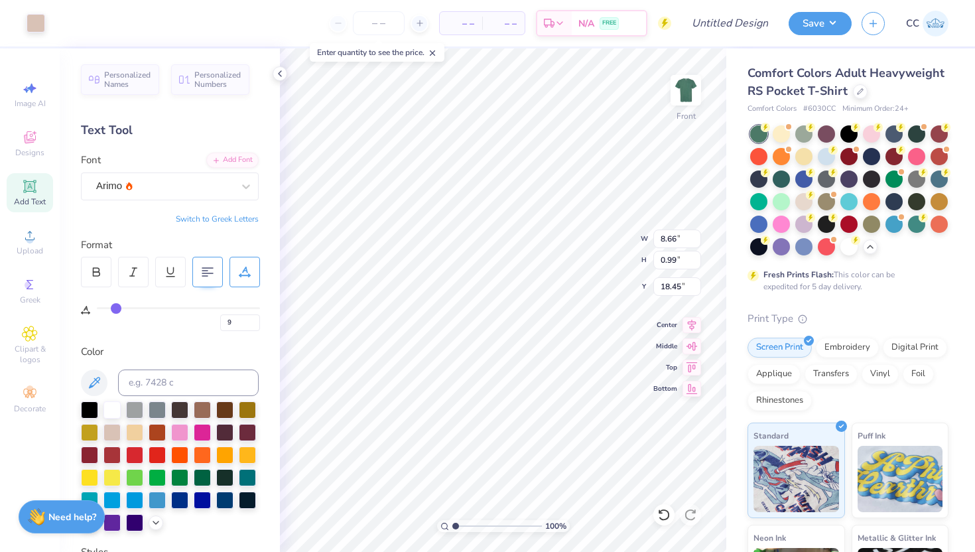
type input "18.47"
type input "6.56"
type input "0.75"
type input "18.14"
type input "0"
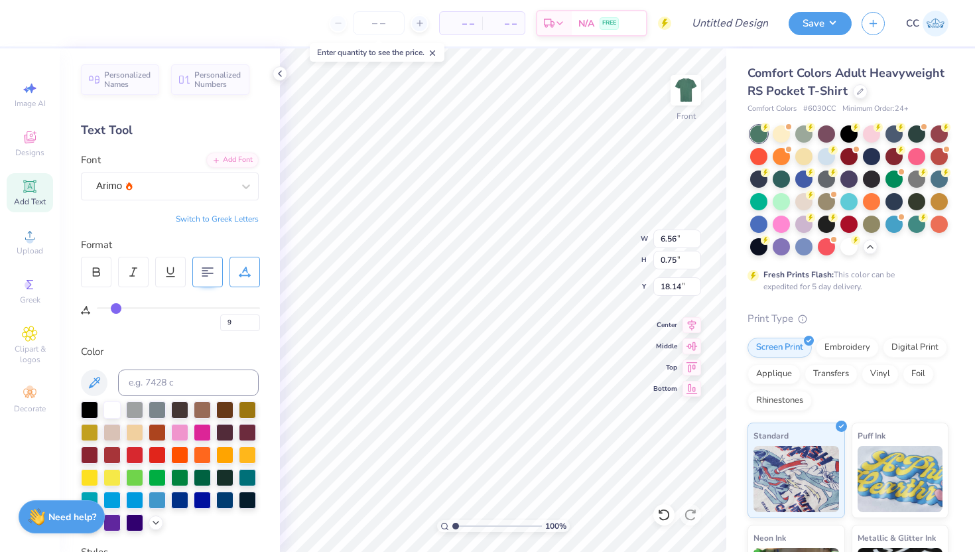
type input "4.32"
type input "1.70"
type input "16.09"
type input "0"
click at [243, 176] on div at bounding box center [246, 186] width 24 height 24
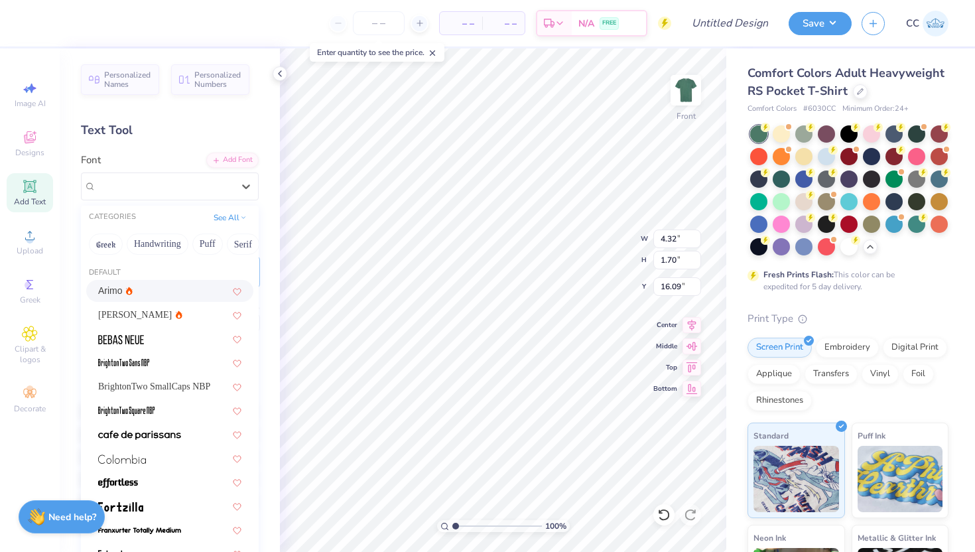
click at [191, 291] on div "Arimo" at bounding box center [169, 291] width 143 height 14
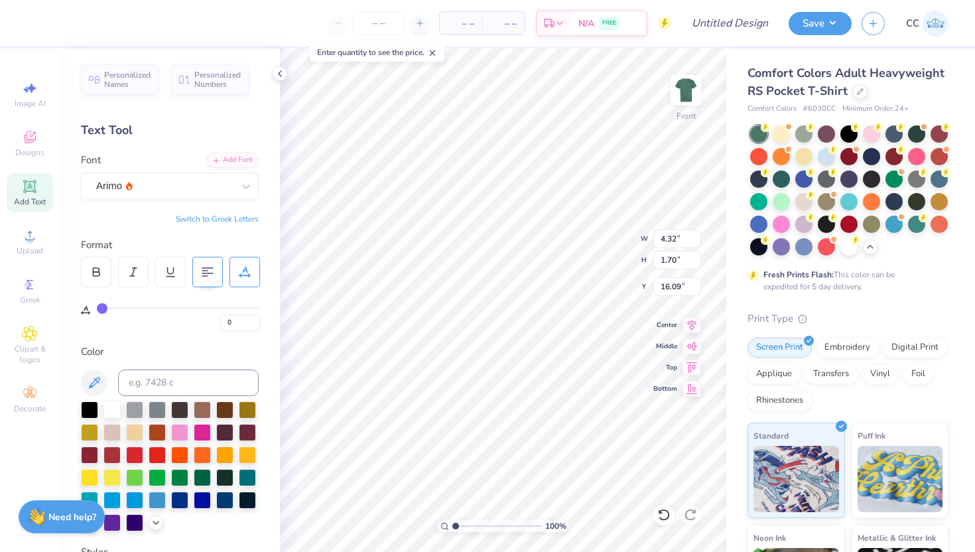
type input "4.79"
type input "1.76"
type input "16.06"
type textarea "Camp DSP"
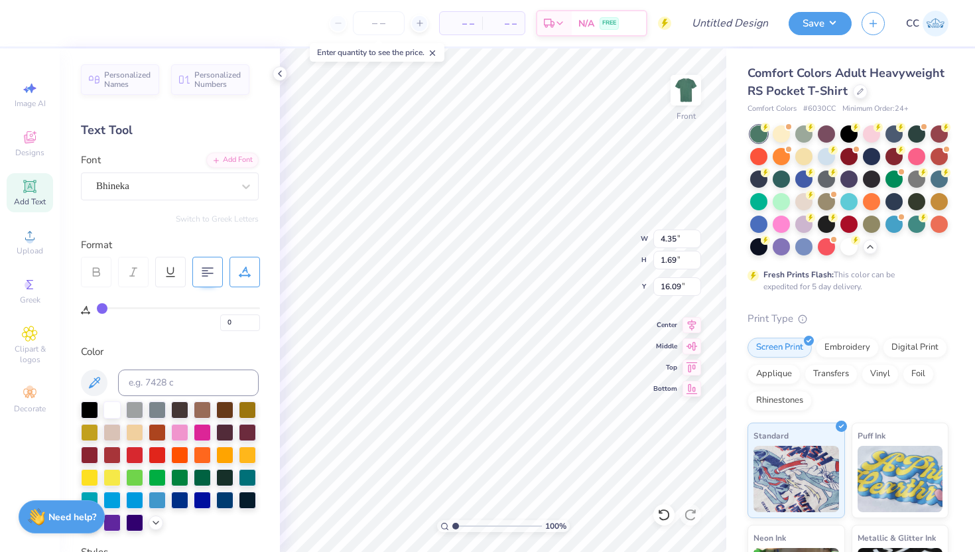
scroll to position [0, 2]
type input "4.79"
type input "1.76"
type input "16.06"
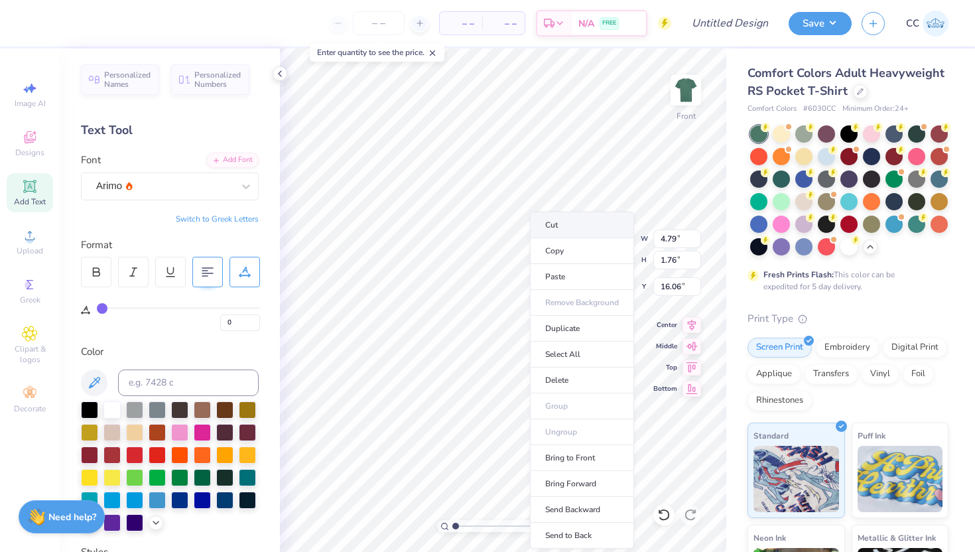
click at [576, 225] on li "Cut" at bounding box center [582, 224] width 104 height 27
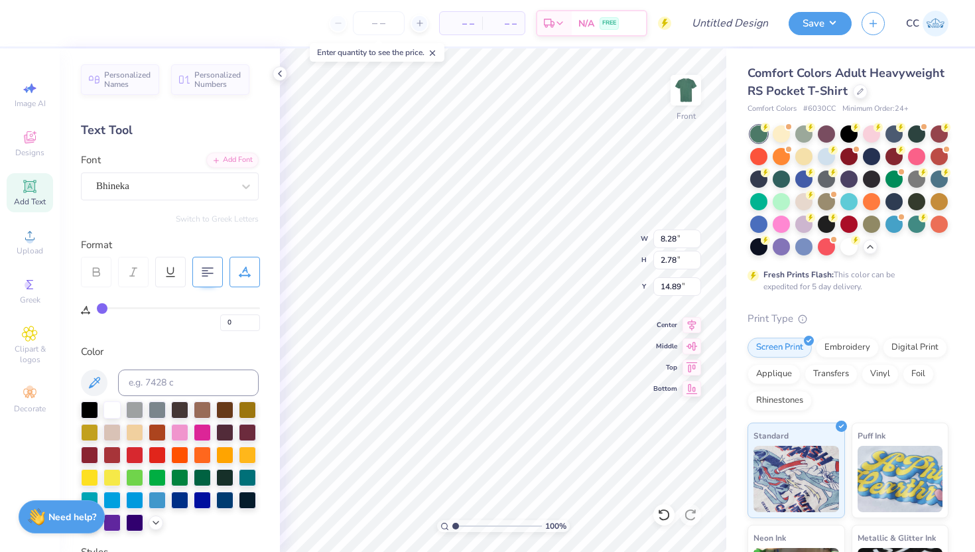
type input "15.35"
type input "8.48"
type input "1.88"
type input "15.92"
type input "15.78"
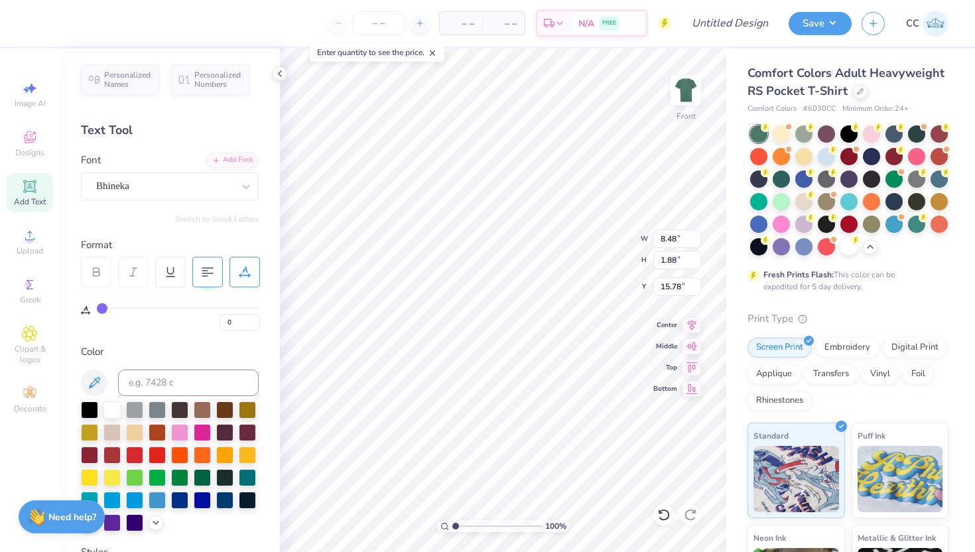
type input "9"
type input "6.56"
type input "0.75"
type input "17.66"
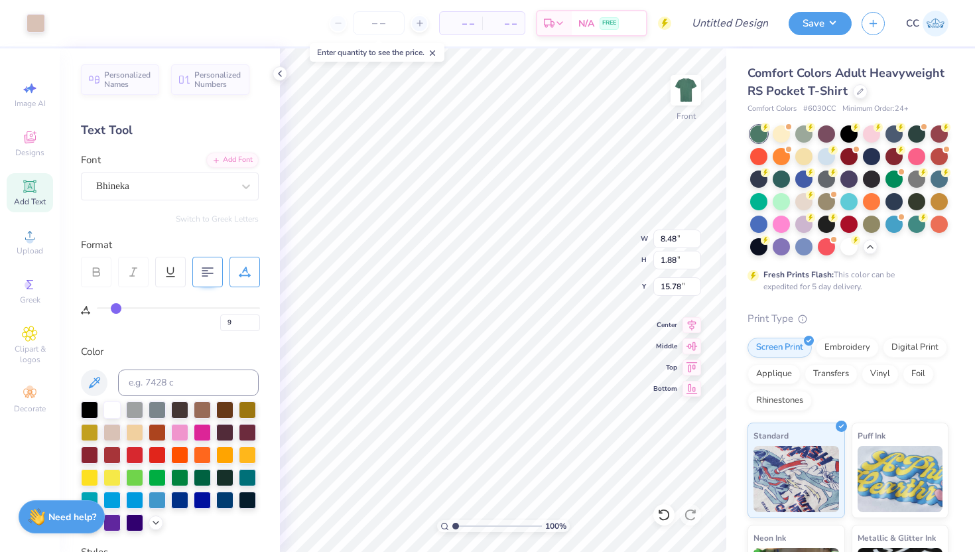
type input "0"
type input "9"
click at [105, 271] on div at bounding box center [96, 272] width 30 height 30
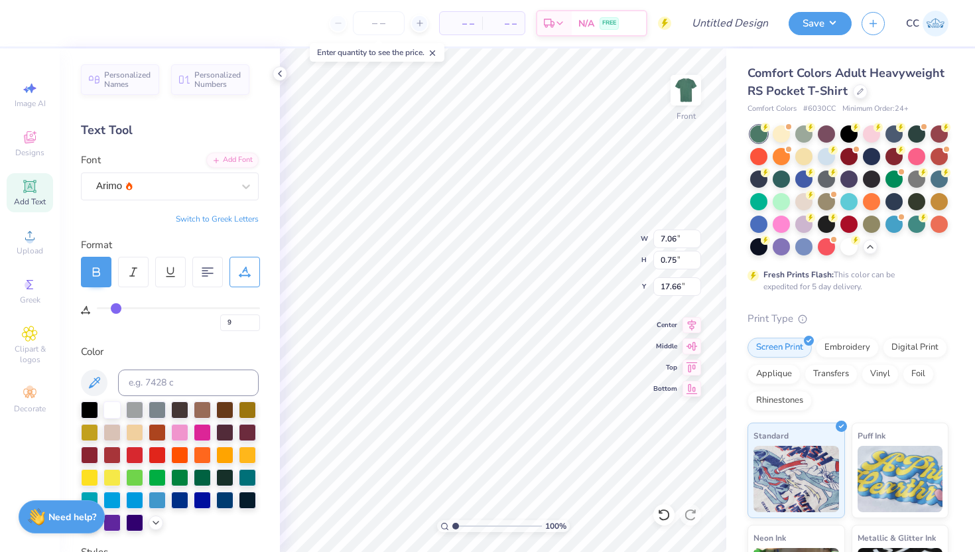
type input "7.06"
type input "10"
type input "12"
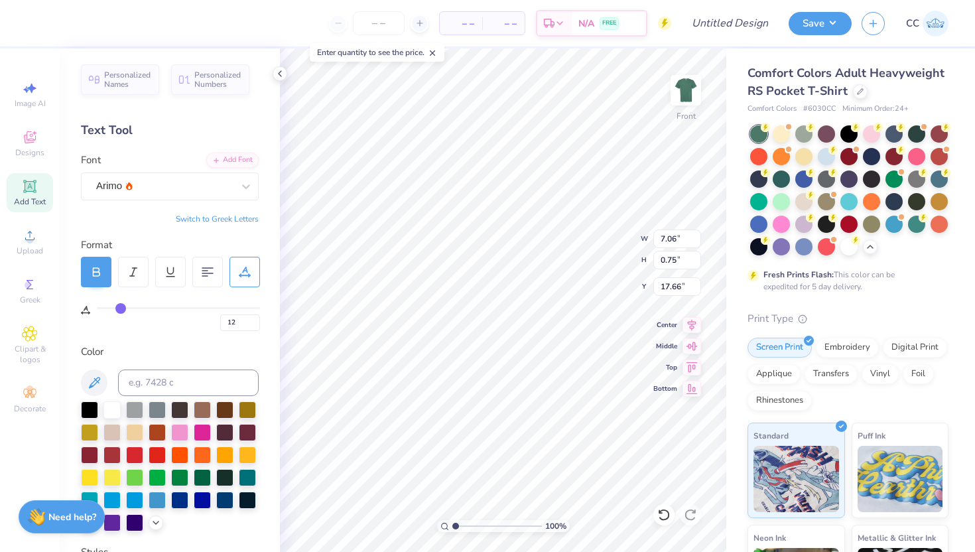
type input "16"
type input "18"
type input "22"
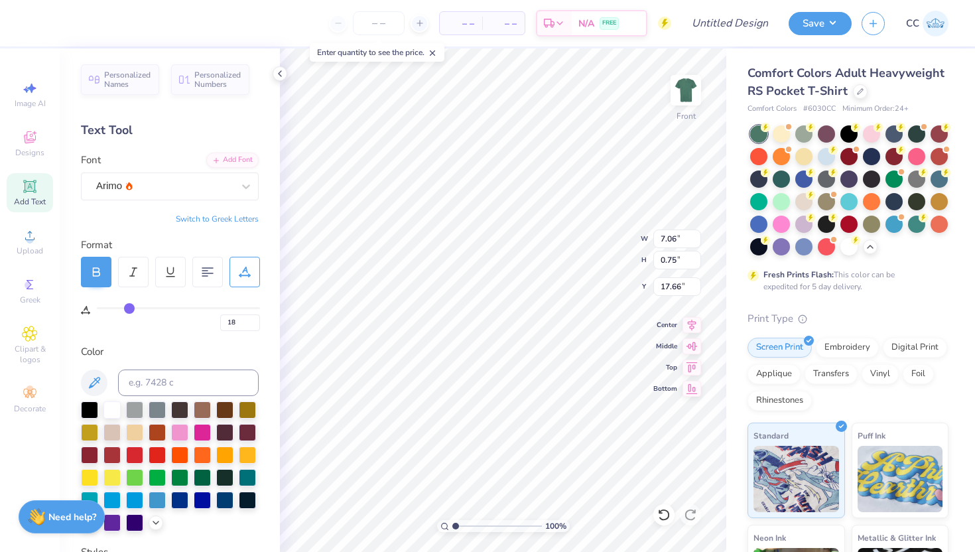
type input "22"
type input "24"
type input "26"
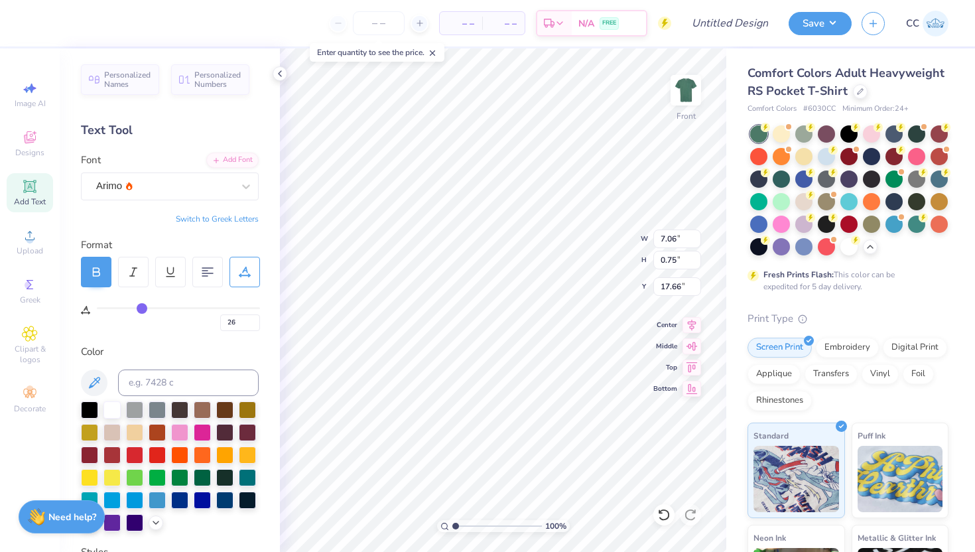
type input "27"
drag, startPoint x: 115, startPoint y: 305, endPoint x: 143, endPoint y: 305, distance: 27.8
type input "27"
click at [143, 307] on input "range" at bounding box center [178, 308] width 163 height 2
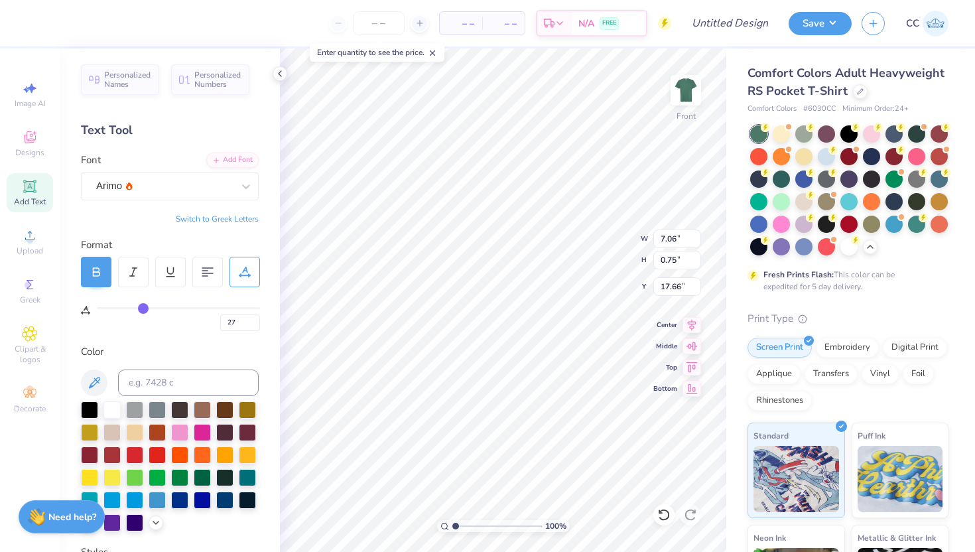
type input "9.08"
type input "26"
type input "25"
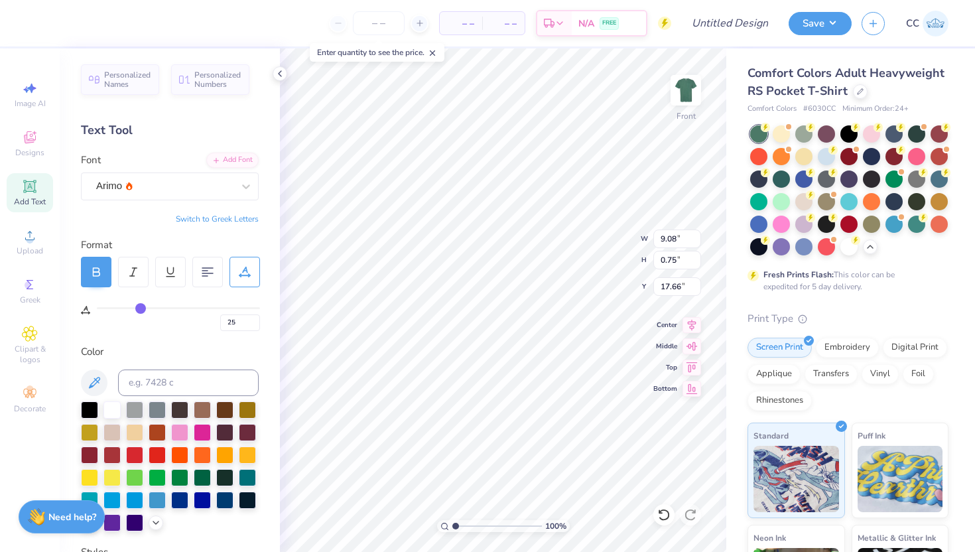
type input "24"
type input "23"
type input "22"
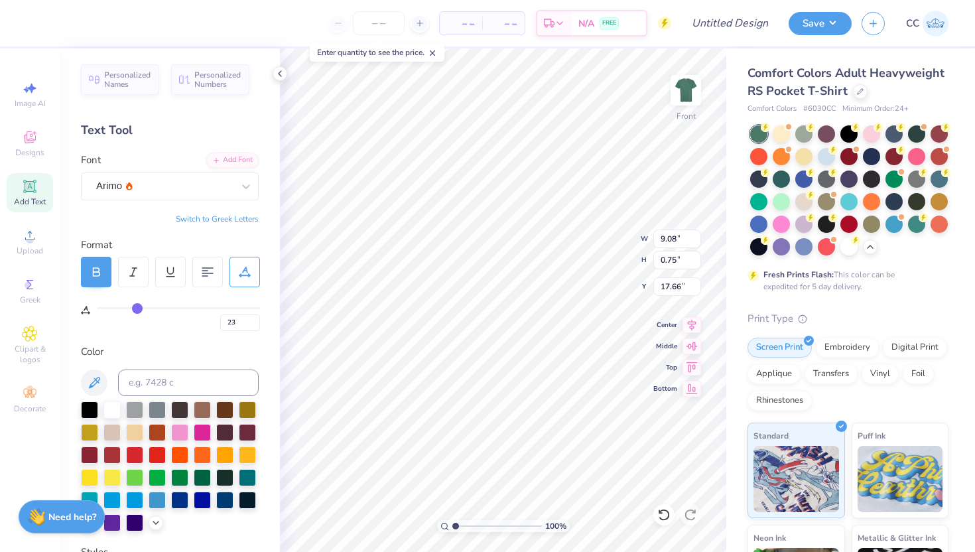
type input "22"
drag, startPoint x: 143, startPoint y: 305, endPoint x: 135, endPoint y: 305, distance: 8.0
type input "22"
click at [135, 307] on input "range" at bounding box center [178, 308] width 163 height 2
type input "8.52"
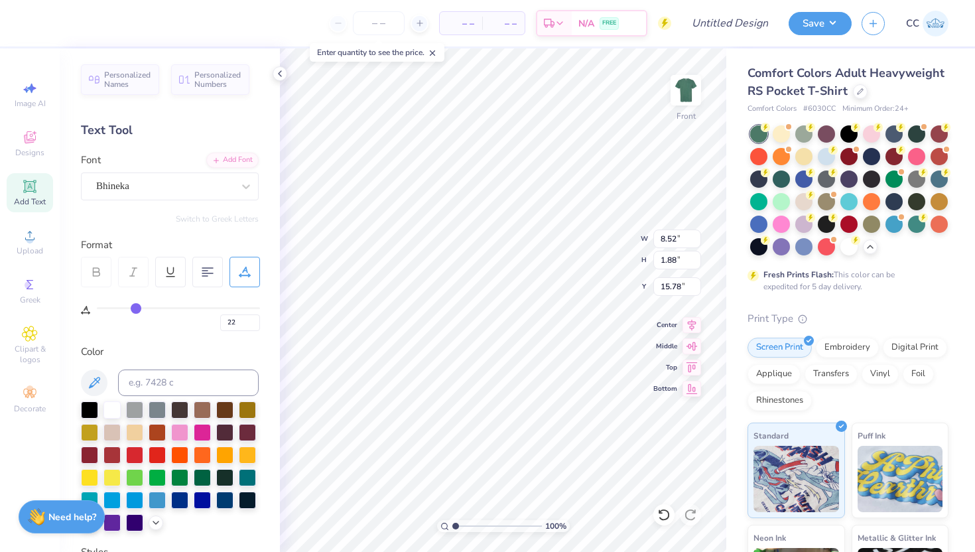
type input "0"
type input "8.48"
type input "1.88"
type input "15.78"
type input "0"
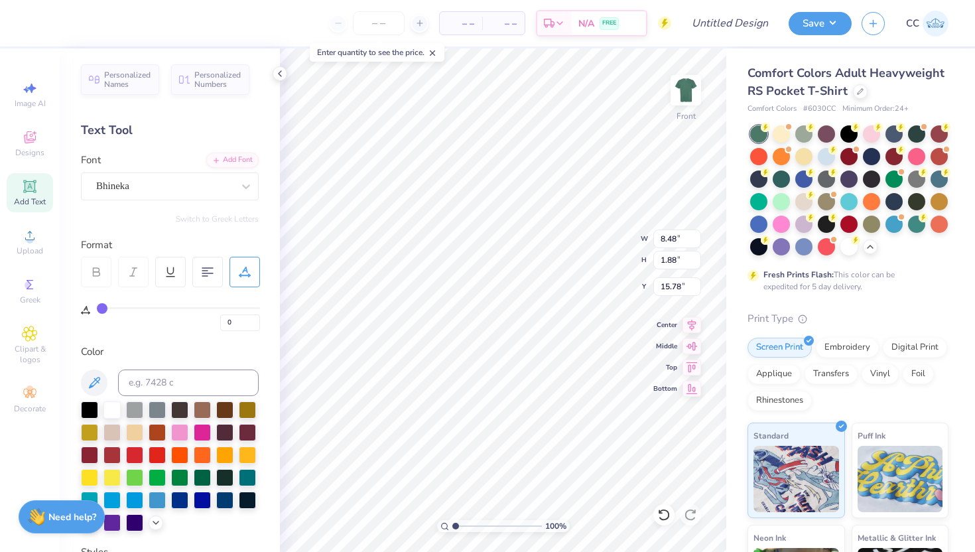
type input "2"
type input "4"
type input "6"
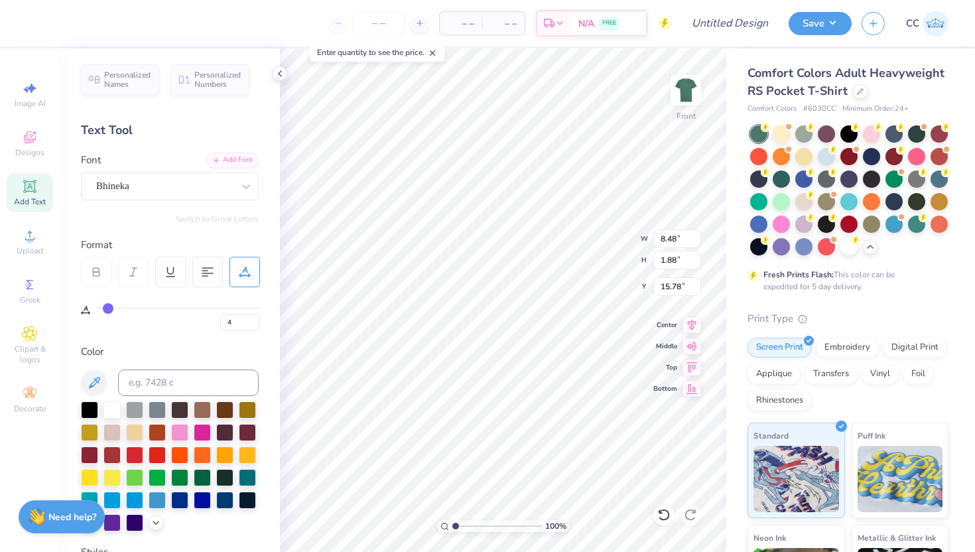
type input "6"
type input "8"
type input "9"
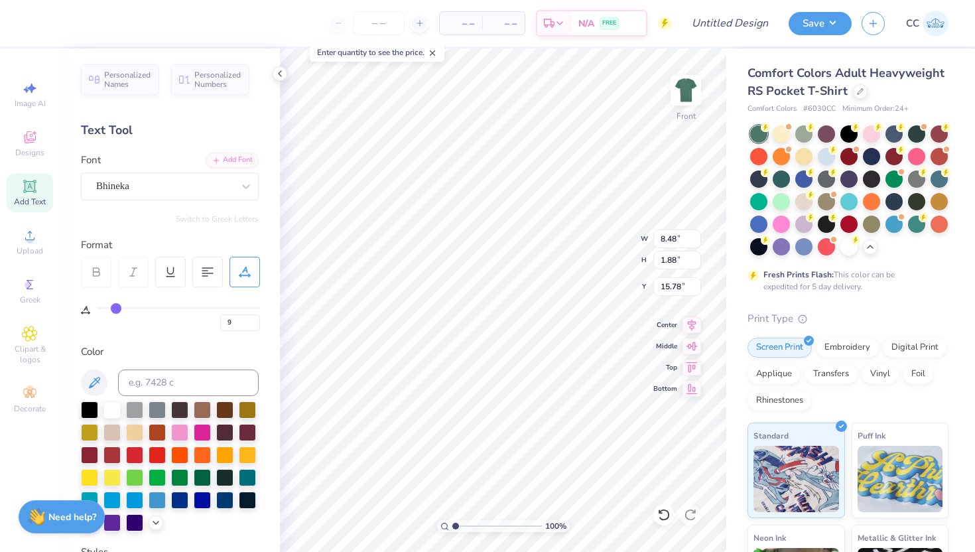
type input "10"
type input "11"
drag, startPoint x: 105, startPoint y: 306, endPoint x: 118, endPoint y: 306, distance: 13.3
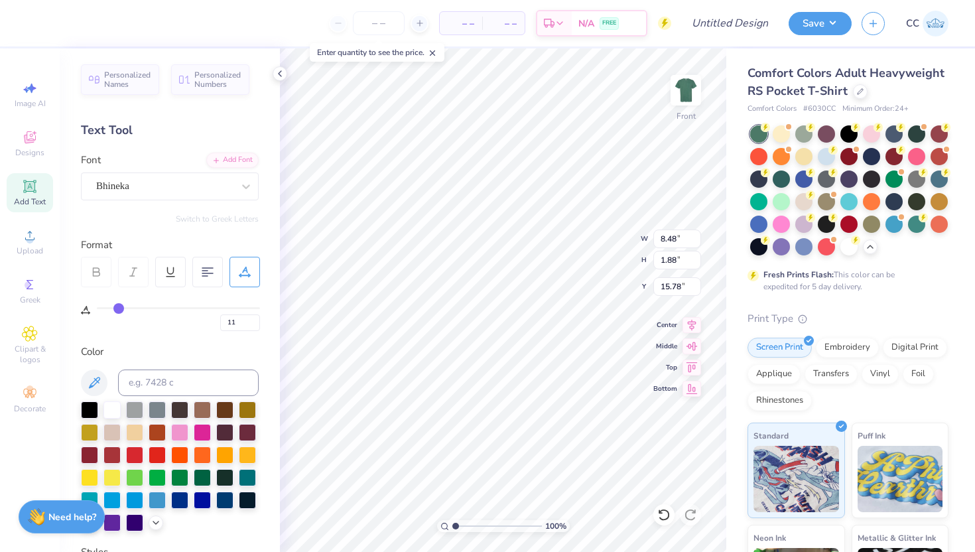
type input "11"
click at [118, 307] on input "range" at bounding box center [178, 308] width 163 height 2
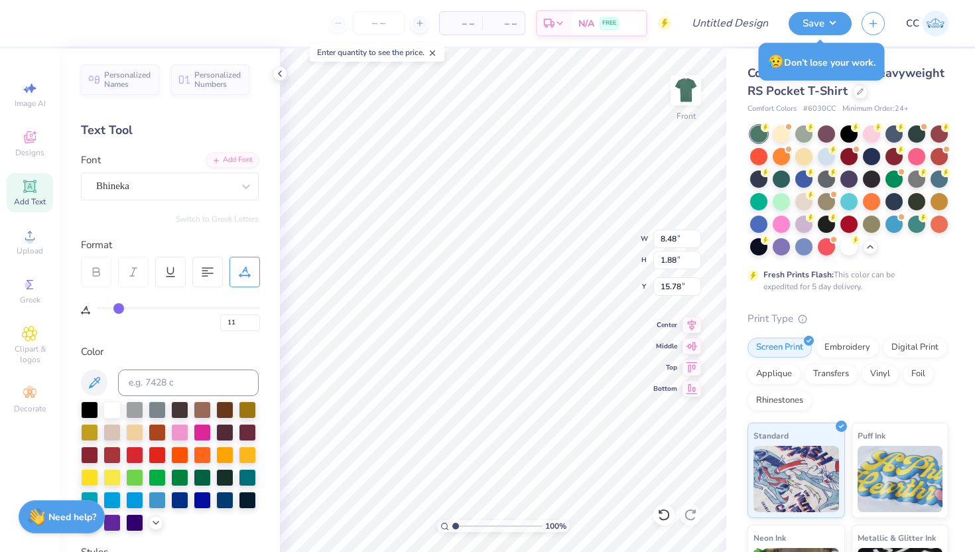
type input "10.24"
type input "1.87"
type input "15.79"
click at [273, 372] on div "Personalized Names Personalized Numbers Text Tool Add Font Font Bhineka Switch …" at bounding box center [170, 299] width 220 height 503
type input "22"
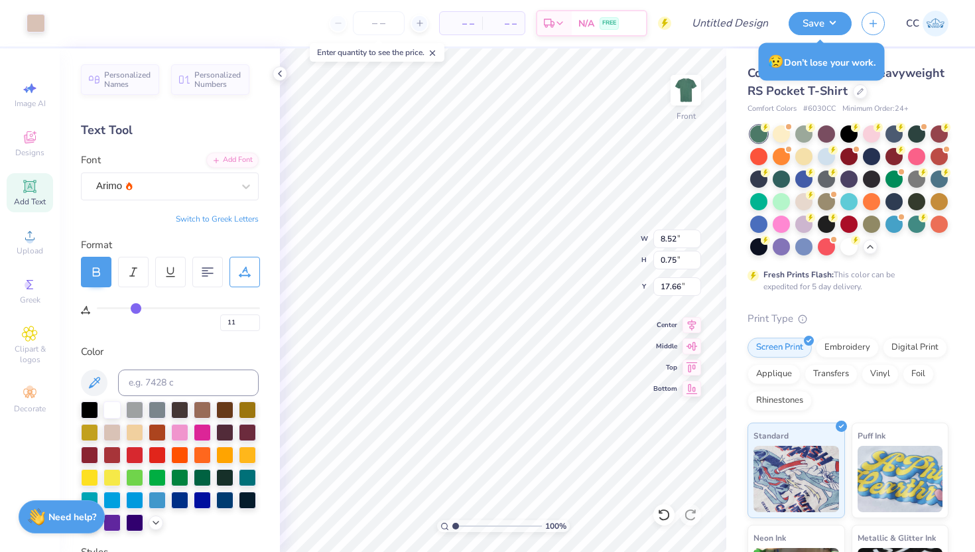
type input "22"
type input "21"
type input "20"
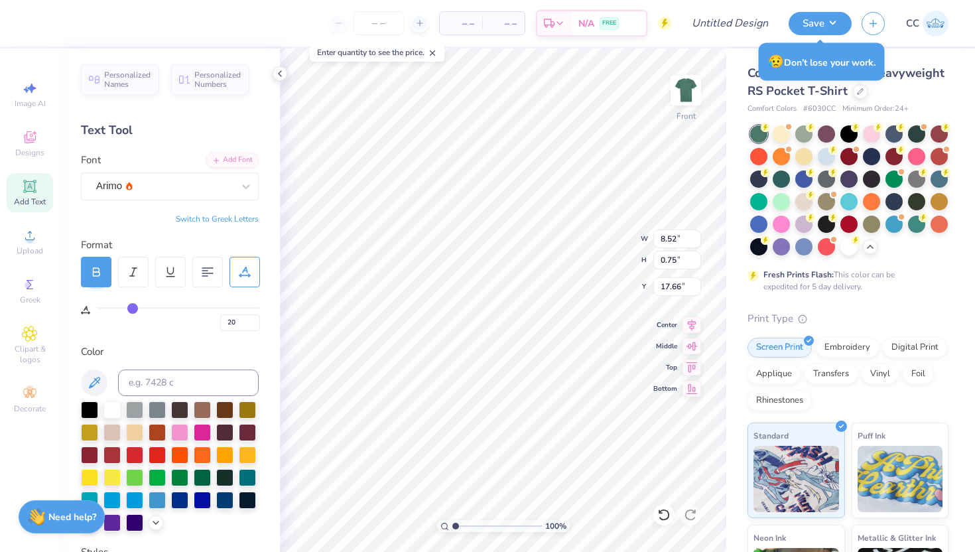
type input "20"
click at [132, 307] on input "range" at bounding box center [178, 308] width 163 height 2
type input "8.30"
type input "11"
type input "10.24"
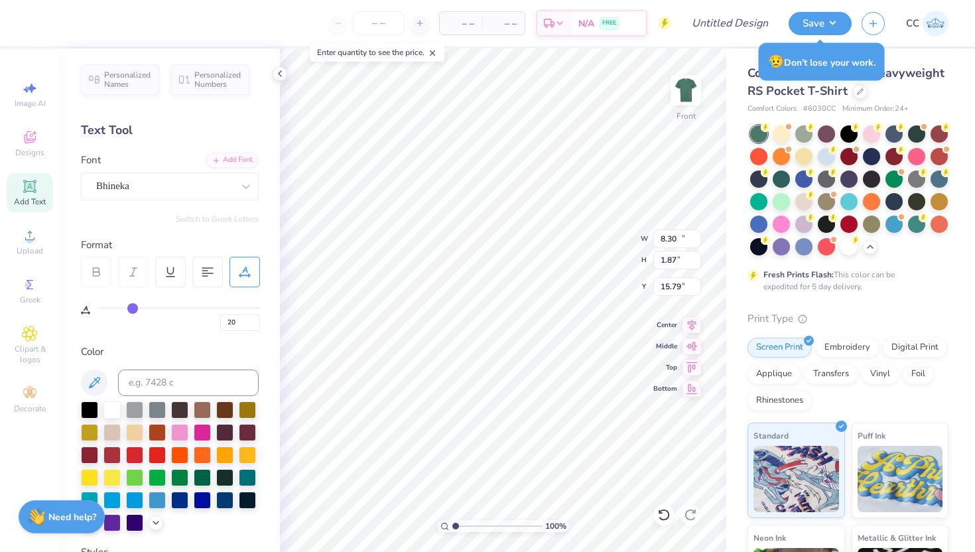
type input "1.87"
type input "15.79"
type input "11"
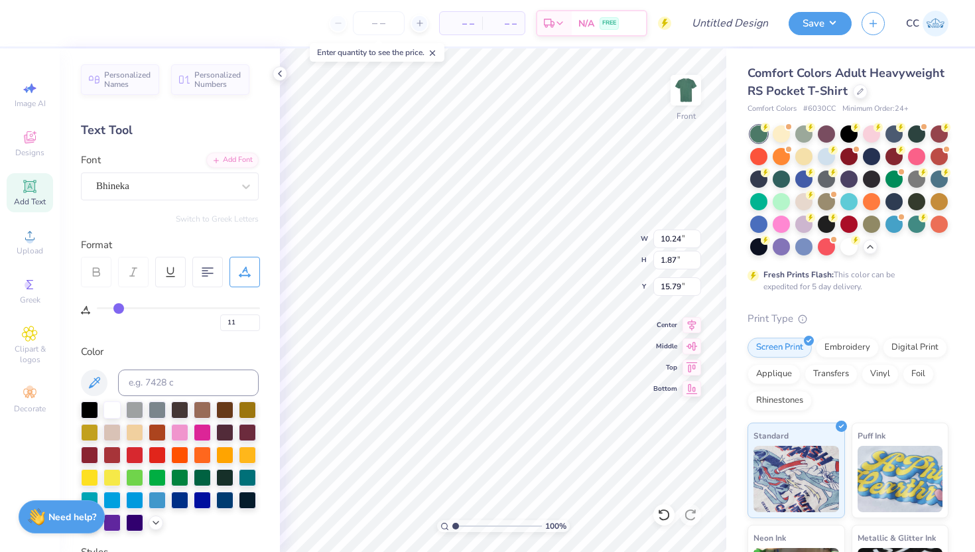
scroll to position [0, 2]
click at [213, 183] on div "Bhineka" at bounding box center [164, 186] width 139 height 21
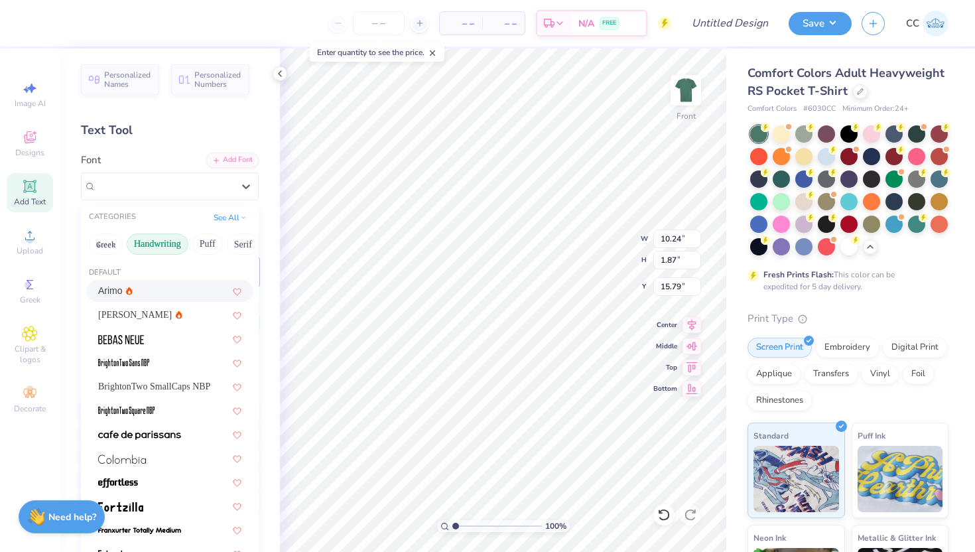
click at [158, 248] on button "Handwriting" at bounding box center [158, 243] width 62 height 21
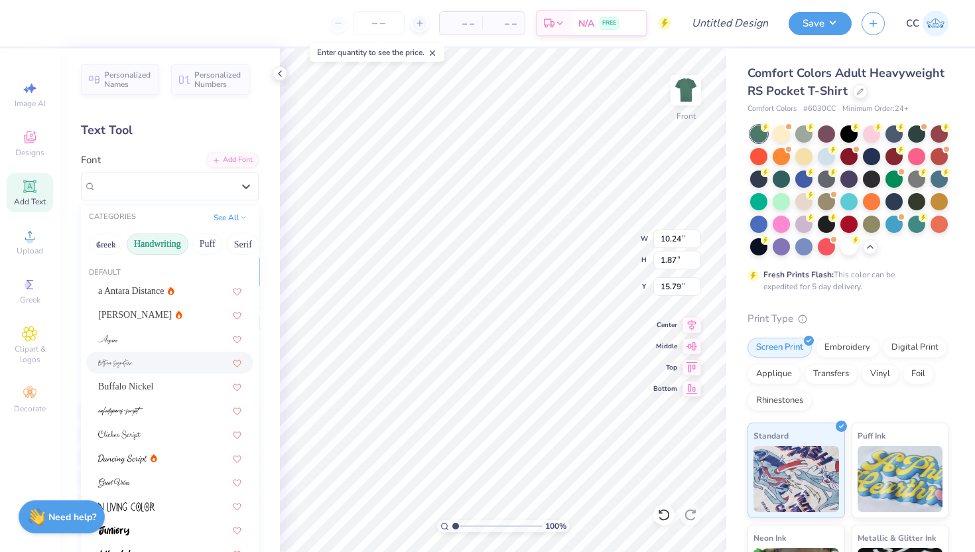
click at [158, 369] on div at bounding box center [169, 362] width 143 height 14
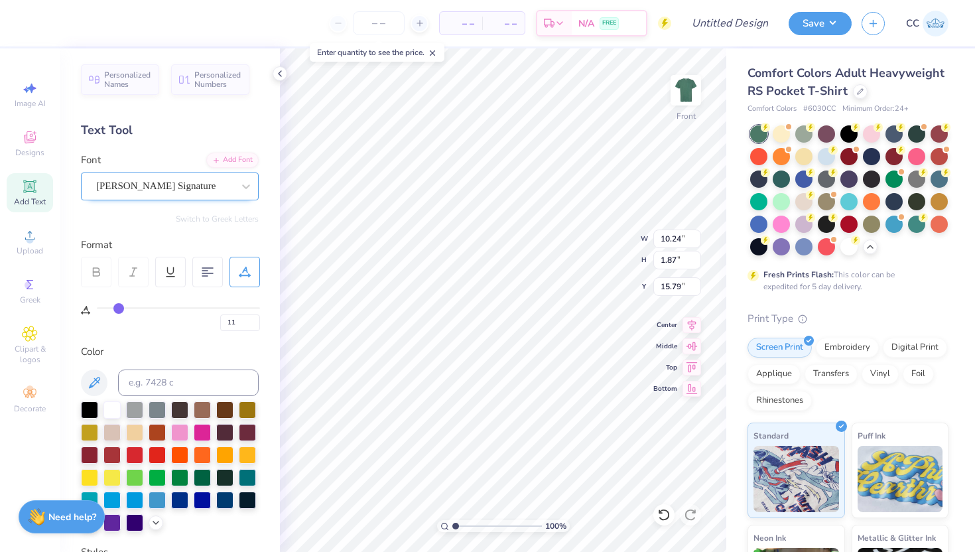
click at [165, 180] on div "[PERSON_NAME] Signature" at bounding box center [164, 186] width 139 height 21
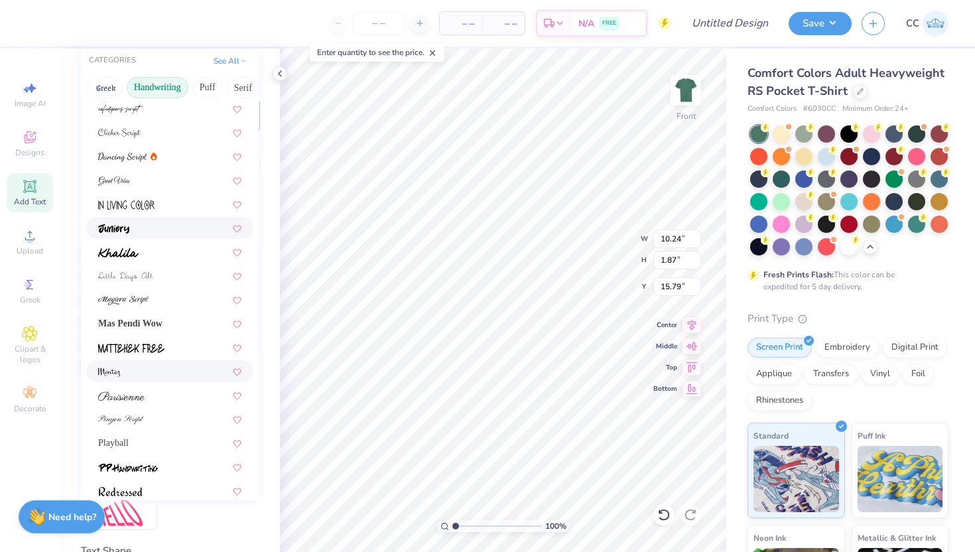
scroll to position [0, 0]
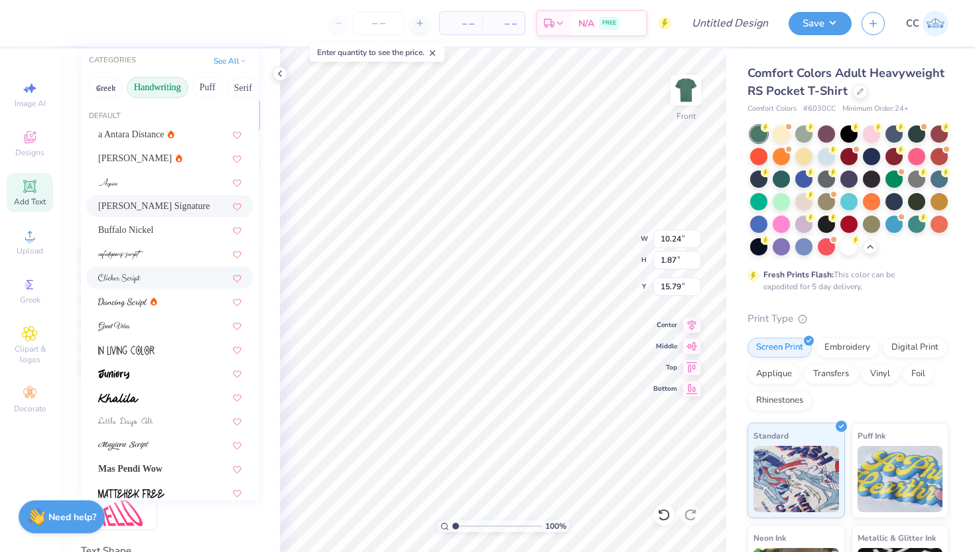
click at [160, 282] on div at bounding box center [169, 277] width 143 height 14
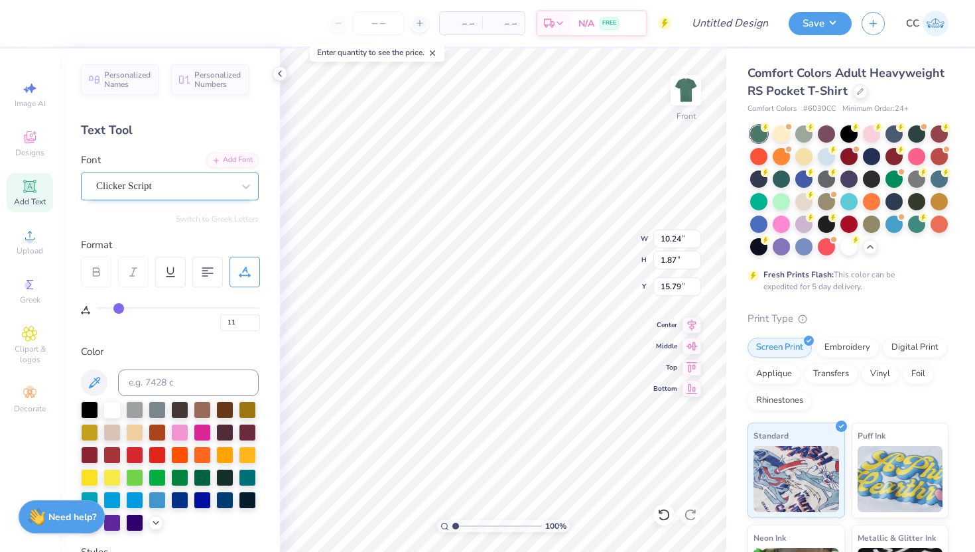
click at [188, 184] on div "Clicker Script" at bounding box center [164, 186] width 139 height 21
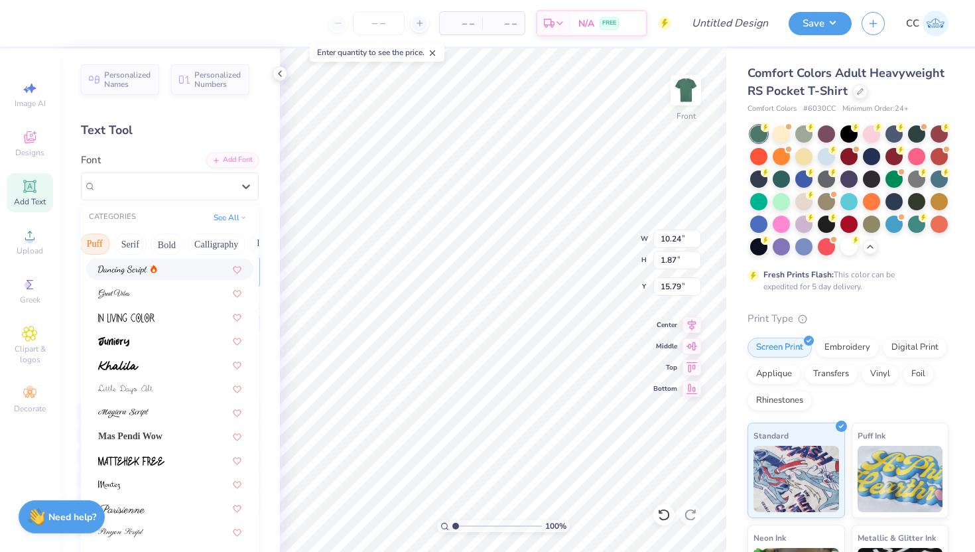
scroll to position [0, 114]
click at [211, 245] on button "Calligraphy" at bounding box center [215, 243] width 58 height 21
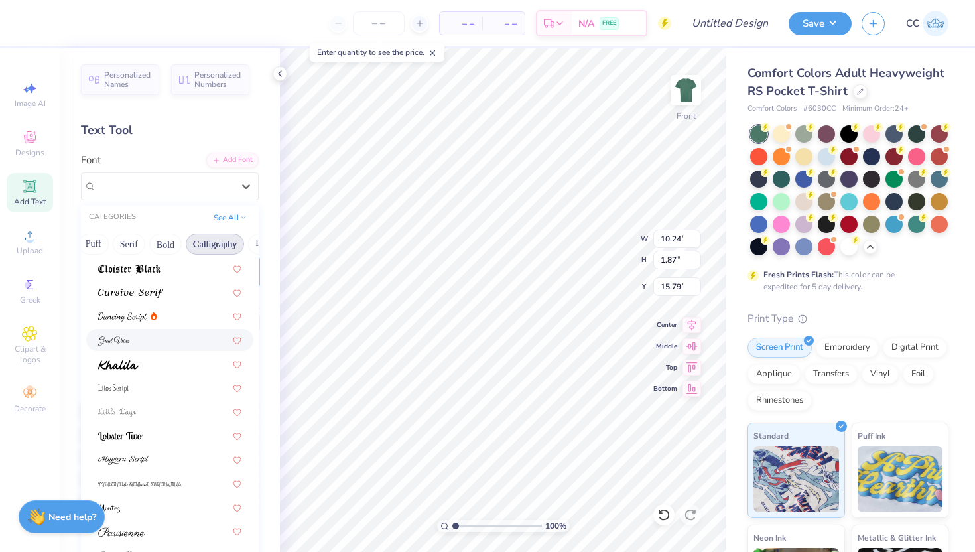
scroll to position [289, 0]
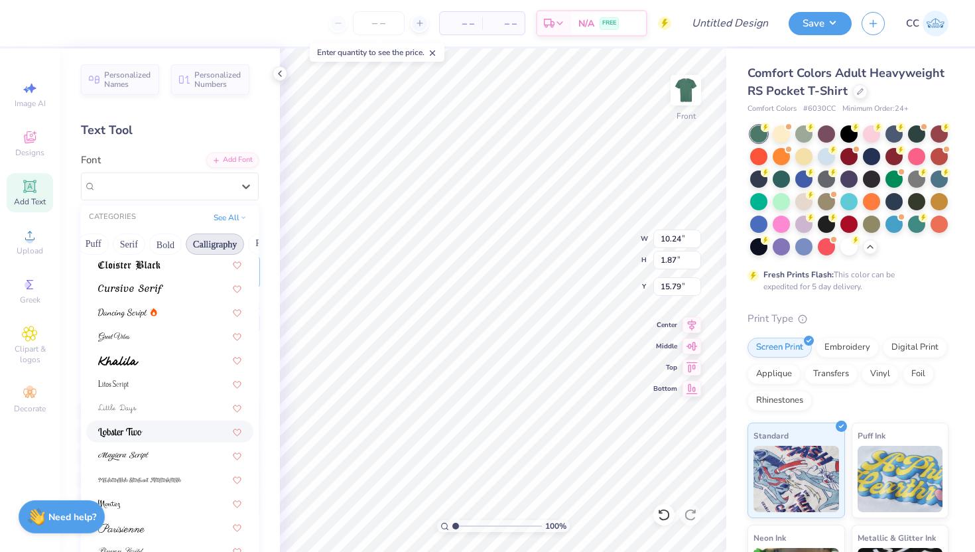
click at [164, 436] on div at bounding box center [169, 431] width 143 height 14
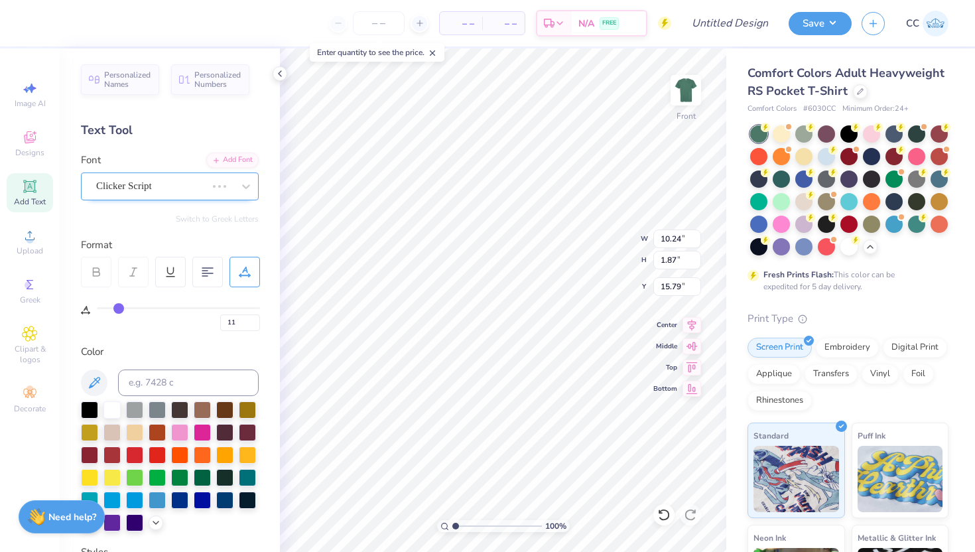
click at [192, 188] on div "Clicker Script" at bounding box center [151, 186] width 113 height 21
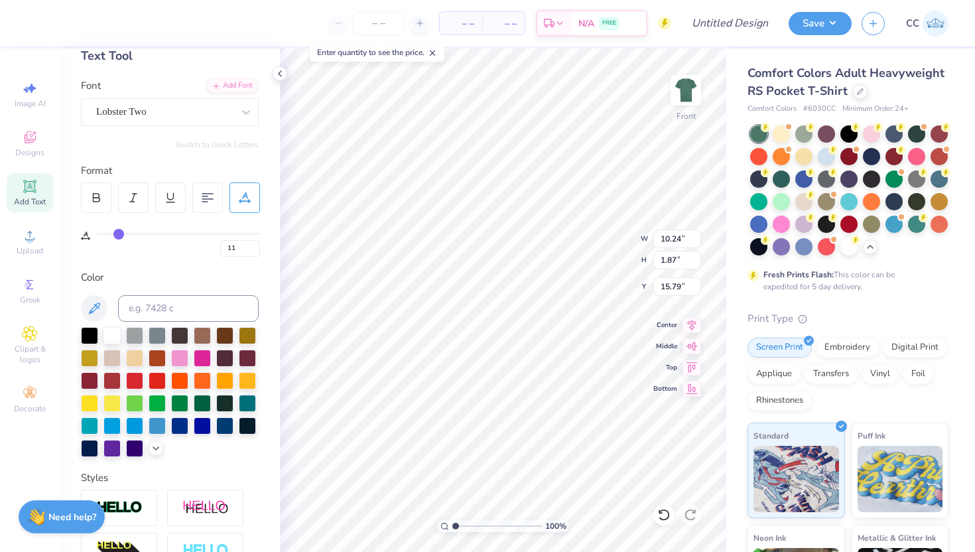
scroll to position [73, 0]
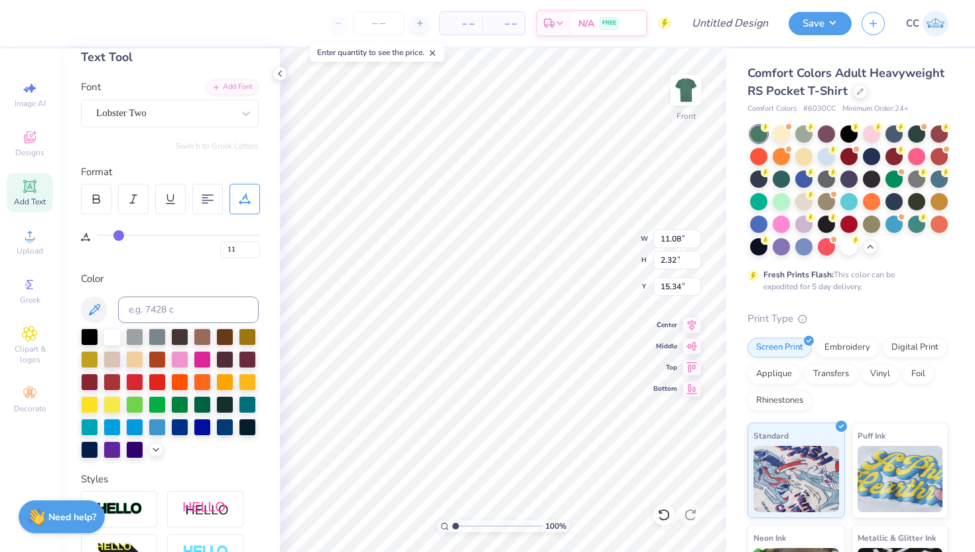
type input "15.34"
type input "20"
click at [243, 116] on icon at bounding box center [245, 113] width 13 height 13
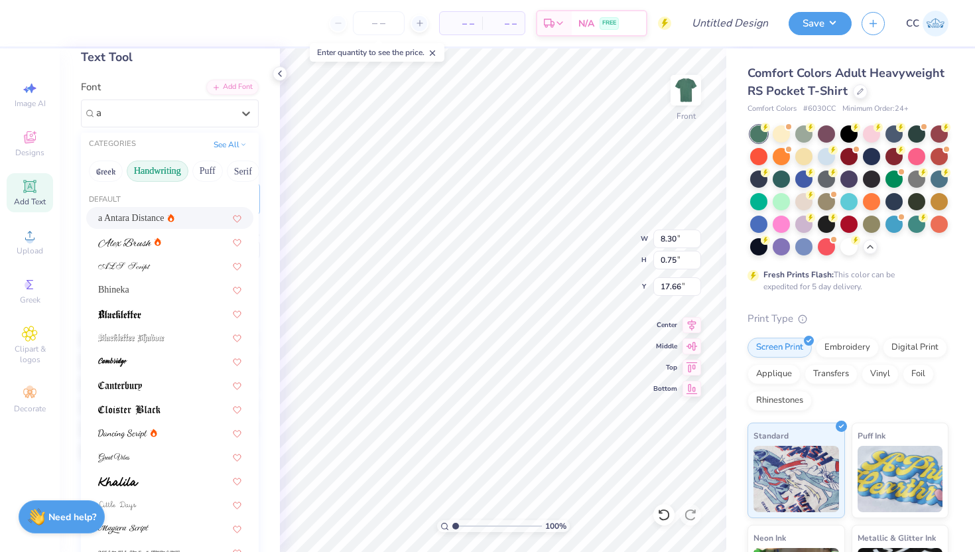
click at [164, 171] on button "Handwriting" at bounding box center [158, 170] width 62 height 21
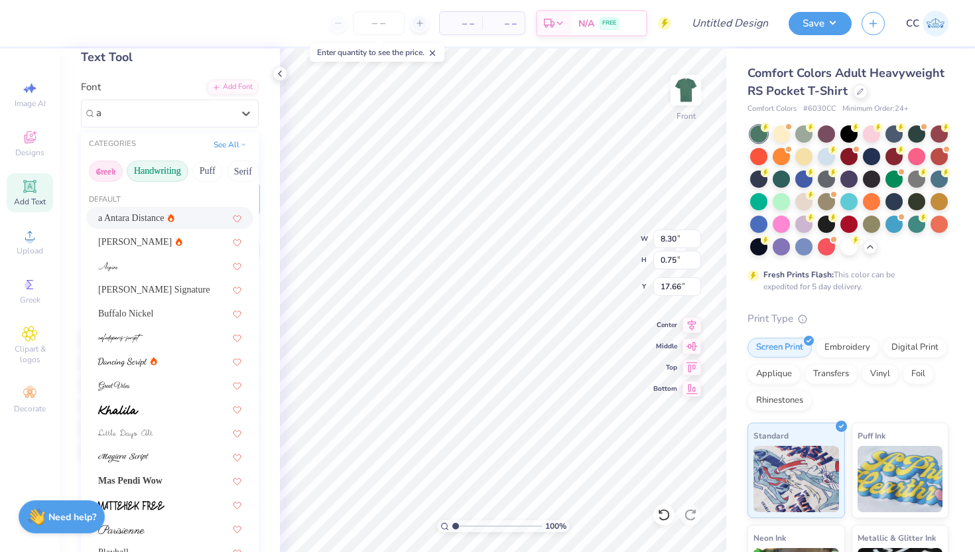
click at [104, 167] on button "Greek" at bounding box center [106, 170] width 34 height 21
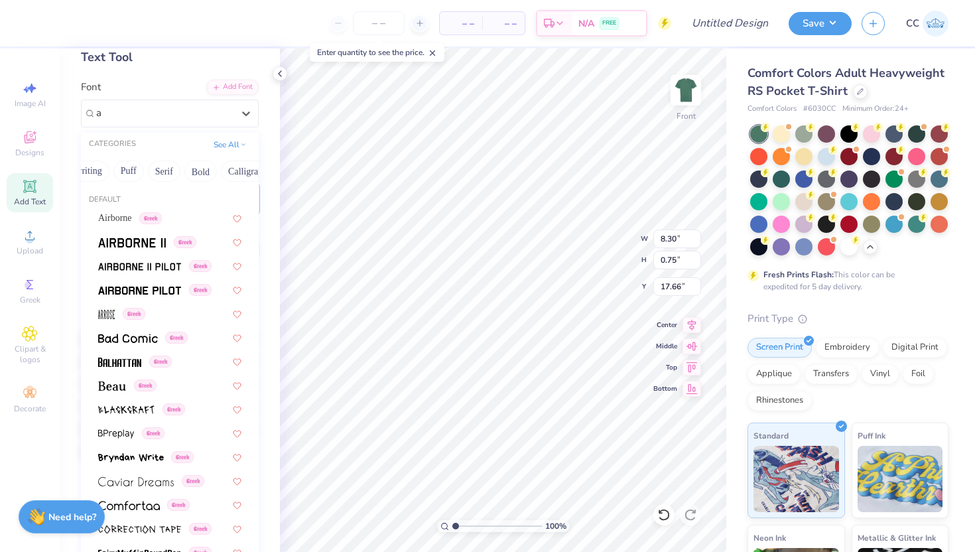
scroll to position [0, 82]
click at [160, 174] on button "Serif" at bounding box center [161, 170] width 32 height 21
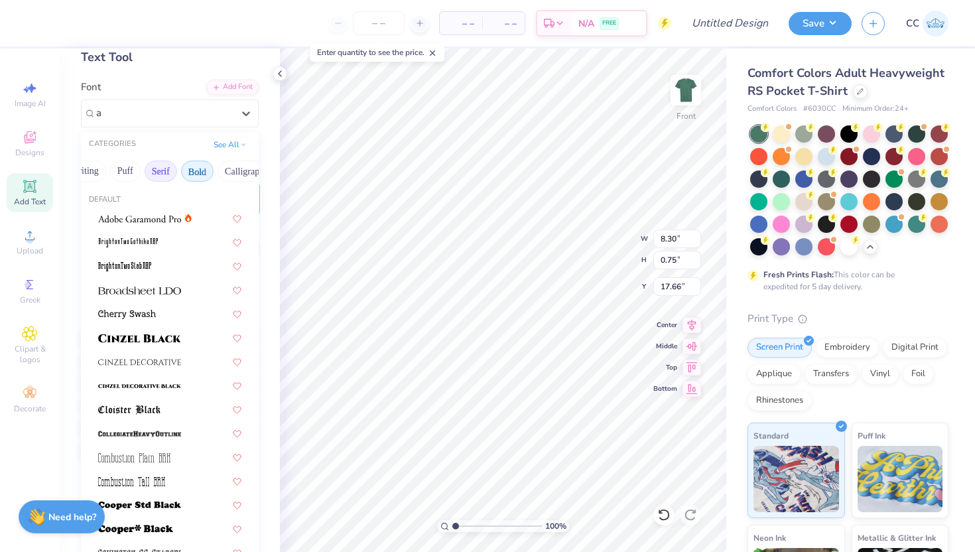
click at [194, 173] on button "Bold" at bounding box center [197, 170] width 32 height 21
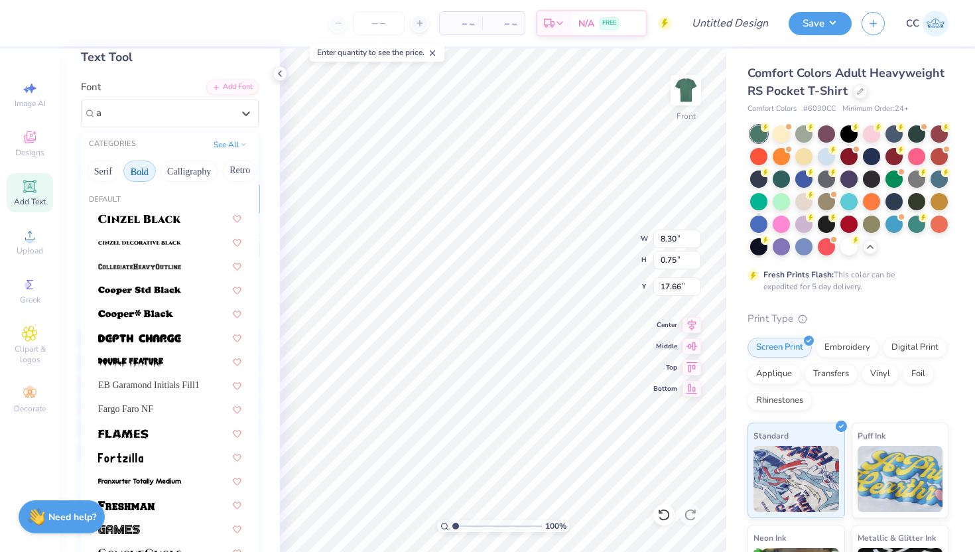
scroll to position [0, 141]
click at [194, 173] on button "Calligraphy" at bounding box center [188, 170] width 58 height 21
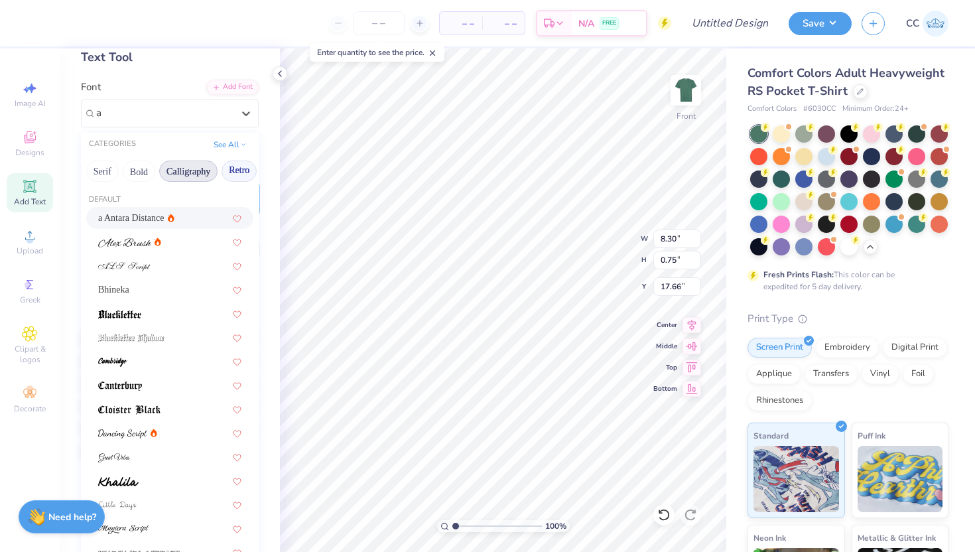
click at [234, 175] on button "Retro" at bounding box center [238, 170] width 35 height 21
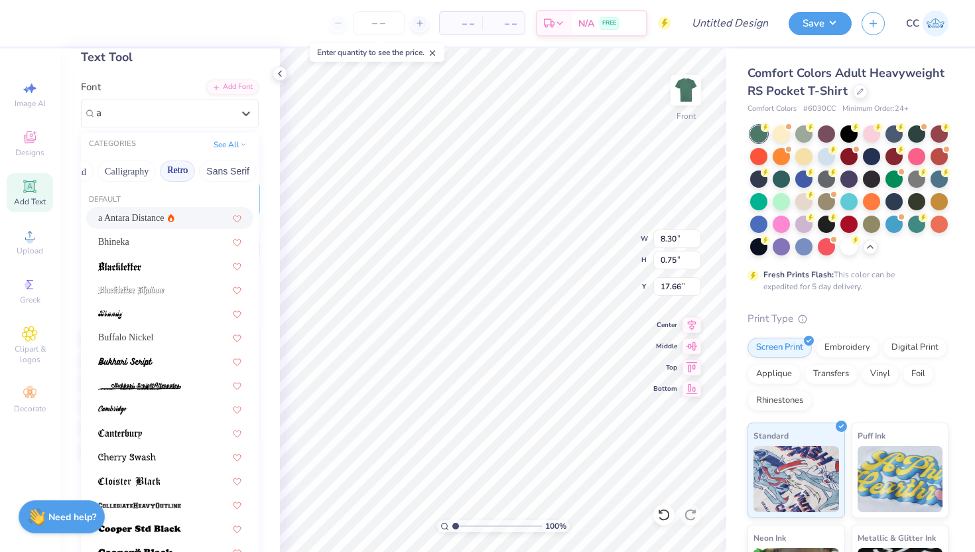
scroll to position [0, 208]
click at [219, 170] on button "Sans Serif" at bounding box center [223, 170] width 58 height 21
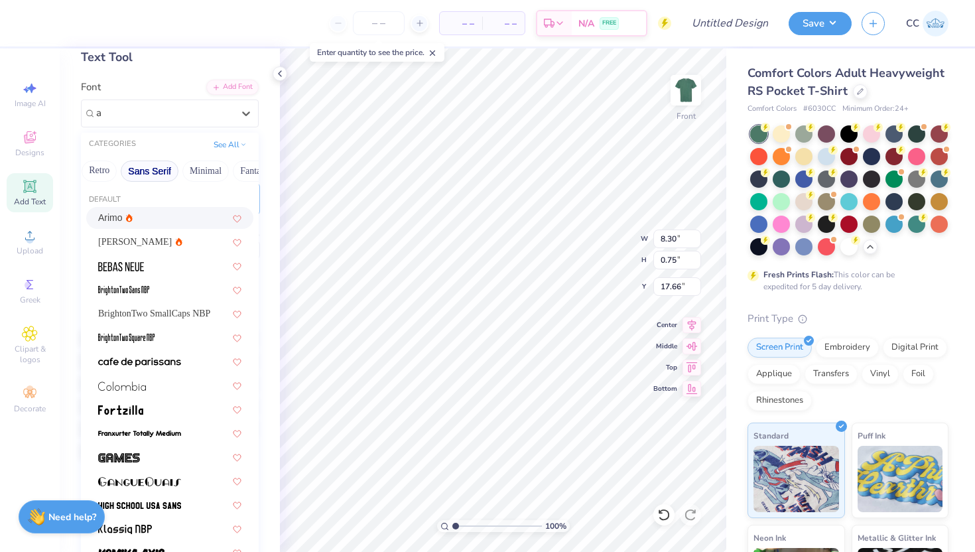
scroll to position [0, 282]
click at [160, 237] on div "[PERSON_NAME]" at bounding box center [169, 242] width 143 height 14
type input "a"
type input "7.88"
type input "0.78"
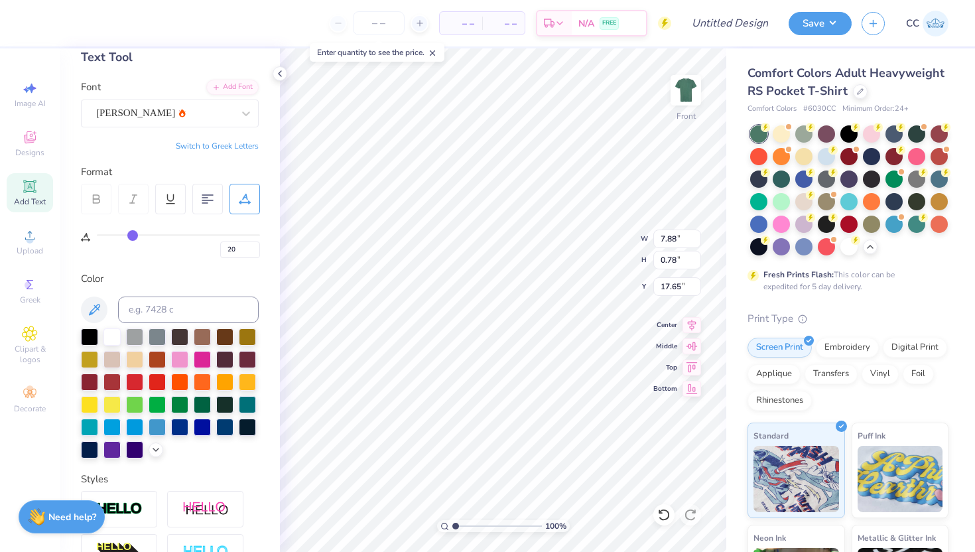
type input "17.66"
type textarea "KNOXVILLE, TN"
type input "7.30"
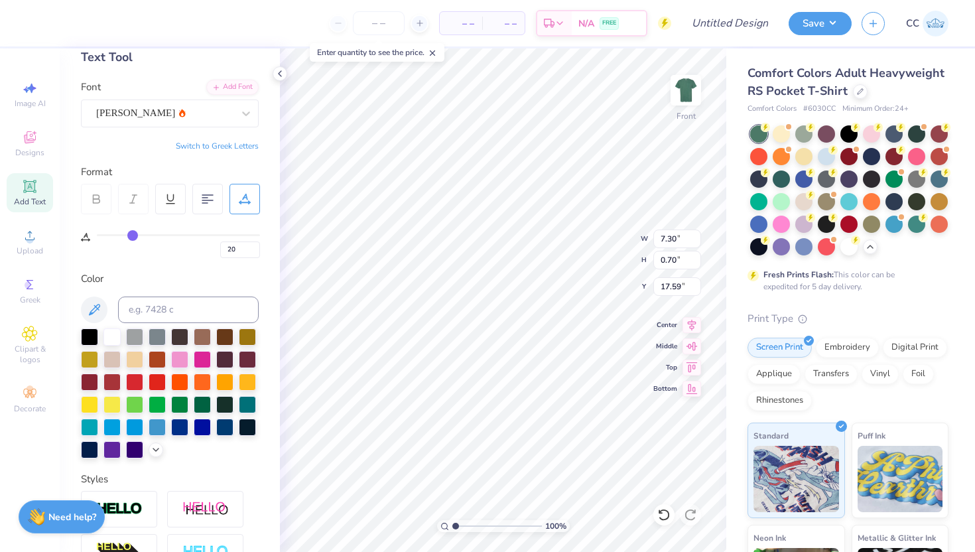
type input "0.70"
type input "17.66"
type input "17.94"
type input "11"
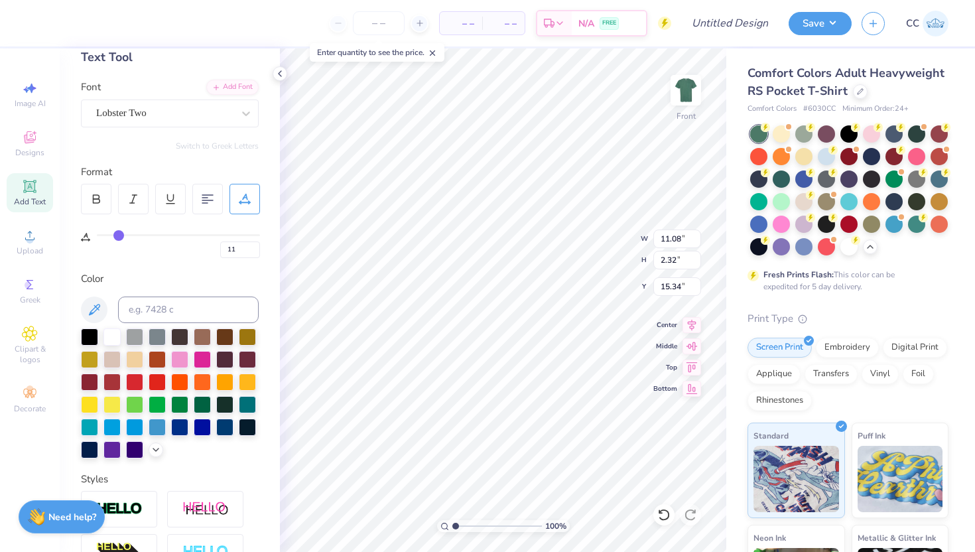
type input "15.30"
type input "0"
type input "2.60"
type input "0.67"
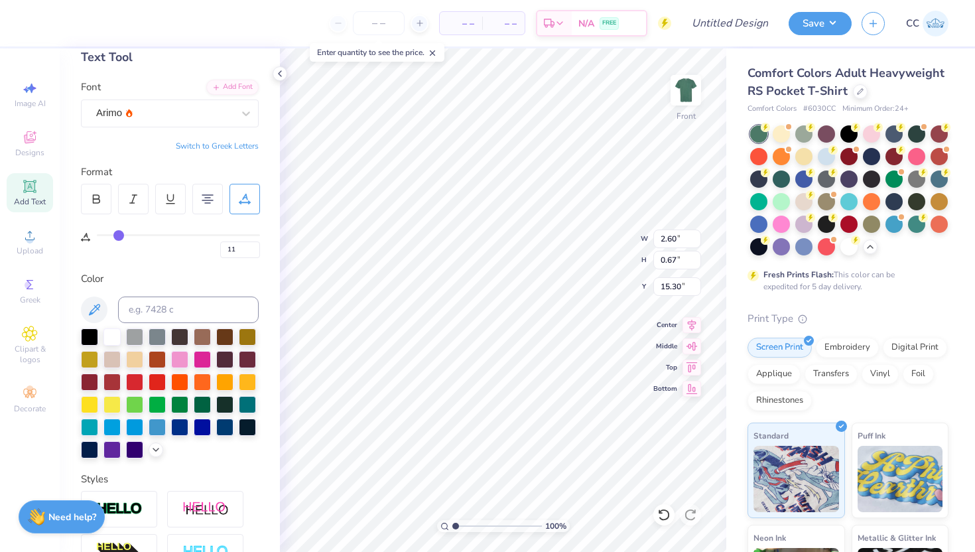
type input "10.16"
click at [204, 117] on div "Arimo" at bounding box center [164, 113] width 139 height 21
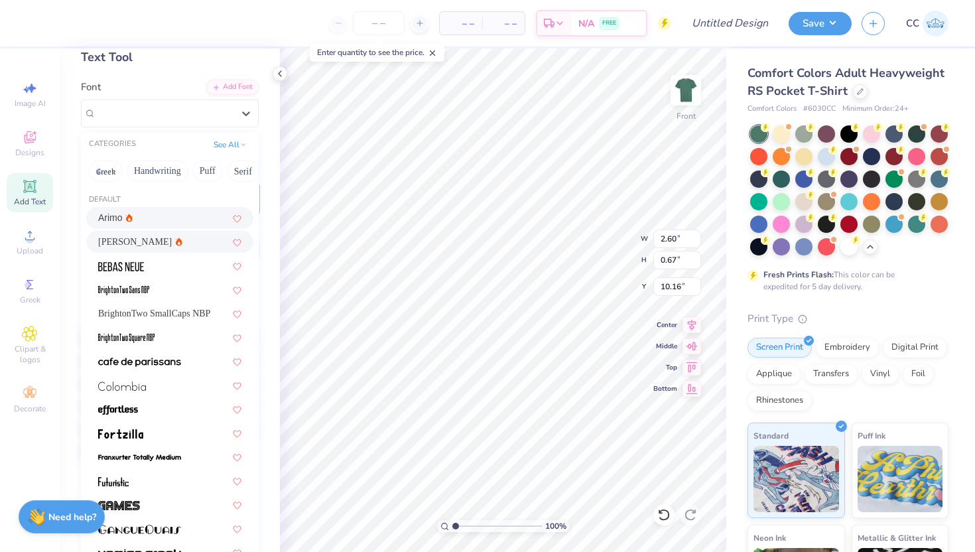
click at [176, 238] on div "[PERSON_NAME]" at bounding box center [169, 242] width 143 height 14
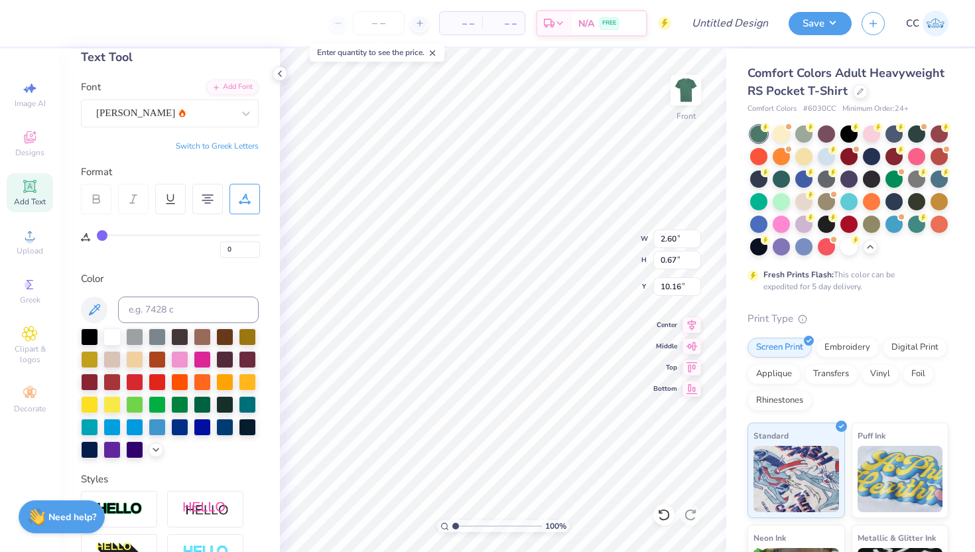
type input "2.39"
type input "0.69"
type input "10.14"
type input "2.15"
type input "0.71"
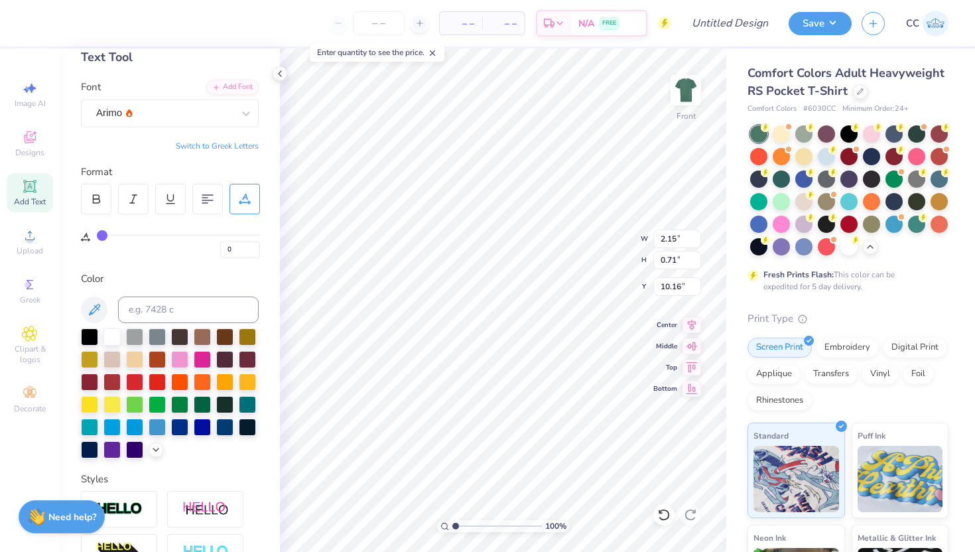
type input "10.14"
click at [183, 119] on div "Arimo" at bounding box center [164, 113] width 139 height 21
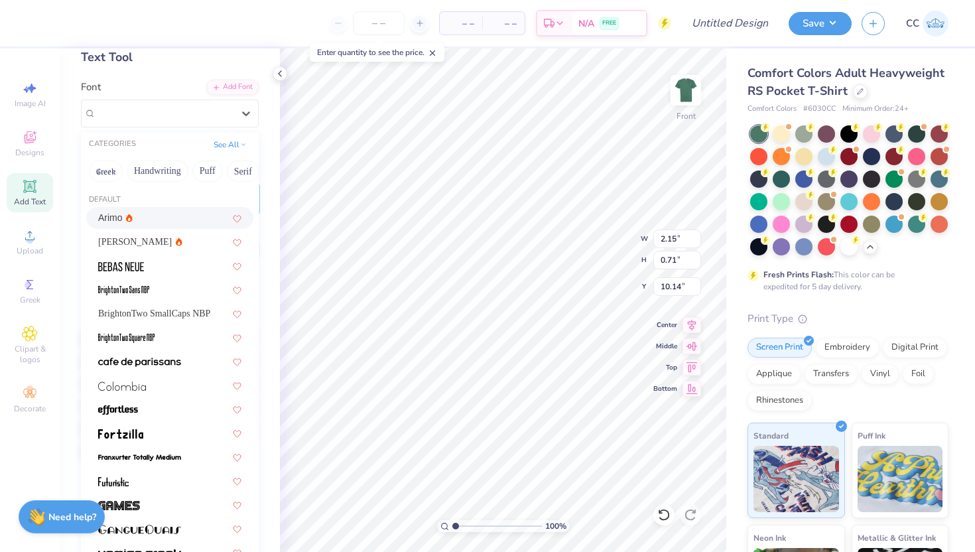
click at [179, 237] on div "[PERSON_NAME]" at bounding box center [169, 242] width 143 height 14
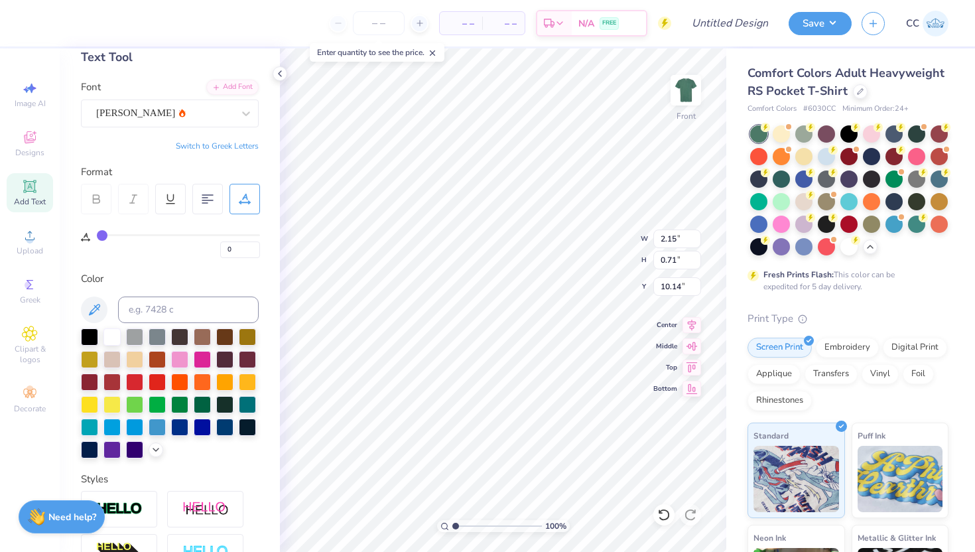
type input "2.24"
type input "0.74"
type input "10.13"
type input "10.14"
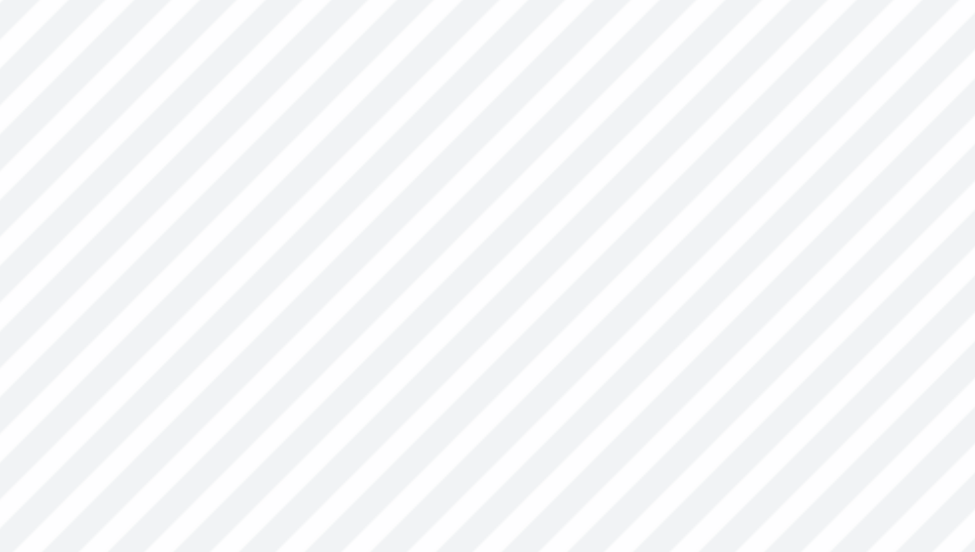
type input "20"
type input "17.86"
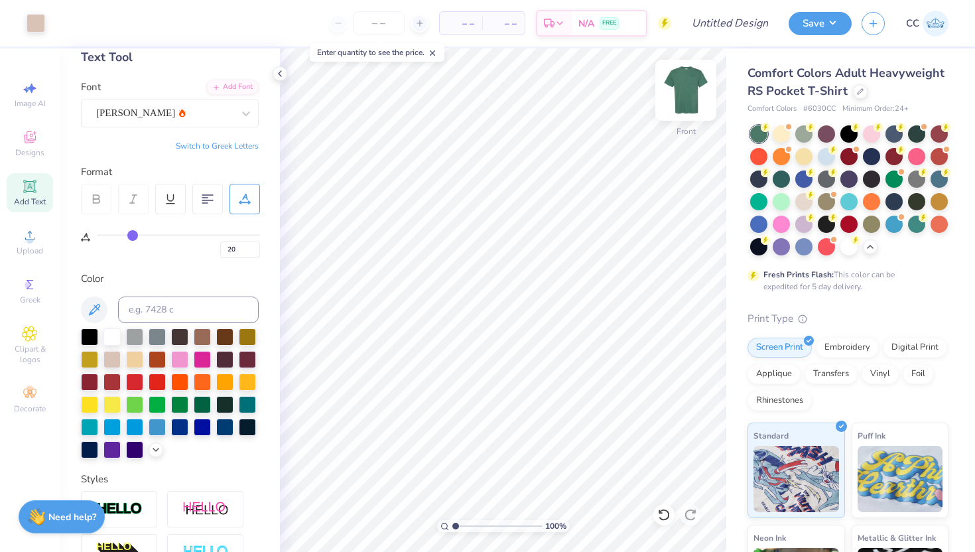
click at [691, 99] on img at bounding box center [685, 90] width 53 height 53
click at [684, 94] on img at bounding box center [685, 90] width 53 height 53
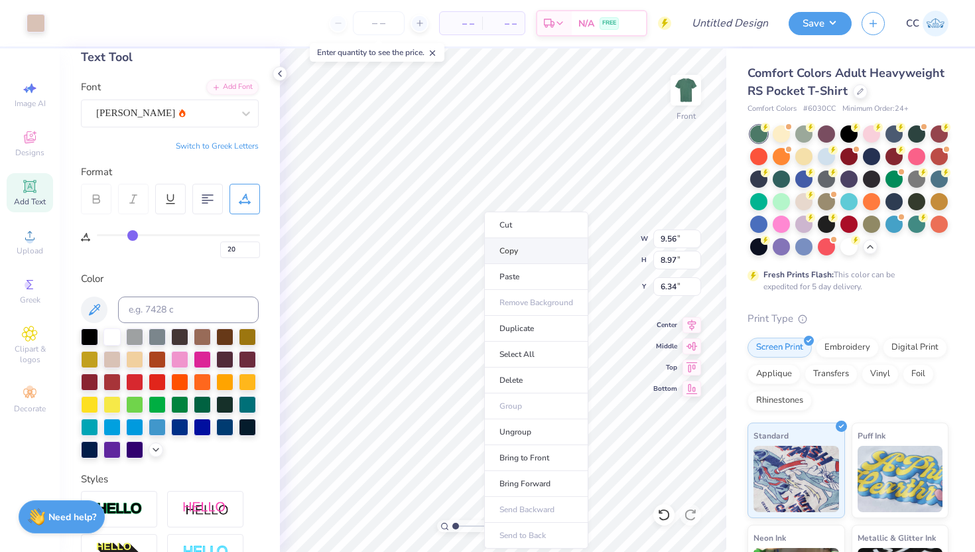
click at [517, 247] on li "Copy" at bounding box center [536, 251] width 104 height 26
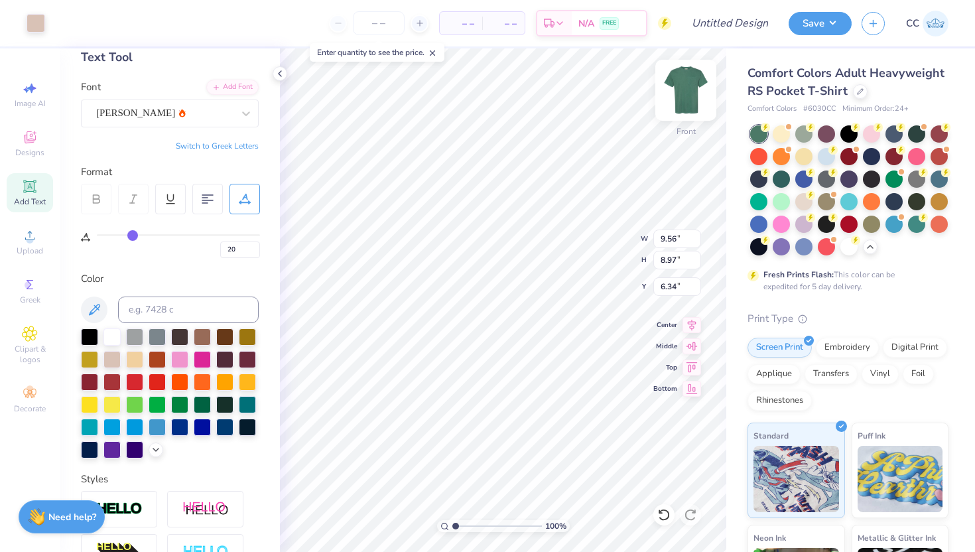
click at [684, 93] on img at bounding box center [685, 90] width 53 height 53
click at [432, 48] on icon at bounding box center [432, 52] width 9 height 9
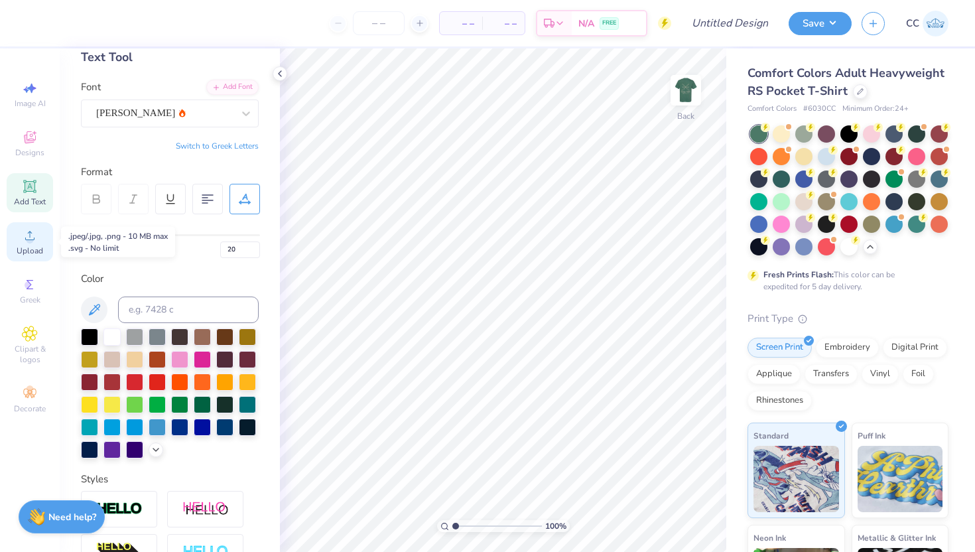
click at [24, 242] on icon at bounding box center [30, 235] width 16 height 16
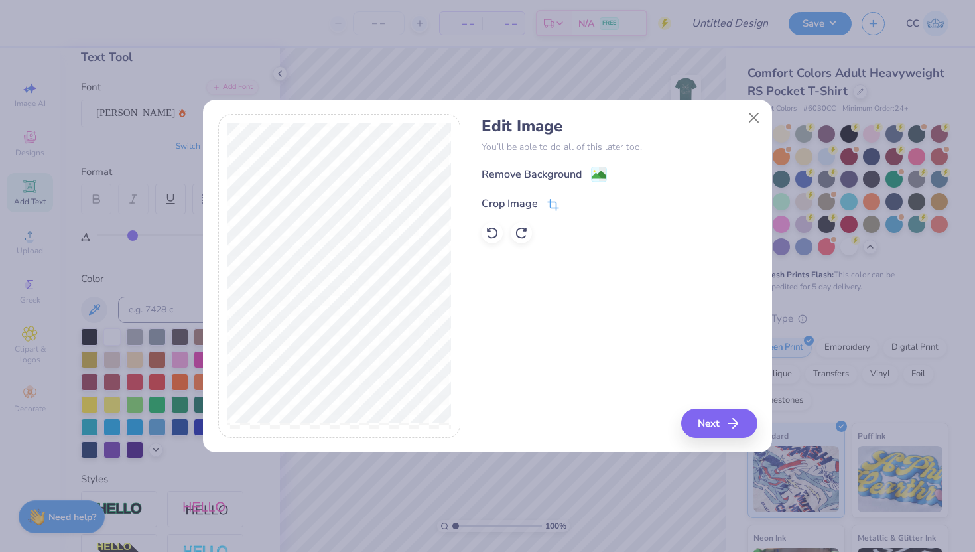
click at [549, 209] on span at bounding box center [553, 204] width 12 height 16
click at [569, 202] on button at bounding box center [575, 203] width 14 height 14
click at [597, 180] on image at bounding box center [598, 176] width 15 height 15
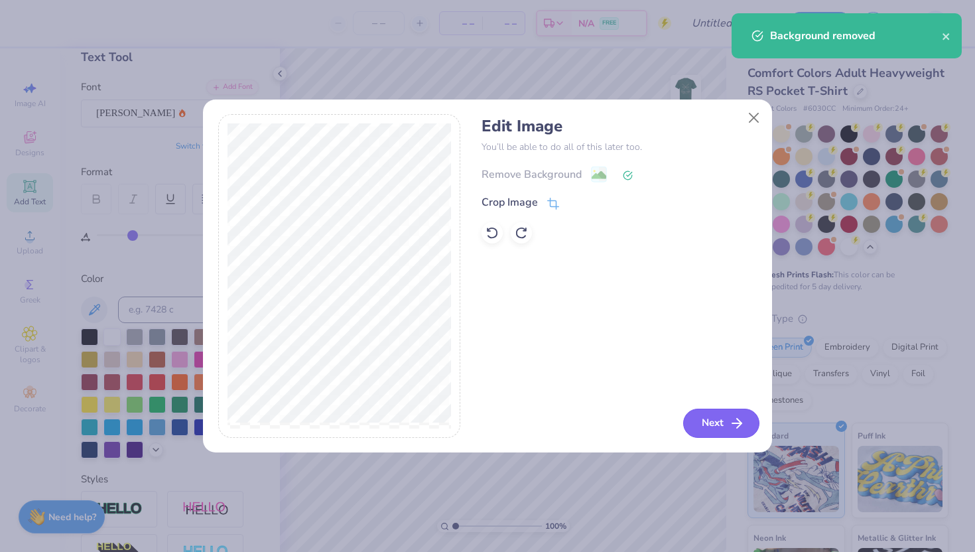
click at [729, 419] on icon "button" at bounding box center [737, 423] width 16 height 16
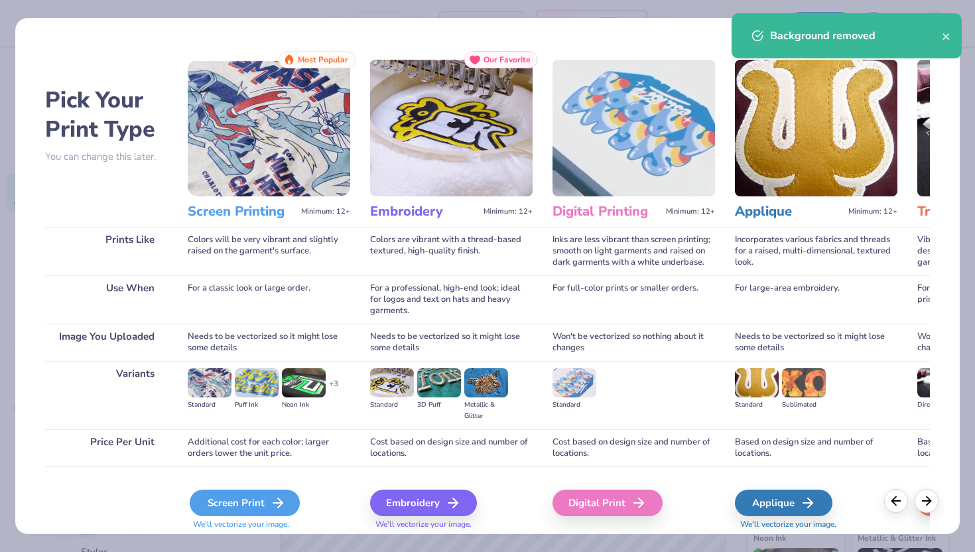
scroll to position [73, 0]
click at [249, 501] on div "Screen Print" at bounding box center [245, 502] width 110 height 27
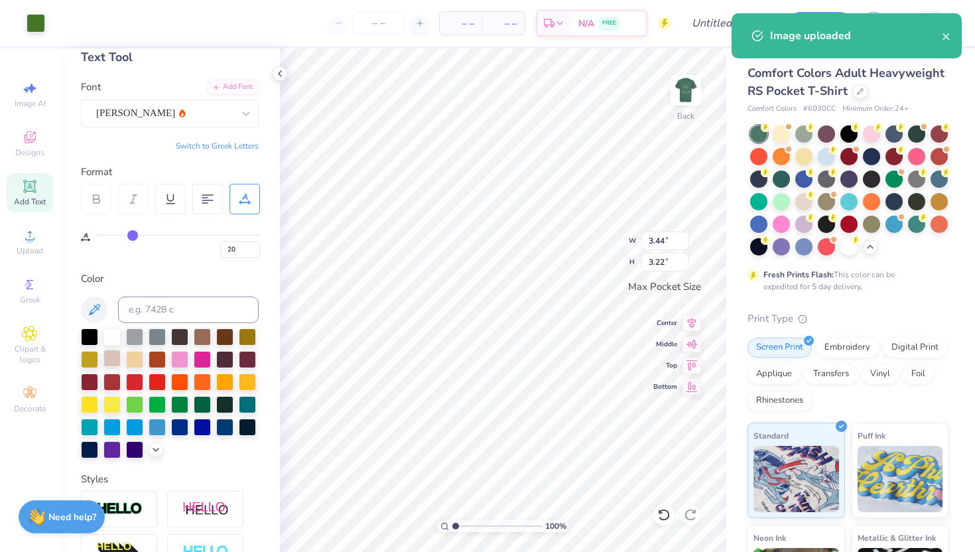
click at [110, 356] on div at bounding box center [111, 357] width 17 height 17
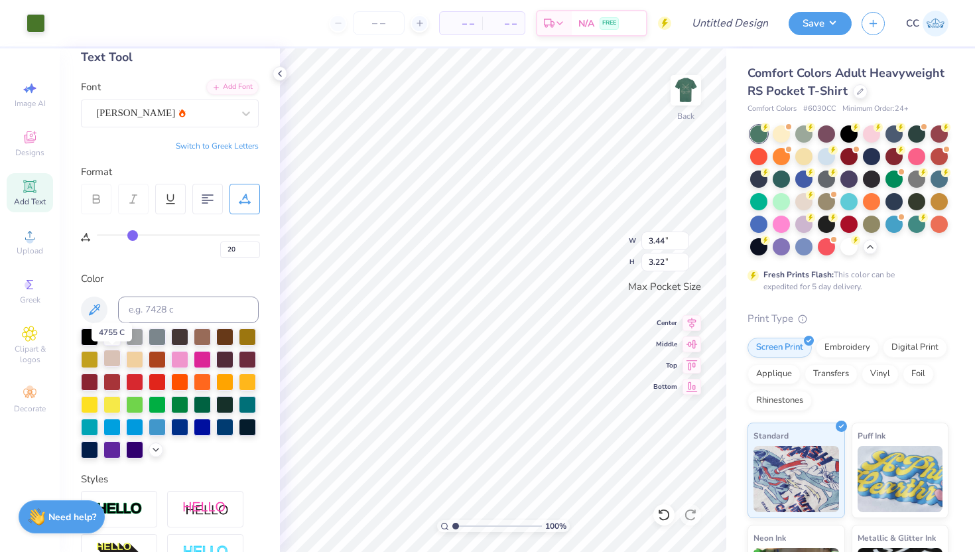
click at [106, 358] on div at bounding box center [111, 357] width 17 height 17
click at [43, 19] on div at bounding box center [36, 22] width 19 height 19
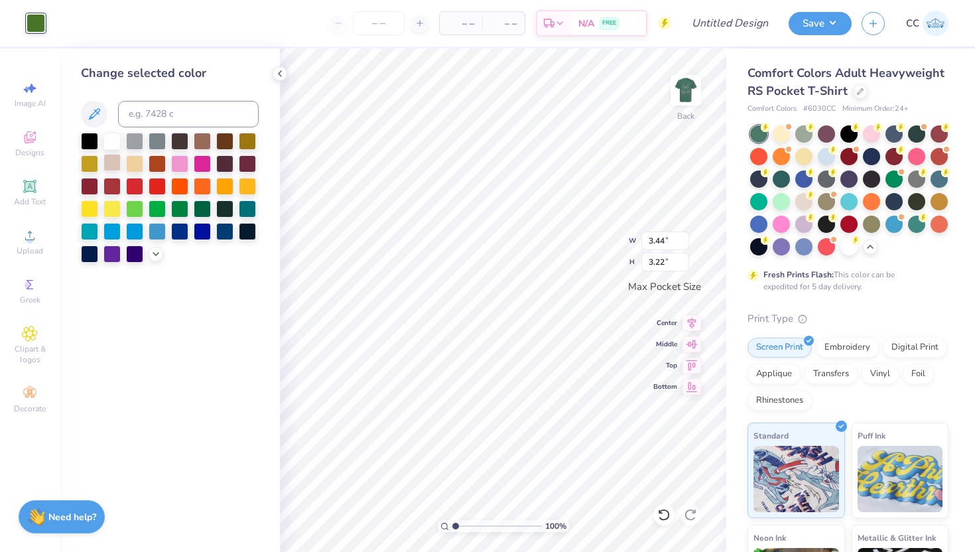
click at [117, 160] on div at bounding box center [111, 162] width 17 height 17
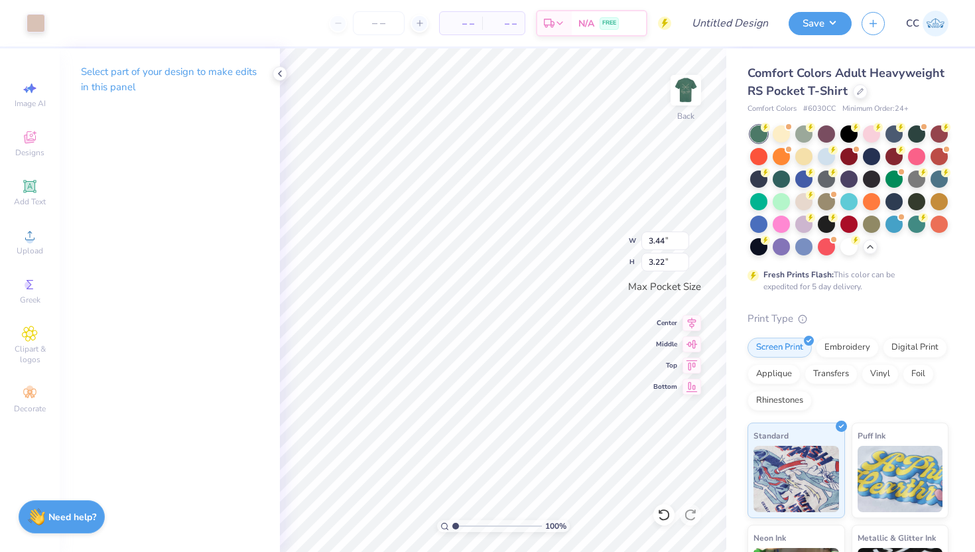
type input "2.80"
type input "2.63"
click at [684, 104] on img at bounding box center [685, 90] width 53 height 53
click at [684, 92] on img at bounding box center [685, 90] width 53 height 53
click at [689, 106] on img at bounding box center [685, 90] width 53 height 53
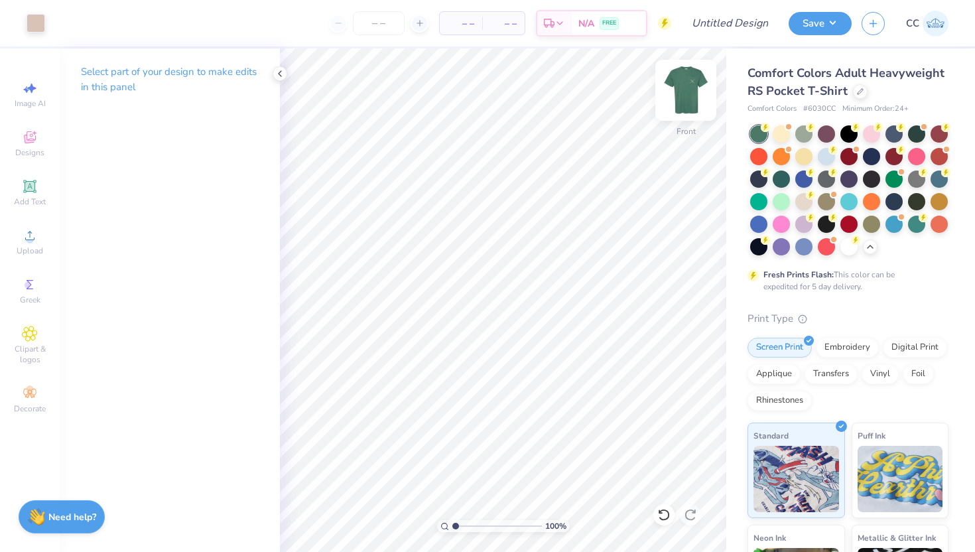
click at [689, 106] on img at bounding box center [685, 90] width 53 height 53
click at [741, 23] on input "Design Title" at bounding box center [745, 23] width 65 height 27
click at [757, 27] on input "Canoe" at bounding box center [745, 23] width 65 height 27
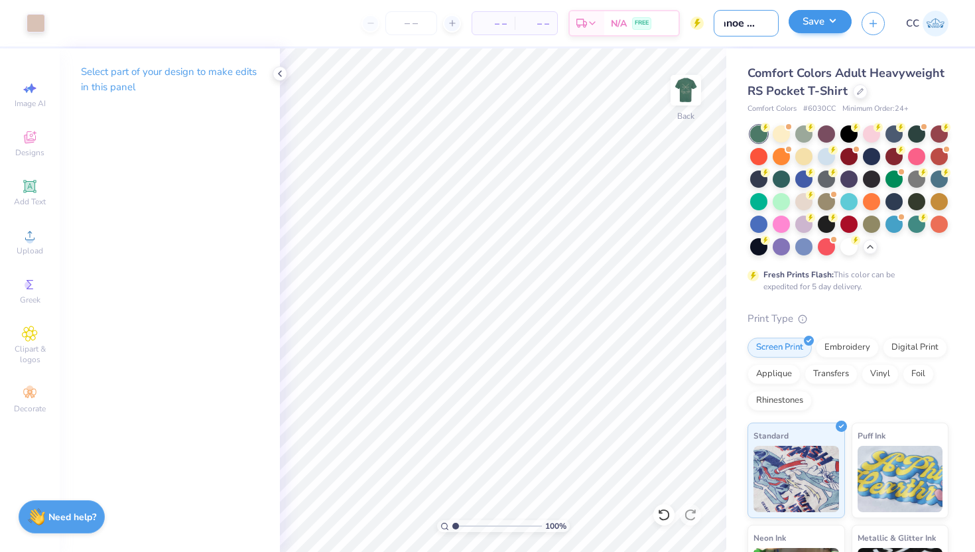
type input "Canoe DSP"
click at [833, 23] on button "Save" at bounding box center [819, 21] width 63 height 23
type input "0"
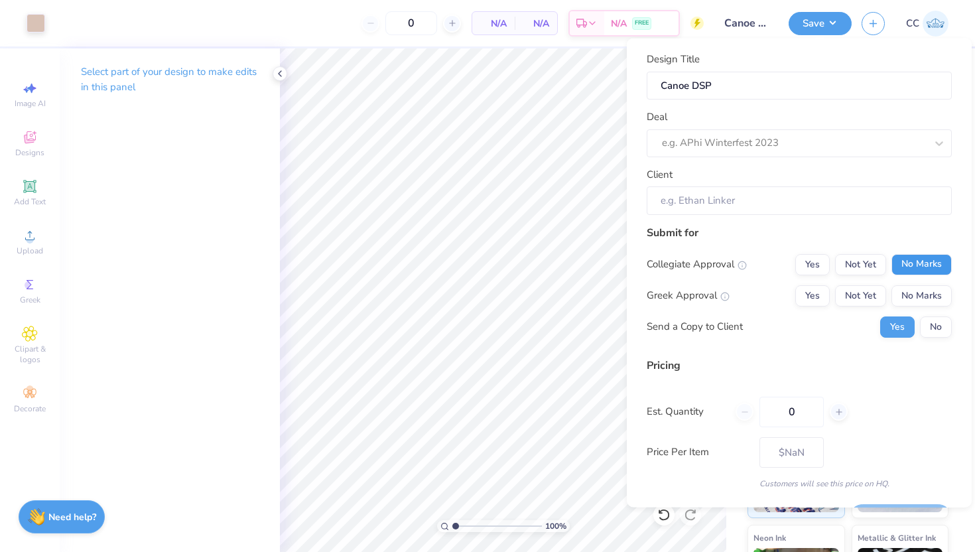
click at [900, 264] on button "No Marks" at bounding box center [921, 263] width 60 height 21
click at [904, 291] on button "No Marks" at bounding box center [921, 294] width 60 height 21
click at [937, 330] on button "No" at bounding box center [936, 326] width 32 height 21
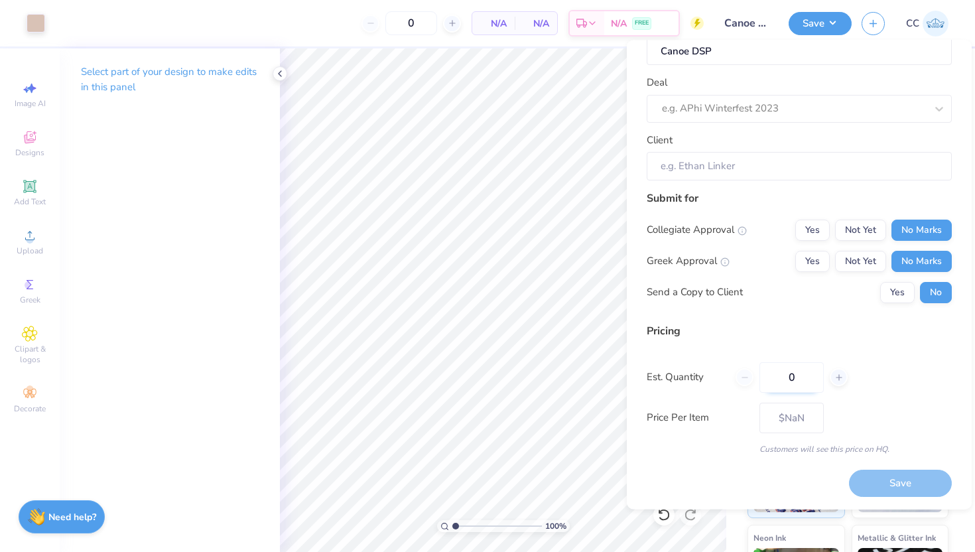
click at [807, 372] on input "0" at bounding box center [791, 376] width 64 height 30
type input "24"
type input "$27.79"
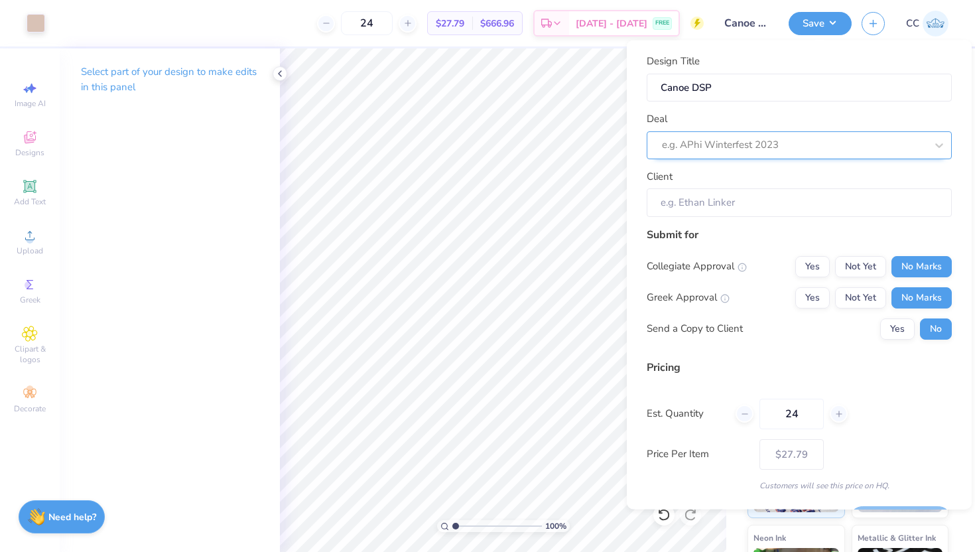
click at [795, 135] on div "e.g. APhi Winterfest 2023" at bounding box center [793, 145] width 267 height 21
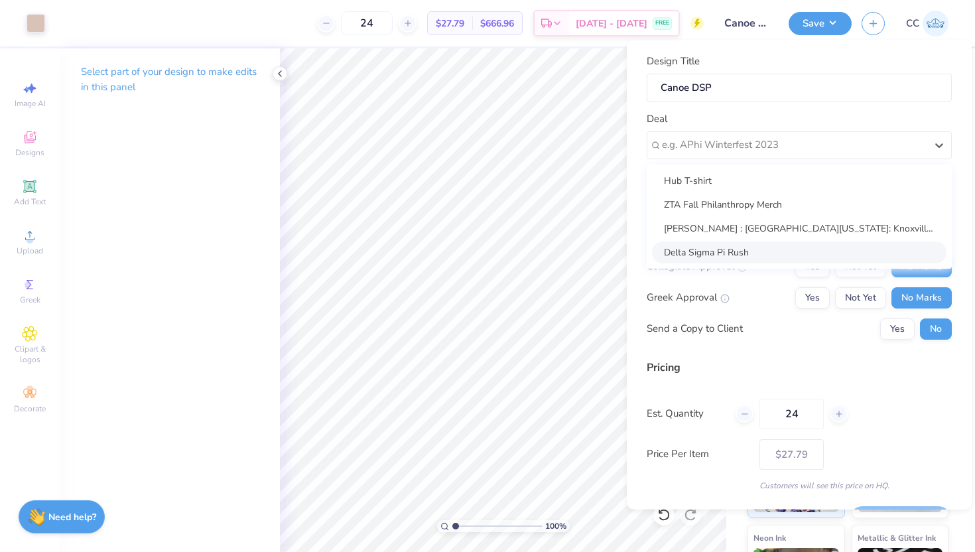
click at [722, 253] on div "Delta Sigma Pi Rush" at bounding box center [799, 252] width 294 height 22
type input "Anna Swisher"
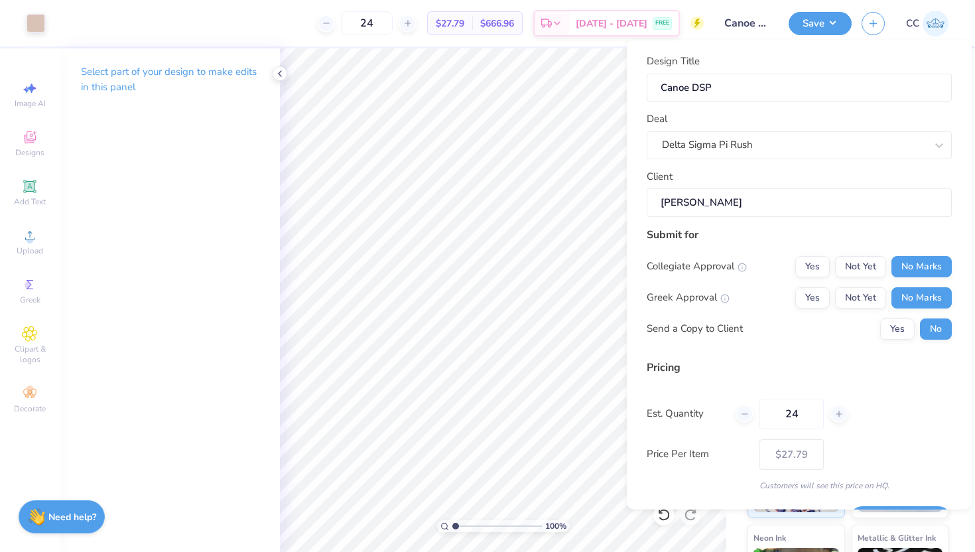
scroll to position [36, 0]
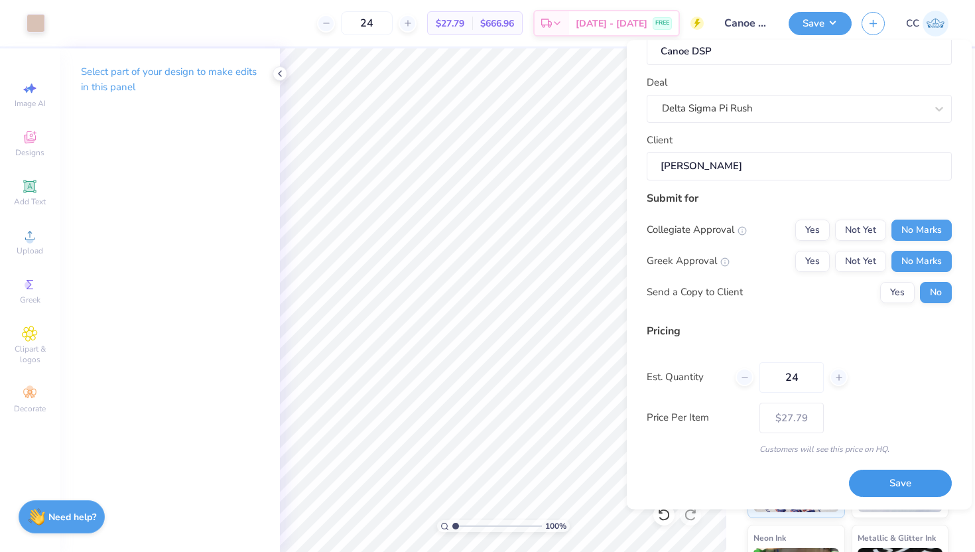
click at [899, 479] on button "Save" at bounding box center [900, 482] width 103 height 27
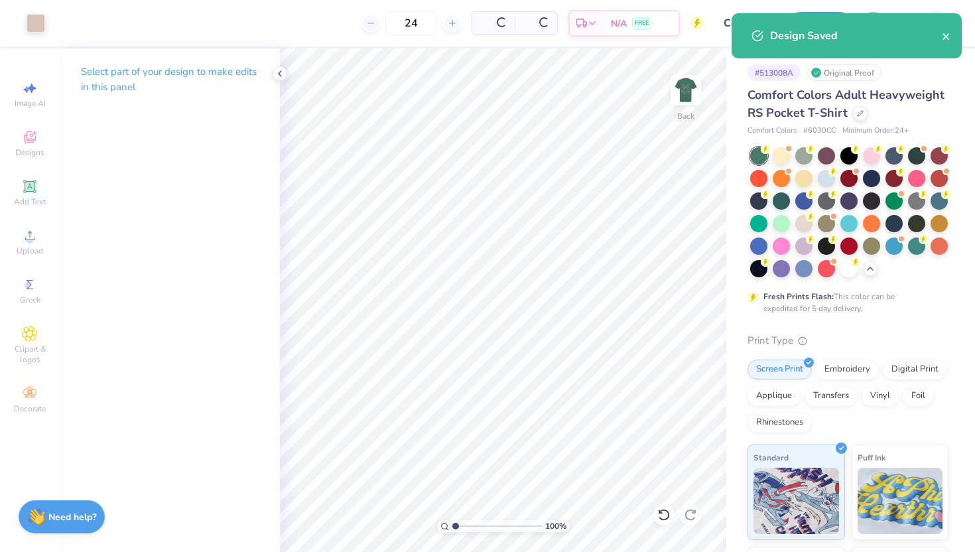
type input "$27.79"
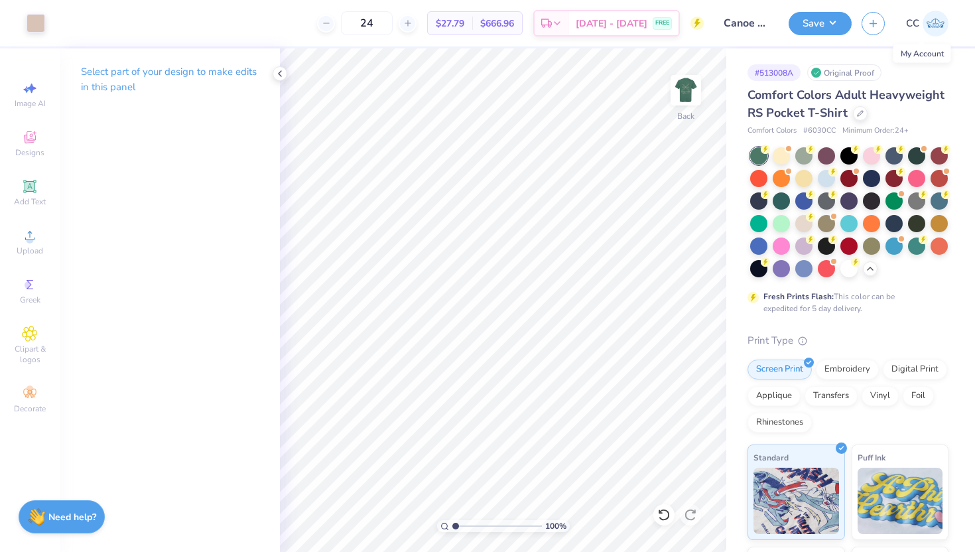
click at [926, 23] on img at bounding box center [935, 24] width 26 height 26
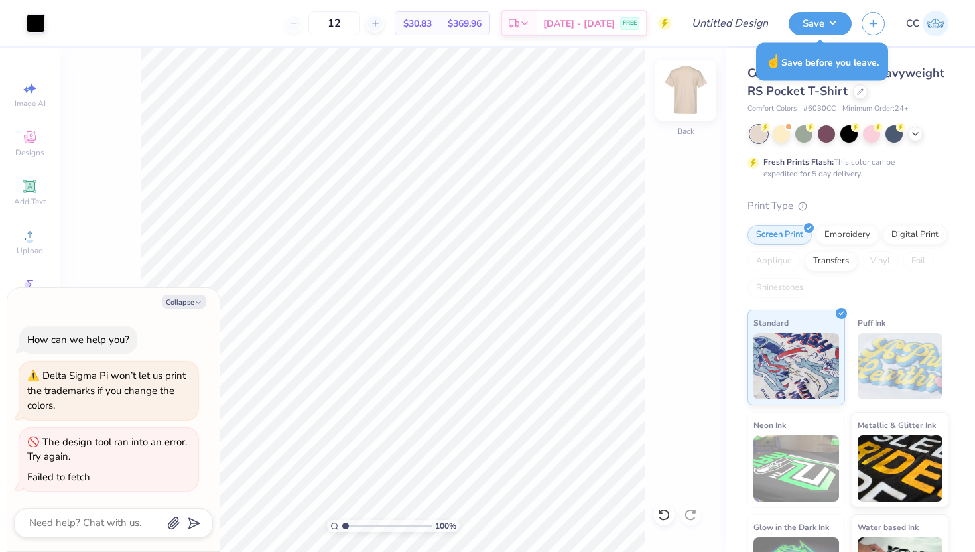
click at [680, 88] on img at bounding box center [685, 90] width 53 height 53
type textarea "x"
